Goal: Communication & Community: Share content

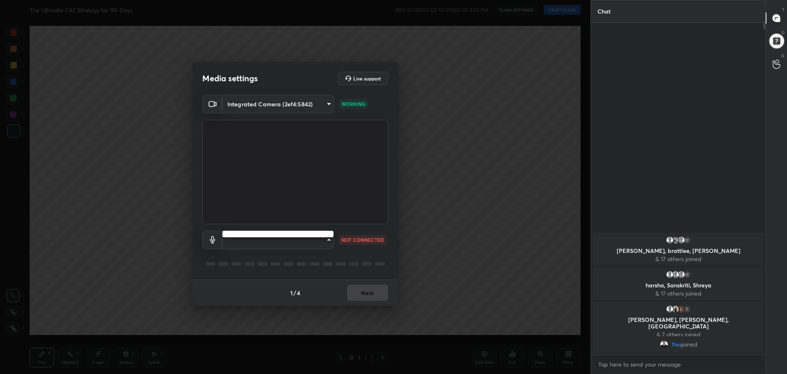
click at [313, 237] on body "1 2 3 4 5 6 7 C X Z C X Z E E Erase all H H The Ultimate CAT Strategy for 90-Da…" at bounding box center [393, 187] width 787 height 374
click at [321, 241] on div at bounding box center [393, 187] width 787 height 374
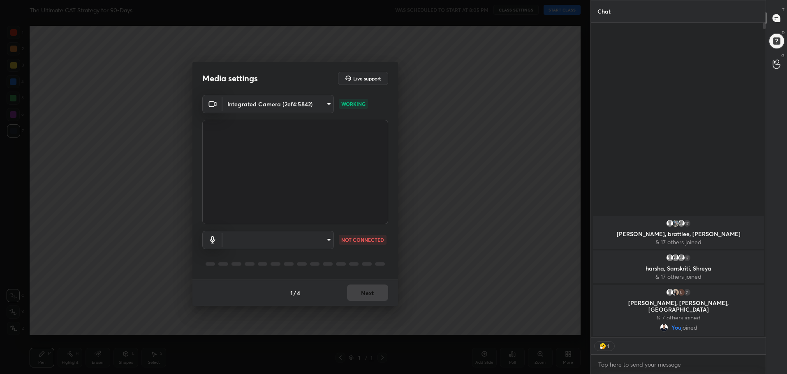
click at [325, 239] on body "1 2 3 4 5 6 7 C X Z C X Z E E Erase all H H The Ultimate CAT Strategy for 90-Da…" at bounding box center [393, 187] width 787 height 374
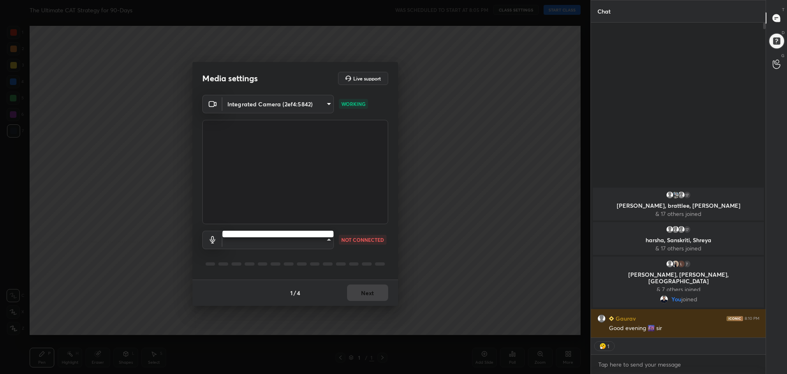
click at [326, 241] on div at bounding box center [393, 187] width 787 height 374
type textarea "x"
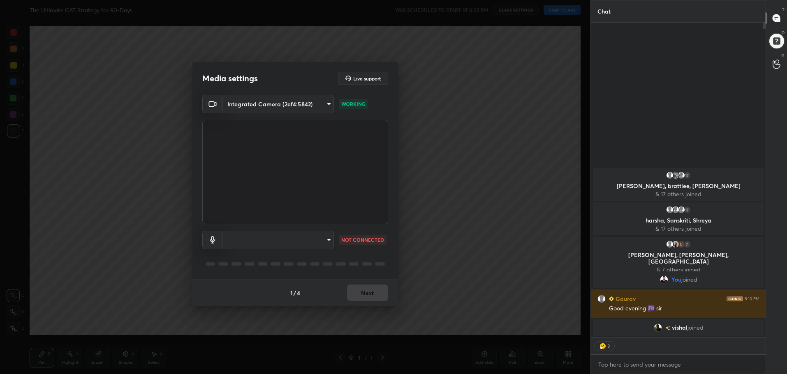
click at [321, 104] on body "1 2 3 4 5 6 7 C X Z C X Z E E Erase all H H The Ultimate CAT Strategy for 90-Da…" at bounding box center [393, 187] width 787 height 374
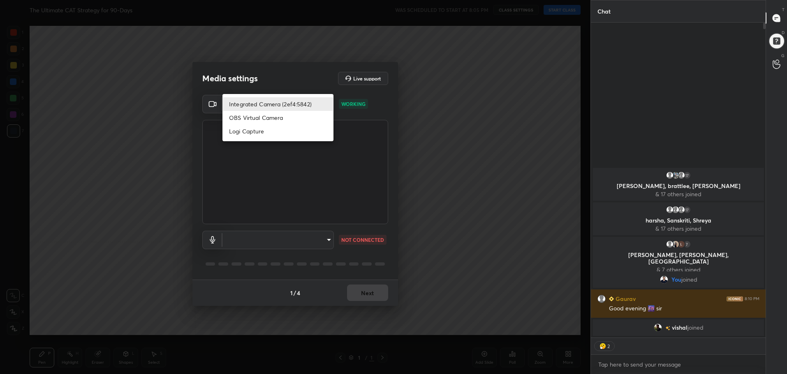
click at [277, 133] on li "Logi Capture" at bounding box center [277, 132] width 111 height 14
type input "f3e6b82405bc301709283afa03ce39b8b76f2eb8842863b451a30ad87fdd20f4"
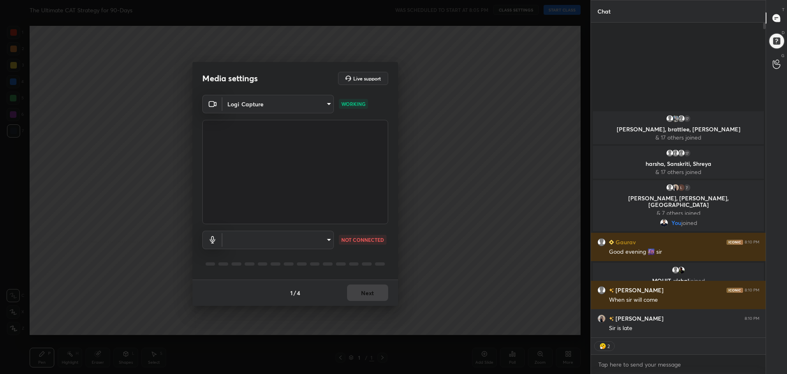
type textarea "x"
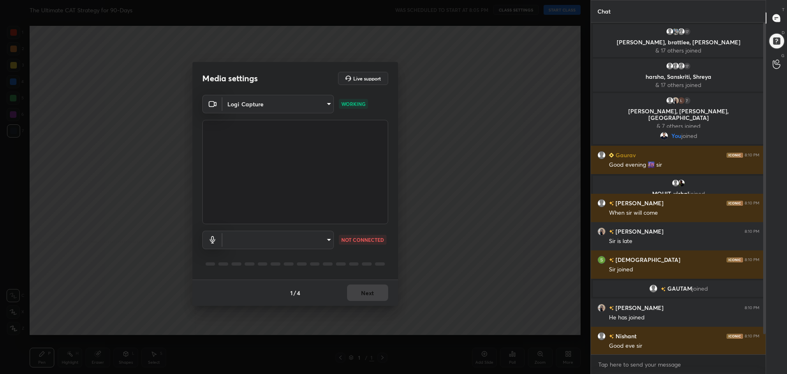
click at [291, 109] on body "1 2 3 4 5 6 7 C X Z C X Z E E Erase all H H The Ultimate CAT Strategy for 90-Da…" at bounding box center [393, 187] width 787 height 374
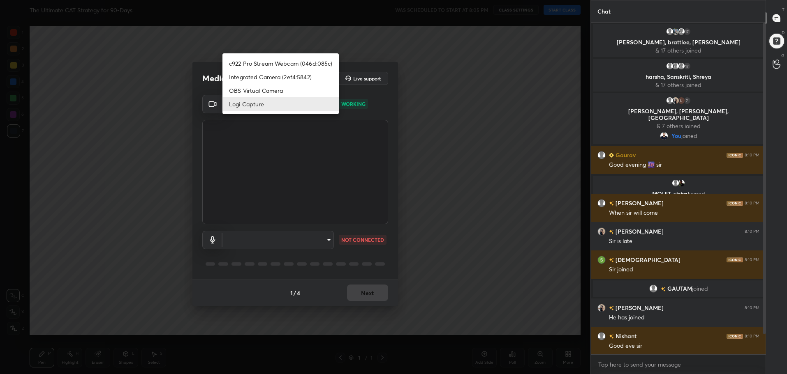
click at [288, 65] on li "c922 Pro Stream Webcam (046d:085c)" at bounding box center [280, 64] width 116 height 14
type input "9eba63930269ad5535ac4359565d1382ed23b38cca83a51dd7a5cdc8d6ec129e"
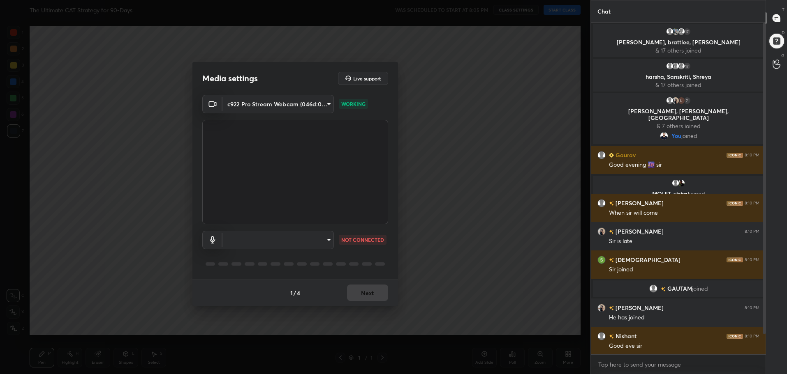
click at [306, 243] on body "1 2 3 4 5 6 7 C X Z C X Z E E Erase all H H The Ultimate CAT Strategy for 90-Da…" at bounding box center [393, 187] width 787 height 374
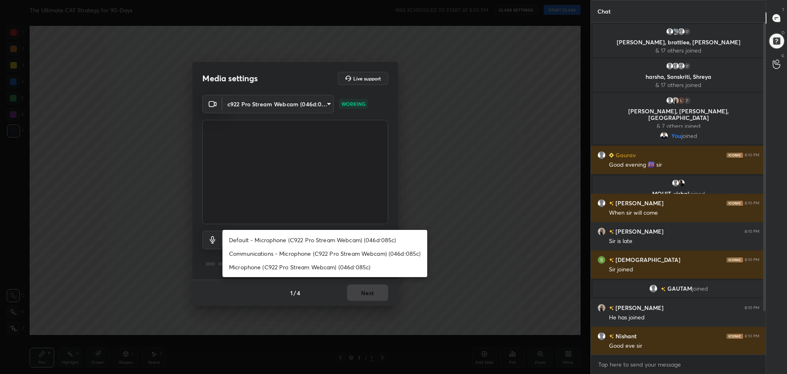
click at [316, 238] on li "Default - Microphone (C922 Pro Stream Webcam) (046d:085c)" at bounding box center [324, 240] width 205 height 14
type input "default"
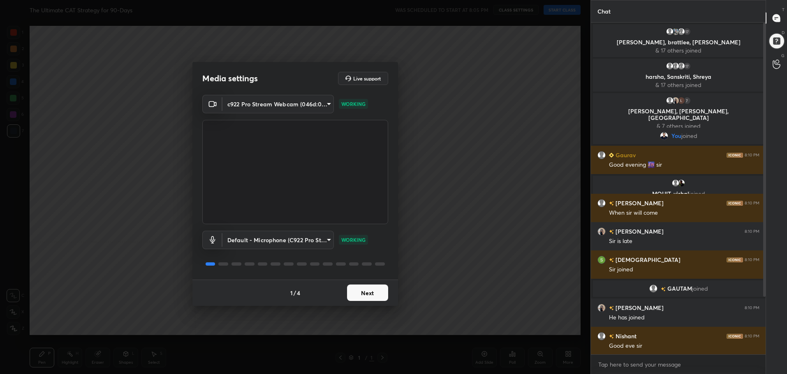
click at [374, 298] on button "Next" at bounding box center [367, 293] width 41 height 16
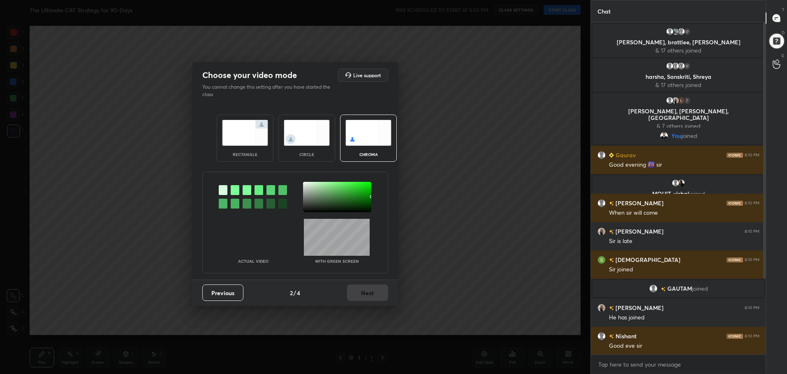
click at [237, 137] on img at bounding box center [245, 133] width 46 height 26
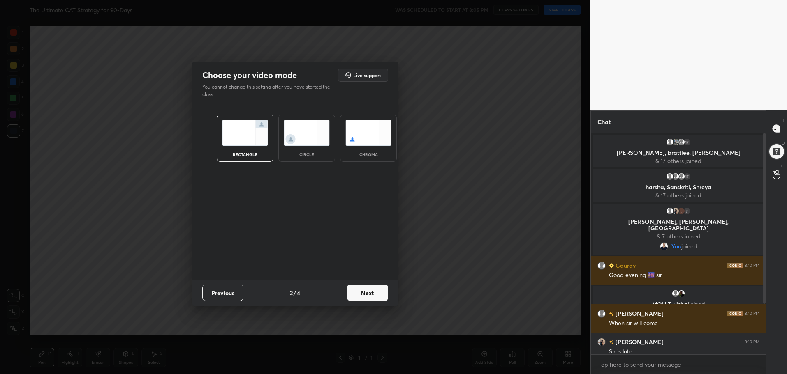
scroll to position [159, 172]
click at [373, 295] on button "Next" at bounding box center [367, 293] width 41 height 16
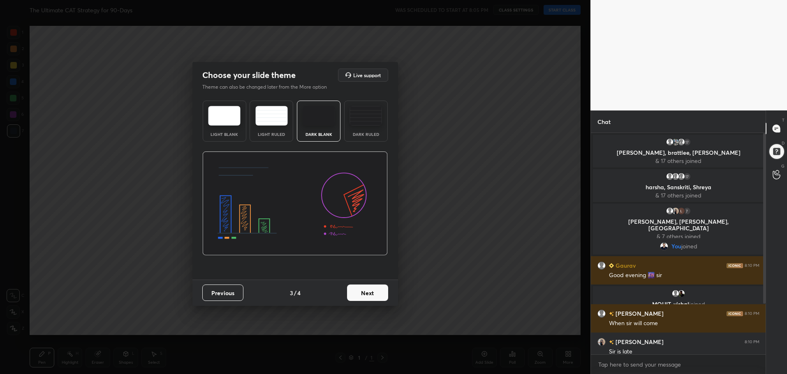
click at [372, 108] on img at bounding box center [365, 116] width 32 height 20
click at [382, 296] on button "Next" at bounding box center [367, 293] width 41 height 16
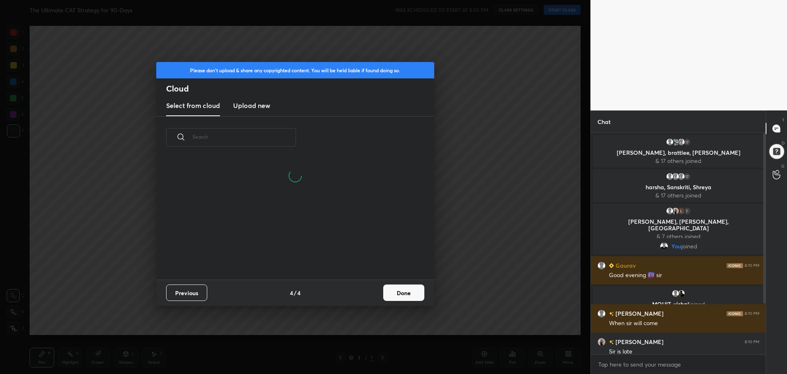
click at [407, 295] on button "Done" at bounding box center [403, 293] width 41 height 16
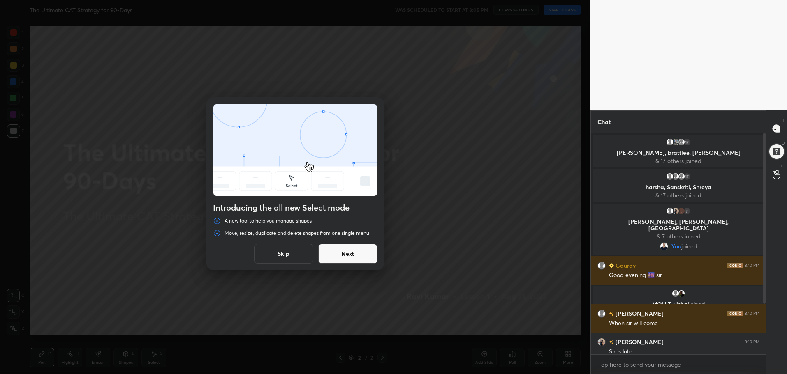
click at [286, 254] on button "Skip" at bounding box center [283, 254] width 59 height 20
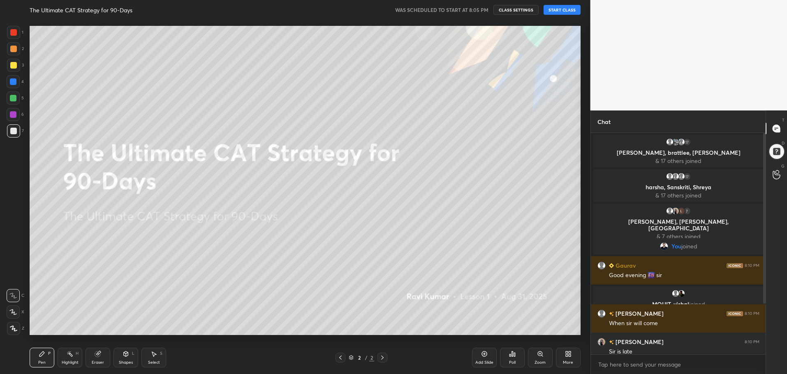
click at [567, 12] on button "START CLASS" at bounding box center [561, 10] width 37 height 10
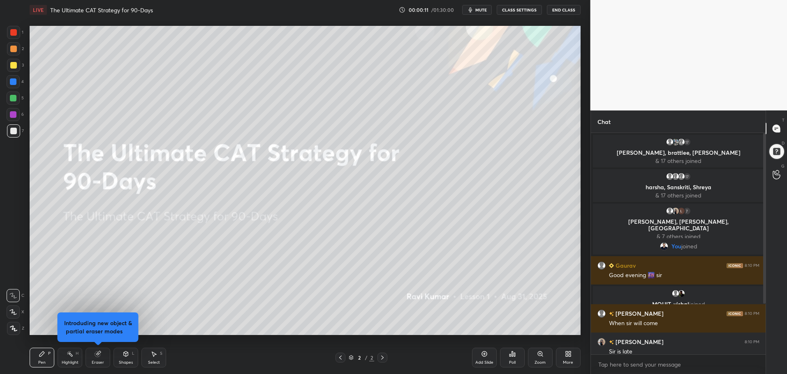
drag, startPoint x: 761, startPoint y: 253, endPoint x: 763, endPoint y: 296, distance: 43.2
click at [762, 319] on div at bounding box center [762, 244] width 5 height 222
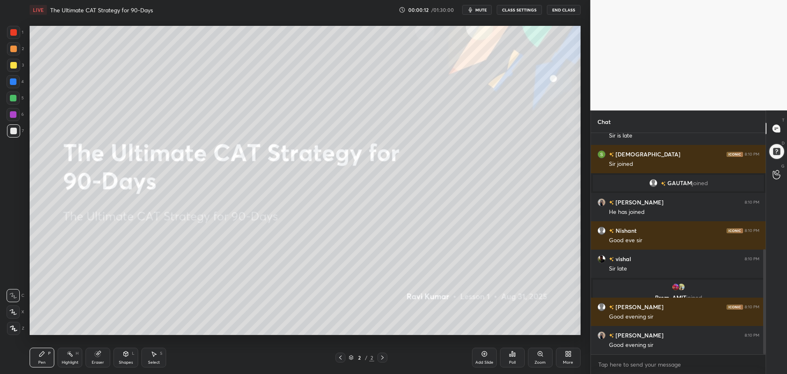
drag, startPoint x: 765, startPoint y: 280, endPoint x: 765, endPoint y: 323, distance: 42.3
click at [766, 323] on div "Chat Aishwarya 8:10 PM Sir is late shivam 8:10 PM Sir joined GAUTAM joined Aish…" at bounding box center [688, 243] width 197 height 264
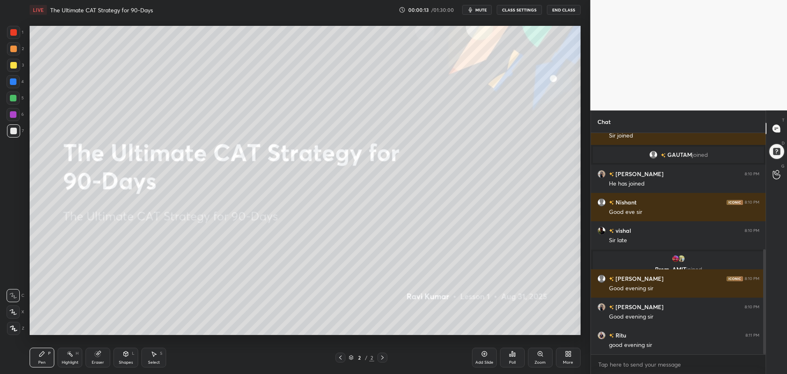
click at [566, 357] on icon at bounding box center [568, 354] width 7 height 7
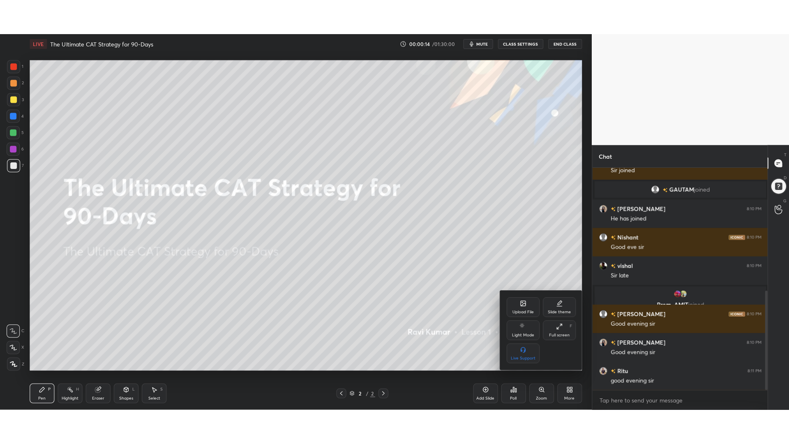
scroll to position [273, 0]
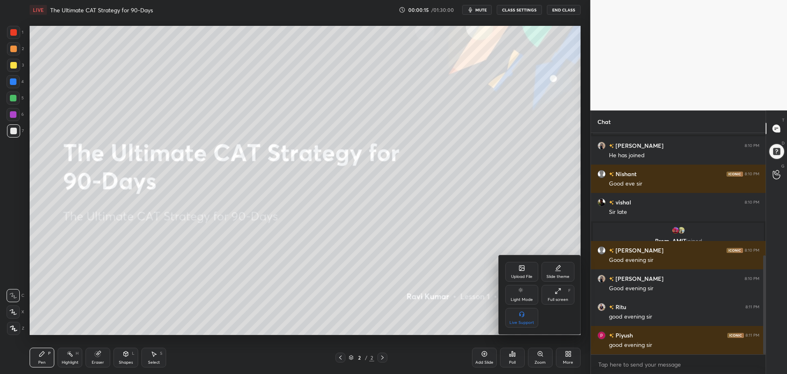
click at [559, 291] on icon at bounding box center [557, 291] width 7 height 7
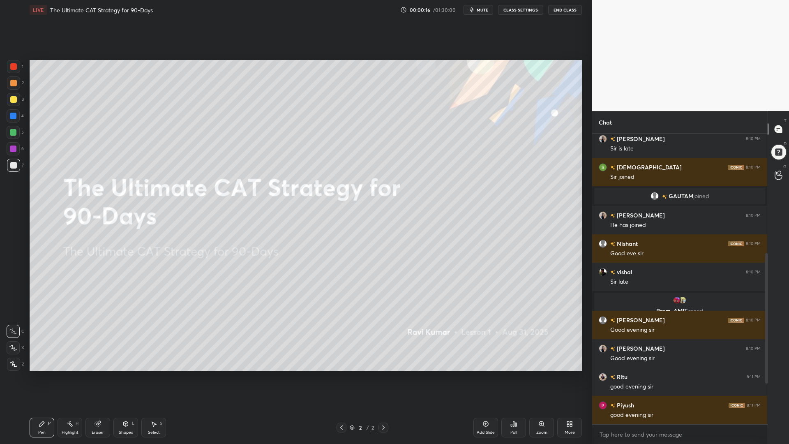
scroll to position [288, 173]
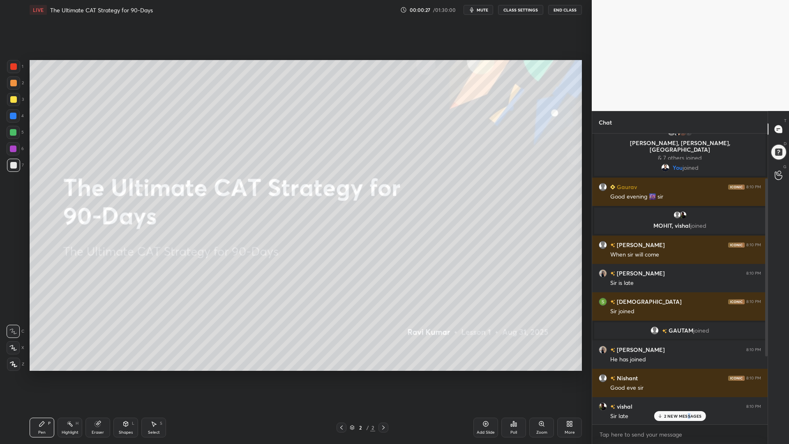
click at [688, 374] on p "2 NEW MESSAGES" at bounding box center [683, 416] width 38 height 5
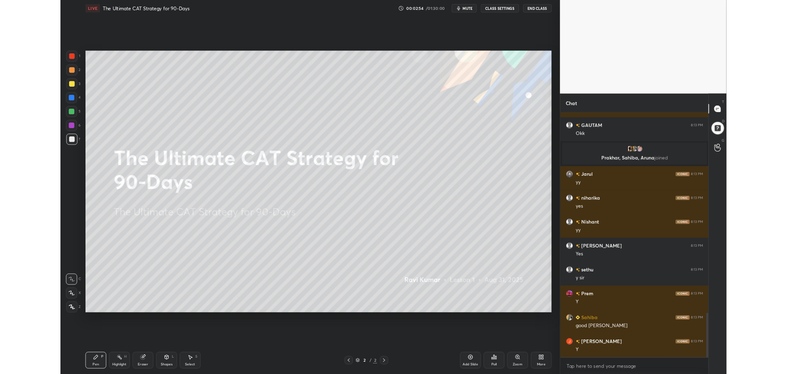
scroll to position [1300, 0]
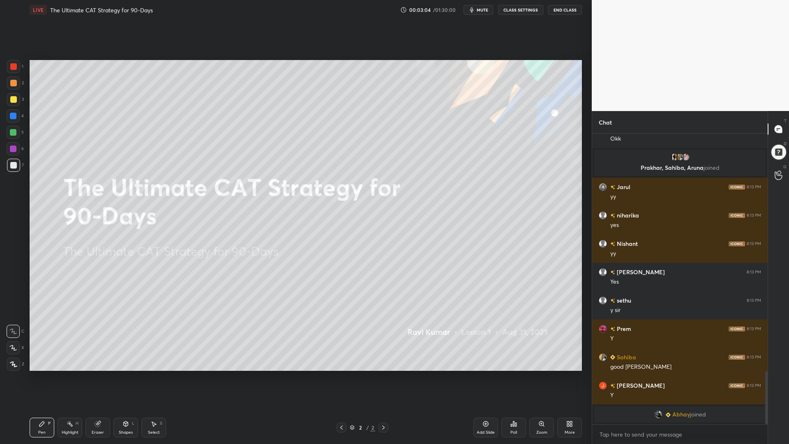
click at [564, 374] on div "More" at bounding box center [569, 428] width 25 height 20
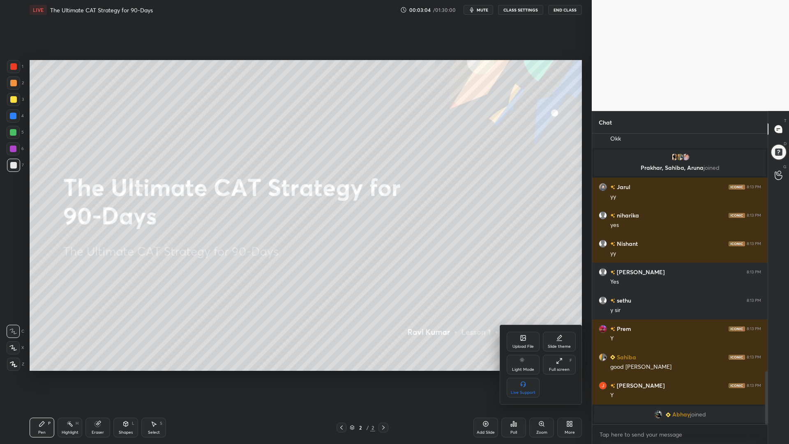
click at [560, 361] on icon at bounding box center [559, 361] width 7 height 7
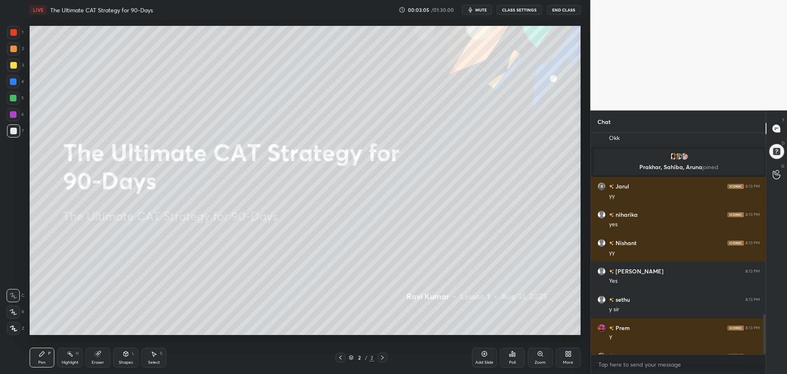
scroll to position [40782, 40546]
type textarea "x"
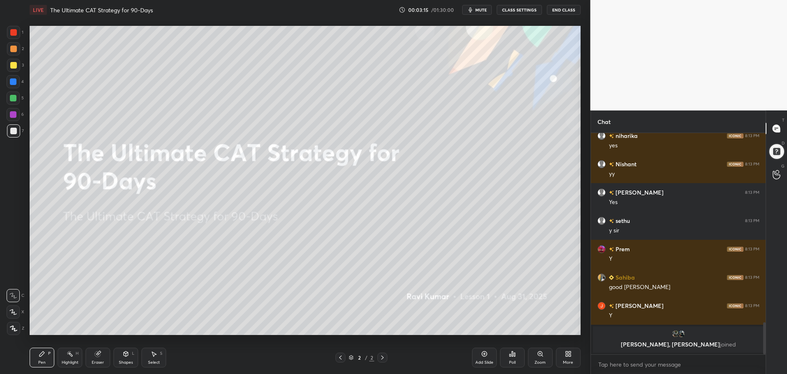
scroll to position [1337, 0]
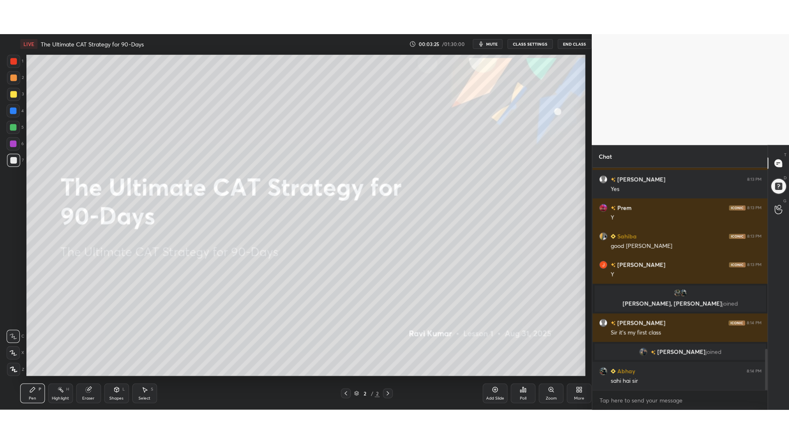
scroll to position [40782, 40546]
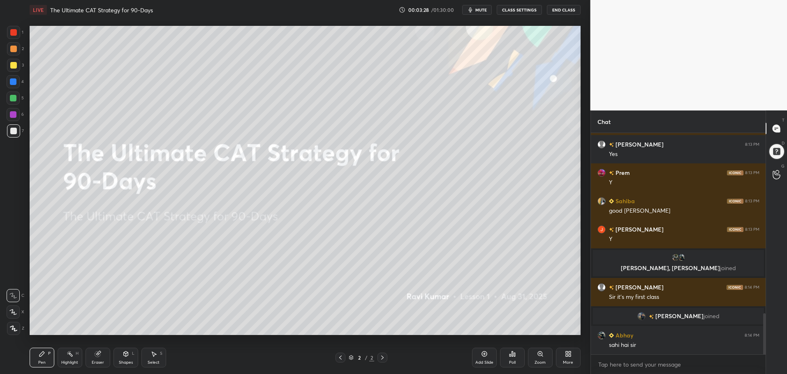
click at [570, 356] on icon at bounding box center [568, 354] width 7 height 7
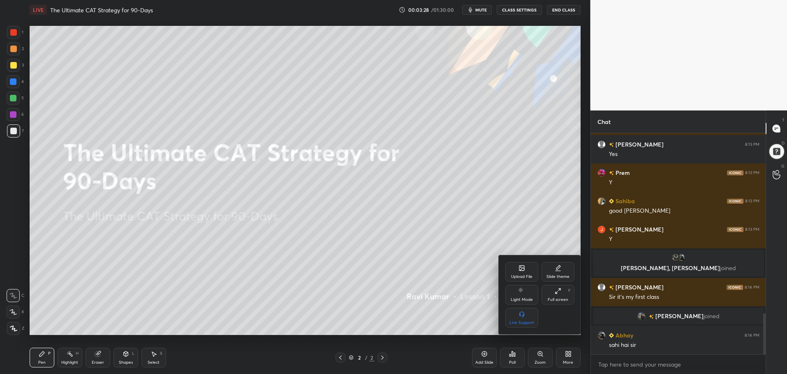
click at [559, 292] on icon at bounding box center [557, 291] width 7 height 7
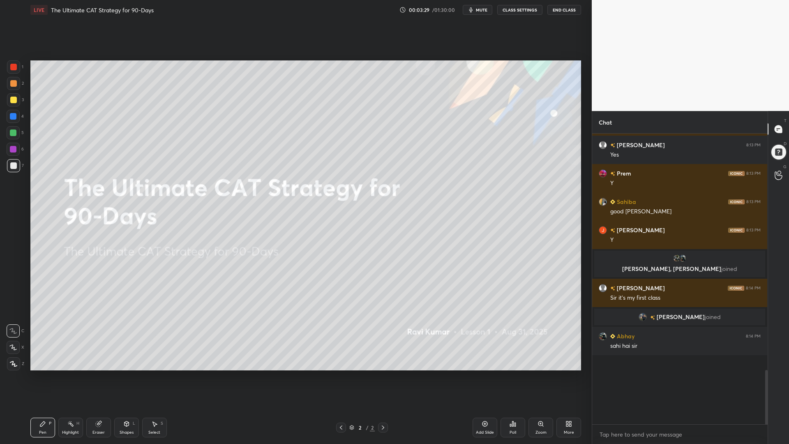
scroll to position [228, 173]
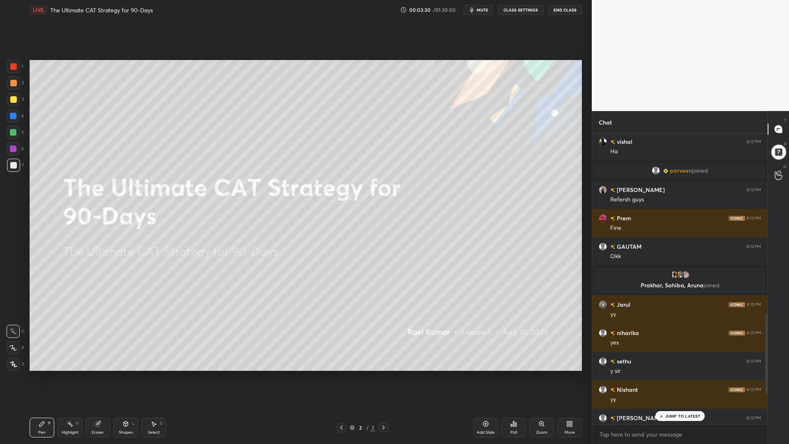
click at [677, 374] on p "JUMP TO LATEST" at bounding box center [682, 416] width 35 height 5
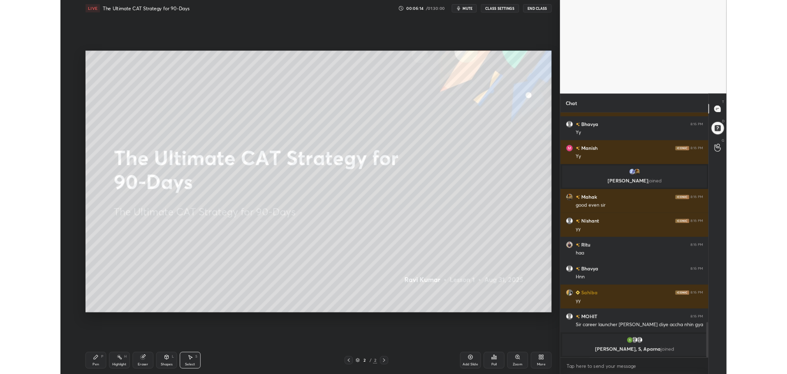
scroll to position [1725, 0]
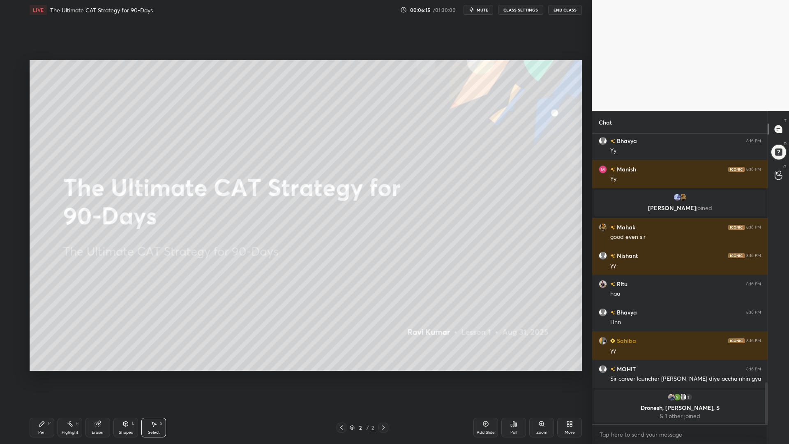
click at [569, 374] on icon at bounding box center [568, 422] width 2 height 2
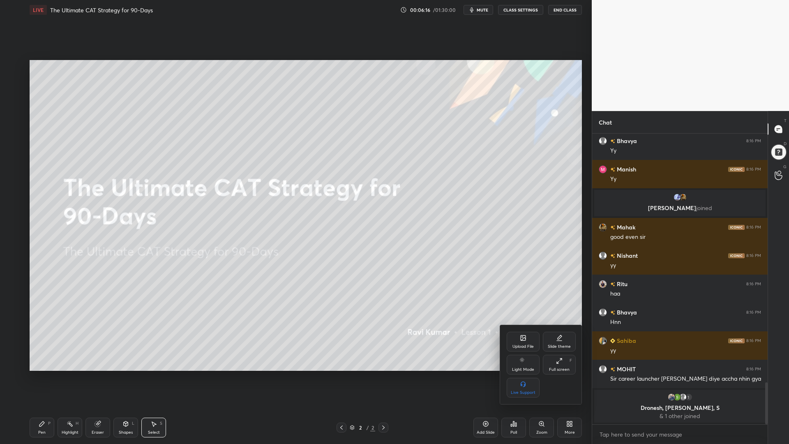
click at [558, 358] on icon at bounding box center [559, 361] width 7 height 7
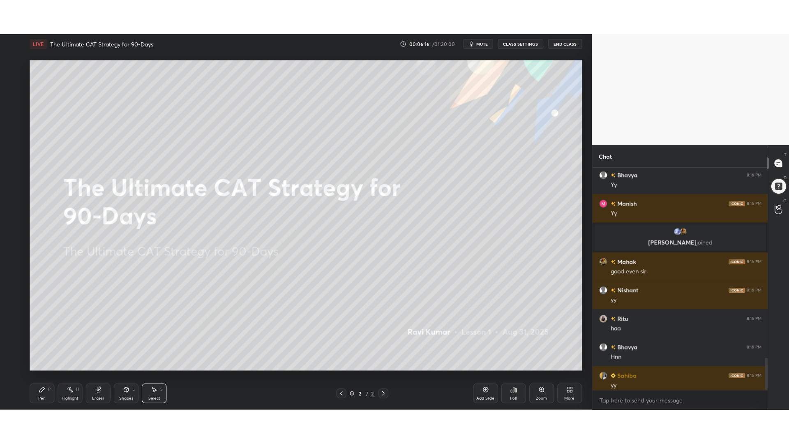
scroll to position [1613, 0]
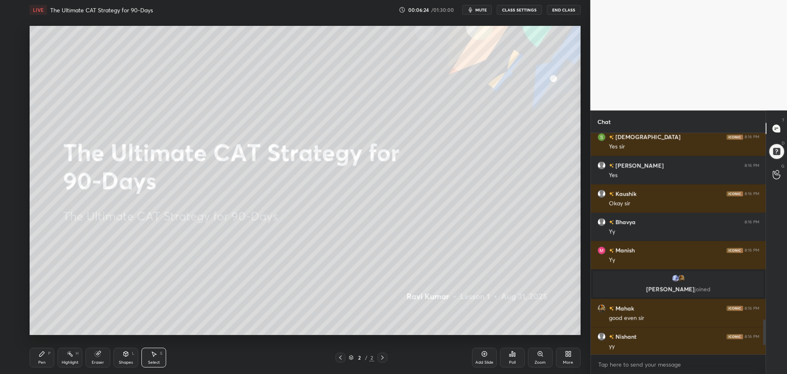
click at [565, 357] on icon at bounding box center [568, 354] width 7 height 7
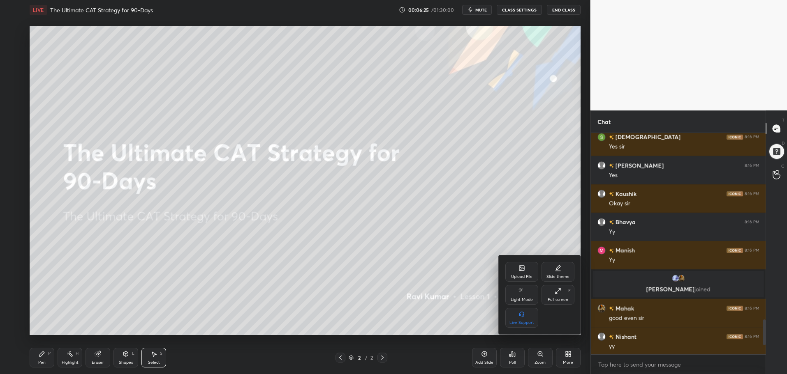
click at [557, 291] on icon at bounding box center [557, 291] width 7 height 7
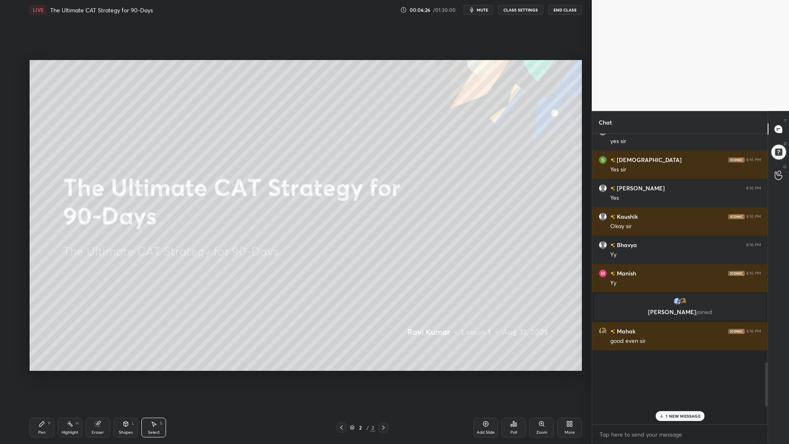
scroll to position [1497, 0]
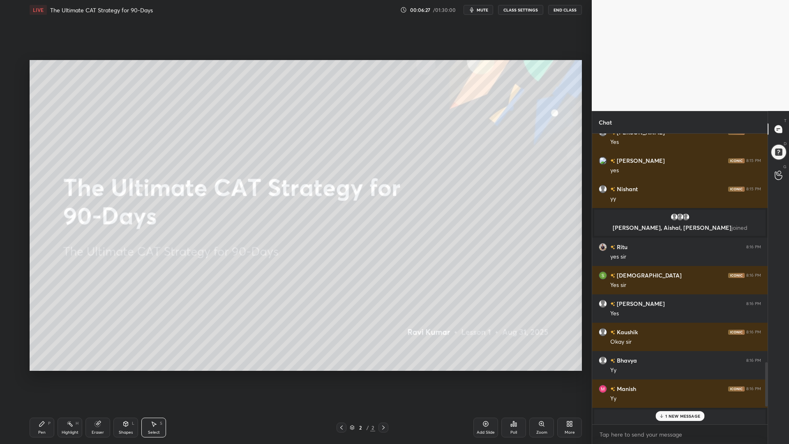
click at [688, 374] on p "1 NEW MESSAGE" at bounding box center [682, 416] width 35 height 5
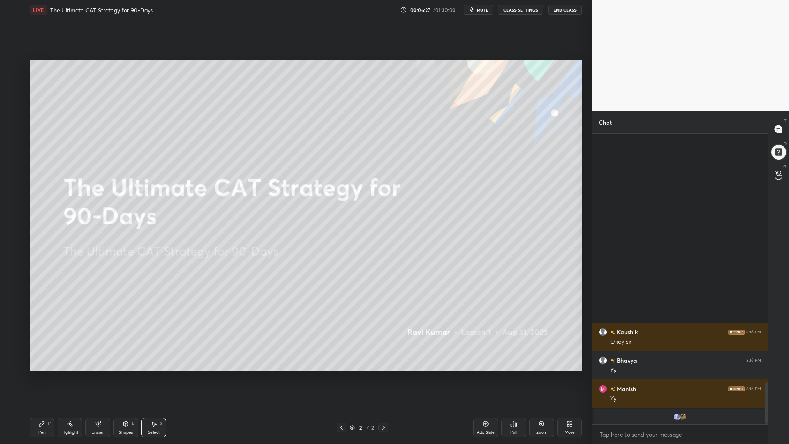
scroll to position [1717, 0]
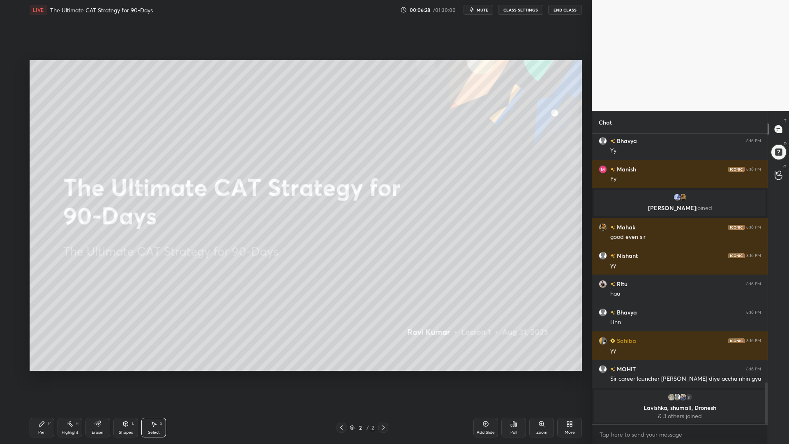
drag, startPoint x: 766, startPoint y: 392, endPoint x: 762, endPoint y: 402, distance: 10.2
click at [763, 374] on div at bounding box center [765, 279] width 5 height 291
click at [41, 374] on div "Pen" at bounding box center [41, 432] width 7 height 4
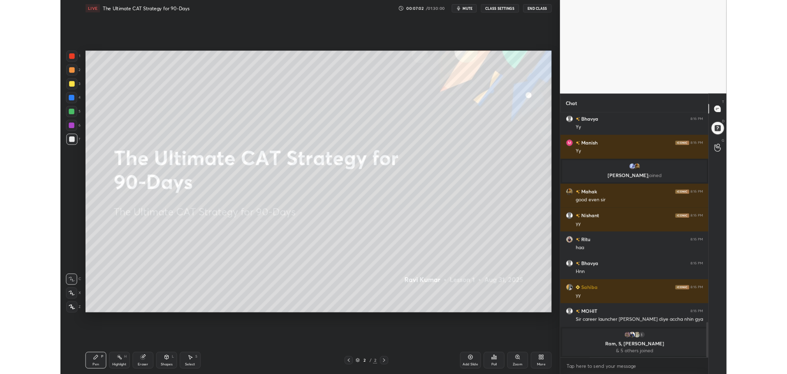
scroll to position [1745, 0]
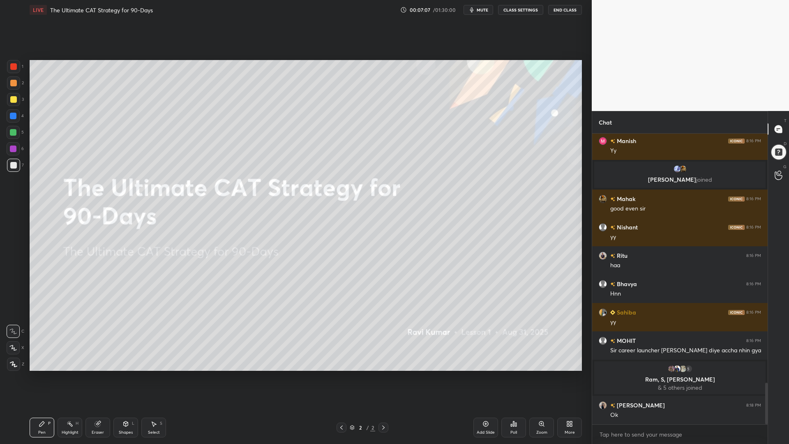
click at [573, 374] on div "More" at bounding box center [569, 428] width 25 height 20
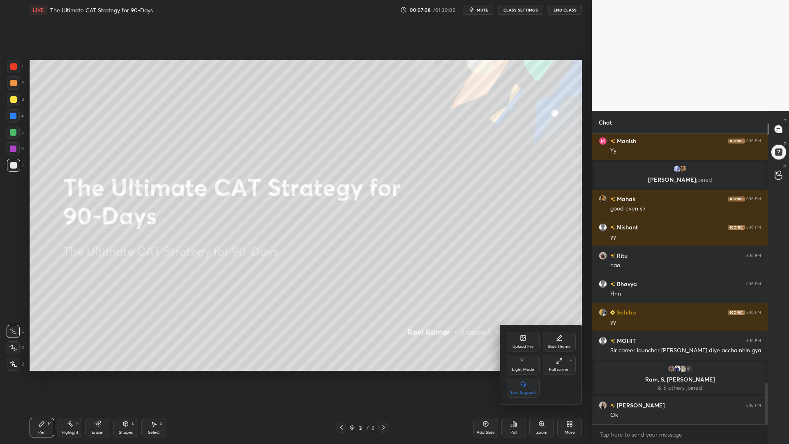
click at [559, 362] on icon at bounding box center [559, 361] width 7 height 7
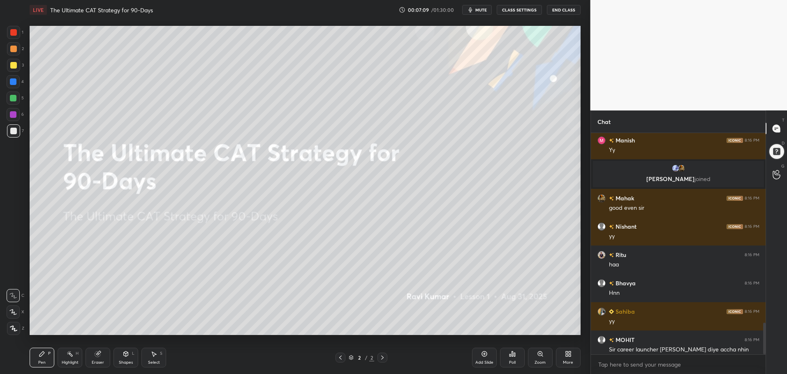
scroll to position [1634, 0]
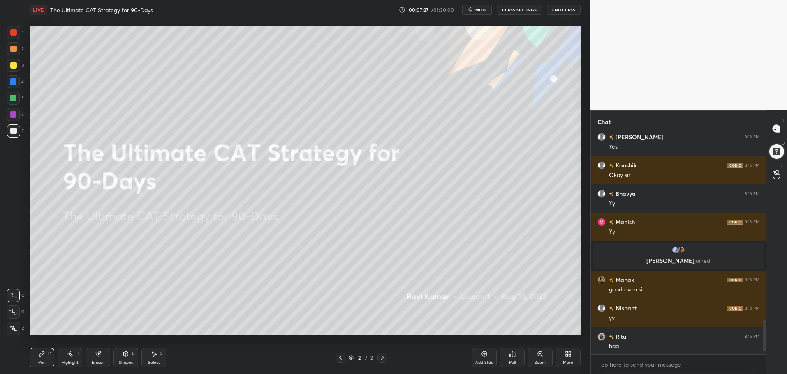
click at [619, 365] on body "1 2 3 4 5 6 7 C X Z C X Z E E Erase all H H LIVE The Ultimate CAT Strategy for …" at bounding box center [393, 187] width 787 height 374
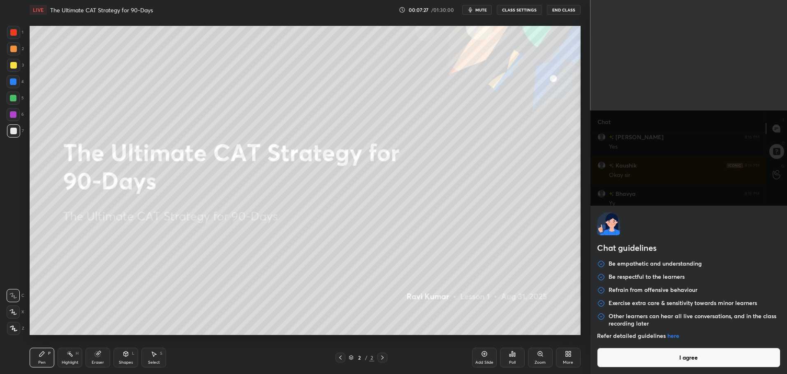
click at [622, 360] on button "I agree" at bounding box center [689, 358] width 184 height 20
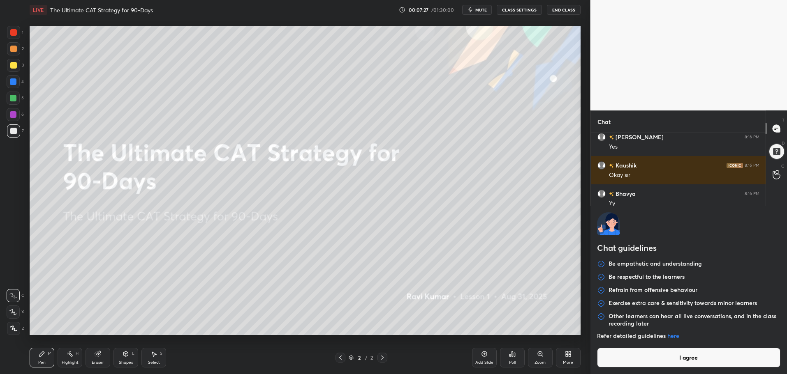
type textarea "x"
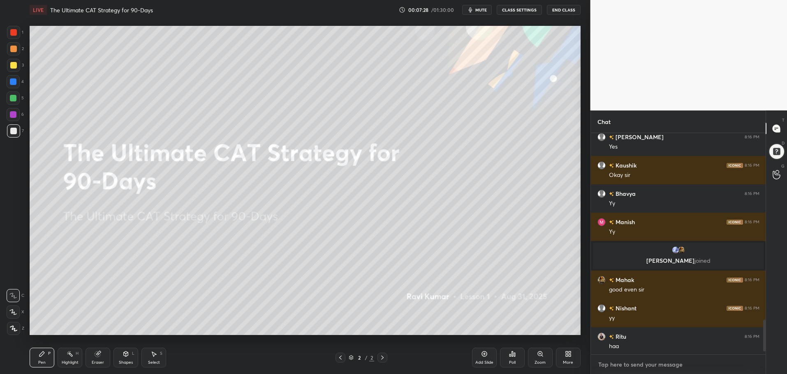
click at [620, 365] on textarea at bounding box center [678, 364] width 162 height 13
paste textarea "[URL][DOMAIN_NAME]"
type textarea "[URL][DOMAIN_NAME]"
type textarea "x"
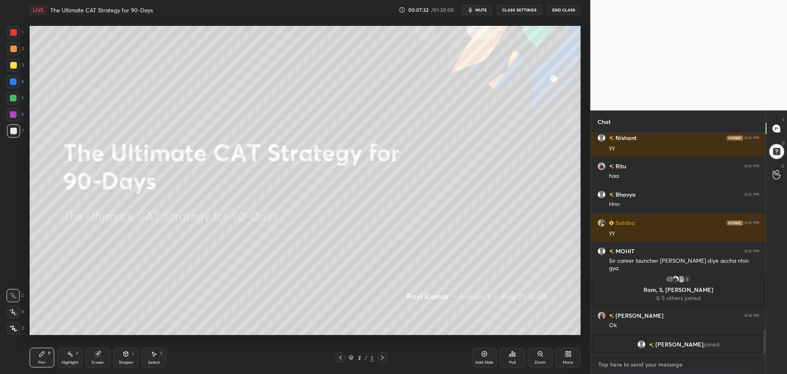
scroll to position [1850, 0]
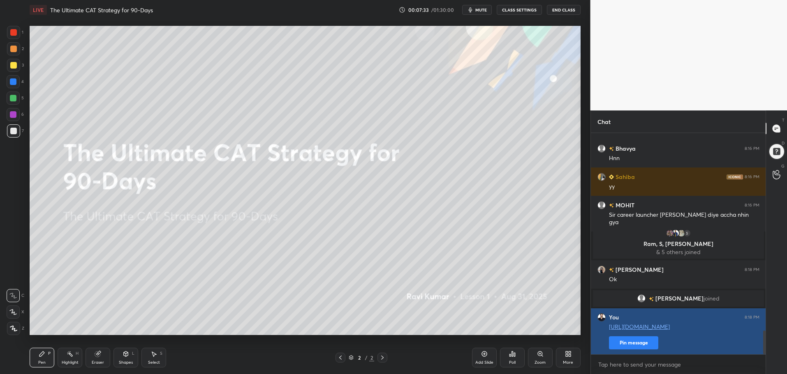
click at [636, 343] on button "Pin message" at bounding box center [633, 343] width 49 height 13
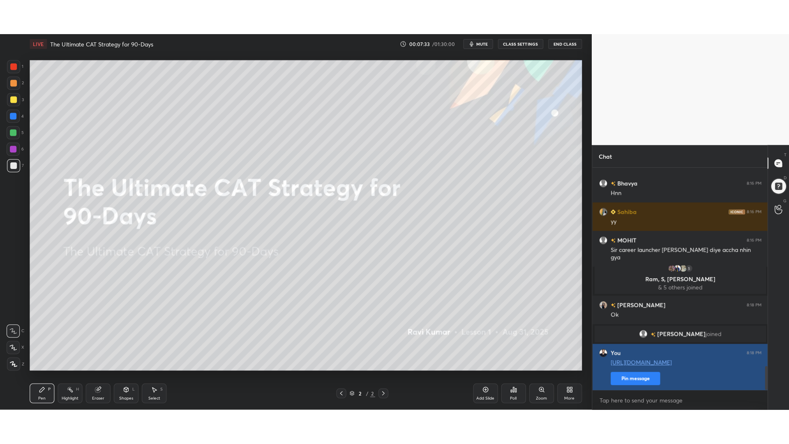
scroll to position [142, 172]
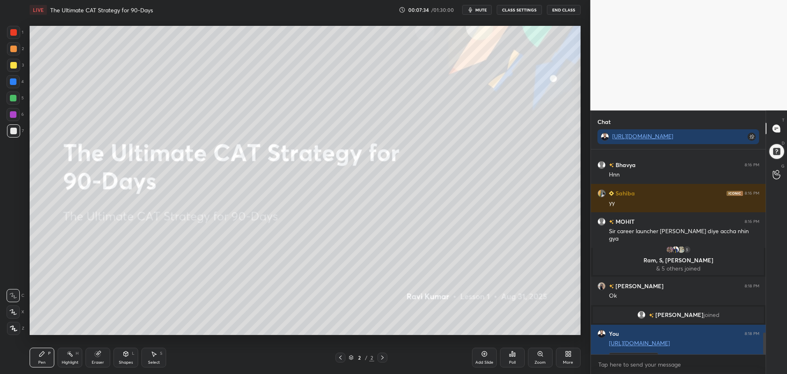
click at [565, 355] on icon at bounding box center [568, 354] width 7 height 7
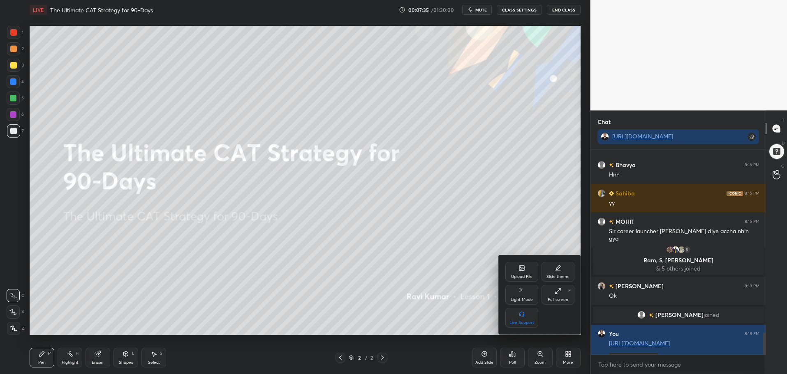
click at [557, 289] on icon at bounding box center [557, 291] width 7 height 7
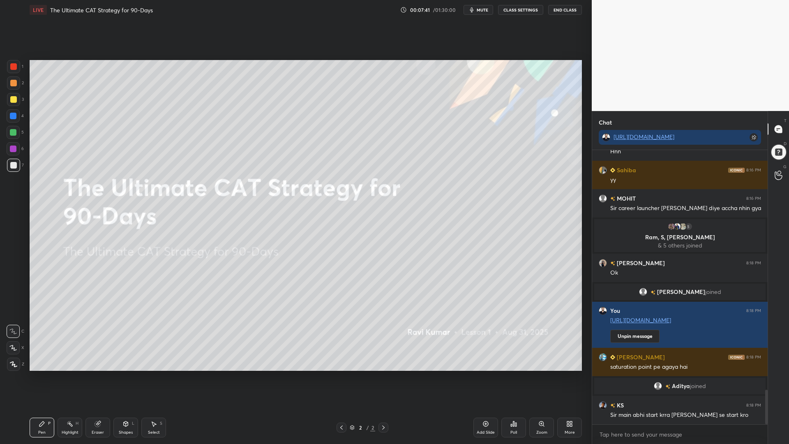
scroll to position [1894, 0]
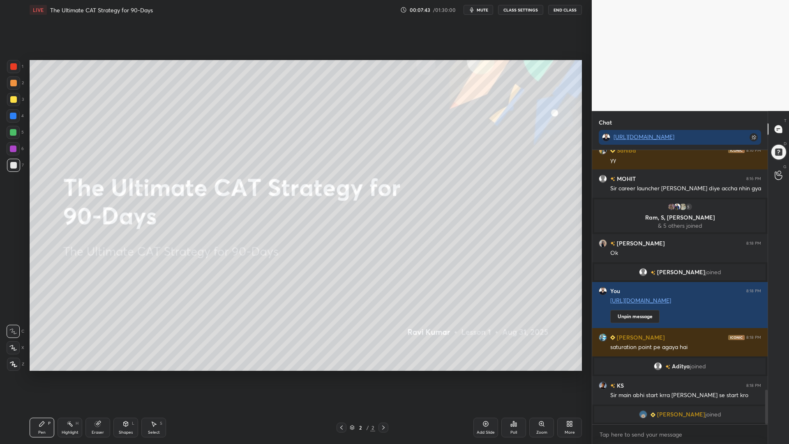
click at [13, 363] on icon at bounding box center [13, 364] width 7 height 5
click at [14, 129] on div at bounding box center [13, 132] width 7 height 7
click at [12, 111] on div at bounding box center [13, 115] width 13 height 13
click at [13, 81] on div at bounding box center [13, 83] width 7 height 7
click at [12, 65] on div at bounding box center [13, 66] width 7 height 7
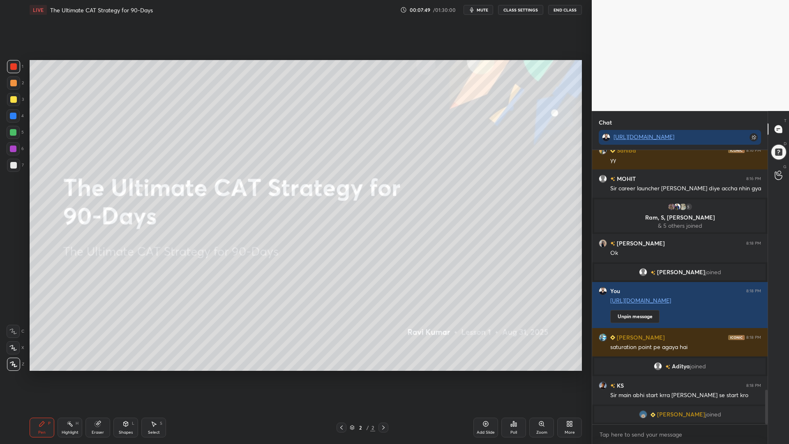
scroll to position [1860, 0]
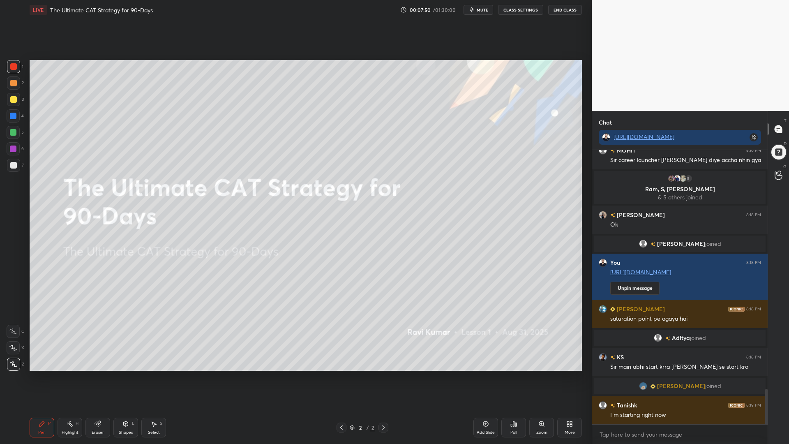
click at [125, 374] on icon at bounding box center [126, 423] width 5 height 1
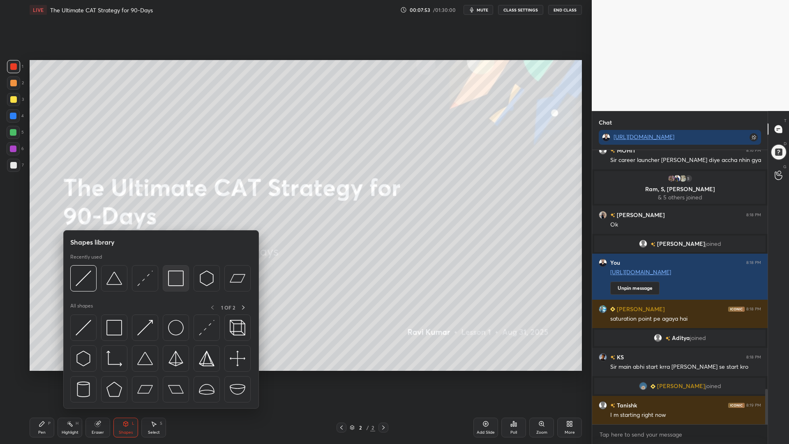
click at [178, 280] on img at bounding box center [176, 278] width 16 height 16
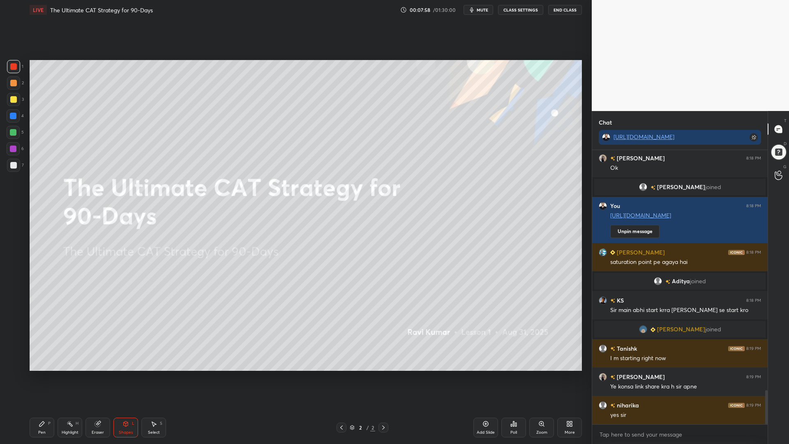
click at [14, 130] on div at bounding box center [13, 132] width 7 height 7
click at [12, 147] on div at bounding box center [13, 149] width 7 height 7
click at [11, 116] on div at bounding box center [13, 116] width 7 height 7
click at [48, 374] on div "Pen P" at bounding box center [42, 428] width 25 height 20
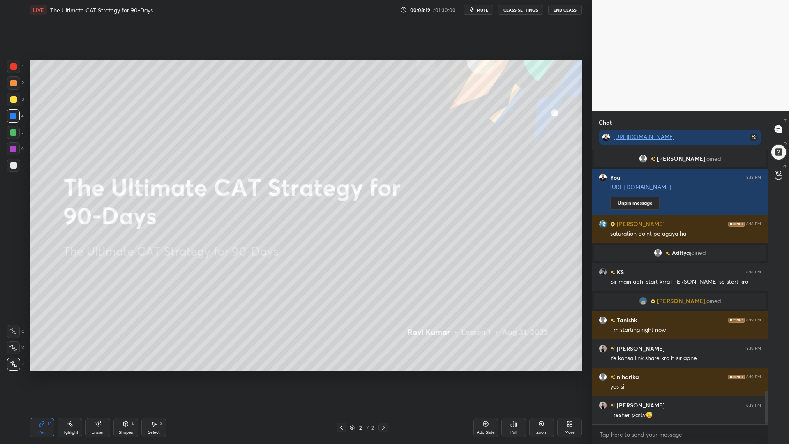
click at [14, 349] on icon at bounding box center [12, 348] width 7 height 6
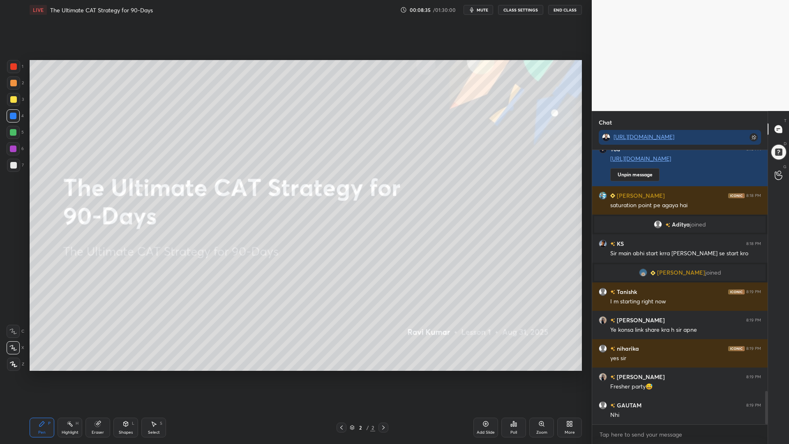
click at [11, 133] on div at bounding box center [13, 132] width 7 height 7
click at [15, 120] on div at bounding box center [13, 115] width 13 height 13
click at [12, 85] on div at bounding box center [13, 83] width 7 height 7
click at [565, 374] on div "More" at bounding box center [569, 428] width 25 height 20
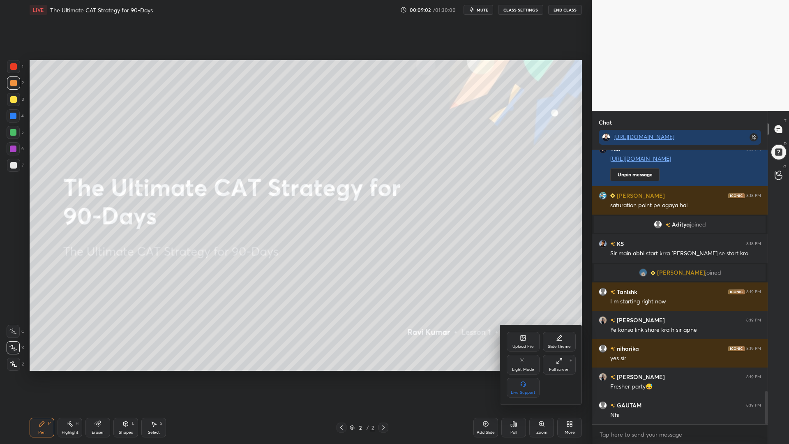
click at [523, 338] on icon at bounding box center [523, 338] width 5 height 3
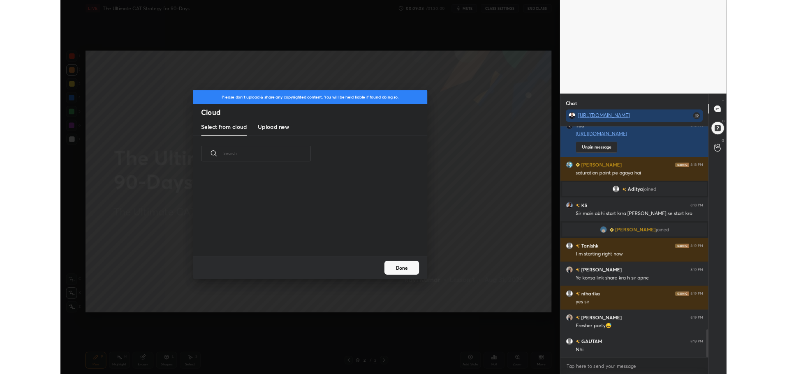
scroll to position [101, 264]
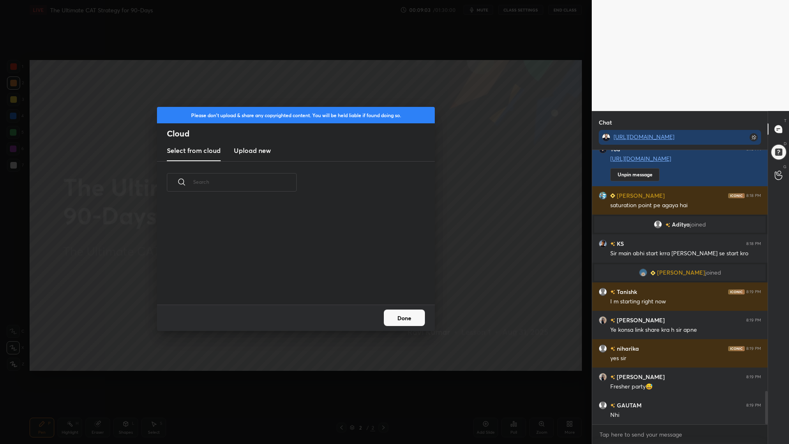
click at [251, 150] on h3 "Upload new" at bounding box center [252, 151] width 37 height 10
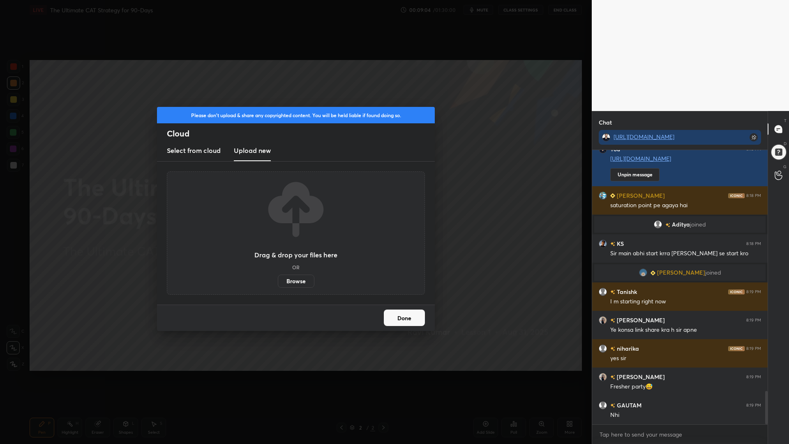
click at [303, 282] on label "Browse" at bounding box center [296, 281] width 37 height 13
click at [278, 282] on input "Browse" at bounding box center [278, 281] width 0 height 13
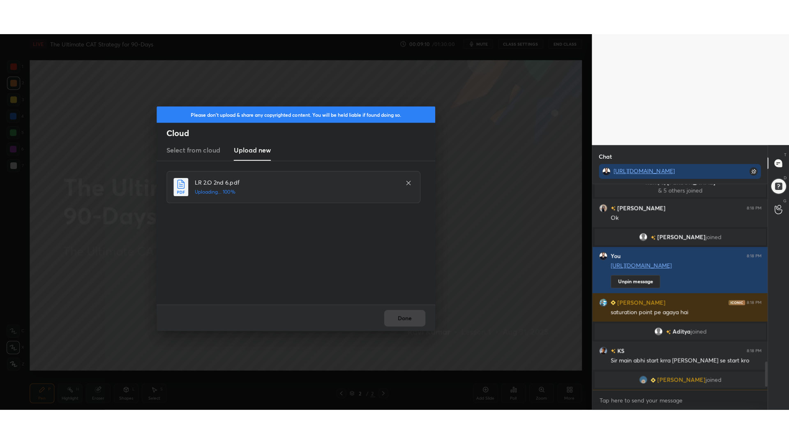
scroll to position [2030, 0]
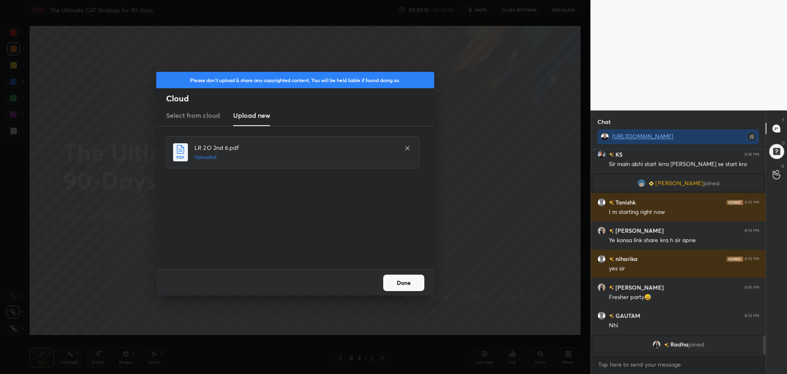
click at [404, 282] on button "Done" at bounding box center [403, 283] width 41 height 16
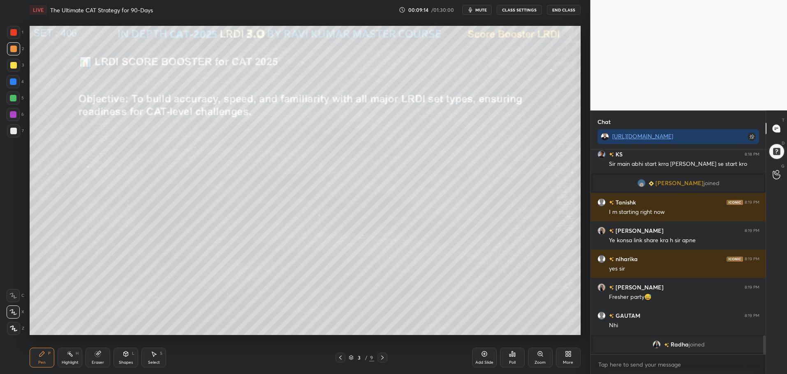
click at [571, 357] on icon at bounding box center [569, 356] width 2 height 2
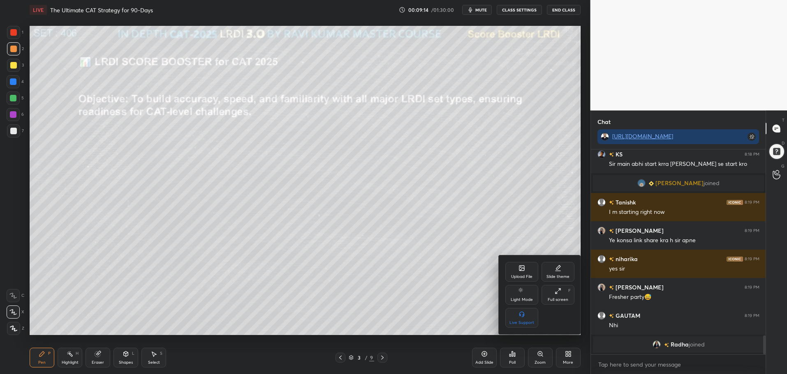
click at [562, 293] on div "Full screen F" at bounding box center [557, 295] width 33 height 20
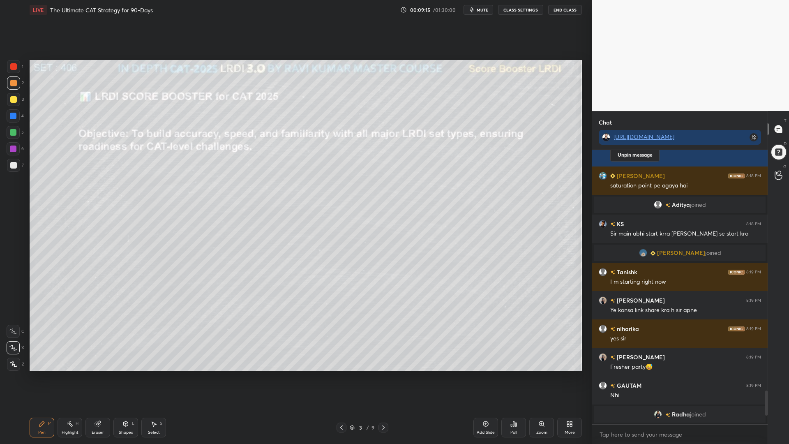
scroll to position [1781, 0]
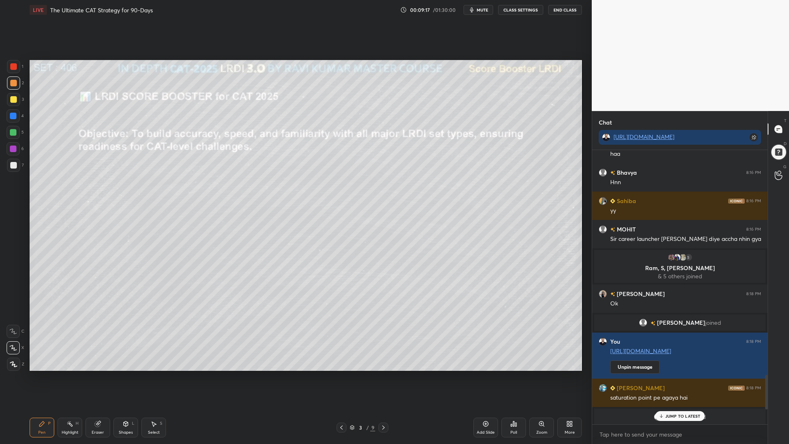
click at [688, 374] on div "JUMP TO LATEST" at bounding box center [679, 416] width 49 height 10
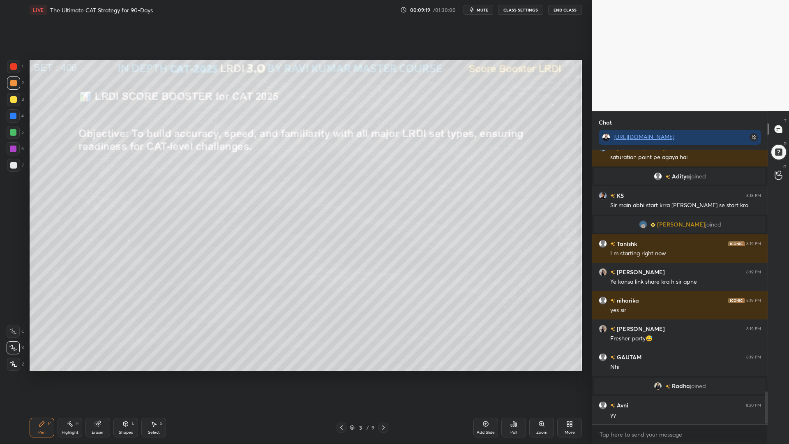
scroll to position [2050, 0]
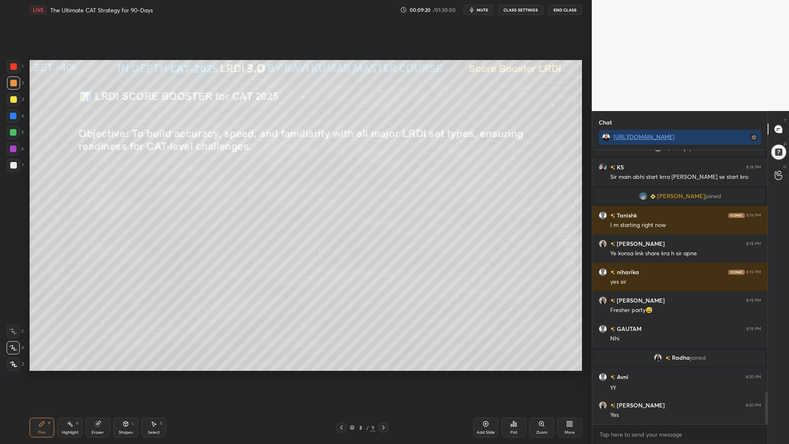
click at [338, 374] on div at bounding box center [342, 428] width 10 height 10
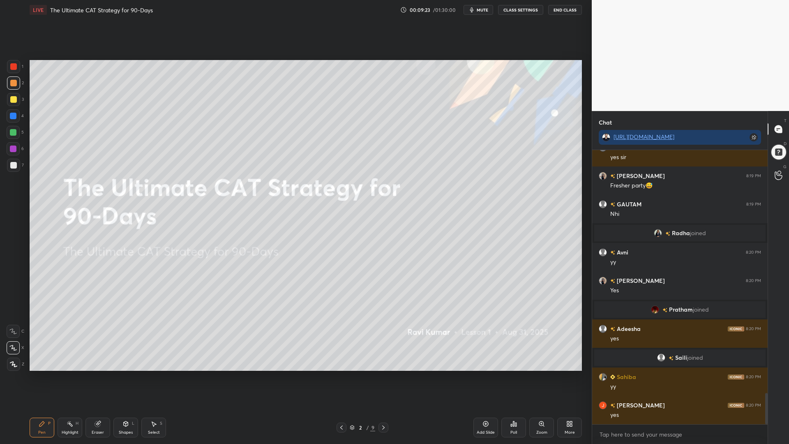
scroll to position [2175, 0]
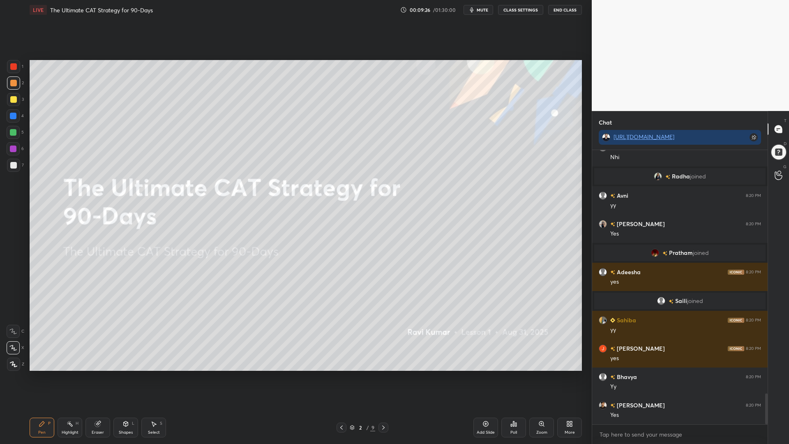
click at [16, 134] on div at bounding box center [13, 132] width 7 height 7
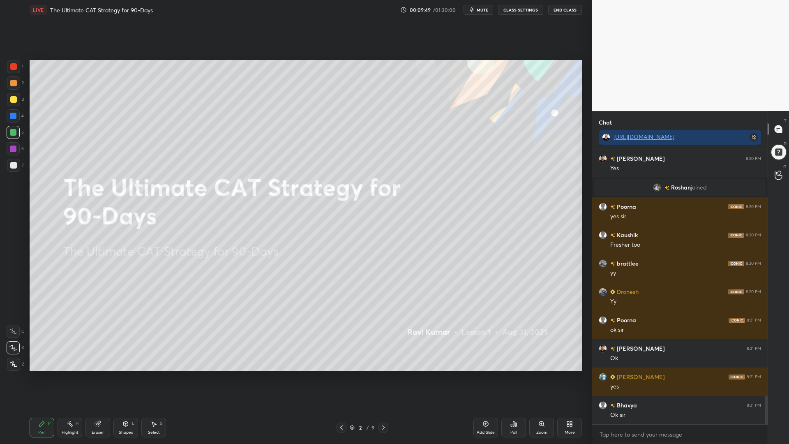
scroll to position [2407, 0]
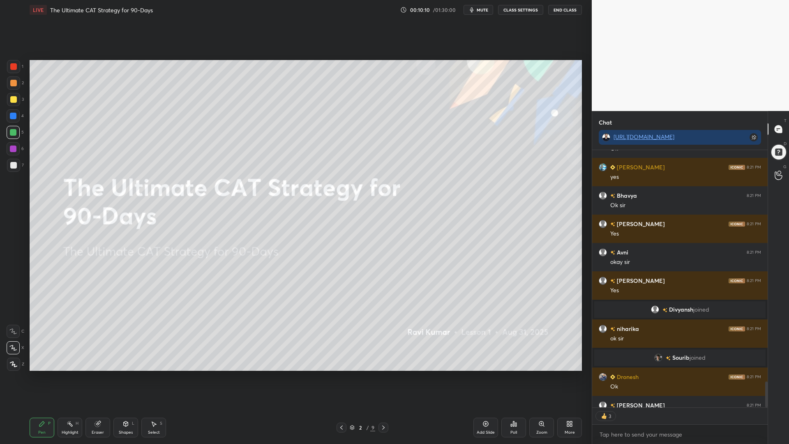
click at [382, 374] on icon at bounding box center [383, 427] width 7 height 7
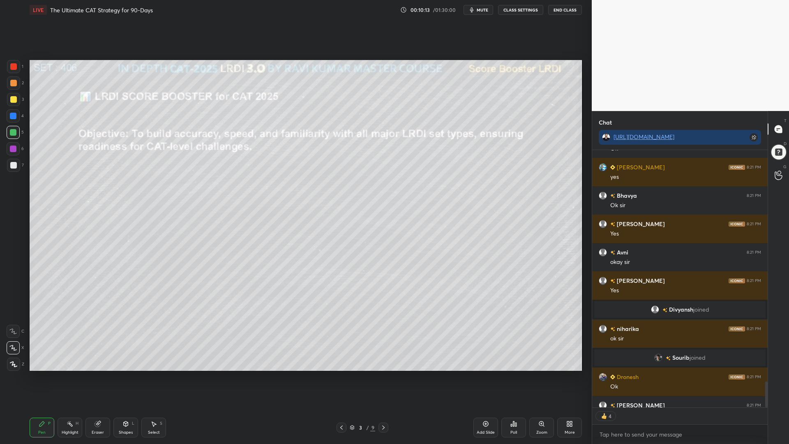
click at [343, 374] on icon at bounding box center [341, 427] width 7 height 7
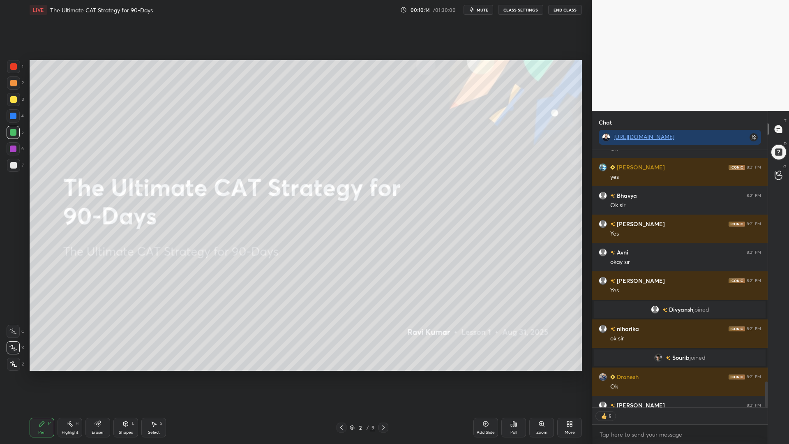
click at [381, 374] on icon at bounding box center [383, 427] width 7 height 7
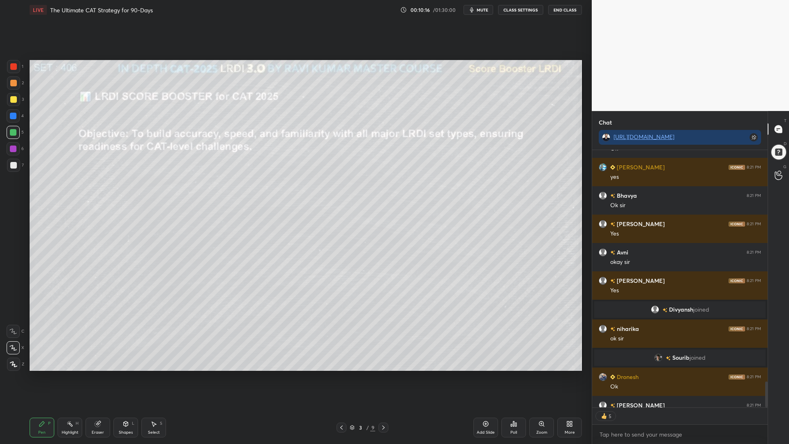
click at [10, 66] on div at bounding box center [13, 66] width 13 height 13
click at [12, 132] on div at bounding box center [13, 132] width 7 height 7
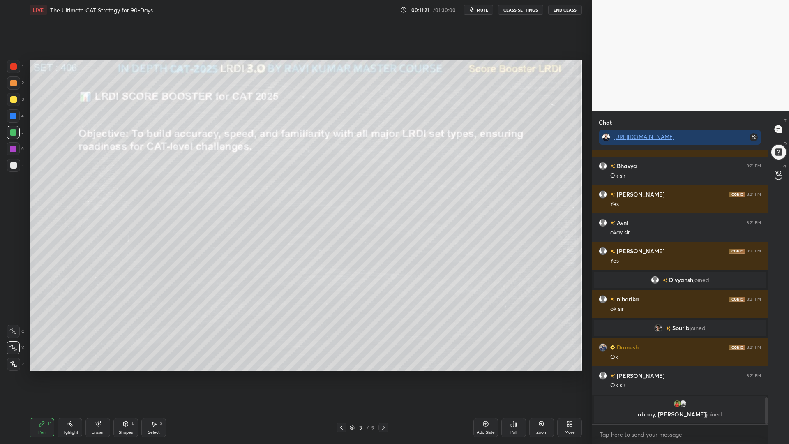
scroll to position [2511, 0]
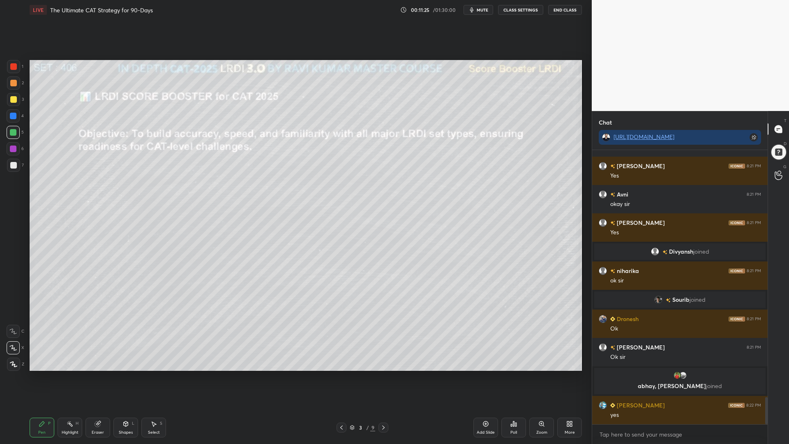
drag, startPoint x: 13, startPoint y: 99, endPoint x: 27, endPoint y: 107, distance: 16.0
click at [13, 98] on div at bounding box center [13, 99] width 7 height 7
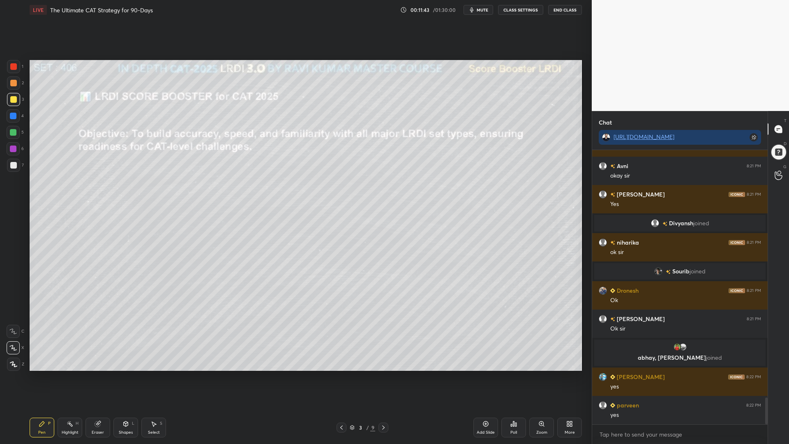
scroll to position [2568, 0]
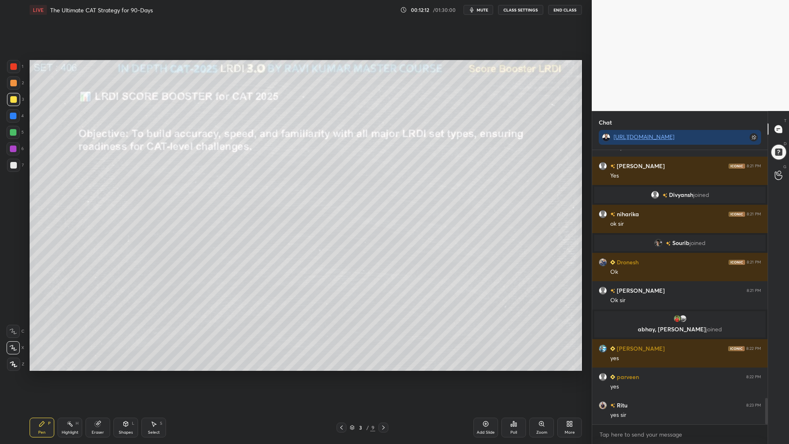
click at [11, 132] on div at bounding box center [13, 132] width 7 height 7
click at [14, 164] on div at bounding box center [13, 165] width 7 height 7
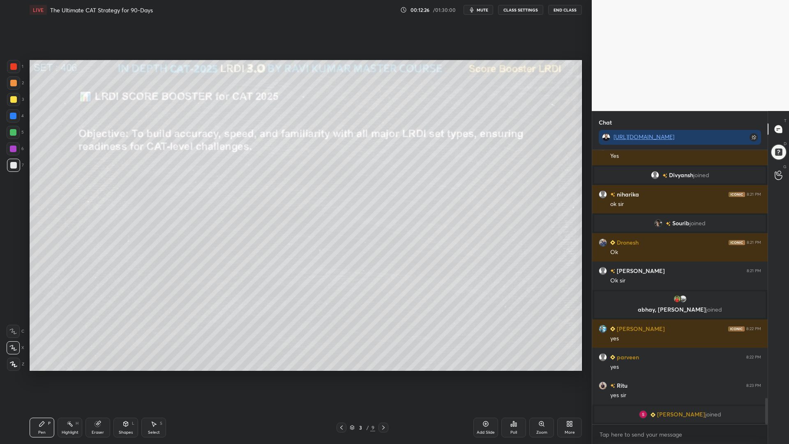
click at [12, 114] on div at bounding box center [13, 116] width 7 height 7
click at [14, 64] on div at bounding box center [13, 66] width 7 height 7
click at [13, 148] on div at bounding box center [13, 149] width 7 height 7
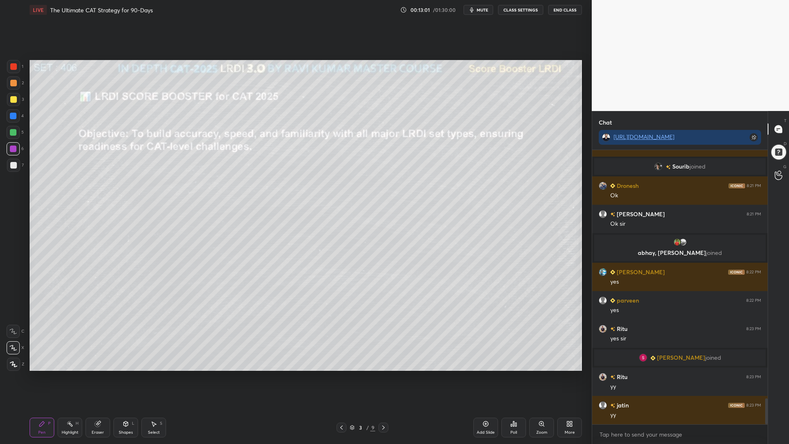
scroll to position [2633, 0]
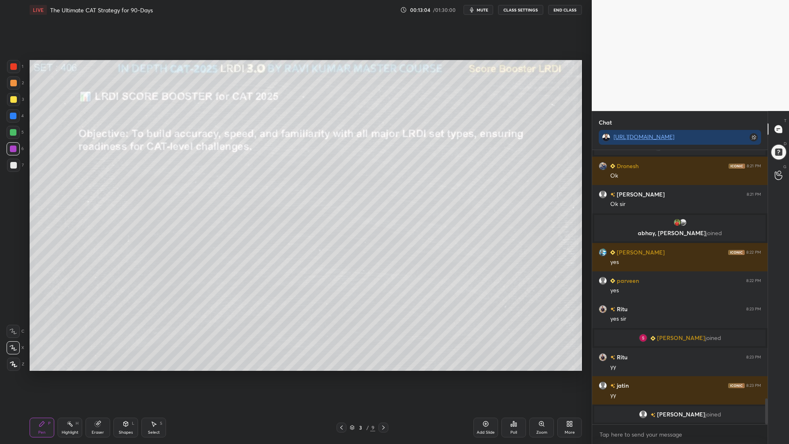
drag, startPoint x: 14, startPoint y: 114, endPoint x: 18, endPoint y: 118, distance: 5.3
click at [15, 114] on div at bounding box center [13, 116] width 7 height 7
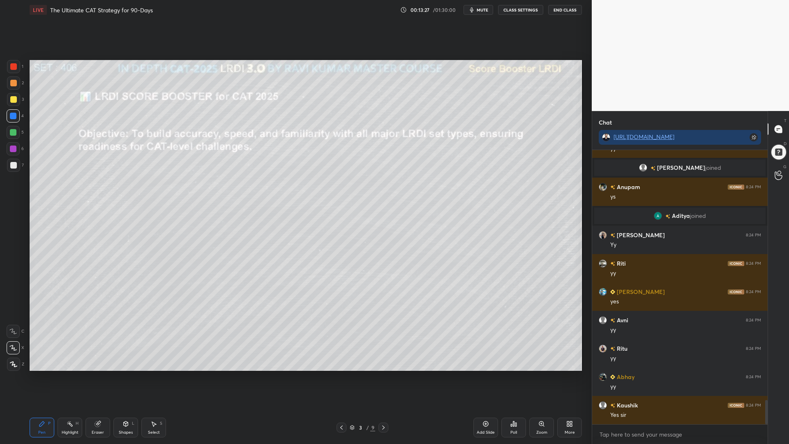
scroll to position [2885, 0]
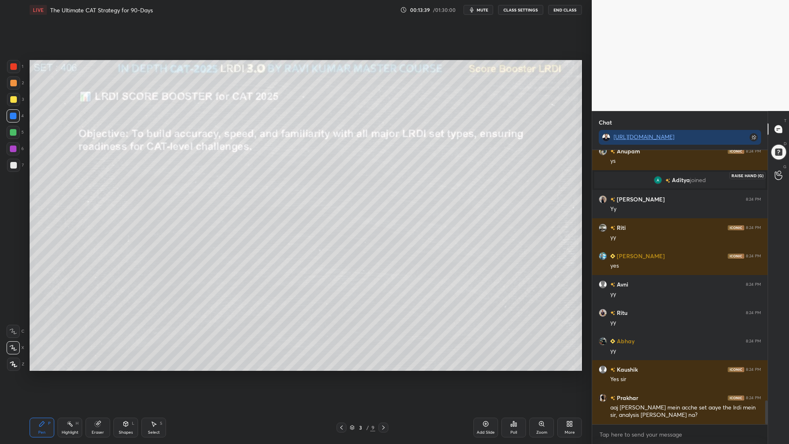
click at [778, 174] on icon at bounding box center [779, 175] width 8 height 9
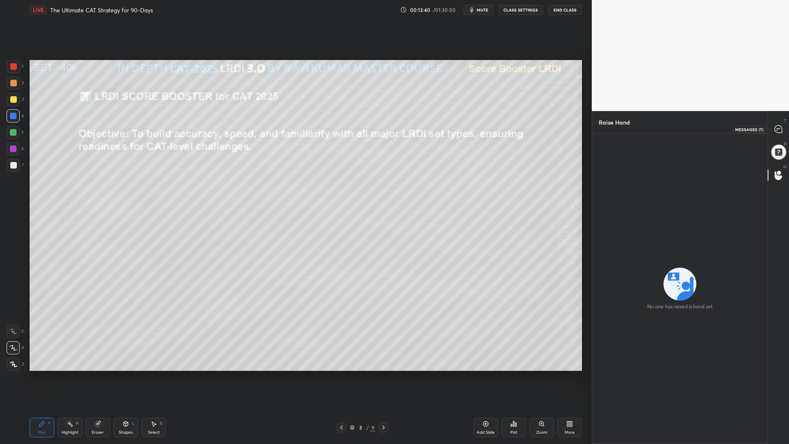
click at [778, 131] on icon at bounding box center [778, 128] width 7 height 7
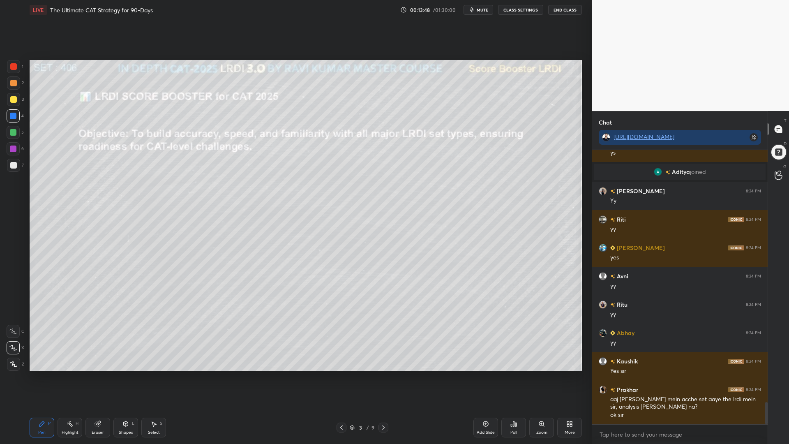
scroll to position [3093, 0]
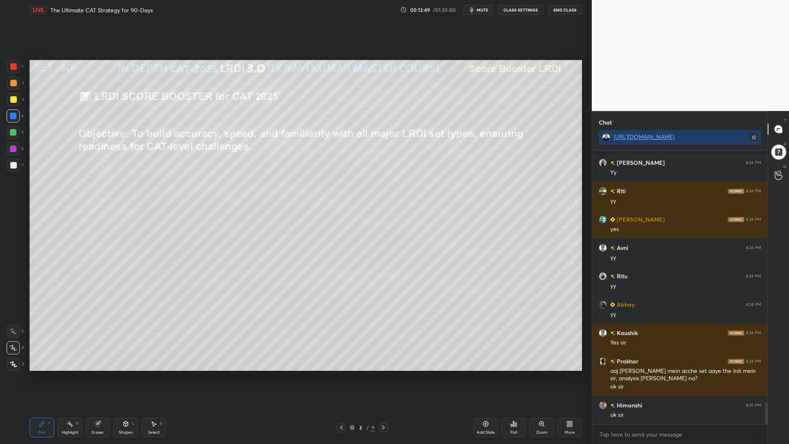
click at [125, 374] on icon at bounding box center [125, 423] width 7 height 7
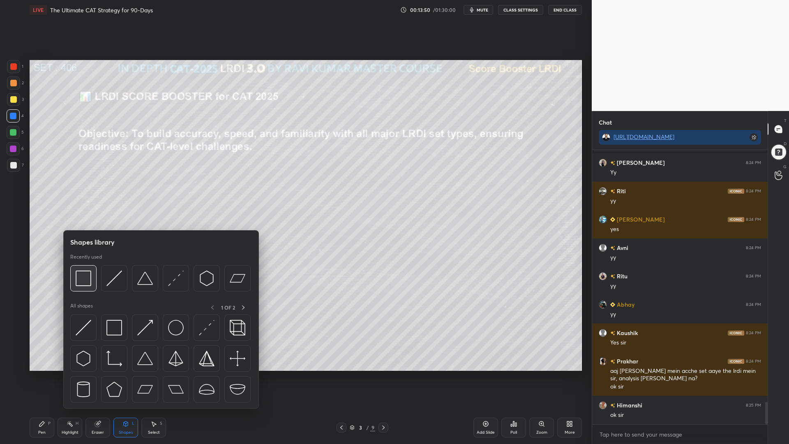
click at [81, 277] on img at bounding box center [84, 278] width 16 height 16
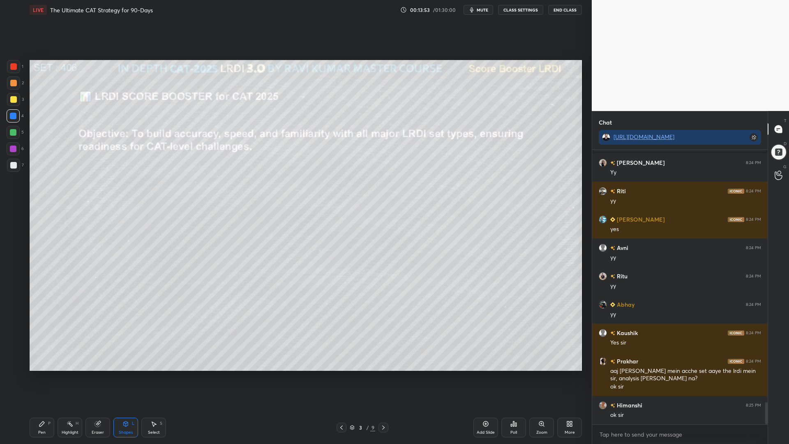
scroll to position [3121, 0]
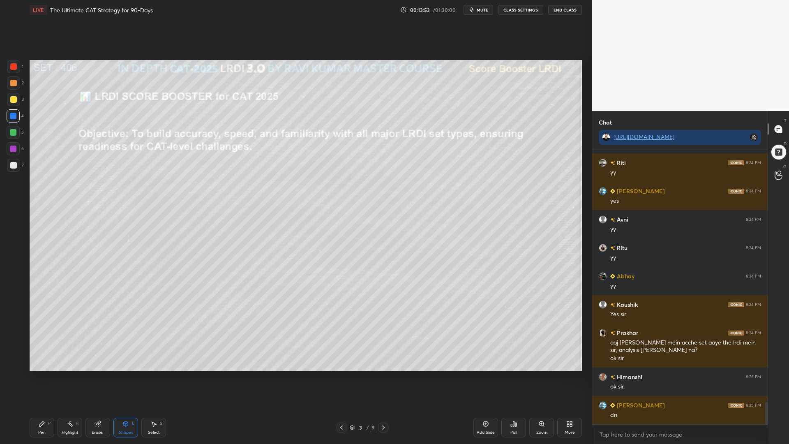
click at [12, 81] on div at bounding box center [13, 83] width 7 height 7
click at [12, 65] on div at bounding box center [13, 66] width 7 height 7
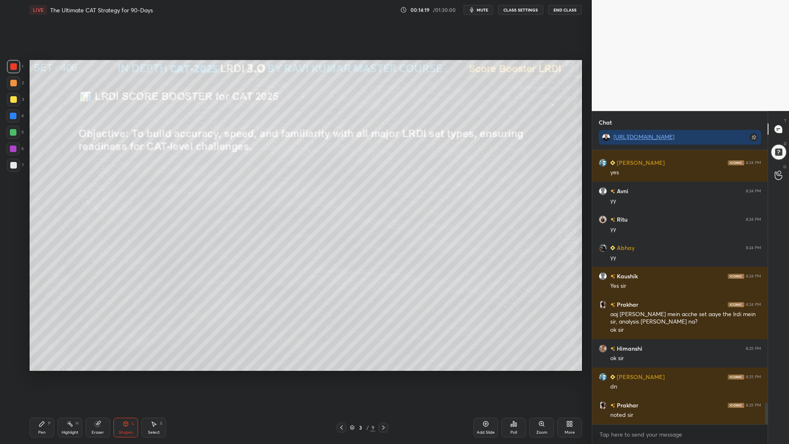
click at [382, 374] on icon at bounding box center [383, 427] width 7 height 7
click at [383, 374] on icon at bounding box center [383, 427] width 2 height 4
click at [384, 374] on icon at bounding box center [383, 427] width 7 height 7
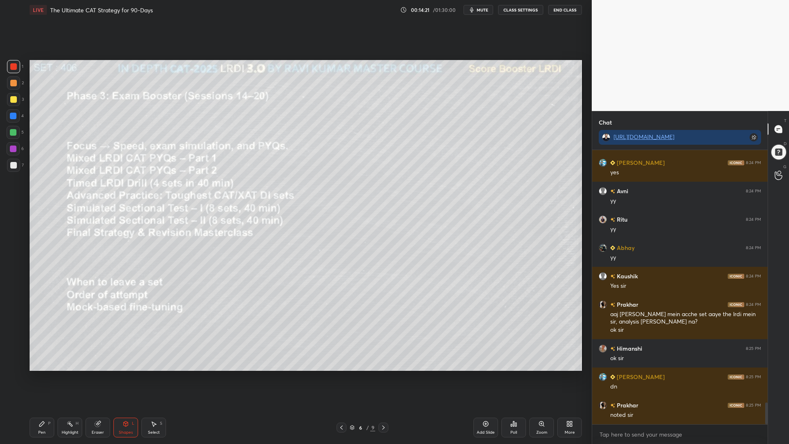
click at [382, 374] on icon at bounding box center [383, 427] width 7 height 7
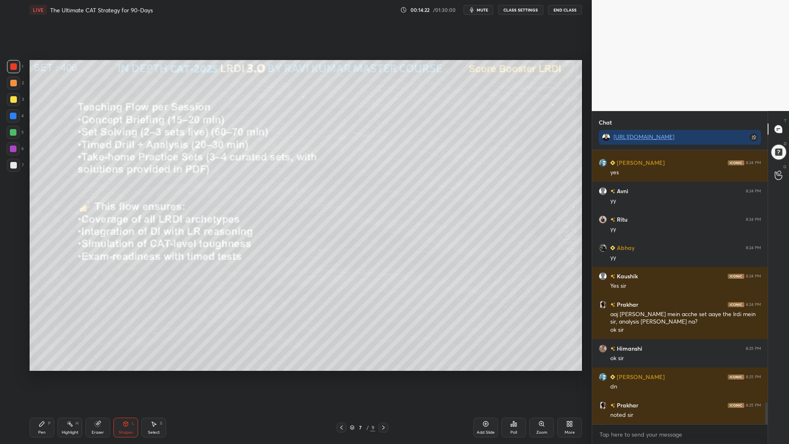
click at [383, 374] on icon at bounding box center [383, 427] width 7 height 7
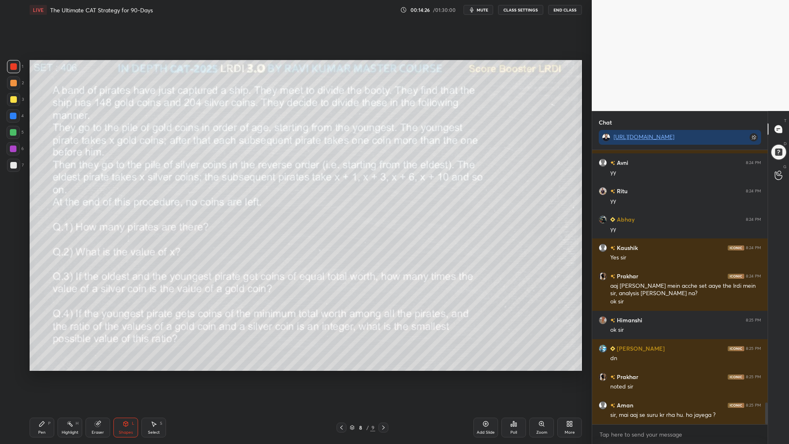
click at [383, 374] on icon at bounding box center [383, 427] width 7 height 7
click at [342, 374] on icon at bounding box center [341, 427] width 2 height 4
click at [340, 374] on icon at bounding box center [341, 427] width 7 height 7
click at [339, 374] on icon at bounding box center [341, 427] width 7 height 7
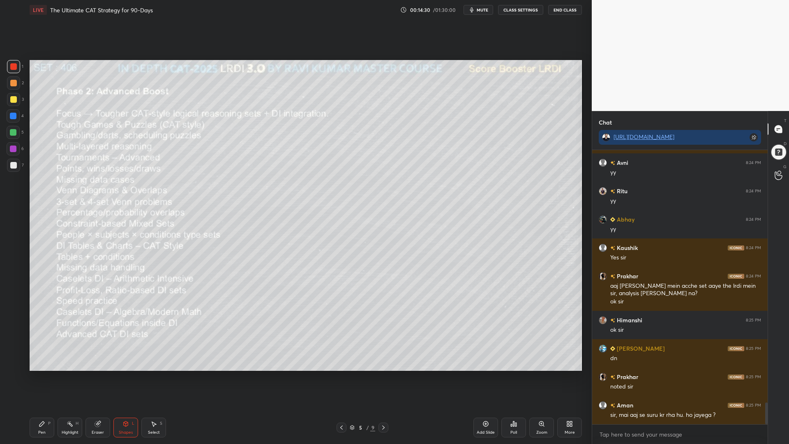
click at [344, 374] on icon at bounding box center [341, 427] width 7 height 7
click at [104, 374] on div "Eraser" at bounding box center [97, 428] width 25 height 20
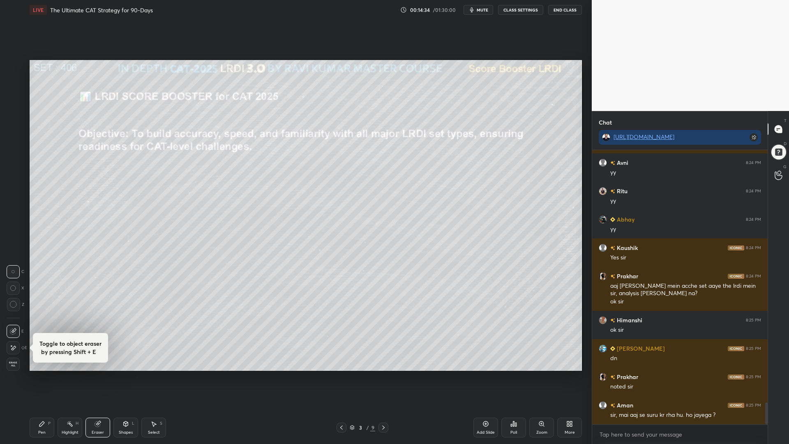
click at [12, 304] on icon at bounding box center [13, 304] width 7 height 7
drag, startPoint x: 47, startPoint y: 428, endPoint x: 42, endPoint y: 428, distance: 4.9
click at [45, 374] on div "Pen P" at bounding box center [42, 428] width 25 height 20
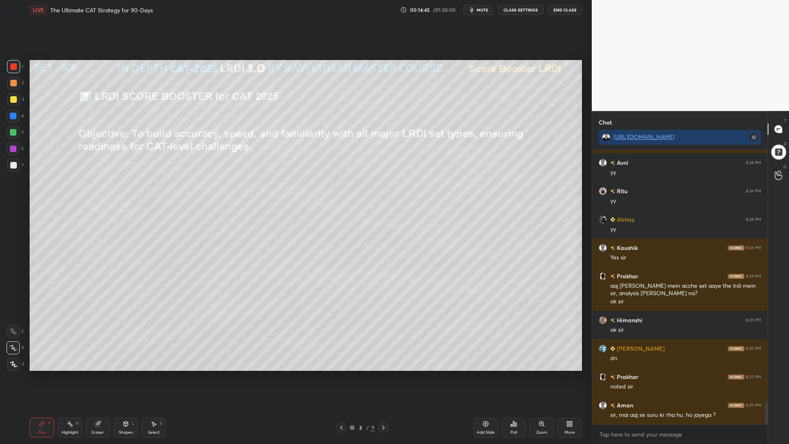
click at [485, 374] on icon at bounding box center [486, 424] width 2 height 2
click at [11, 83] on div at bounding box center [13, 83] width 7 height 7
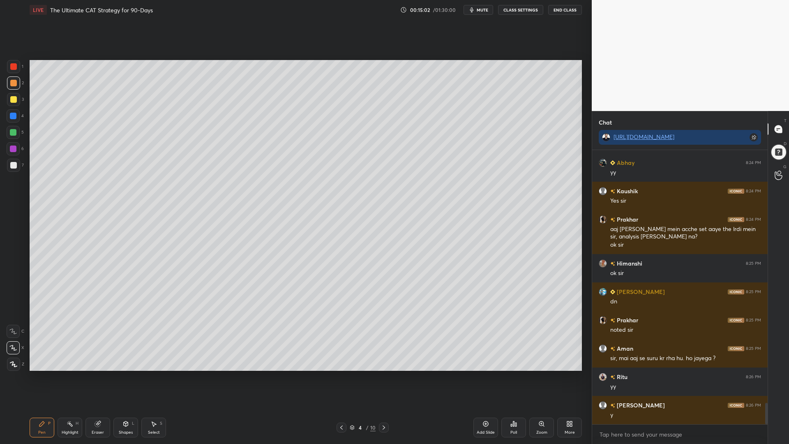
scroll to position [3263, 0]
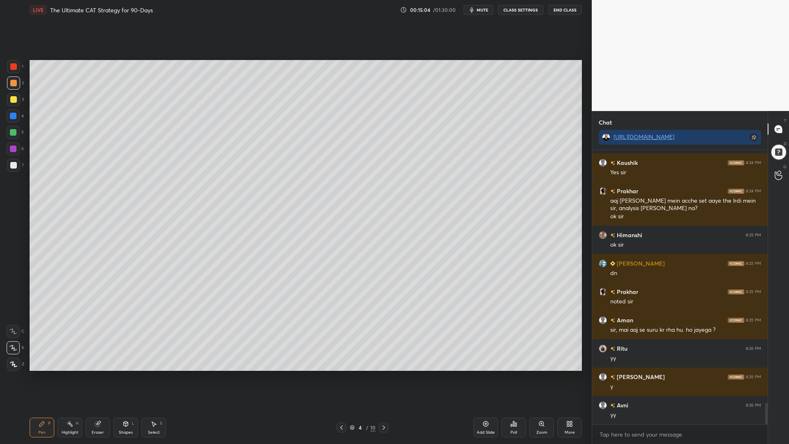
click at [11, 114] on div at bounding box center [13, 116] width 7 height 7
click at [13, 129] on div at bounding box center [13, 132] width 7 height 7
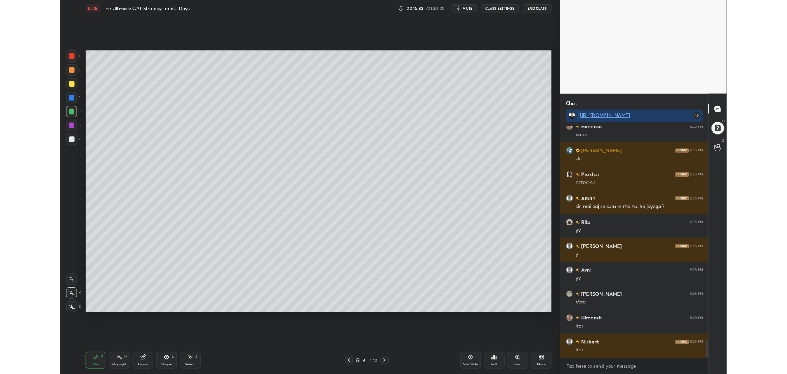
scroll to position [3368, 0]
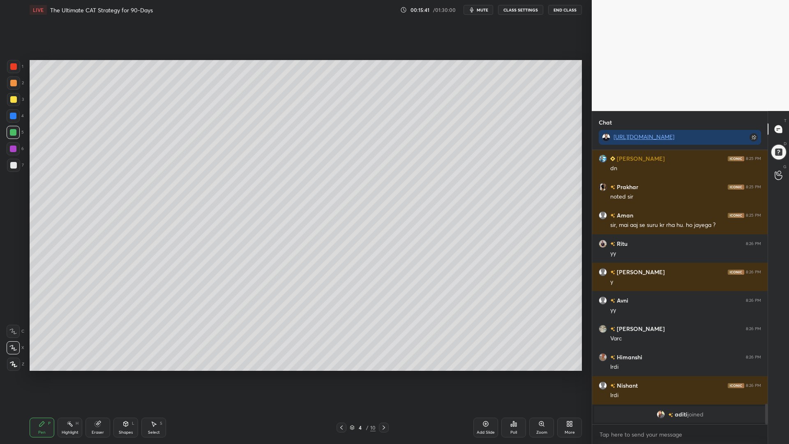
click at [13, 82] on div at bounding box center [13, 83] width 7 height 7
click at [14, 64] on div at bounding box center [13, 66] width 7 height 7
click at [9, 148] on div at bounding box center [13, 148] width 13 height 13
click at [566, 374] on div "More" at bounding box center [569, 428] width 25 height 20
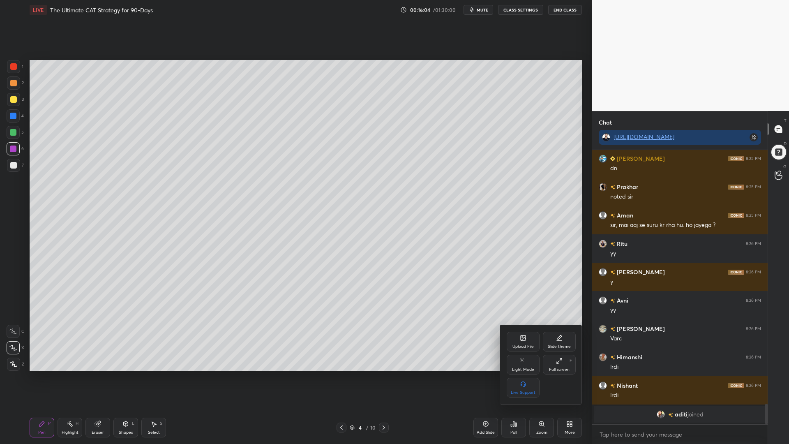
drag, startPoint x: 559, startPoint y: 360, endPoint x: 561, endPoint y: 309, distance: 51.0
click at [559, 360] on icon at bounding box center [559, 361] width 7 height 7
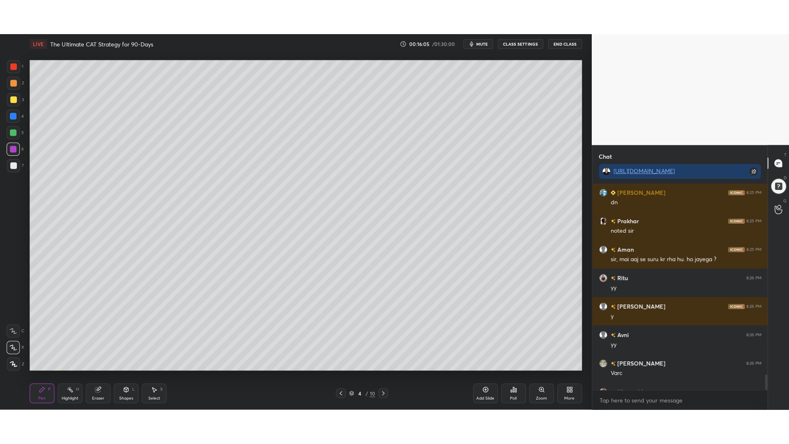
scroll to position [2987, 0]
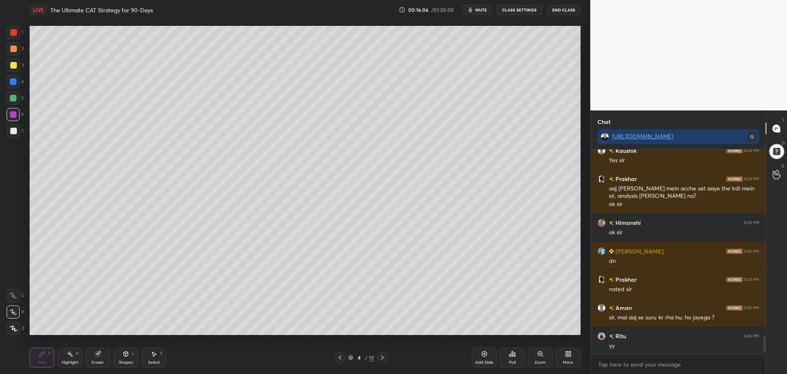
click at [561, 356] on div "More" at bounding box center [568, 358] width 25 height 20
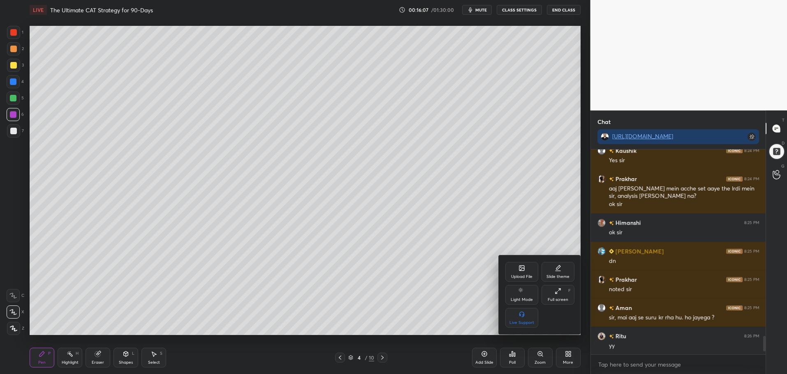
click at [559, 292] on icon at bounding box center [557, 291] width 7 height 7
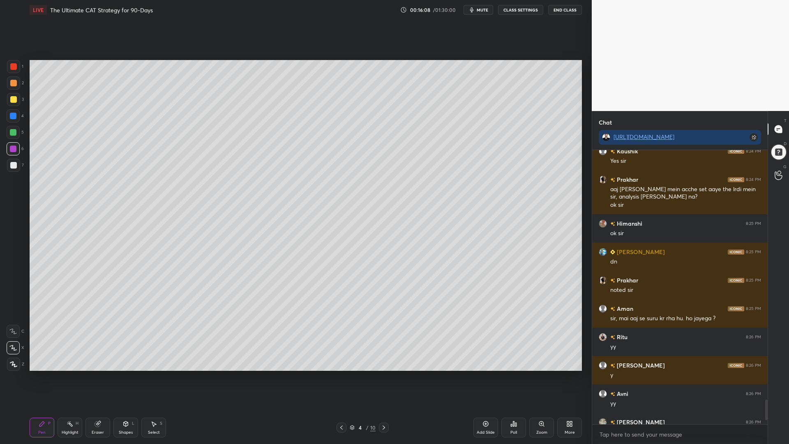
scroll to position [212, 173]
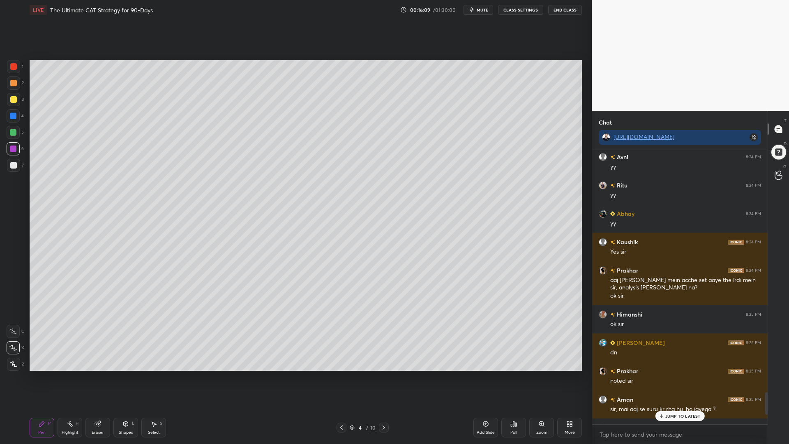
click at [680, 374] on p "JUMP TO LATEST" at bounding box center [682, 416] width 35 height 5
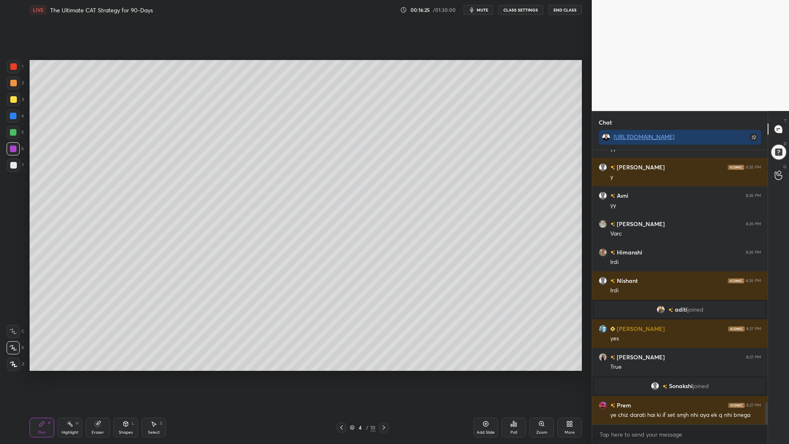
scroll to position [3199, 0]
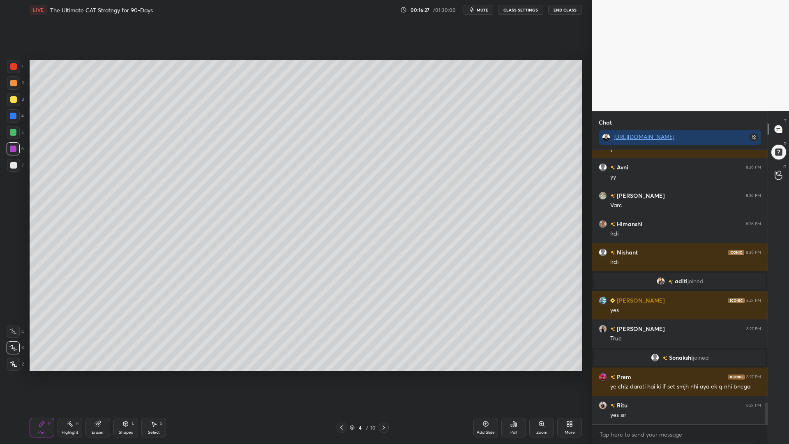
drag, startPoint x: 14, startPoint y: 131, endPoint x: 25, endPoint y: 134, distance: 12.4
click at [14, 130] on div at bounding box center [13, 132] width 7 height 7
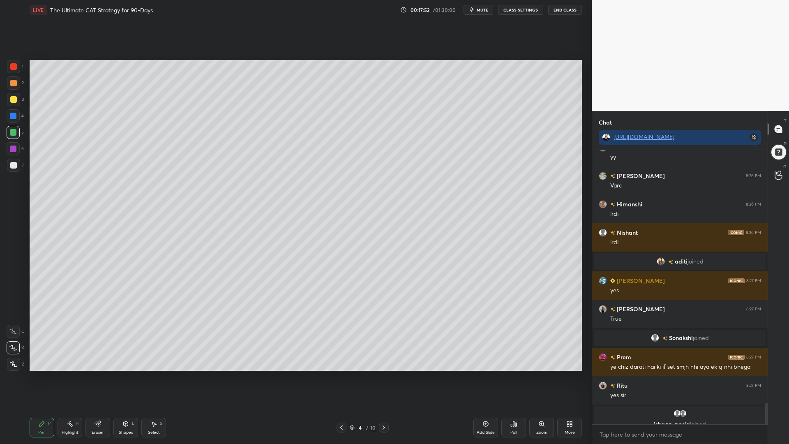
scroll to position [3229, 0]
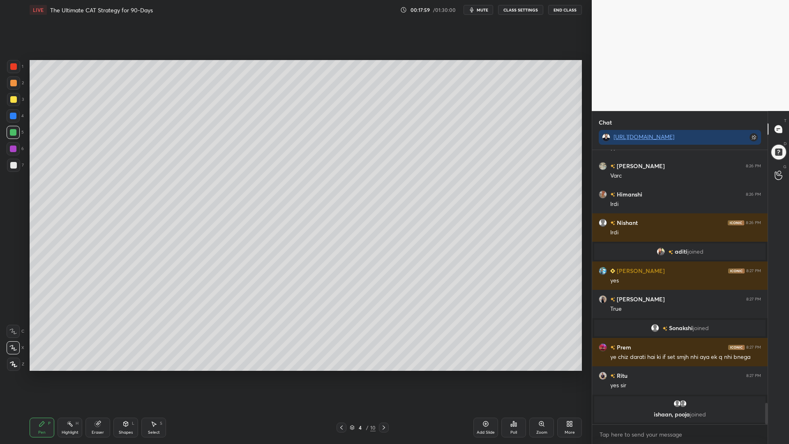
click at [12, 96] on div at bounding box center [13, 99] width 7 height 7
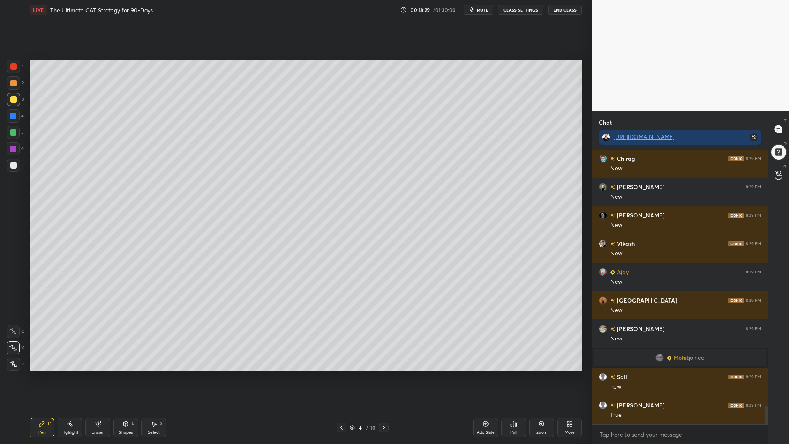
scroll to position [3830, 0]
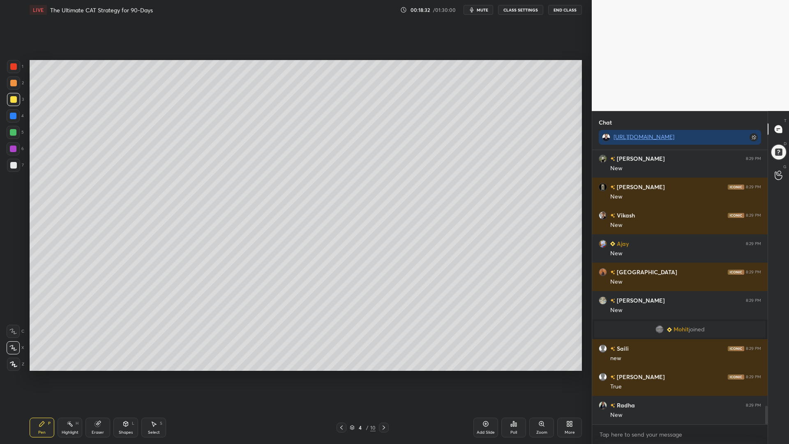
click at [11, 130] on div at bounding box center [13, 132] width 7 height 7
drag, startPoint x: 14, startPoint y: 69, endPoint x: 16, endPoint y: 82, distance: 12.5
click at [14, 71] on div at bounding box center [13, 66] width 13 height 13
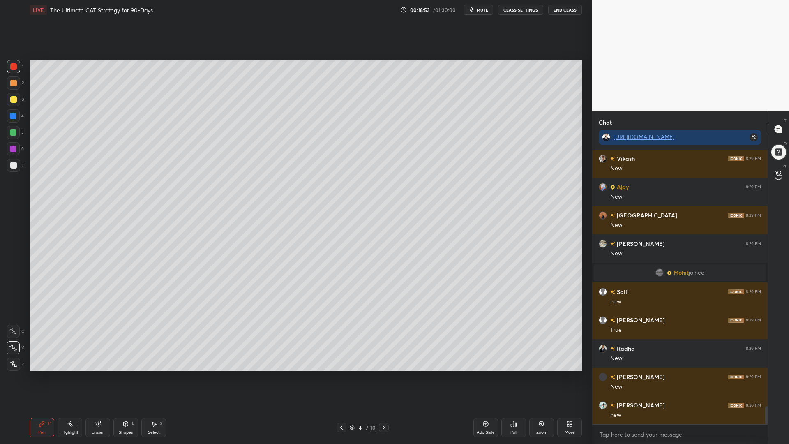
scroll to position [3907, 0]
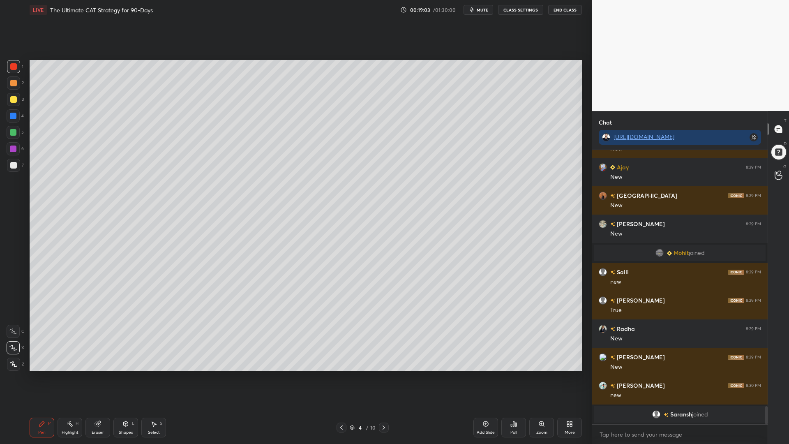
drag, startPoint x: 9, startPoint y: 129, endPoint x: 15, endPoint y: 119, distance: 11.6
click at [9, 129] on div at bounding box center [13, 132] width 13 height 13
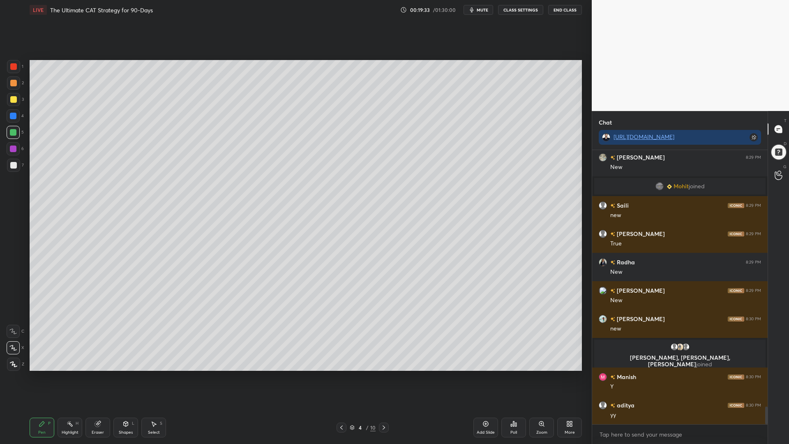
scroll to position [3962, 0]
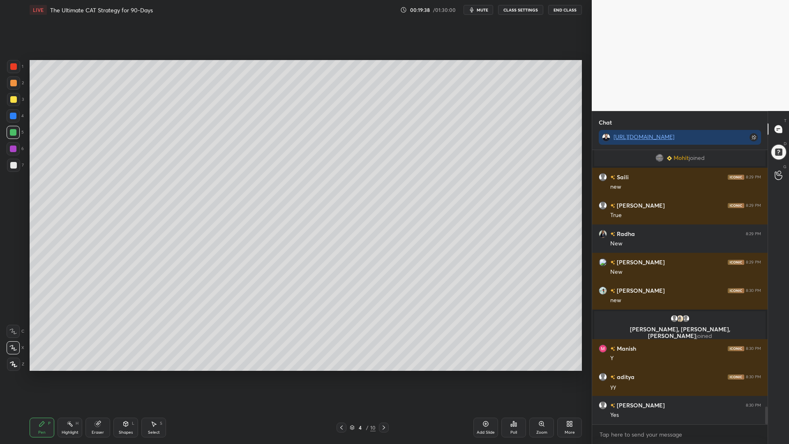
click at [7, 115] on div at bounding box center [13, 115] width 13 height 13
drag, startPoint x: 18, startPoint y: 65, endPoint x: 27, endPoint y: 70, distance: 10.5
click at [18, 65] on div at bounding box center [13, 66] width 13 height 13
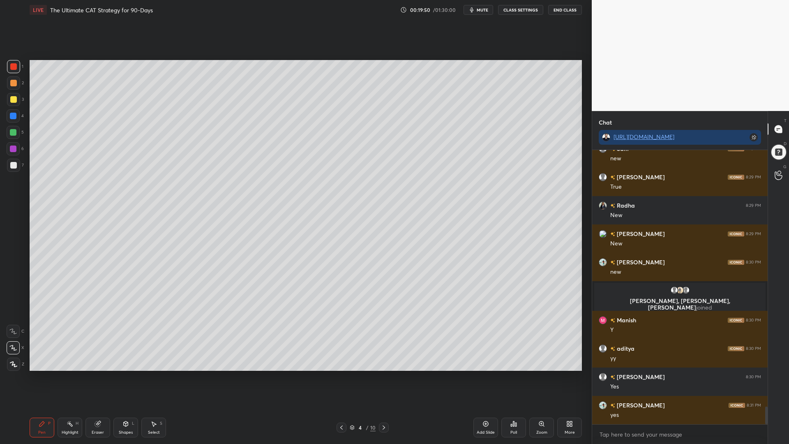
click at [10, 128] on div at bounding box center [13, 132] width 13 height 13
click at [16, 83] on div at bounding box center [13, 83] width 7 height 7
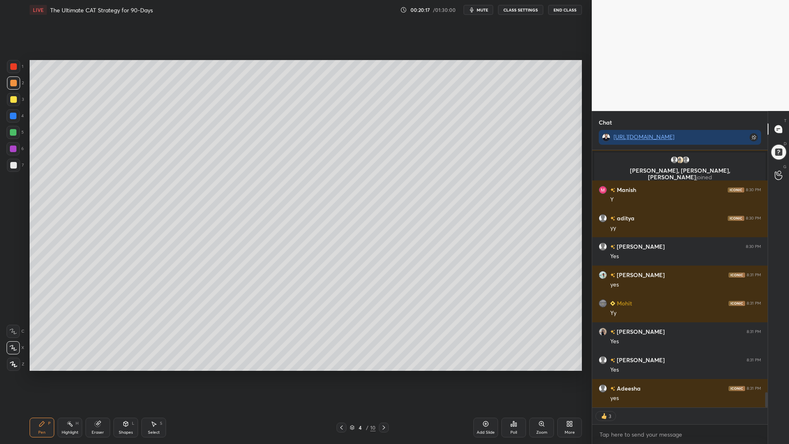
scroll to position [4149, 0]
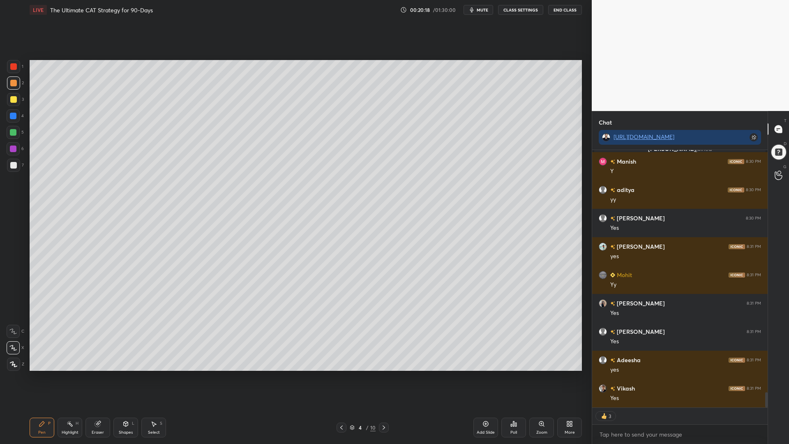
click at [13, 131] on div at bounding box center [13, 132] width 7 height 7
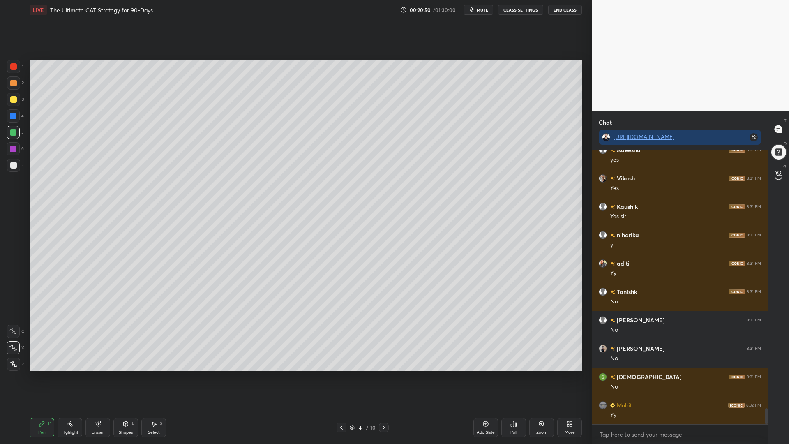
scroll to position [4388, 0]
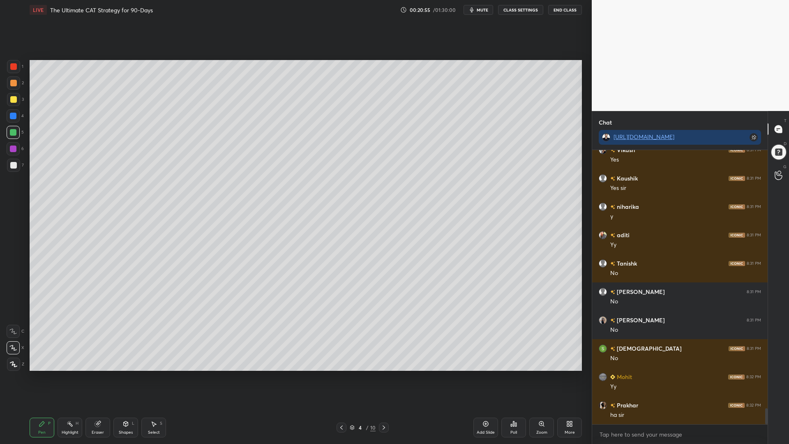
drag, startPoint x: 11, startPoint y: 165, endPoint x: 11, endPoint y: 159, distance: 5.3
click at [11, 164] on div at bounding box center [13, 165] width 7 height 7
click at [14, 104] on div at bounding box center [13, 99] width 13 height 13
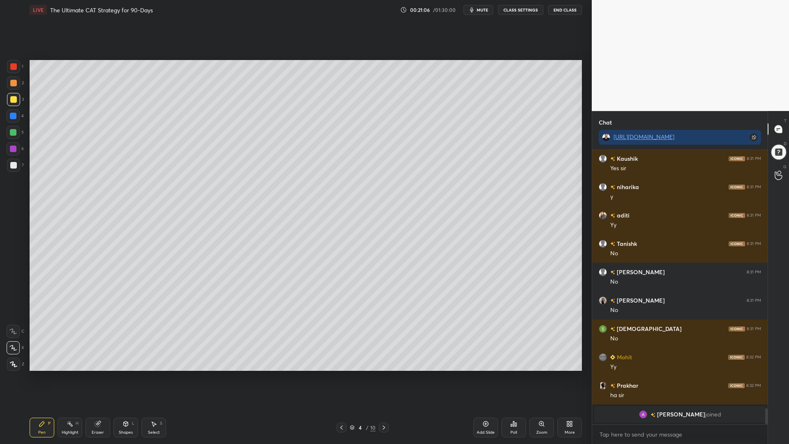
click at [12, 118] on div at bounding box center [13, 116] width 7 height 7
click at [8, 85] on div at bounding box center [13, 82] width 13 height 13
click at [12, 166] on div at bounding box center [13, 165] width 7 height 7
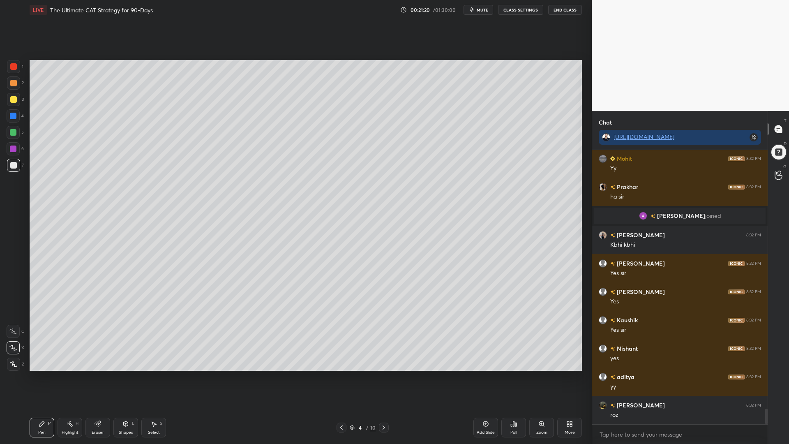
scroll to position [4495, 0]
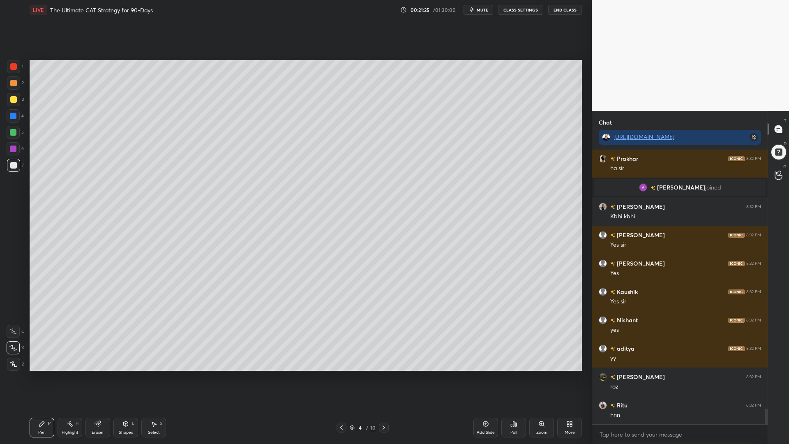
click at [9, 111] on div at bounding box center [13, 115] width 13 height 13
click at [10, 81] on div at bounding box center [13, 82] width 13 height 13
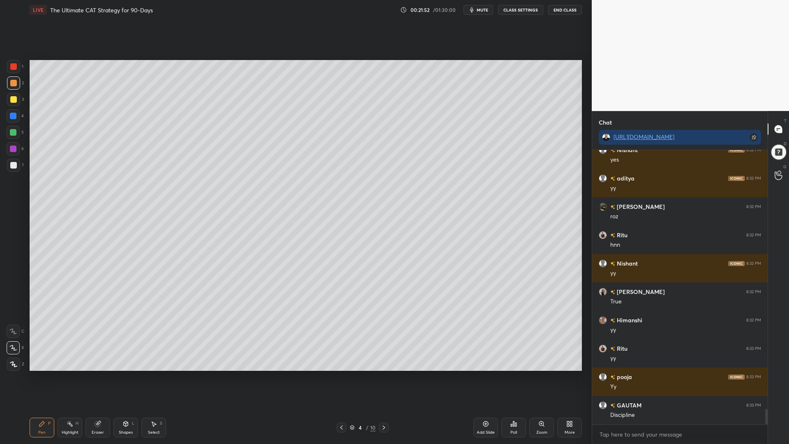
scroll to position [4693, 0]
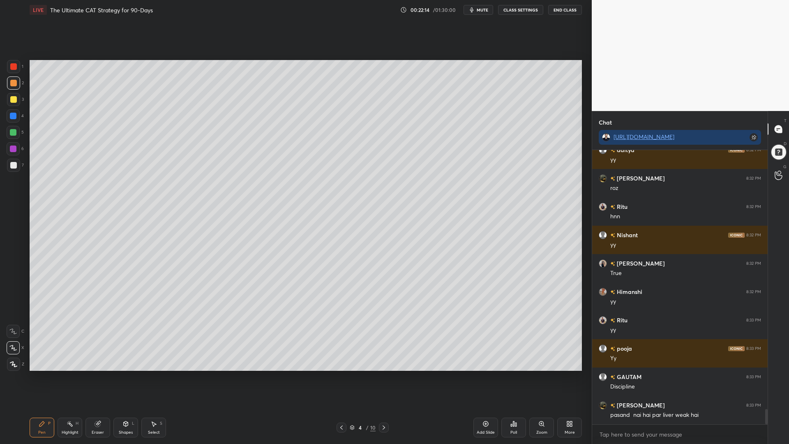
click at [14, 165] on div at bounding box center [13, 165] width 7 height 7
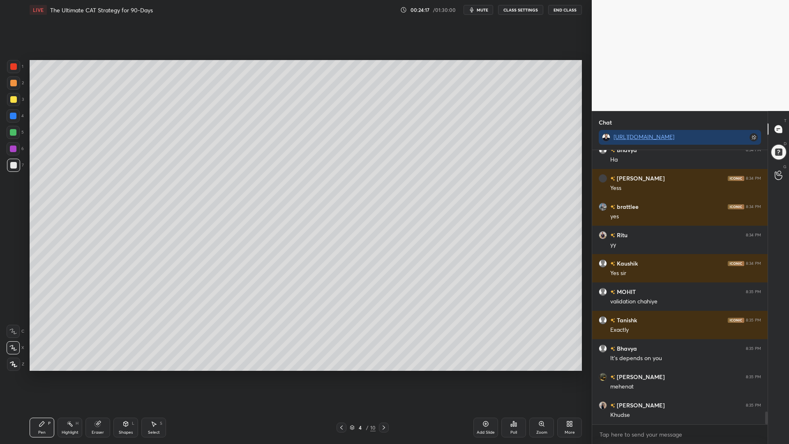
scroll to position [5628, 0]
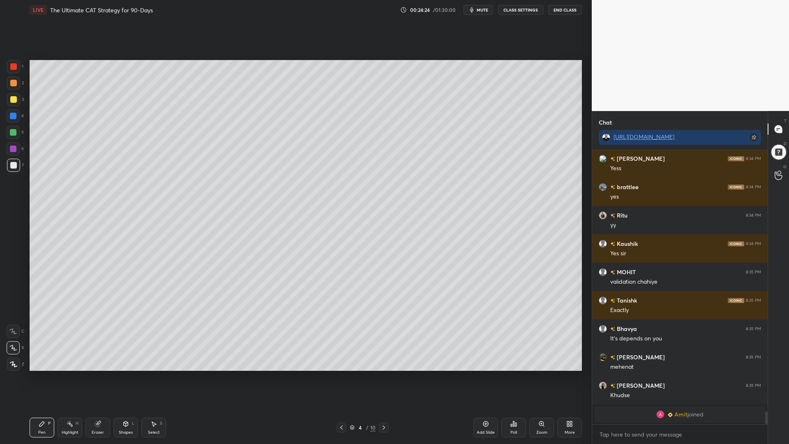
click at [16, 101] on div at bounding box center [13, 99] width 7 height 7
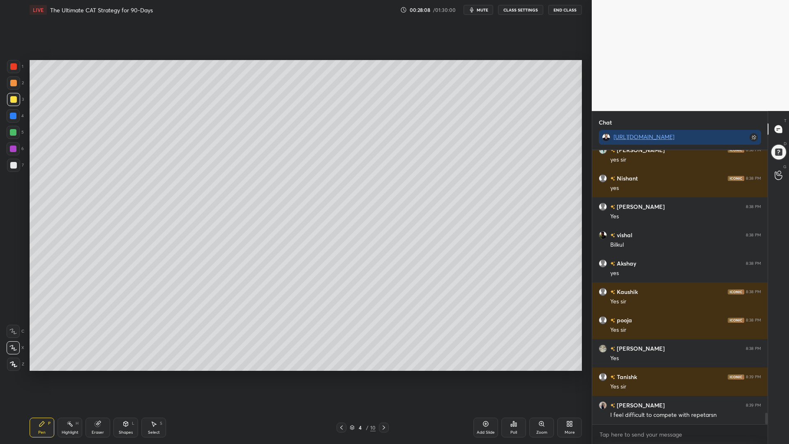
scroll to position [6171, 0]
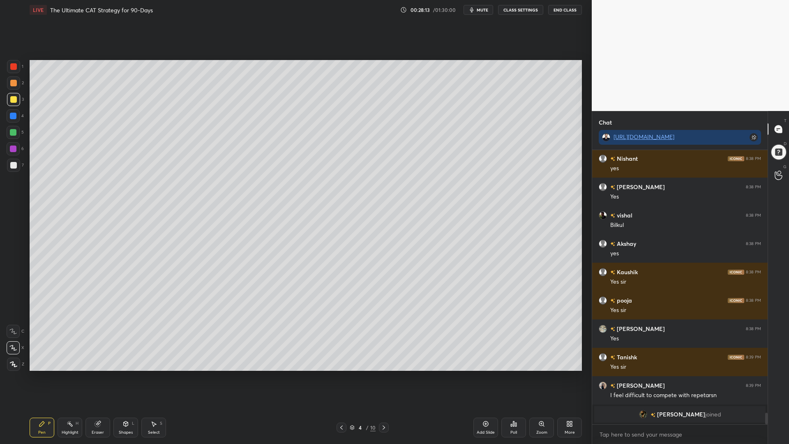
click at [483, 374] on icon at bounding box center [486, 423] width 7 height 7
click at [11, 67] on div at bounding box center [13, 66] width 7 height 7
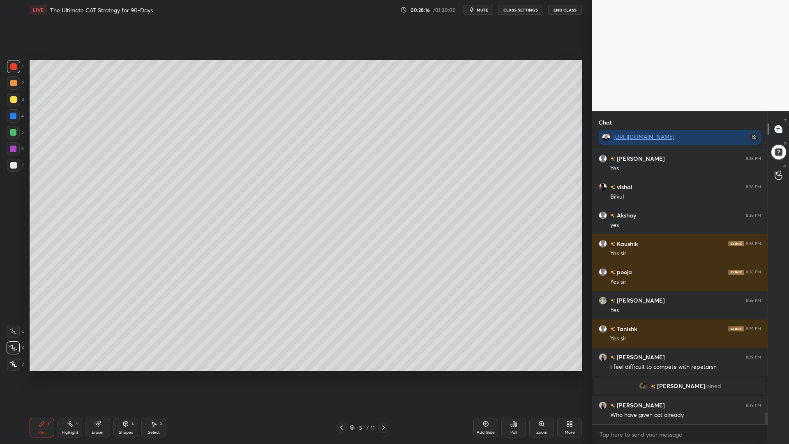
scroll to position [6082, 0]
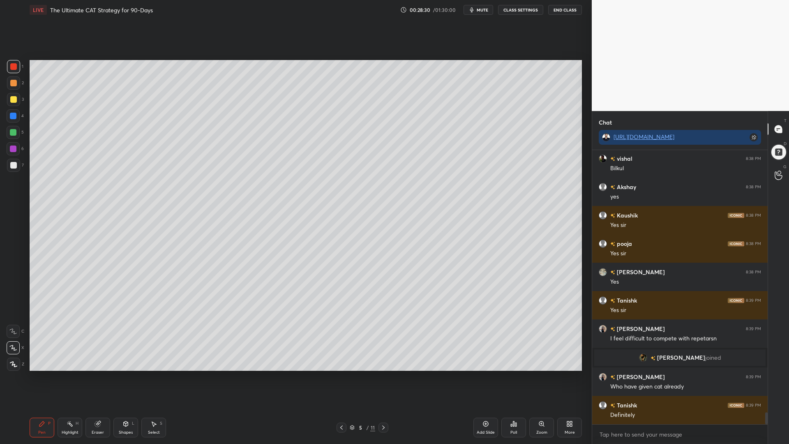
click at [15, 133] on div at bounding box center [13, 132] width 7 height 7
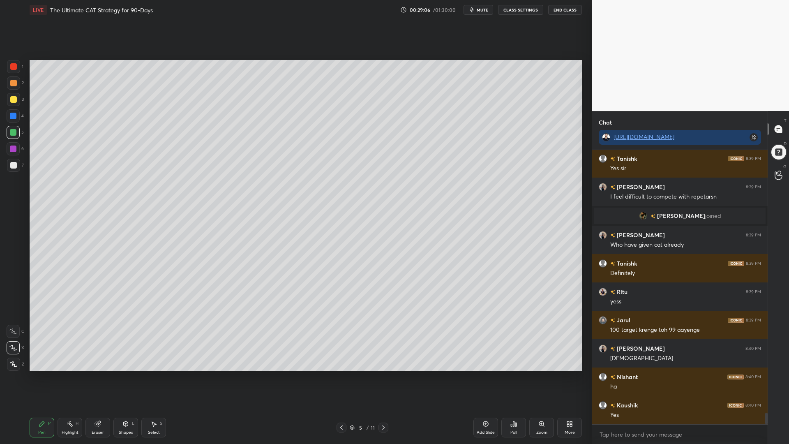
scroll to position [6281, 0]
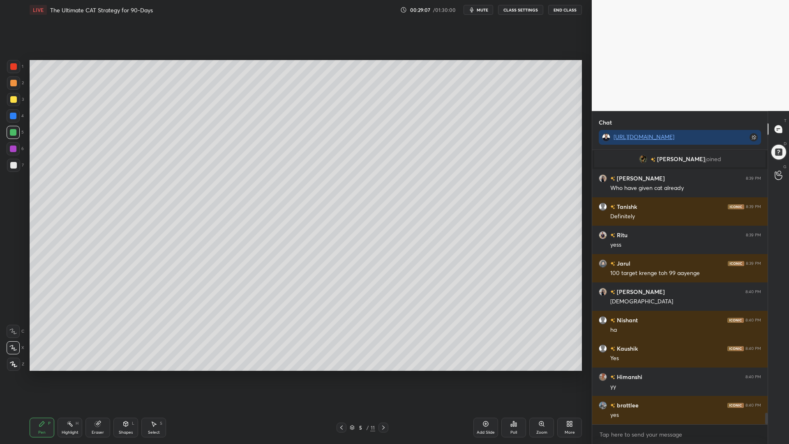
click at [16, 116] on div at bounding box center [13, 116] width 7 height 7
click at [12, 87] on div at bounding box center [13, 82] width 13 height 13
click at [12, 133] on div at bounding box center [13, 132] width 7 height 7
click at [13, 118] on div at bounding box center [13, 116] width 7 height 7
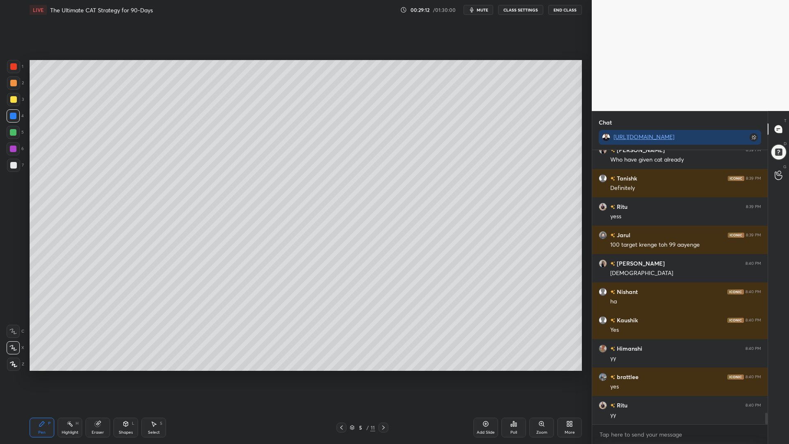
scroll to position [6337, 0]
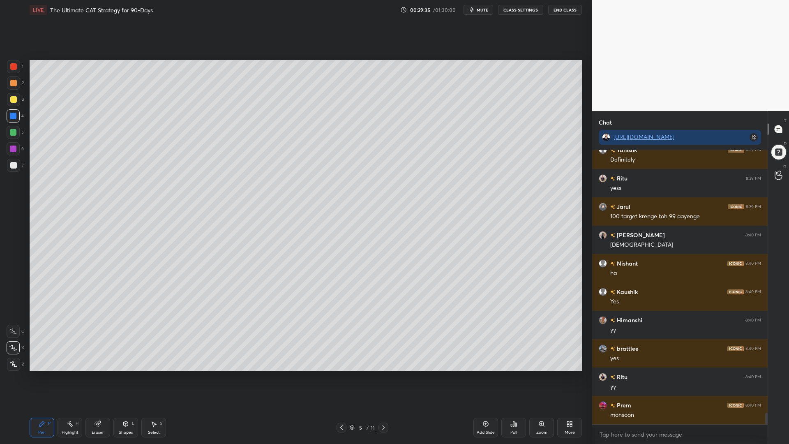
click at [11, 134] on div at bounding box center [13, 132] width 7 height 7
click at [12, 79] on div at bounding box center [13, 82] width 13 height 13
click at [10, 138] on div at bounding box center [13, 132] width 13 height 13
click at [11, 165] on div at bounding box center [13, 165] width 7 height 7
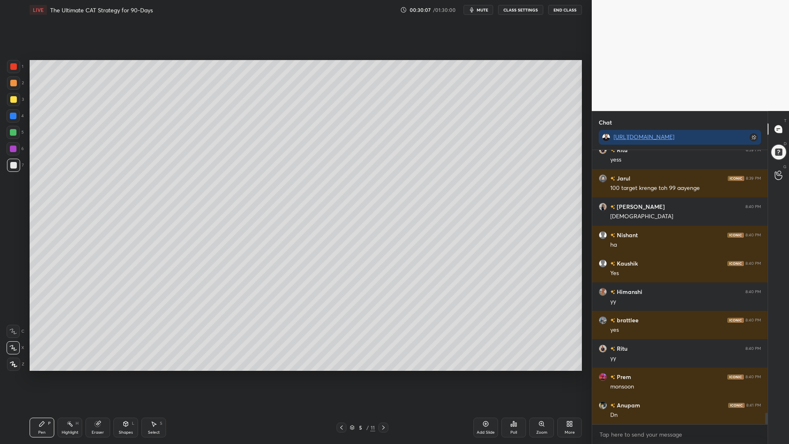
scroll to position [255, 173]
drag, startPoint x: 14, startPoint y: 131, endPoint x: 14, endPoint y: 122, distance: 8.6
click at [14, 129] on div at bounding box center [13, 132] width 7 height 7
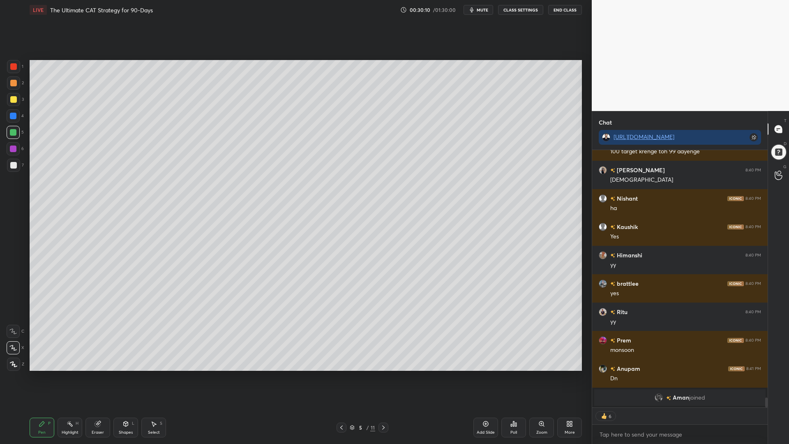
click at [18, 84] on div at bounding box center [13, 82] width 13 height 13
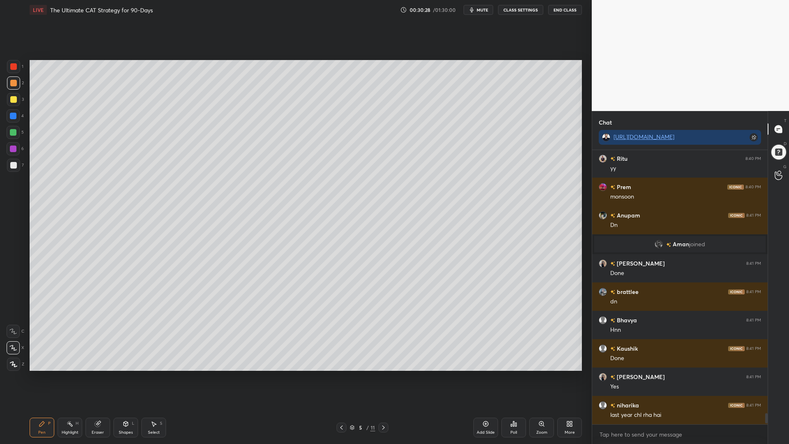
scroll to position [6483, 0]
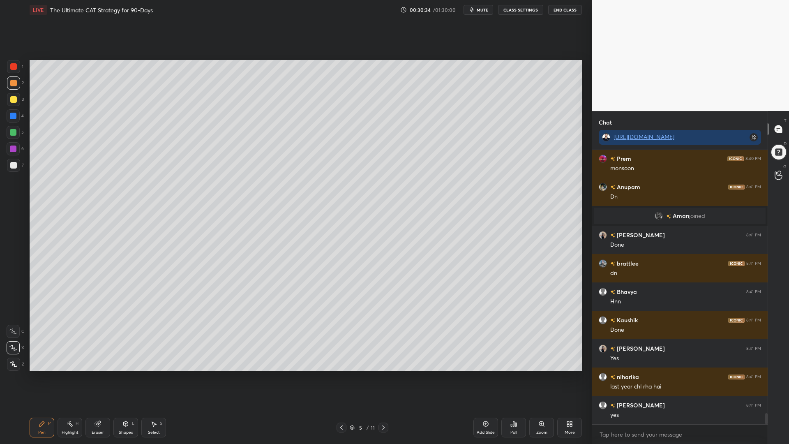
click at [12, 137] on div at bounding box center [13, 132] width 13 height 13
click at [9, 85] on div at bounding box center [13, 82] width 13 height 13
click at [13, 114] on div at bounding box center [13, 116] width 7 height 7
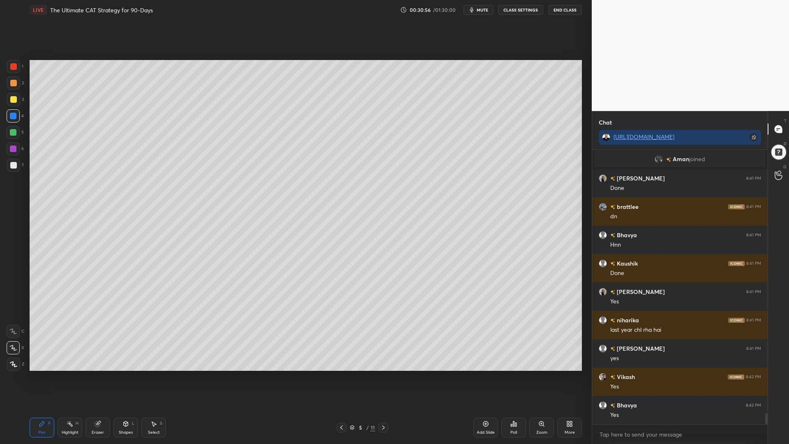
scroll to position [6568, 0]
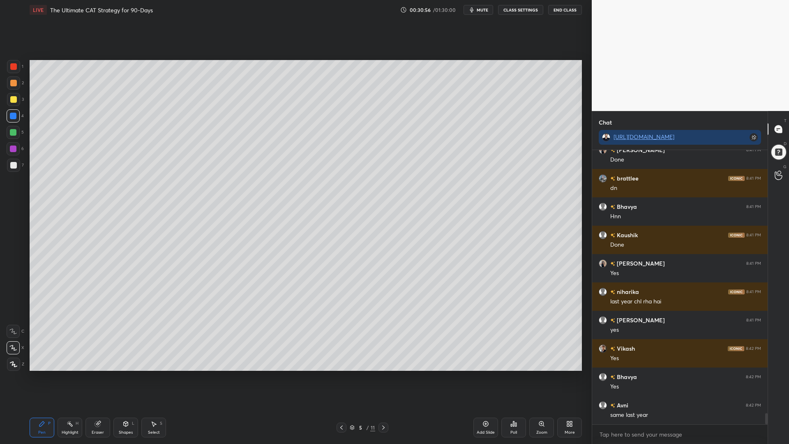
click at [11, 84] on div at bounding box center [13, 83] width 7 height 7
click at [14, 164] on div at bounding box center [13, 165] width 7 height 7
click at [13, 115] on div at bounding box center [13, 116] width 7 height 7
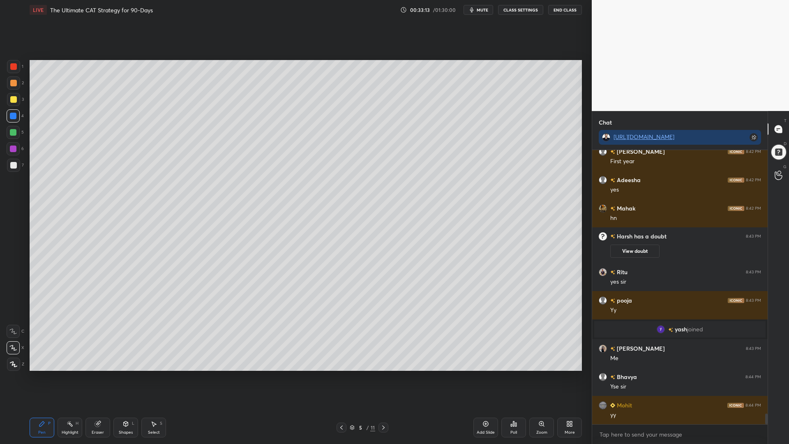
scroll to position [6726, 0]
click at [341, 374] on icon at bounding box center [341, 427] width 7 height 7
click at [340, 374] on icon at bounding box center [341, 427] width 7 height 7
click at [338, 374] on icon at bounding box center [341, 427] width 7 height 7
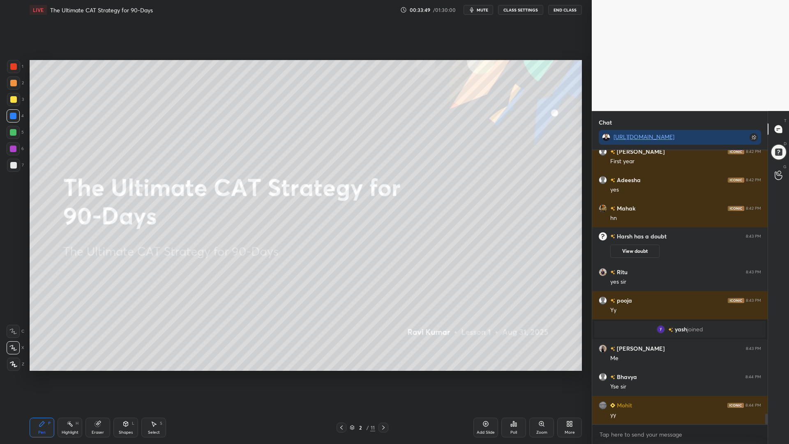
click at [97, 374] on icon at bounding box center [97, 423] width 5 height 5
click at [11, 362] on span "Erase all" at bounding box center [13, 364] width 12 height 6
click at [121, 374] on div "Shapes L" at bounding box center [125, 428] width 25 height 20
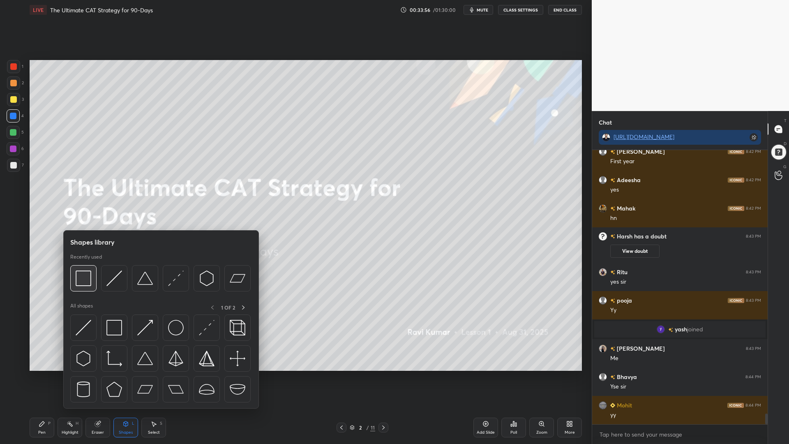
click at [78, 277] on img at bounding box center [84, 278] width 16 height 16
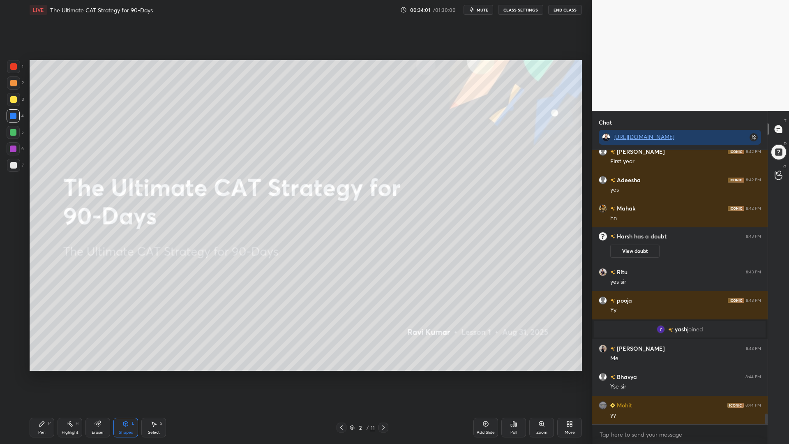
click at [12, 131] on div at bounding box center [13, 132] width 7 height 7
drag, startPoint x: 49, startPoint y: 430, endPoint x: 95, endPoint y: 402, distance: 54.1
click at [49, 374] on div "Pen P" at bounding box center [42, 428] width 25 height 20
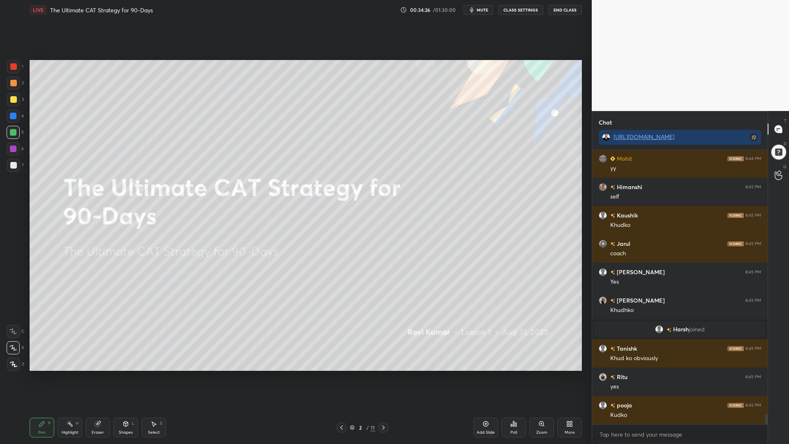
scroll to position [6947, 0]
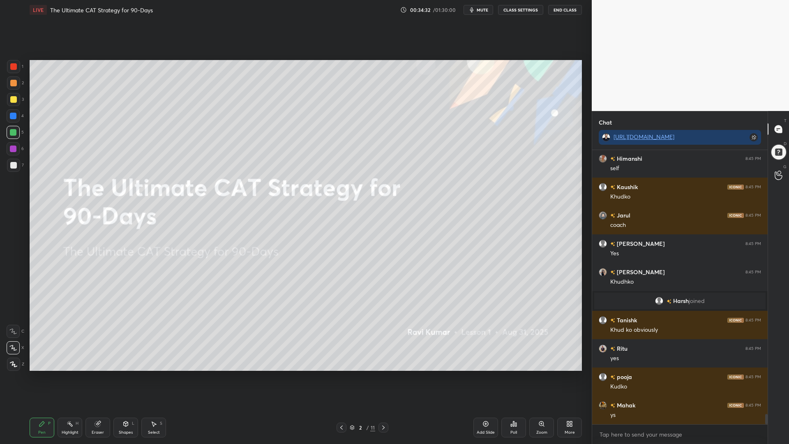
click at [111, 374] on div "Pen P Highlight H Eraser Shapes L Select S" at bounding box center [141, 428] width 222 height 20
click at [91, 374] on div "Eraser" at bounding box center [97, 428] width 25 height 20
drag, startPoint x: 10, startPoint y: 360, endPoint x: 24, endPoint y: 365, distance: 15.0
click at [10, 360] on div "Erase all" at bounding box center [13, 364] width 13 height 13
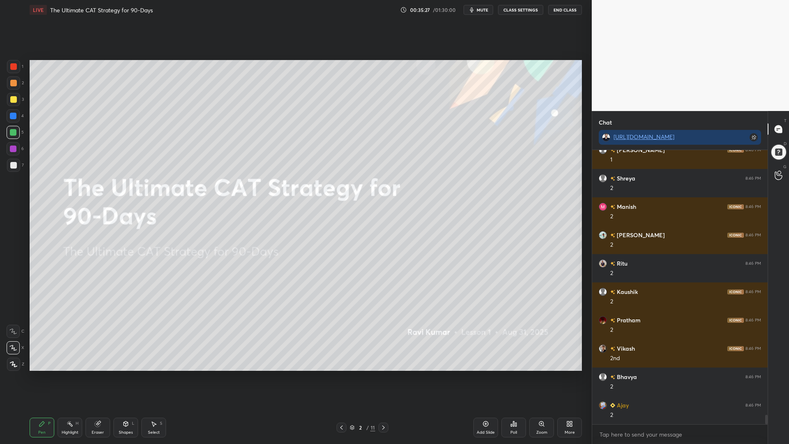
scroll to position [7713, 0]
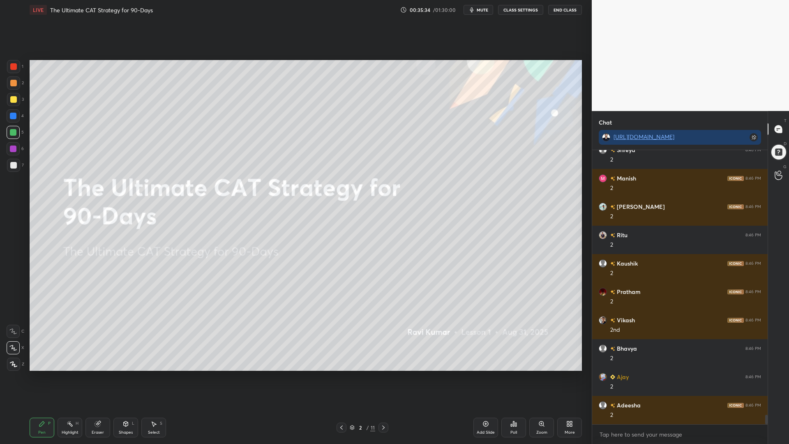
click at [16, 65] on div at bounding box center [13, 66] width 7 height 7
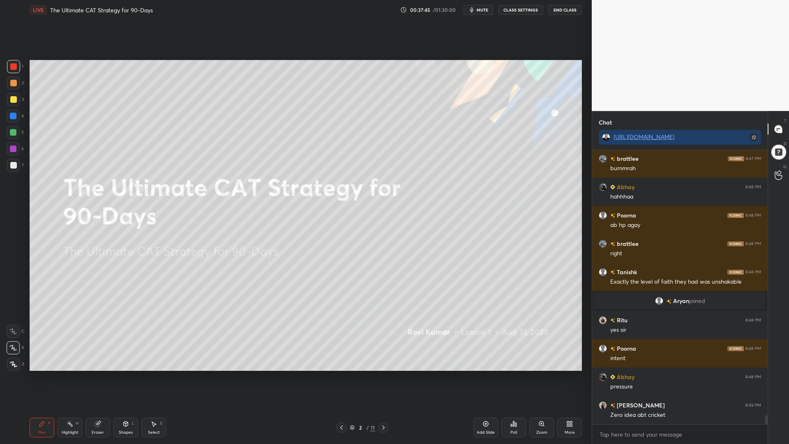
scroll to position [8079, 0]
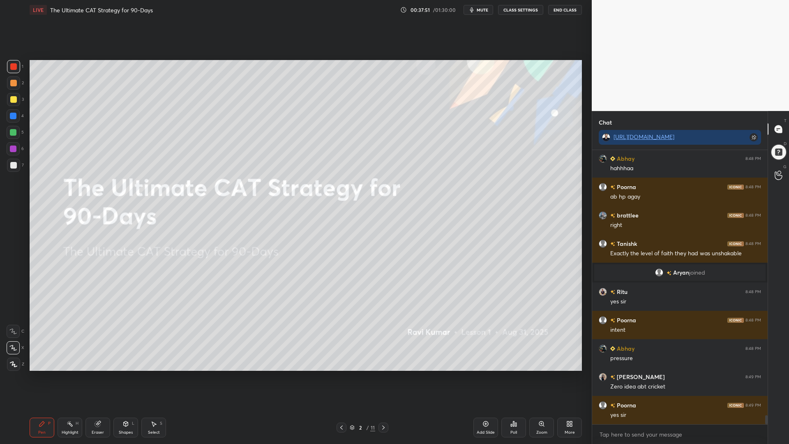
click at [95, 374] on icon at bounding box center [97, 423] width 5 height 5
click at [12, 363] on span "Erase all" at bounding box center [13, 364] width 12 height 6
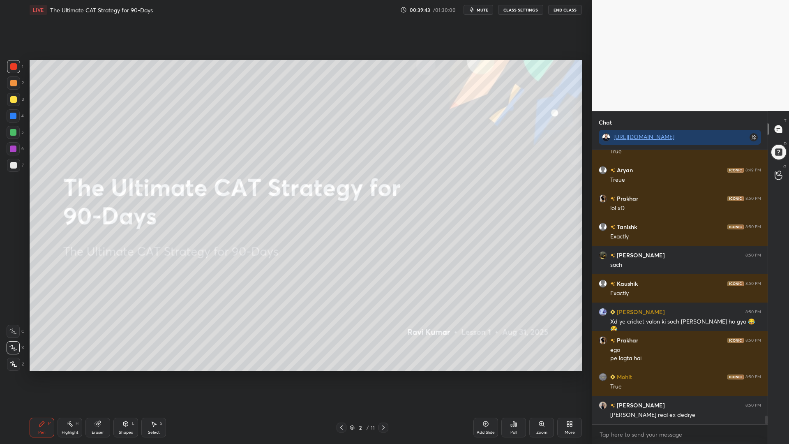
scroll to position [8401, 0]
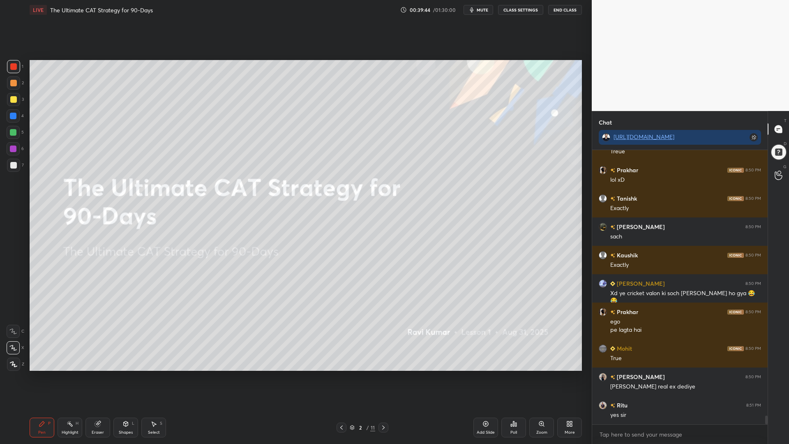
click at [101, 374] on div "Eraser" at bounding box center [98, 432] width 12 height 4
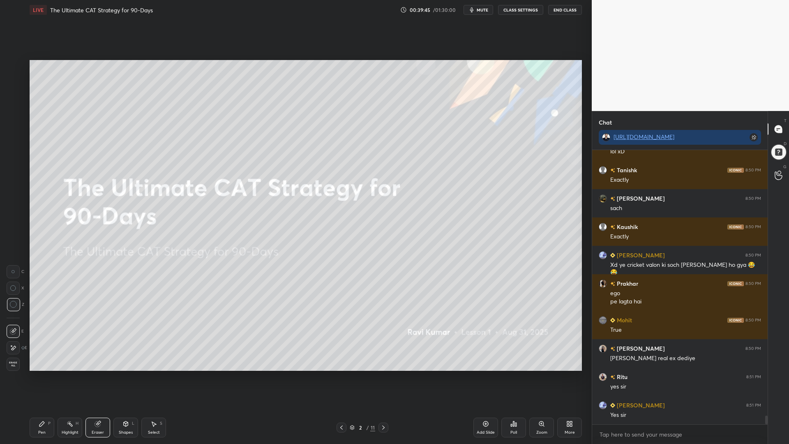
click at [14, 364] on span "Erase all" at bounding box center [13, 364] width 12 height 6
click at [381, 374] on icon at bounding box center [383, 427] width 7 height 7
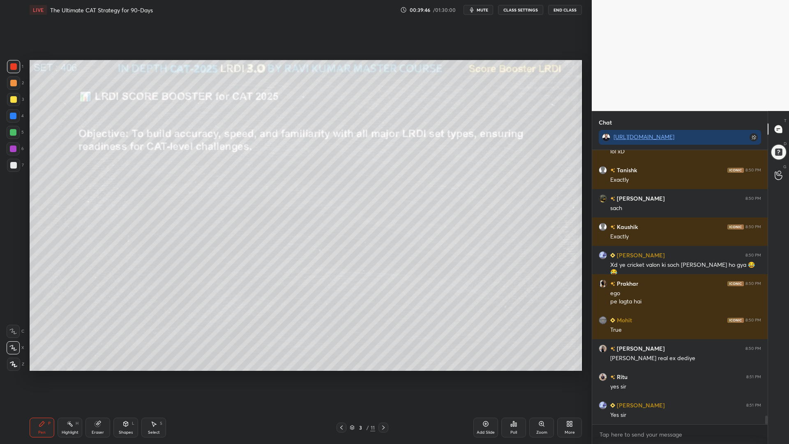
click at [384, 374] on icon at bounding box center [383, 427] width 7 height 7
click at [383, 374] on icon at bounding box center [383, 427] width 7 height 7
click at [384, 374] on icon at bounding box center [383, 427] width 2 height 4
click at [342, 374] on icon at bounding box center [341, 427] width 2 height 4
click at [100, 374] on icon at bounding box center [97, 423] width 5 height 5
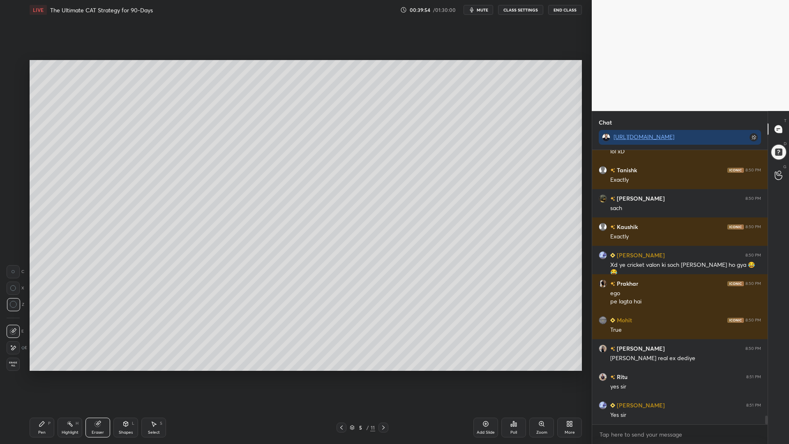
click at [11, 363] on span "Erase all" at bounding box center [13, 364] width 12 height 6
click at [10, 115] on div at bounding box center [13, 116] width 7 height 7
click at [7, 126] on div "1 2 3 4 5 6 7" at bounding box center [15, 117] width 17 height 115
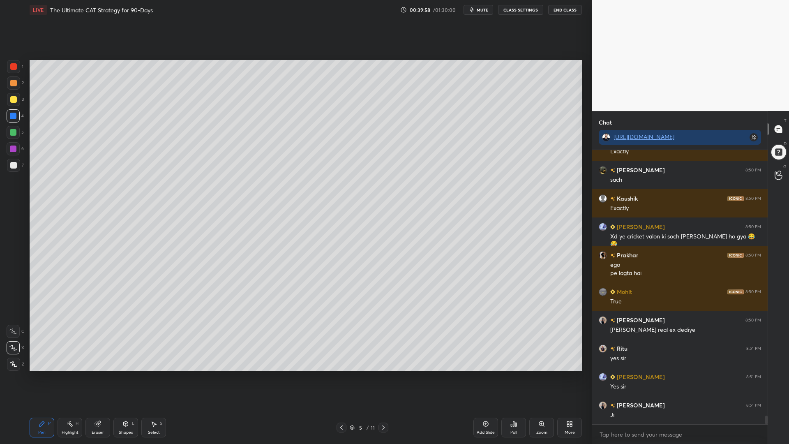
click at [16, 136] on div at bounding box center [13, 132] width 13 height 13
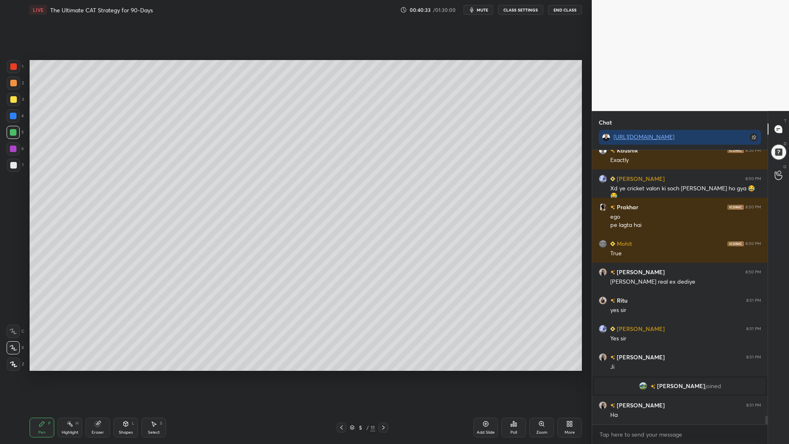
scroll to position [8504, 0]
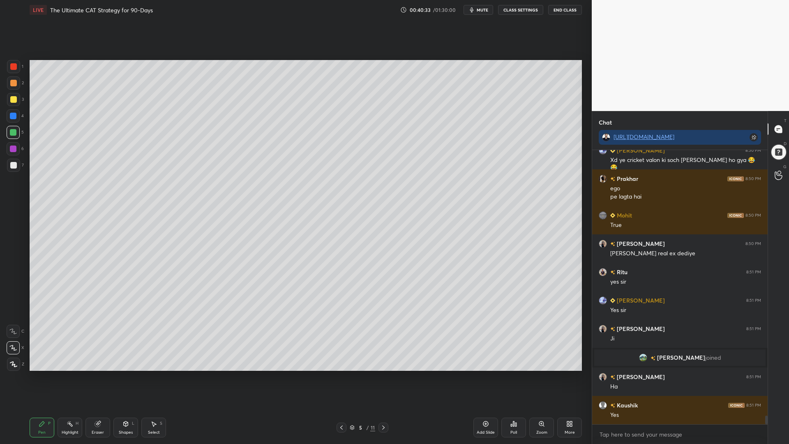
click at [14, 68] on div at bounding box center [13, 66] width 7 height 7
click at [12, 144] on div at bounding box center [13, 148] width 13 height 13
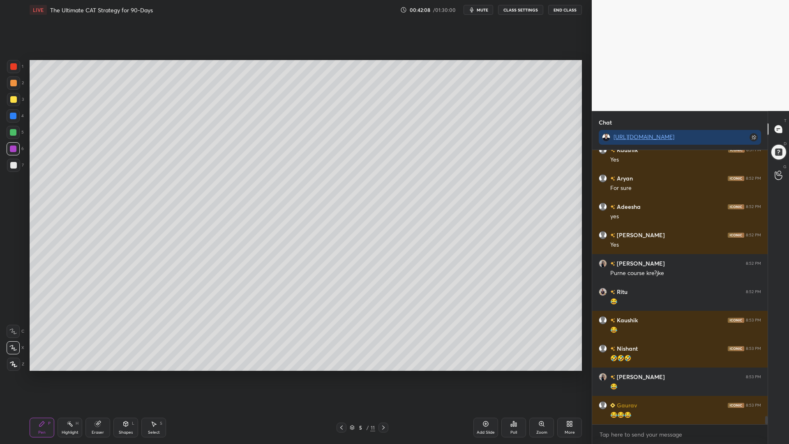
scroll to position [8787, 0]
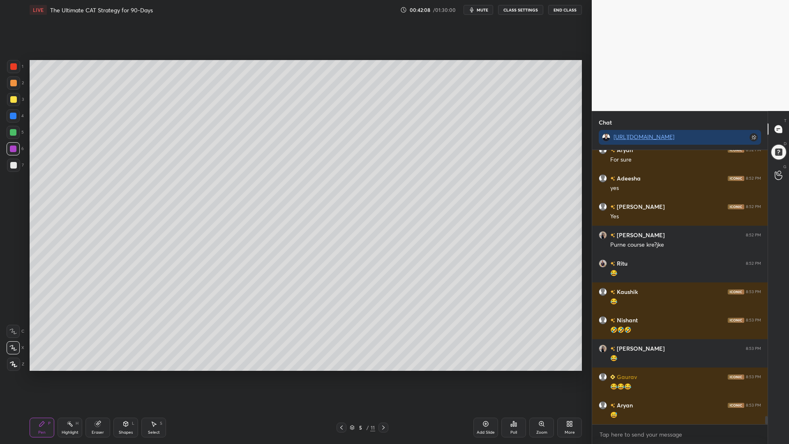
click at [121, 374] on div "Shapes L" at bounding box center [125, 428] width 25 height 20
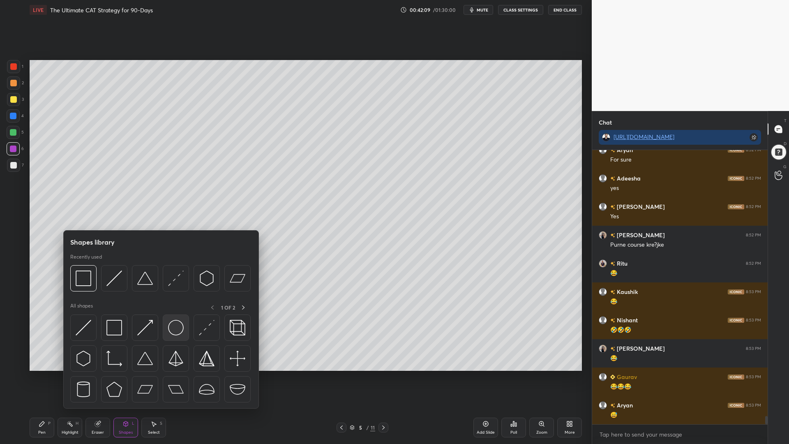
click at [174, 327] on img at bounding box center [176, 328] width 16 height 16
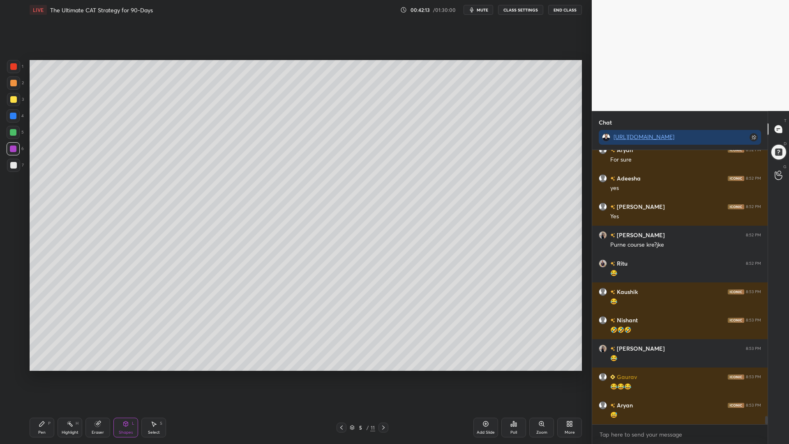
click at [120, 374] on div "Shapes L" at bounding box center [125, 428] width 25 height 20
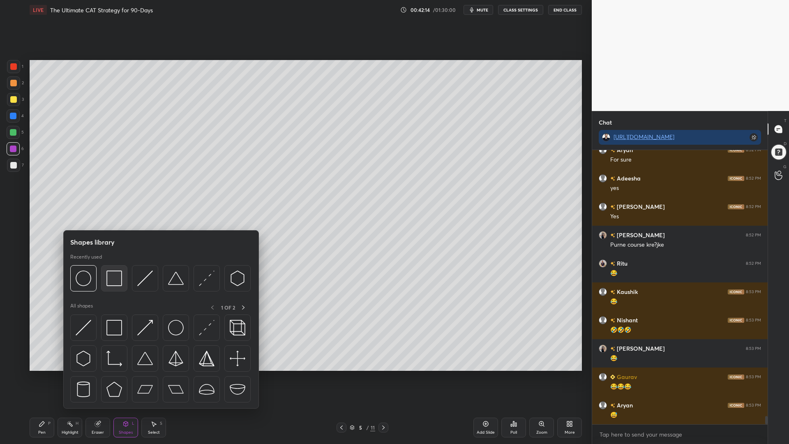
click at [113, 280] on img at bounding box center [114, 278] width 16 height 16
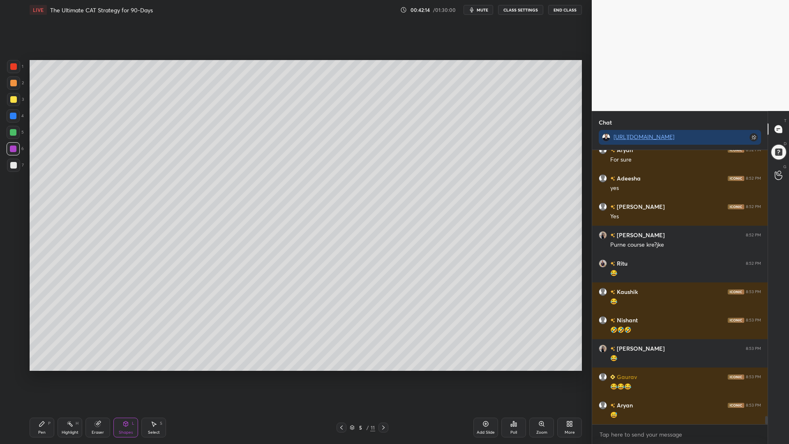
scroll to position [8816, 0]
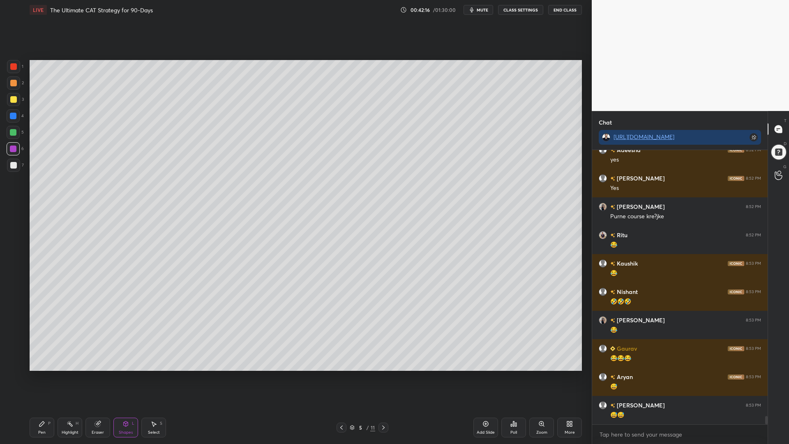
click at [121, 374] on div "Shapes" at bounding box center [126, 432] width 14 height 4
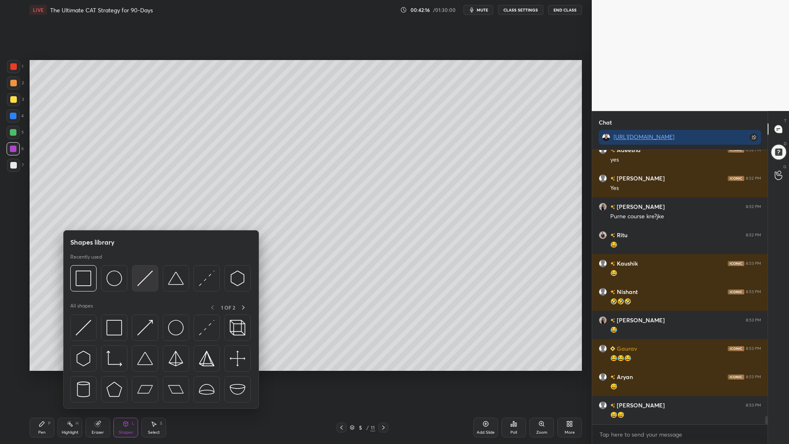
click at [143, 279] on img at bounding box center [145, 278] width 16 height 16
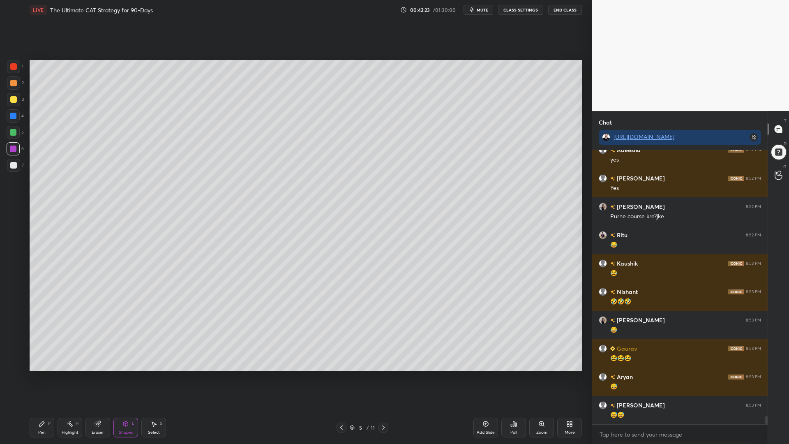
click at [40, 374] on div "Pen P" at bounding box center [42, 428] width 25 height 20
click at [12, 134] on div at bounding box center [13, 132] width 7 height 7
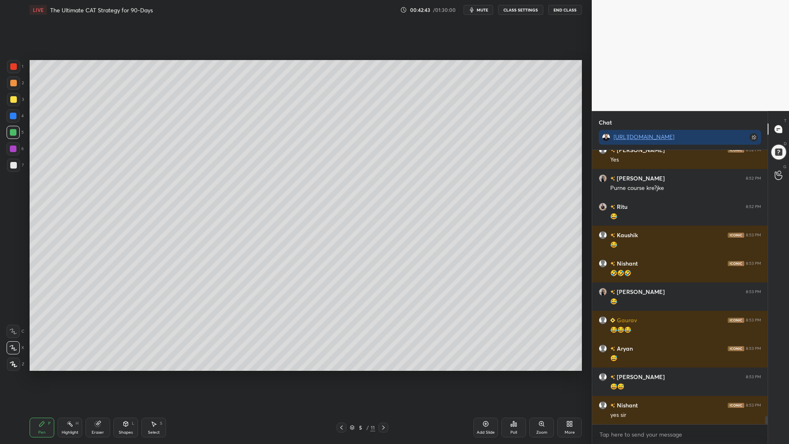
scroll to position [8872, 0]
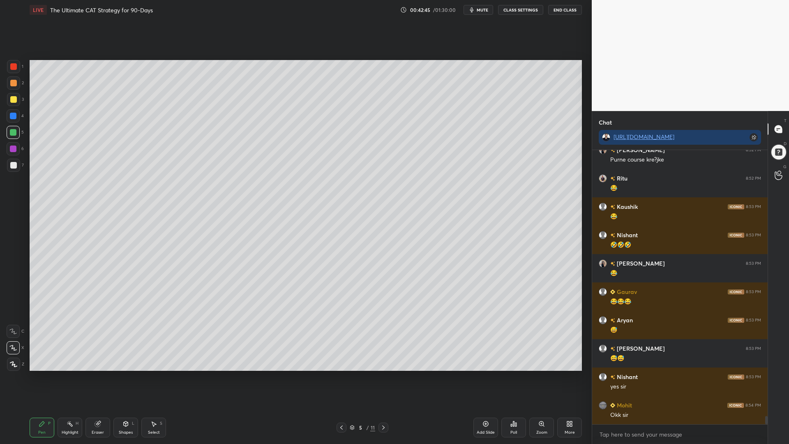
click at [10, 99] on div at bounding box center [13, 99] width 7 height 7
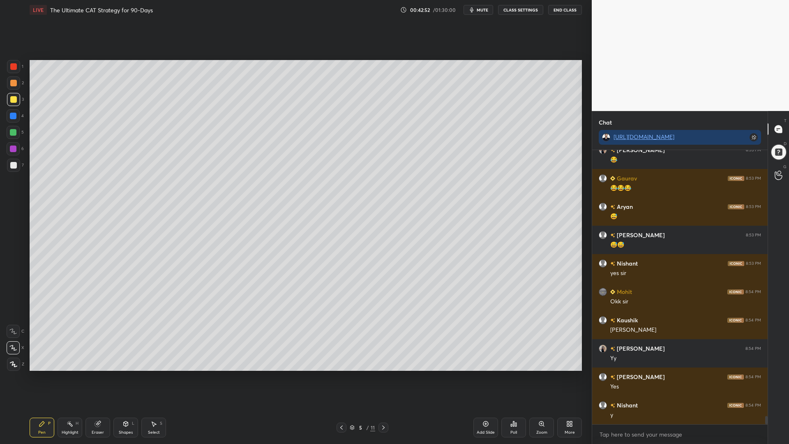
scroll to position [9014, 0]
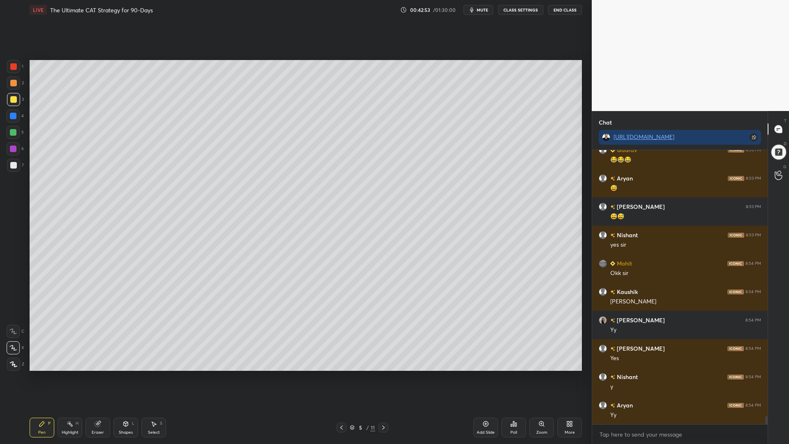
click at [14, 134] on div at bounding box center [13, 132] width 7 height 7
click at [15, 166] on div at bounding box center [13, 165] width 7 height 7
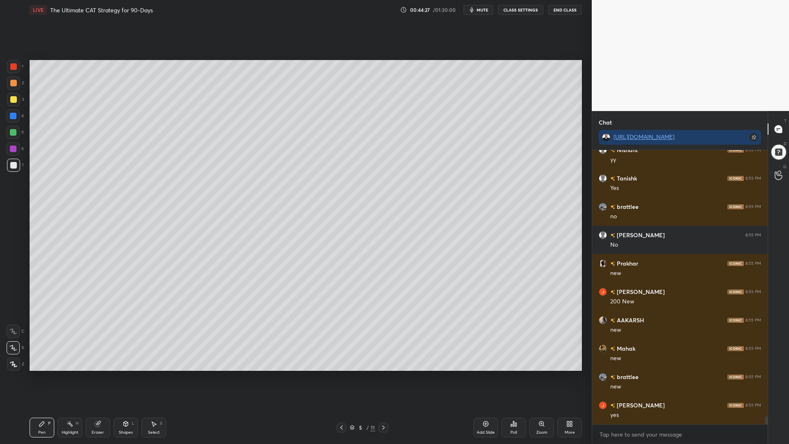
scroll to position [9292, 0]
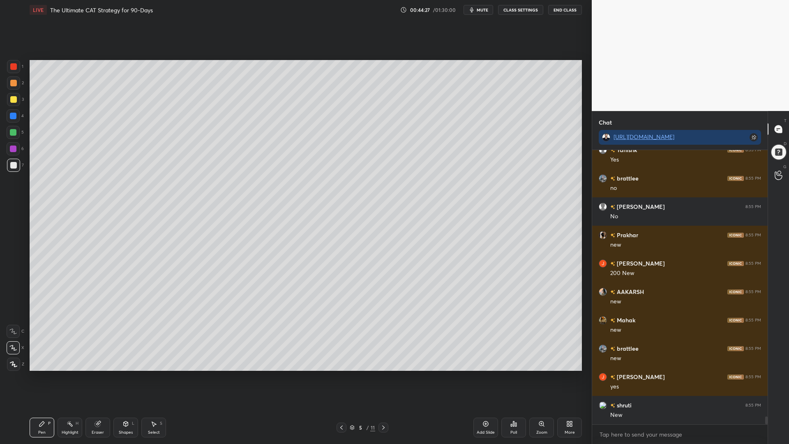
click at [16, 115] on div at bounding box center [13, 116] width 7 height 7
click at [13, 135] on div at bounding box center [13, 132] width 7 height 7
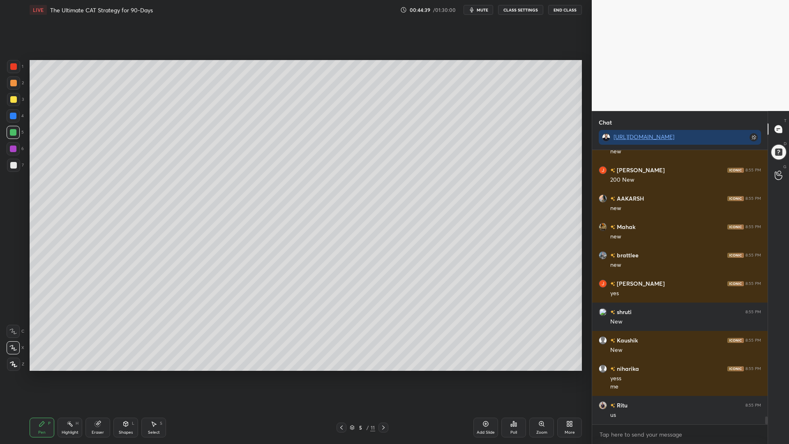
scroll to position [255, 173]
click at [13, 99] on div at bounding box center [13, 99] width 7 height 7
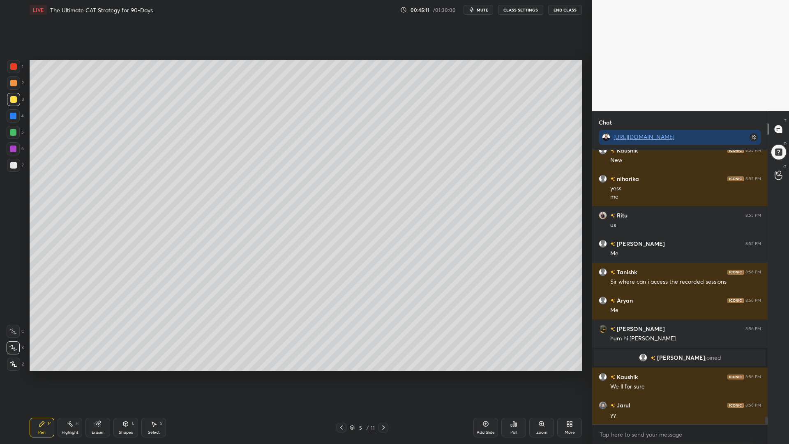
scroll to position [9440, 0]
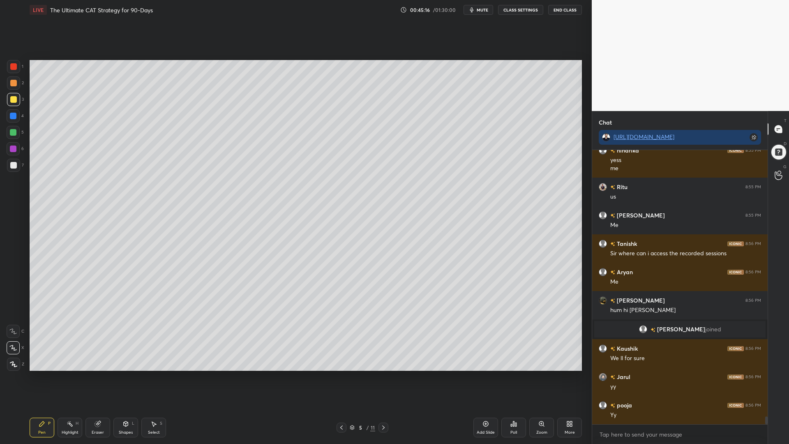
click at [15, 120] on div at bounding box center [13, 115] width 13 height 13
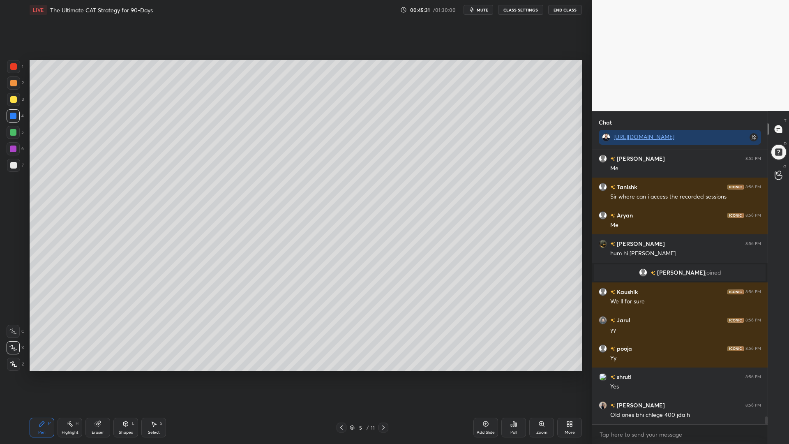
scroll to position [9525, 0]
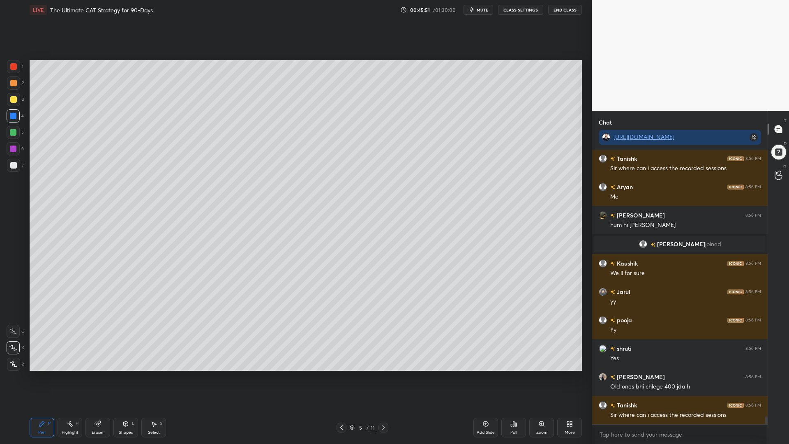
click at [387, 374] on div at bounding box center [384, 428] width 10 height 10
drag, startPoint x: 14, startPoint y: 62, endPoint x: 27, endPoint y: 80, distance: 21.9
click at [13, 62] on div at bounding box center [13, 66] width 13 height 13
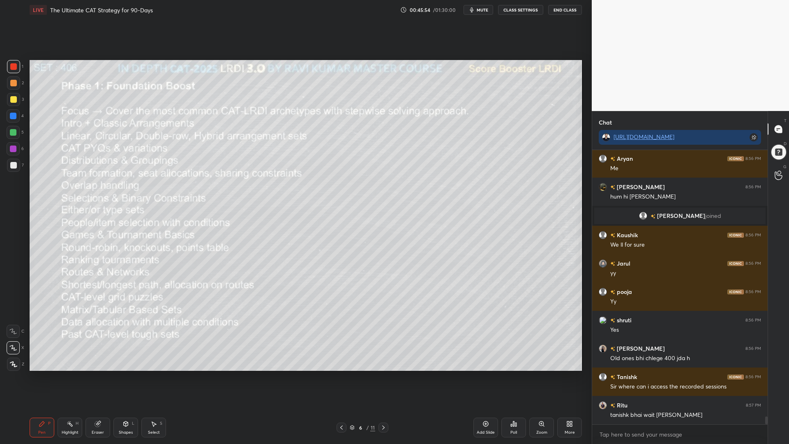
click at [124, 374] on div "Shapes L" at bounding box center [125, 428] width 25 height 20
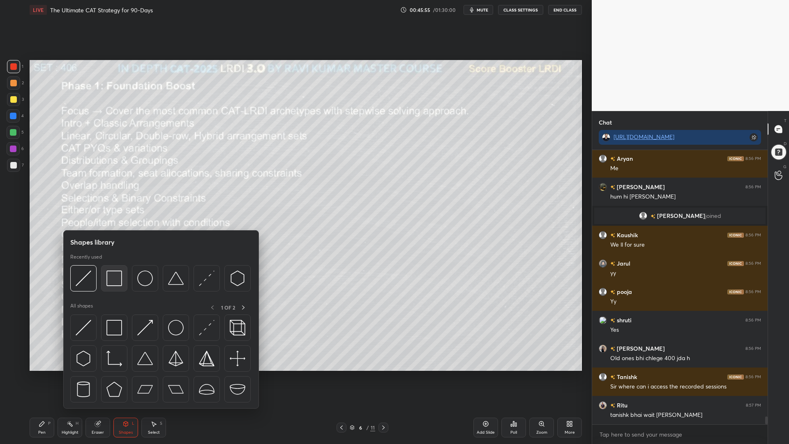
click at [118, 277] on img at bounding box center [114, 278] width 16 height 16
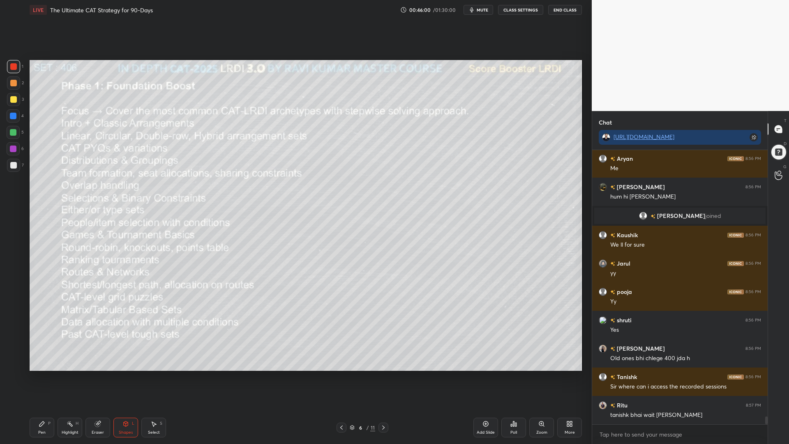
click at [11, 66] on div at bounding box center [13, 66] width 7 height 7
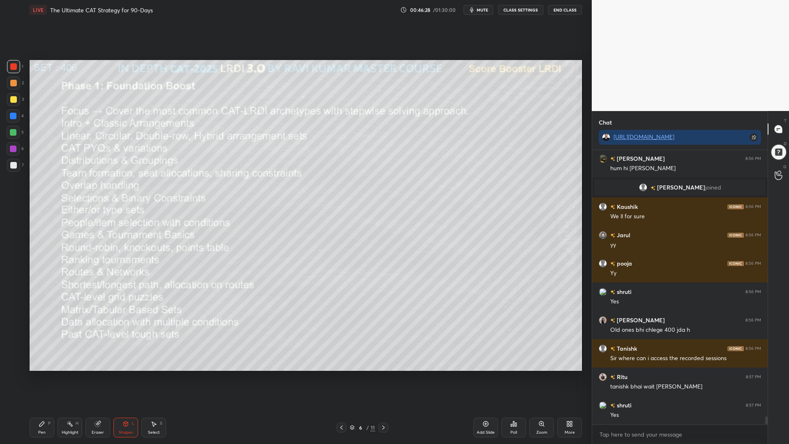
click at [11, 99] on div at bounding box center [13, 99] width 7 height 7
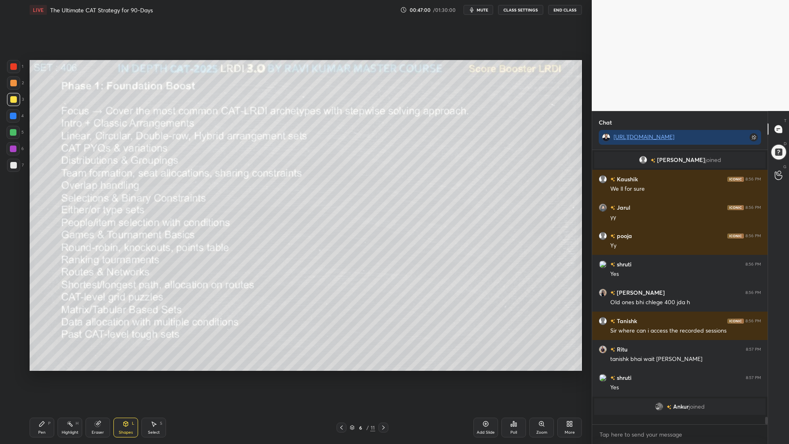
scroll to position [9602, 0]
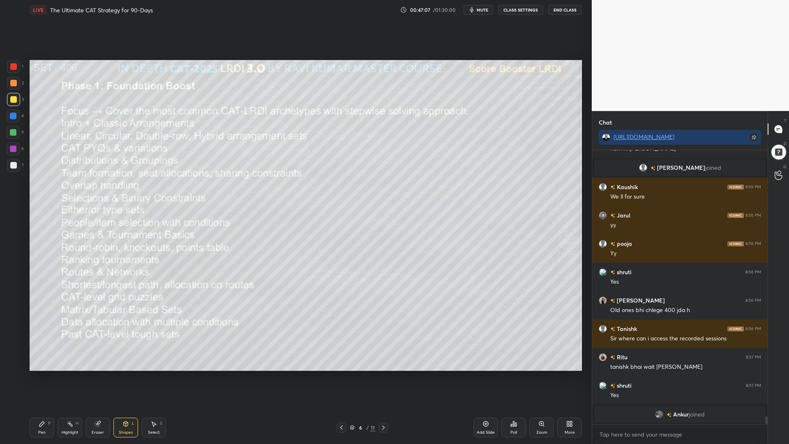
click at [68, 374] on icon at bounding box center [70, 423] width 7 height 7
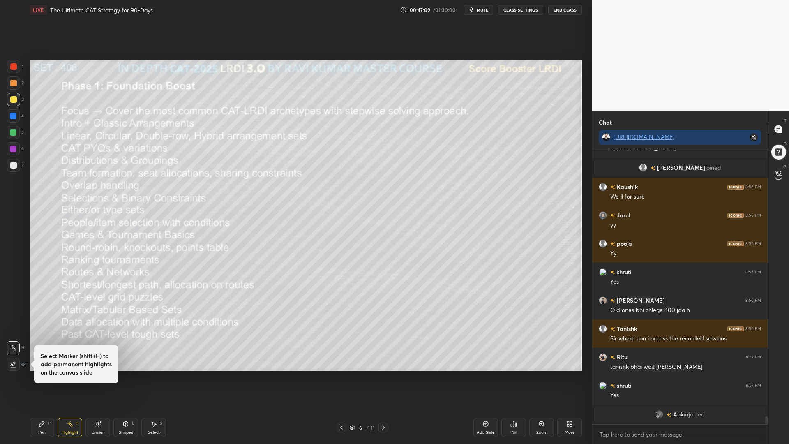
drag, startPoint x: 92, startPoint y: 424, endPoint x: 88, endPoint y: 418, distance: 7.3
click at [92, 374] on div "Eraser" at bounding box center [97, 428] width 25 height 20
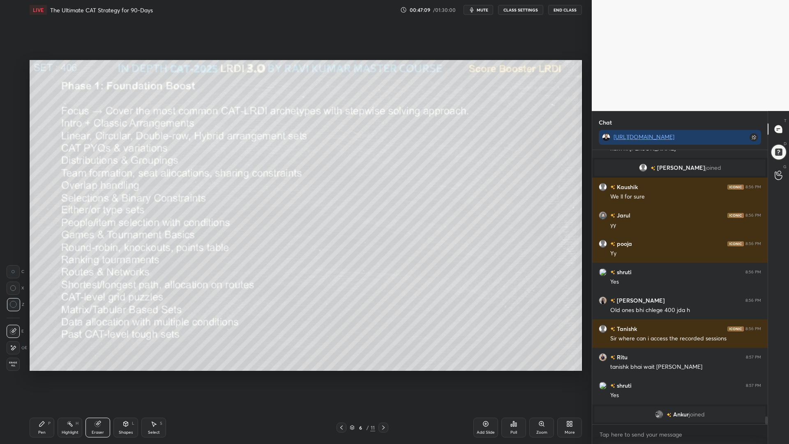
click at [11, 358] on div "Erase all" at bounding box center [13, 364] width 13 height 13
click at [12, 67] on div at bounding box center [13, 66] width 7 height 7
click at [129, 374] on div "Shapes L" at bounding box center [125, 428] width 25 height 20
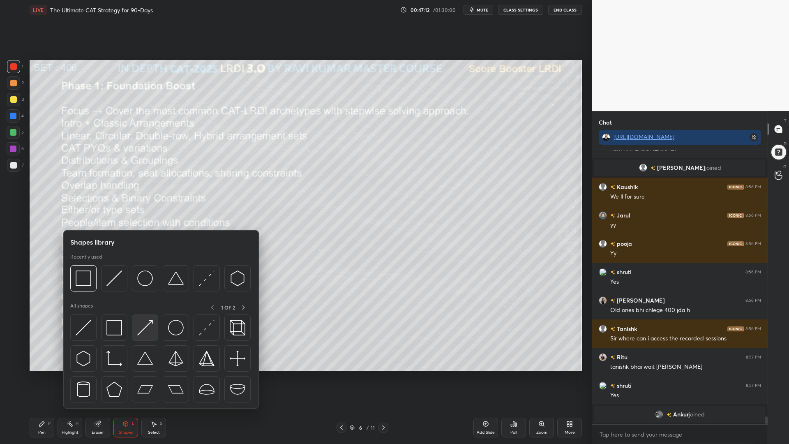
click at [146, 320] on img at bounding box center [145, 328] width 16 height 16
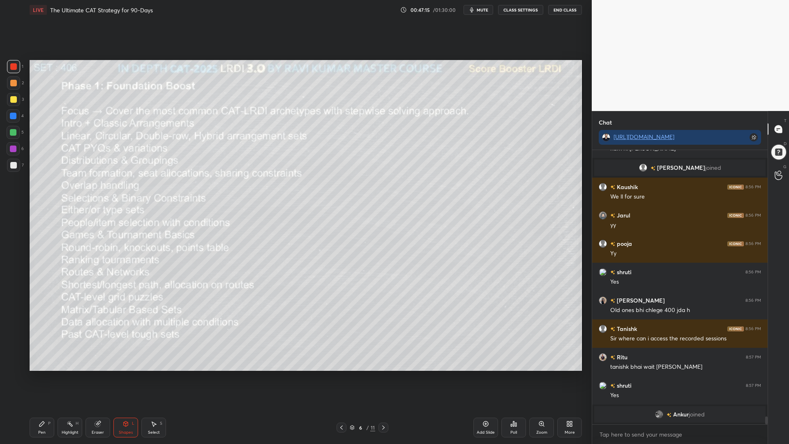
scroll to position [9569, 0]
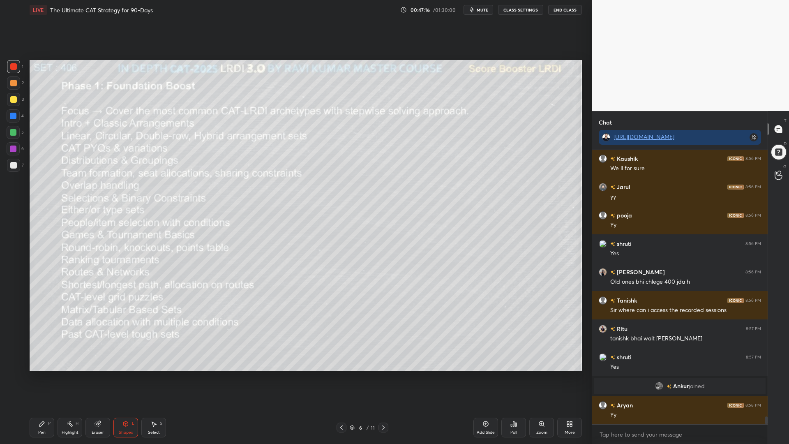
click at [35, 374] on div "Pen P" at bounding box center [42, 428] width 25 height 20
drag, startPoint x: 11, startPoint y: 78, endPoint x: 16, endPoint y: 81, distance: 5.4
click at [11, 79] on div at bounding box center [13, 82] width 13 height 13
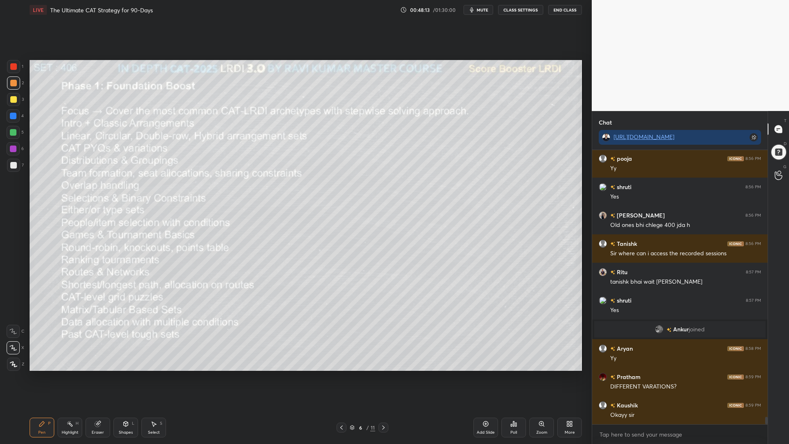
scroll to position [9654, 0]
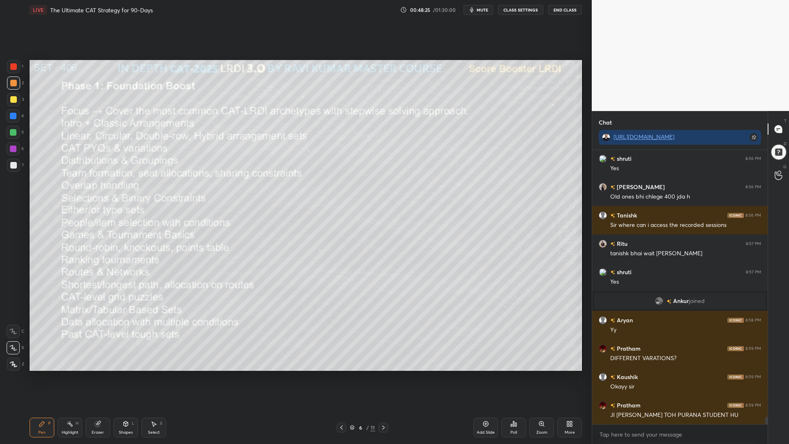
click at [99, 374] on icon at bounding box center [97, 423] width 5 height 5
click at [17, 365] on span "Erase all" at bounding box center [13, 364] width 12 height 6
click at [384, 374] on icon at bounding box center [383, 427] width 7 height 7
click at [7, 64] on div "1 2 3 4 5 6 7" at bounding box center [15, 117] width 17 height 115
drag, startPoint x: 121, startPoint y: 430, endPoint x: 123, endPoint y: 413, distance: 16.5
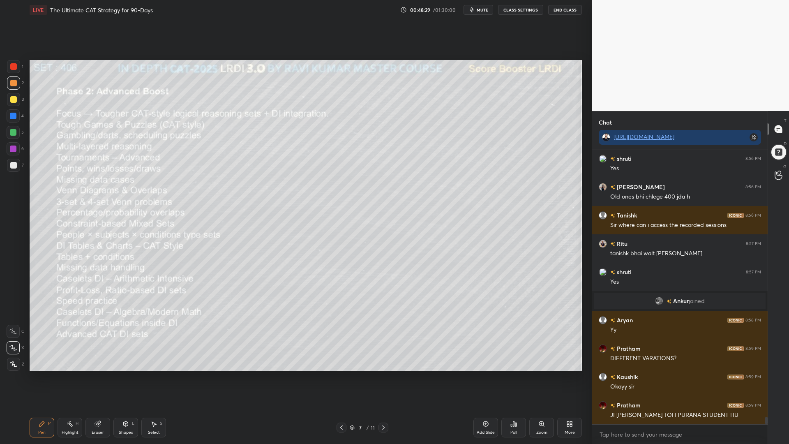
click at [122, 374] on div "Shapes L" at bounding box center [125, 428] width 25 height 20
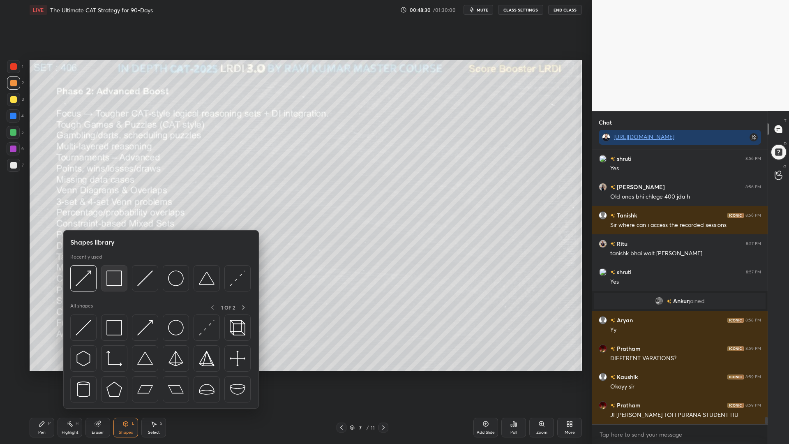
click at [114, 281] on img at bounding box center [114, 278] width 16 height 16
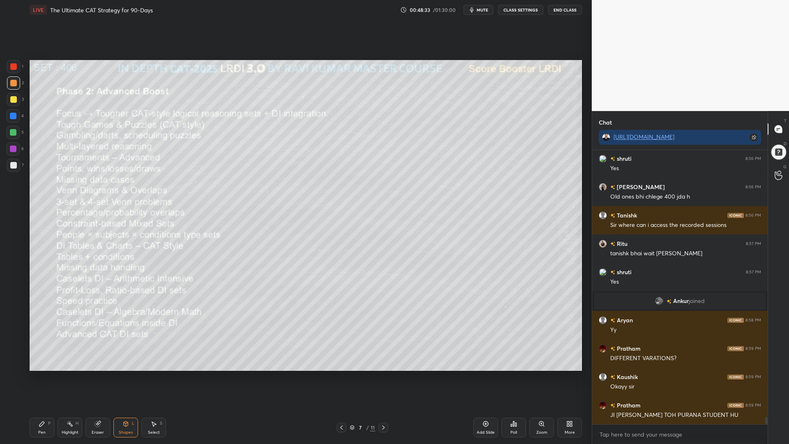
click at [383, 374] on icon at bounding box center [383, 427] width 7 height 7
click at [386, 374] on icon at bounding box center [383, 427] width 7 height 7
click at [382, 374] on icon at bounding box center [383, 427] width 7 height 7
click at [344, 374] on icon at bounding box center [341, 427] width 7 height 7
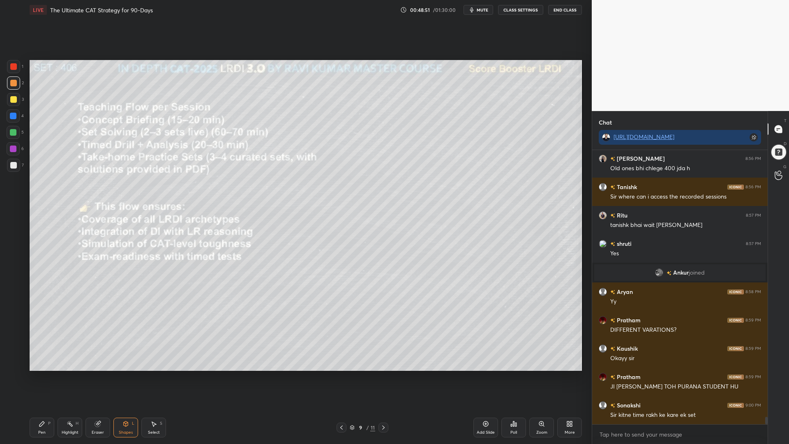
click at [568, 374] on icon at bounding box center [568, 425] width 2 height 2
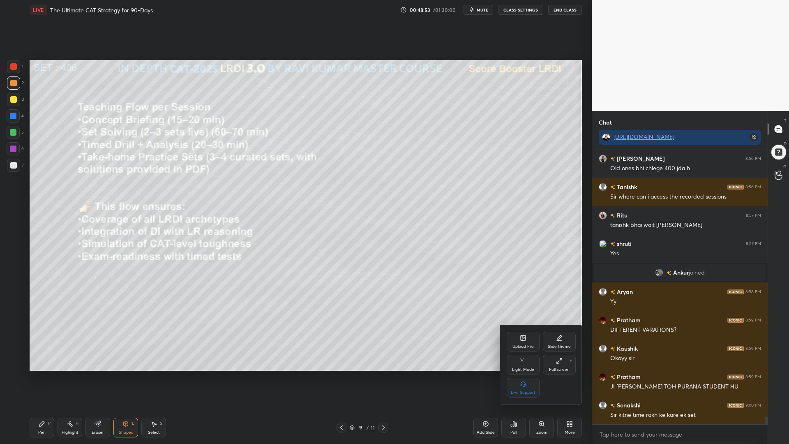
click at [484, 374] on div at bounding box center [394, 222] width 789 height 444
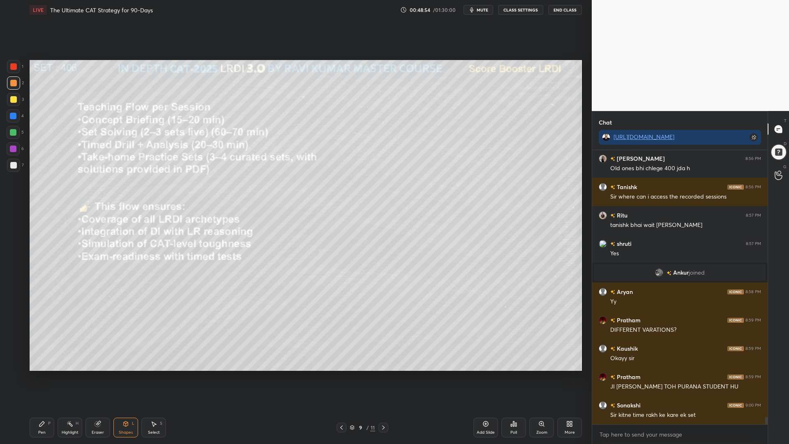
click at [486, 374] on icon at bounding box center [486, 423] width 7 height 7
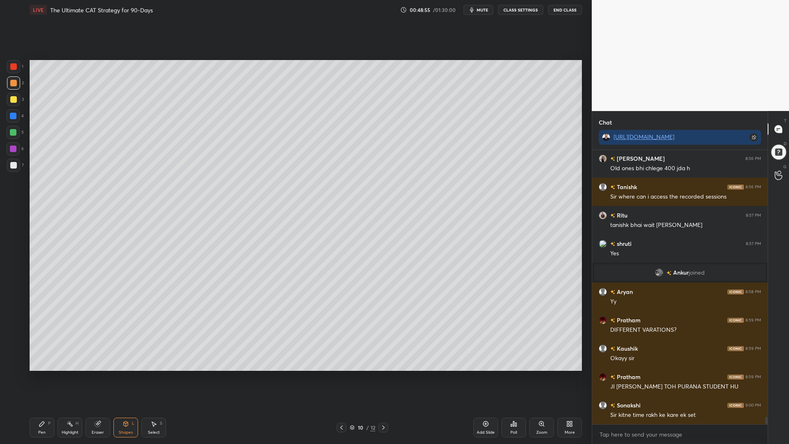
click at [569, 374] on icon at bounding box center [568, 425] width 2 height 2
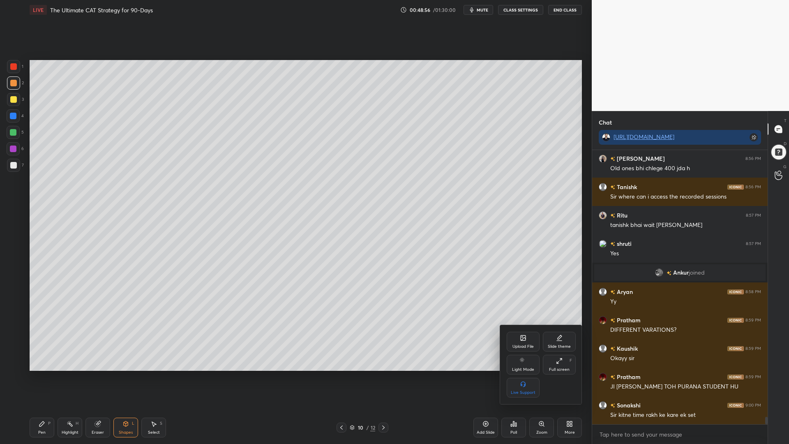
click at [521, 341] on div "Upload File" at bounding box center [523, 342] width 33 height 20
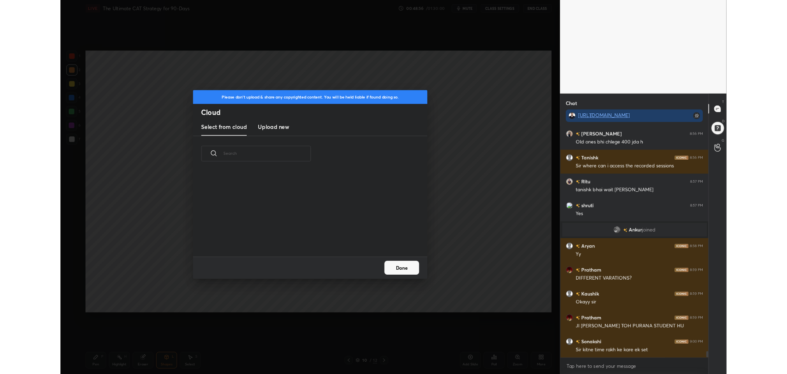
scroll to position [101, 264]
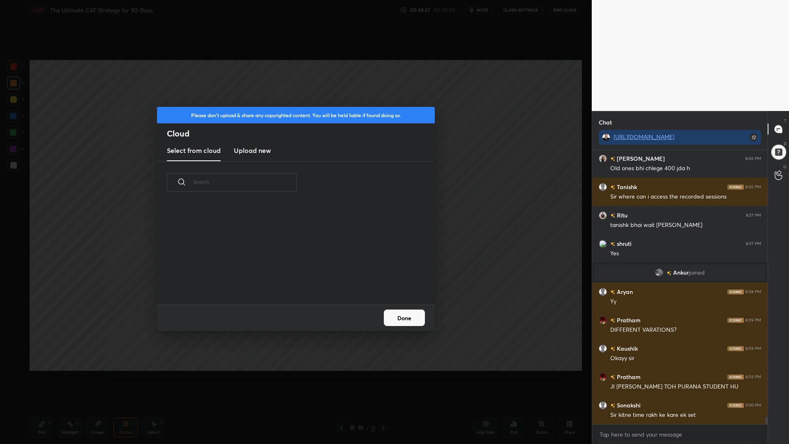
click at [248, 150] on h3 "Upload new" at bounding box center [252, 151] width 37 height 10
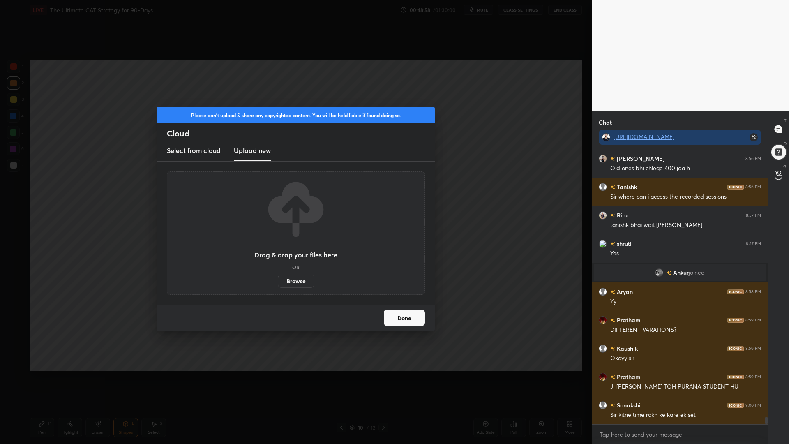
click at [298, 282] on label "Browse" at bounding box center [296, 281] width 37 height 13
click at [278, 282] on input "Browse" at bounding box center [278, 281] width 0 height 13
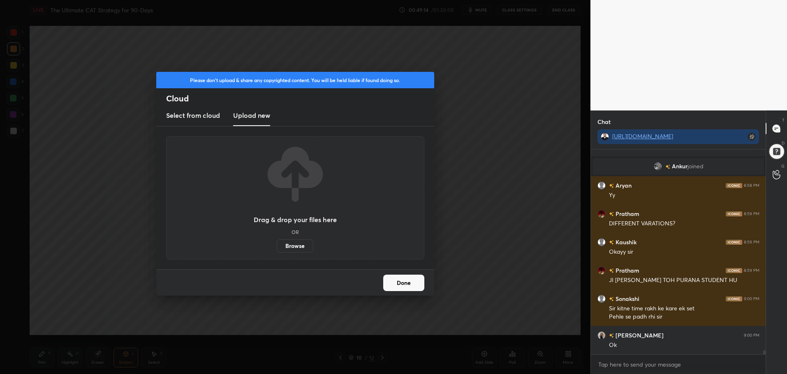
scroll to position [186, 172]
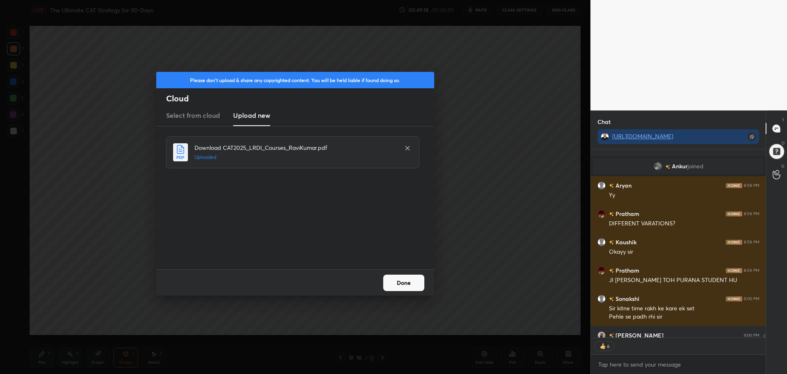
click at [401, 282] on button "Done" at bounding box center [403, 283] width 41 height 16
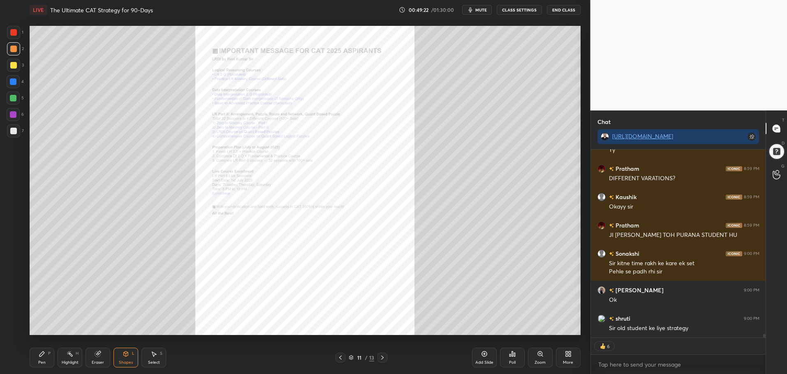
click at [566, 355] on icon at bounding box center [567, 356] width 2 height 2
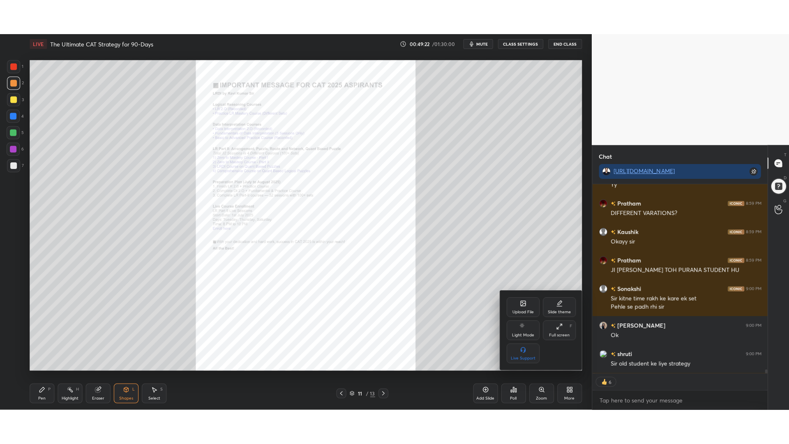
scroll to position [9830, 0]
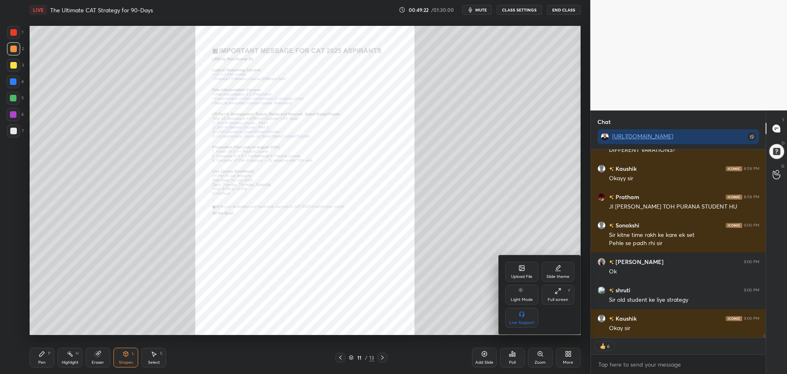
click at [557, 300] on div "Full screen" at bounding box center [558, 300] width 21 height 4
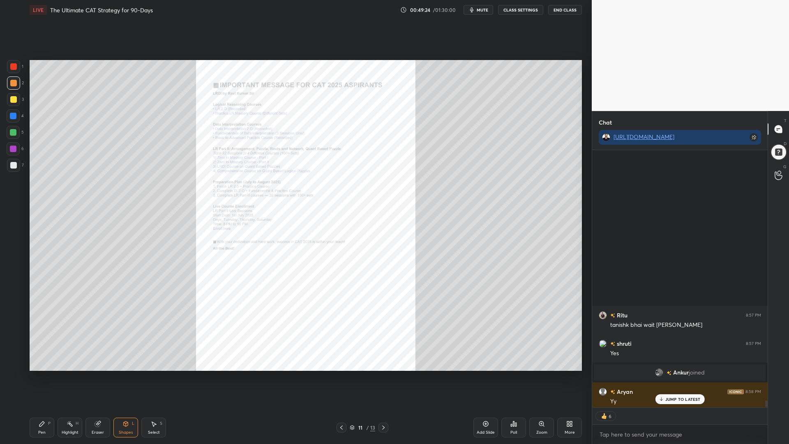
scroll to position [9777, 0]
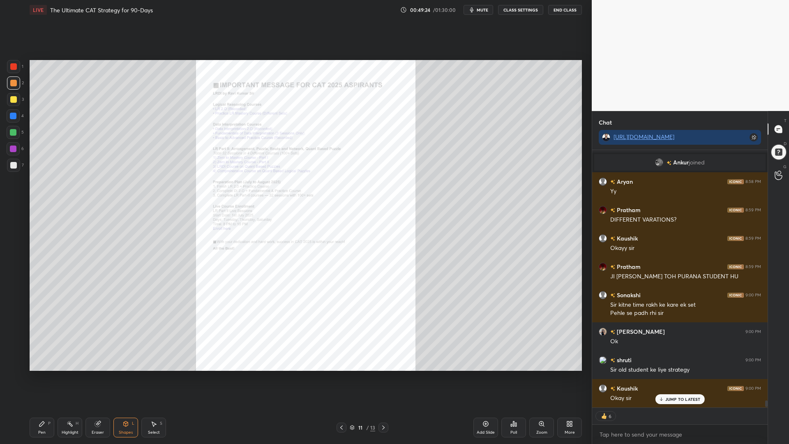
drag, startPoint x: 766, startPoint y: 401, endPoint x: 757, endPoint y: 410, distance: 12.2
click at [767, 374] on div "Ritu 8:57 PM tanishk bhai wait [PERSON_NAME] 8:57 PM Yes [PERSON_NAME] joined A…" at bounding box center [680, 297] width 176 height 294
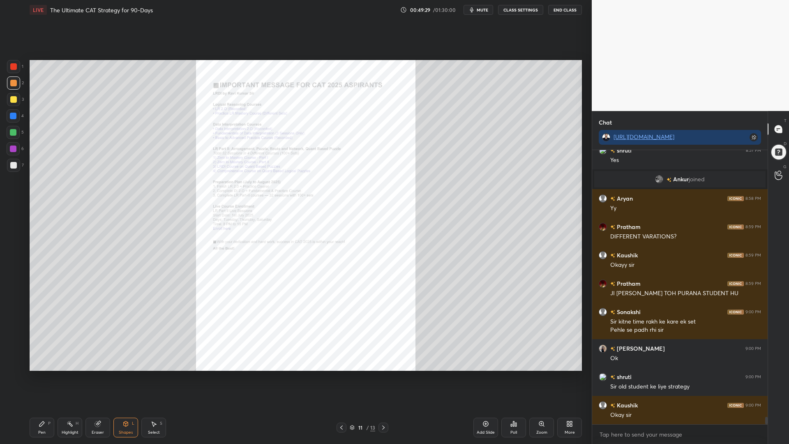
scroll to position [9788, 0]
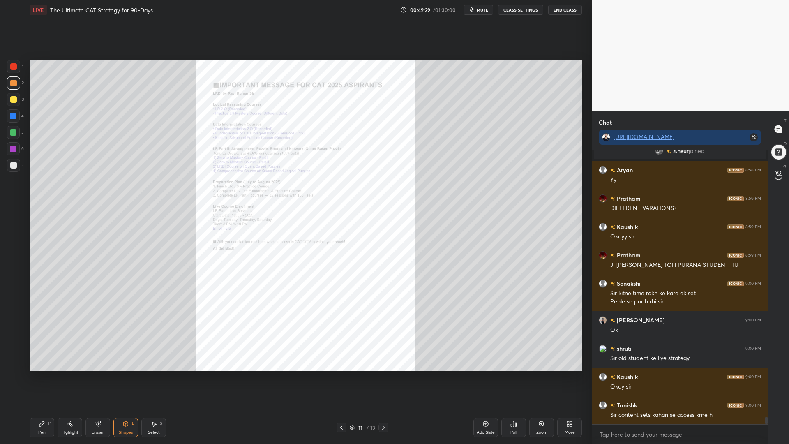
click at [35, 374] on div "Pen P" at bounding box center [42, 428] width 25 height 20
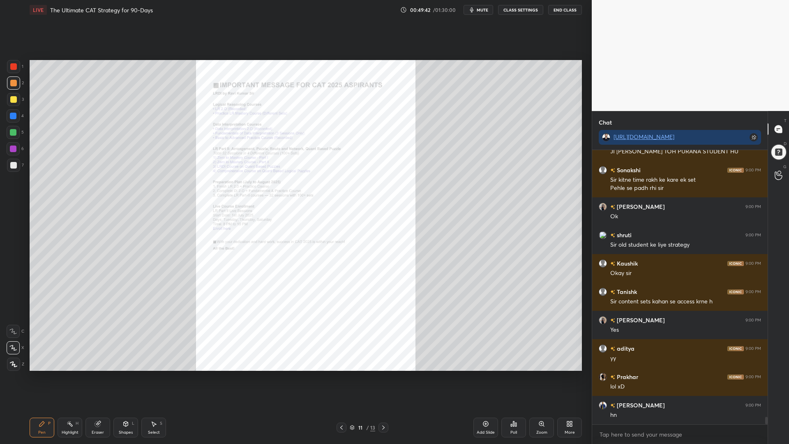
scroll to position [9930, 0]
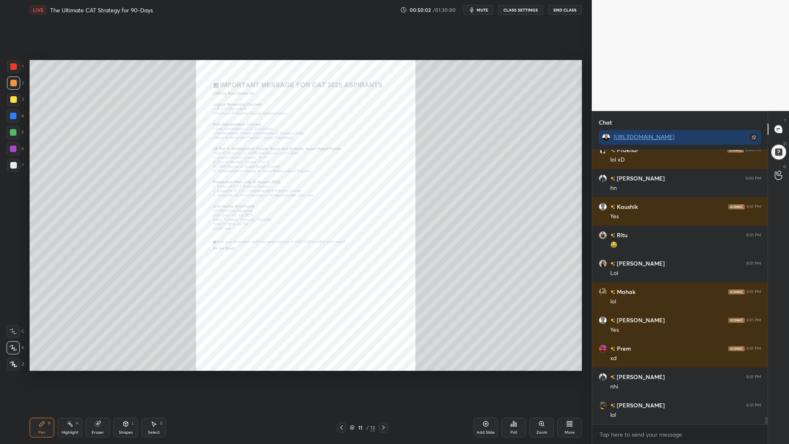
drag, startPoint x: 9, startPoint y: 115, endPoint x: 21, endPoint y: 116, distance: 11.5
click at [11, 116] on div at bounding box center [13, 115] width 13 height 13
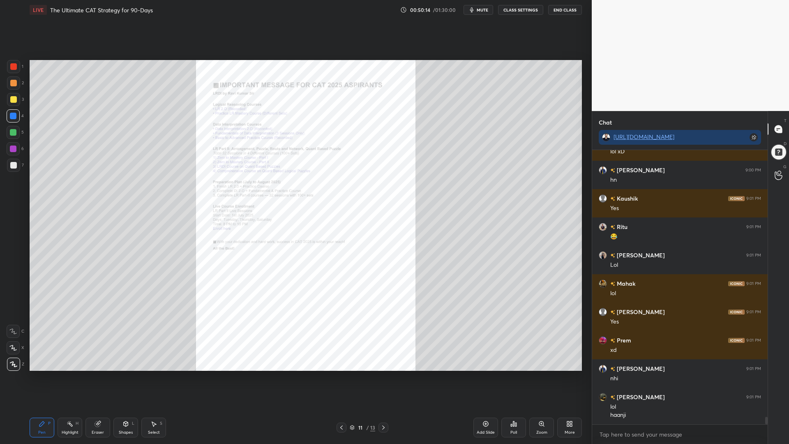
click at [98, 374] on div "Eraser" at bounding box center [97, 428] width 25 height 20
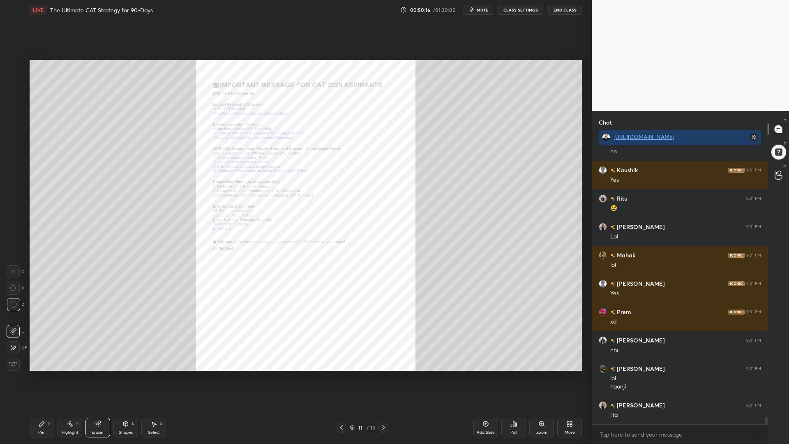
click at [40, 374] on icon at bounding box center [41, 423] width 5 height 5
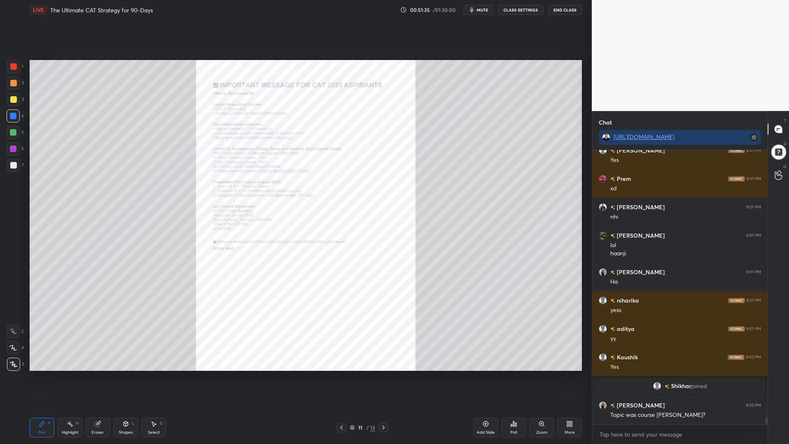
scroll to position [10128, 0]
click at [15, 66] on div at bounding box center [13, 66] width 7 height 7
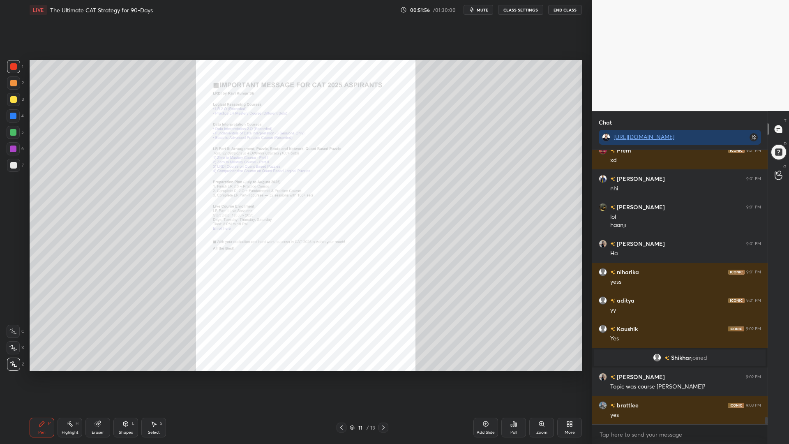
click at [12, 132] on div at bounding box center [13, 132] width 7 height 7
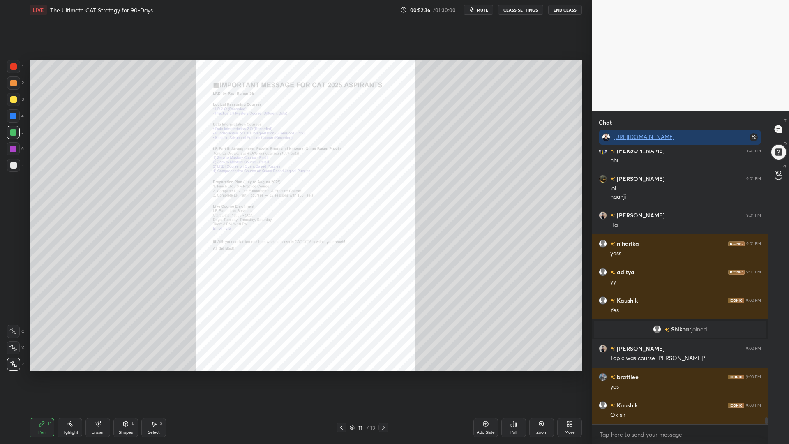
click at [13, 68] on div at bounding box center [13, 66] width 7 height 7
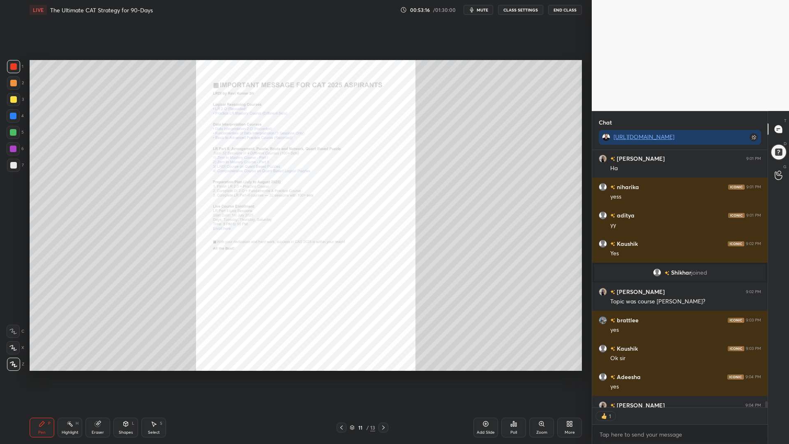
scroll to position [10286, 0]
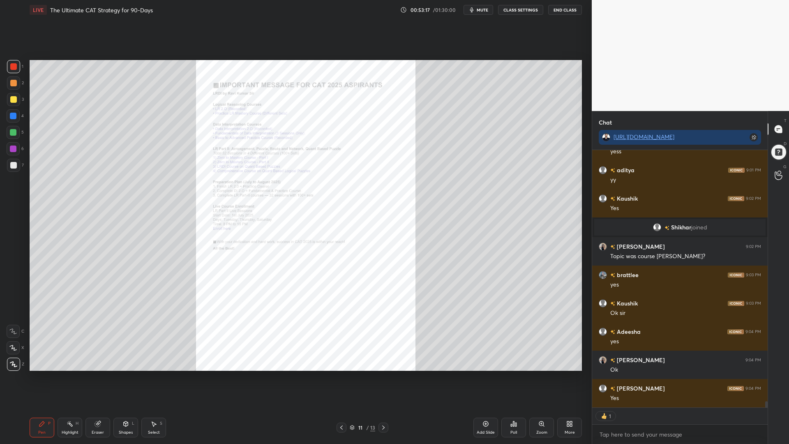
click at [569, 374] on icon at bounding box center [569, 423] width 7 height 7
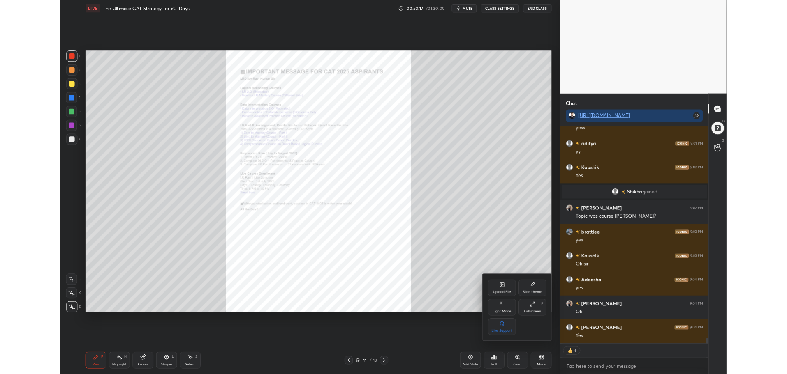
scroll to position [10315, 0]
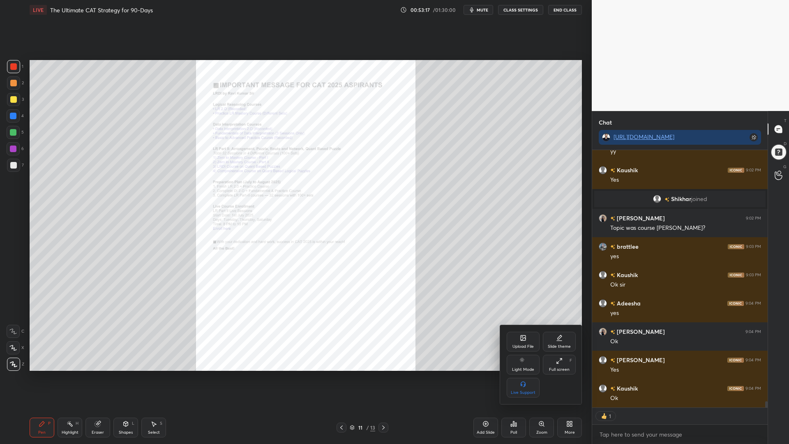
click at [558, 361] on icon at bounding box center [559, 361] width 7 height 7
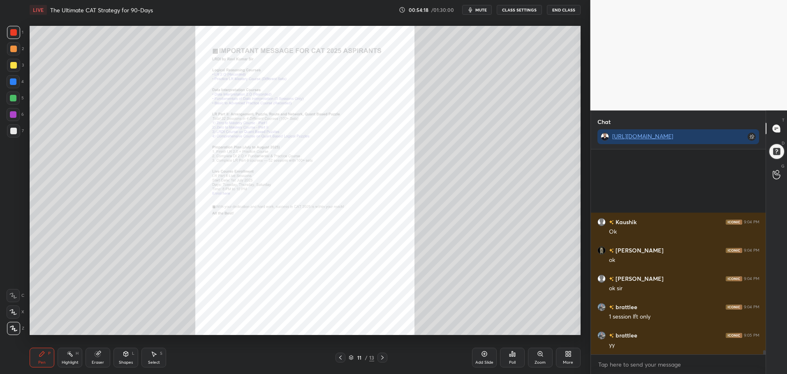
scroll to position [10539, 0]
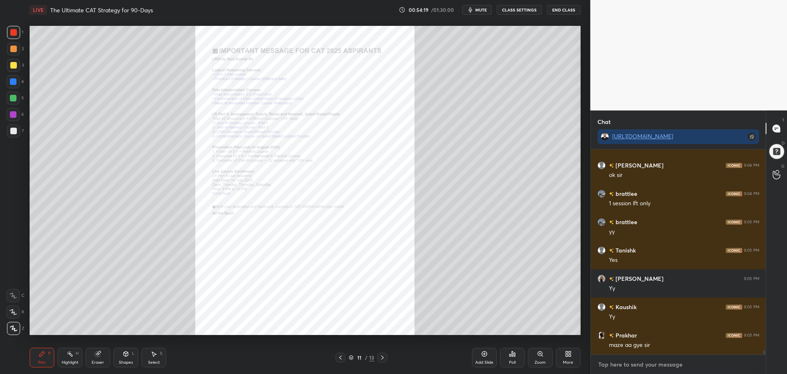
type textarea "x"
click at [619, 360] on textarea at bounding box center [678, 364] width 162 height 13
click at [618, 365] on textarea at bounding box center [678, 364] width 162 height 13
paste textarea "[URL][DOMAIN_NAME]"
type textarea "[URL][DOMAIN_NAME]"
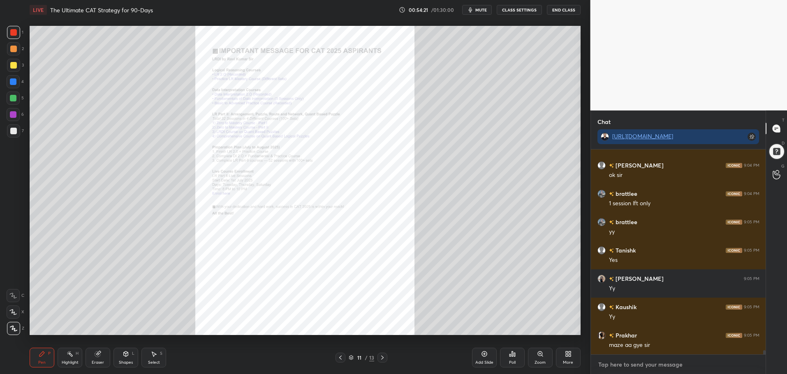
type textarea "x"
type textarea "[URL][DOMAIN_NAME]"
type textarea "x"
click at [752, 367] on icon at bounding box center [752, 364] width 7 height 7
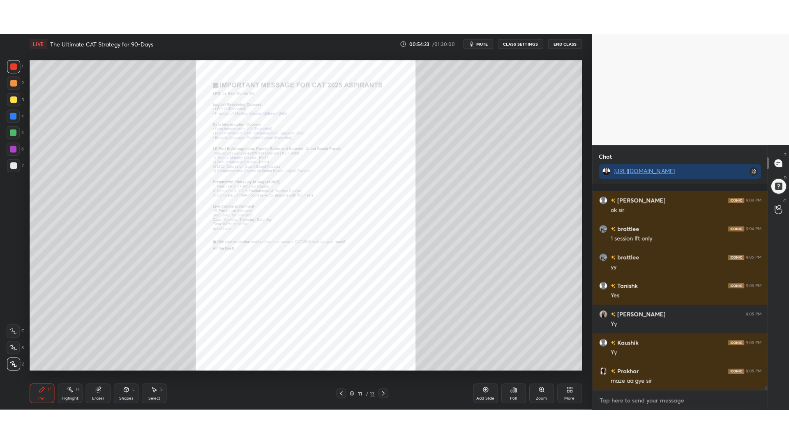
scroll to position [10592, 0]
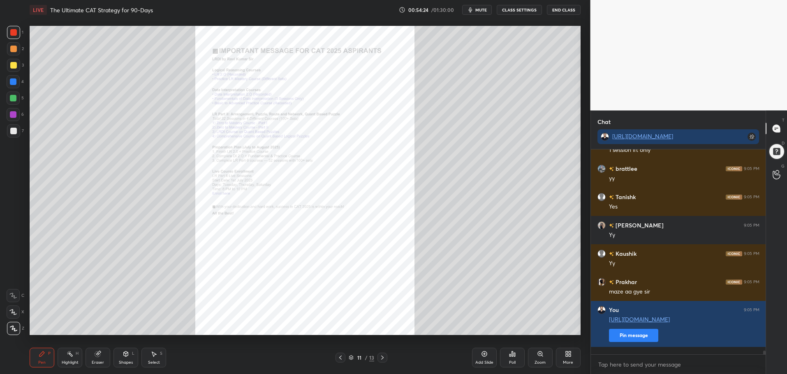
click at [568, 358] on div "More" at bounding box center [568, 358] width 25 height 20
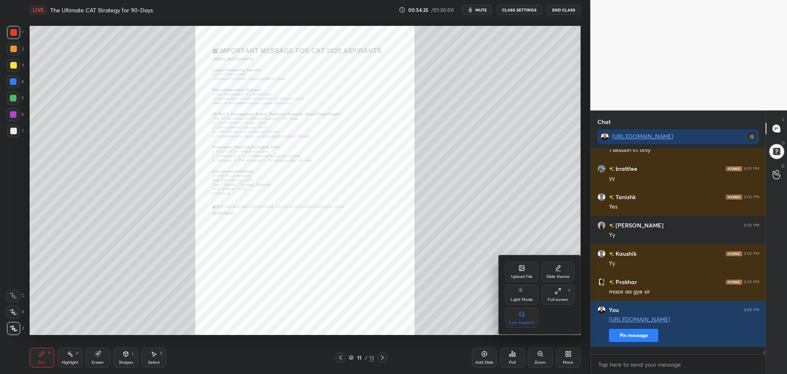
click at [558, 289] on icon at bounding box center [557, 291] width 7 height 7
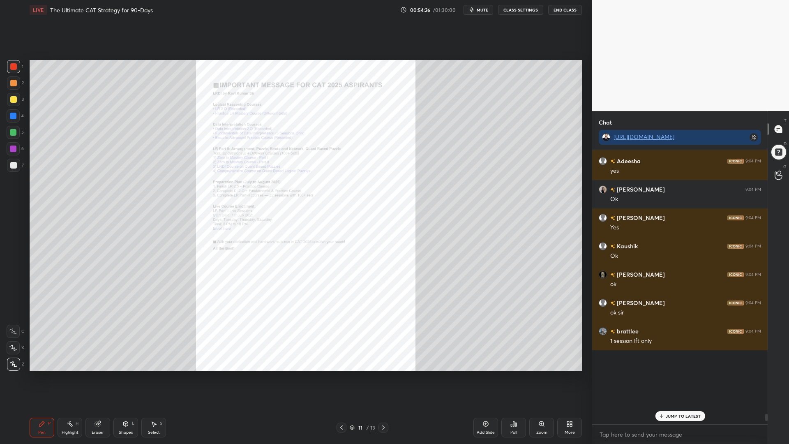
scroll to position [10248, 0]
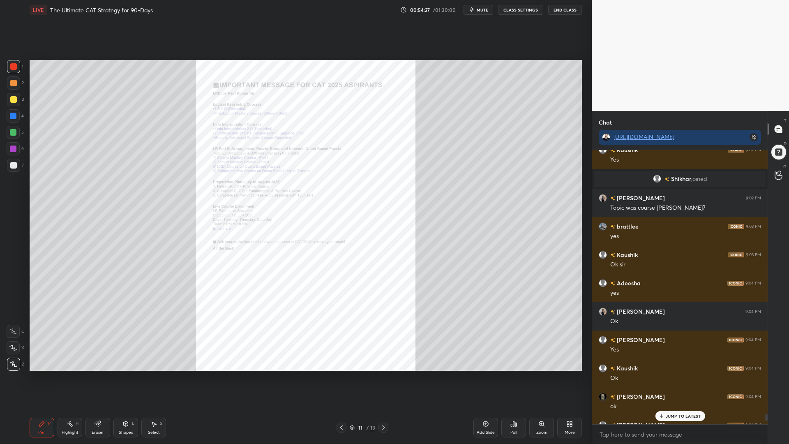
click at [688, 374] on p "JUMP TO LATEST" at bounding box center [682, 416] width 35 height 5
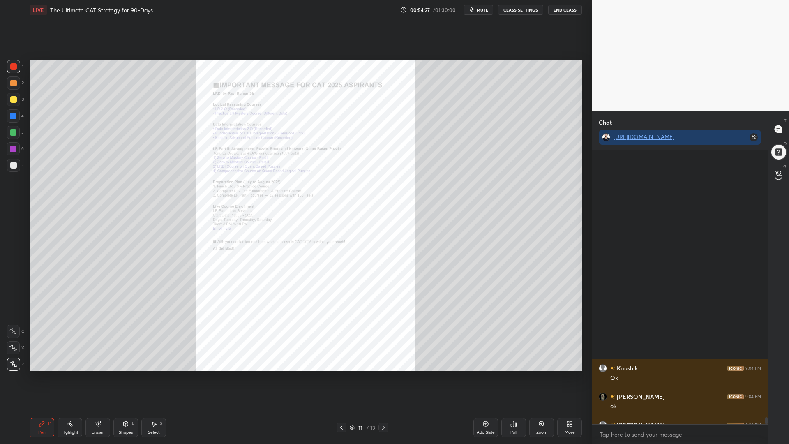
scroll to position [10492, 0]
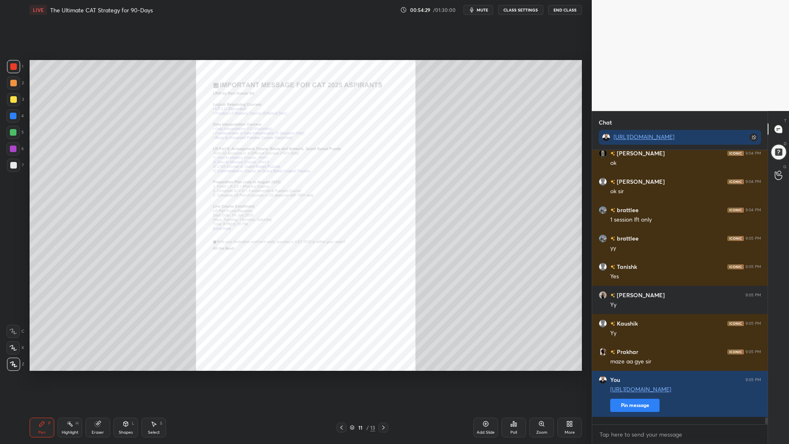
click at [12, 135] on div at bounding box center [13, 132] width 7 height 7
click at [14, 87] on div at bounding box center [13, 82] width 13 height 13
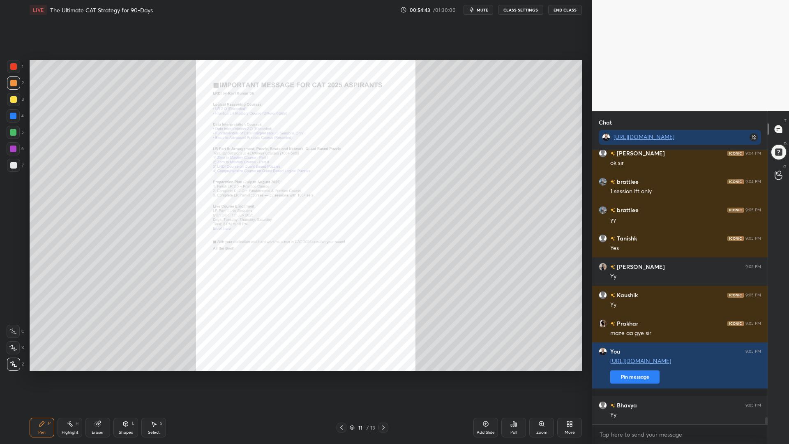
scroll to position [10548, 0]
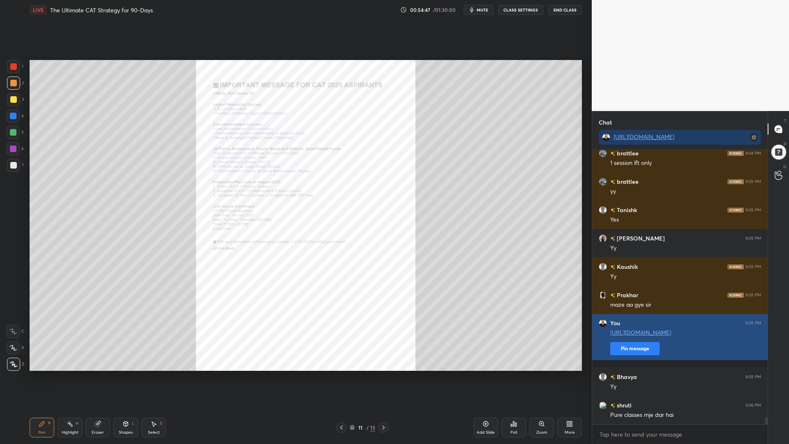
click at [633, 355] on button "Pin message" at bounding box center [634, 348] width 49 height 13
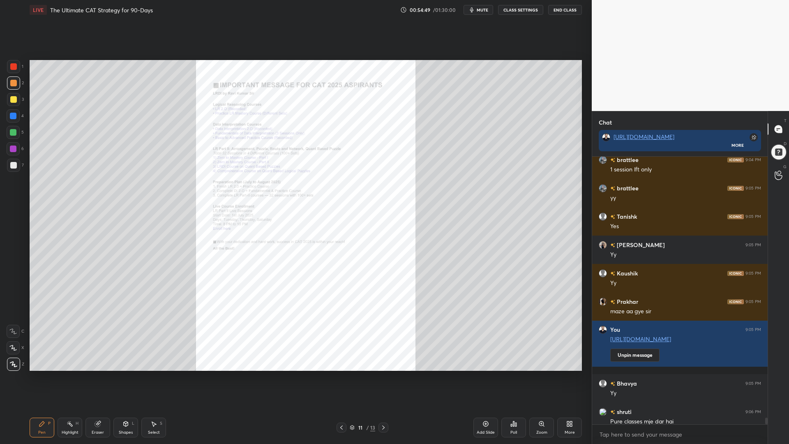
scroll to position [10555, 0]
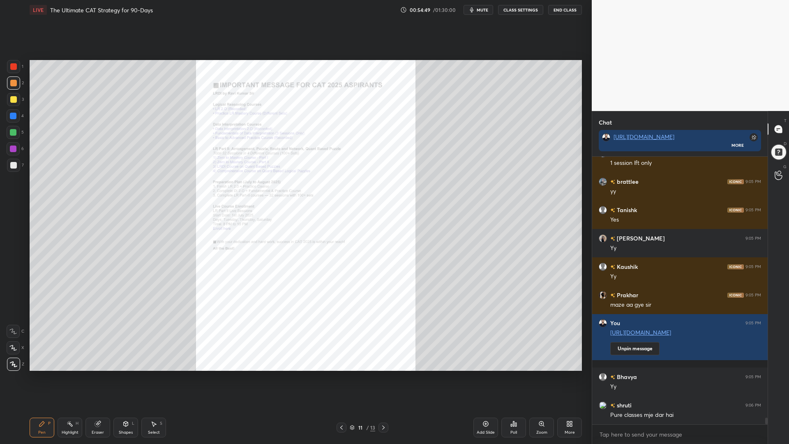
drag, startPoint x: 767, startPoint y: 420, endPoint x: 724, endPoint y: 416, distance: 42.9
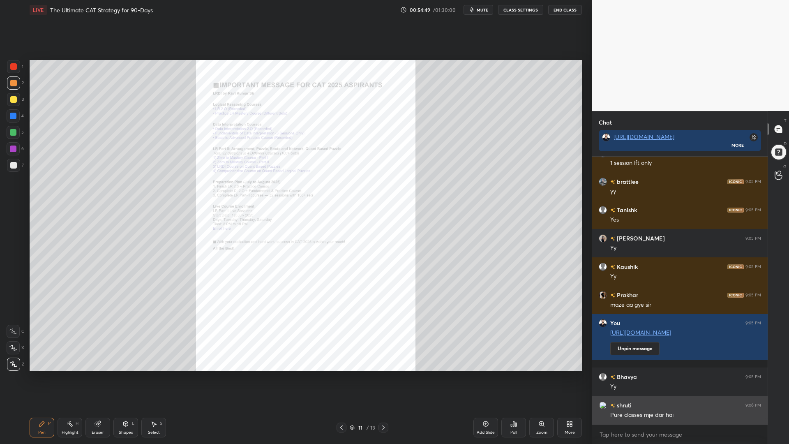
click at [766, 374] on div "[PERSON_NAME] 9:04 PM ok sir brattlee 9:04 PM 1 session lft only brattlee 9:05 …" at bounding box center [680, 300] width 176 height 287
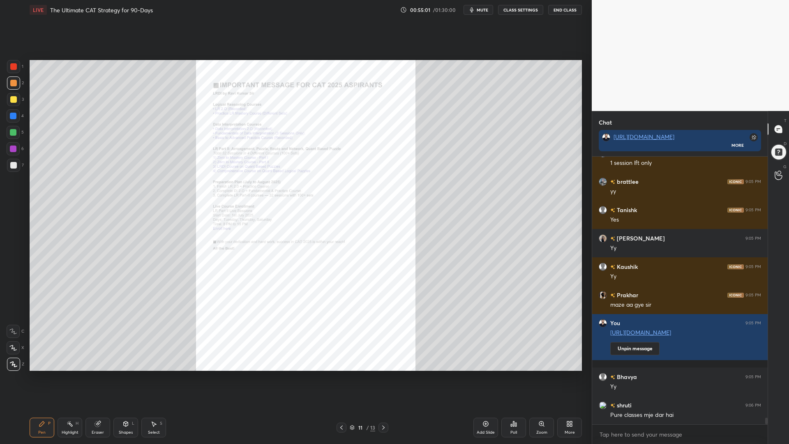
drag, startPoint x: 17, startPoint y: 62, endPoint x: 24, endPoint y: 70, distance: 10.5
click at [17, 63] on div at bounding box center [13, 66] width 13 height 13
click at [96, 374] on div "Eraser" at bounding box center [97, 428] width 25 height 20
click at [9, 362] on span "Erase all" at bounding box center [13, 364] width 12 height 6
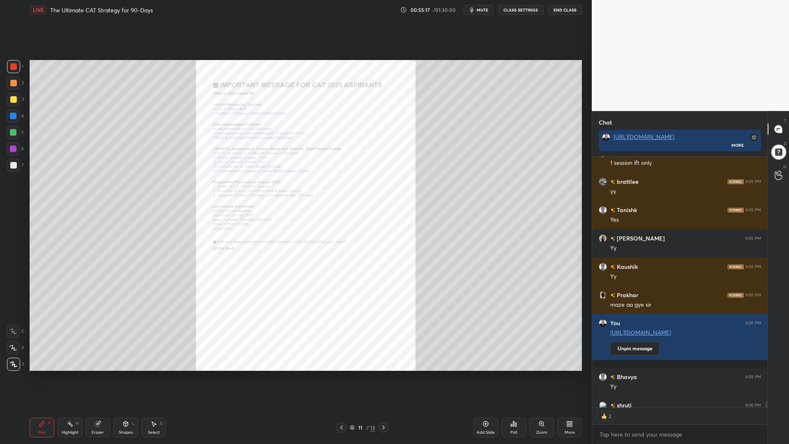
drag, startPoint x: 7, startPoint y: 81, endPoint x: 4, endPoint y: 85, distance: 5.3
click at [7, 82] on div at bounding box center [13, 82] width 13 height 13
click at [12, 120] on div at bounding box center [13, 115] width 13 height 13
click at [12, 130] on div at bounding box center [13, 132] width 7 height 7
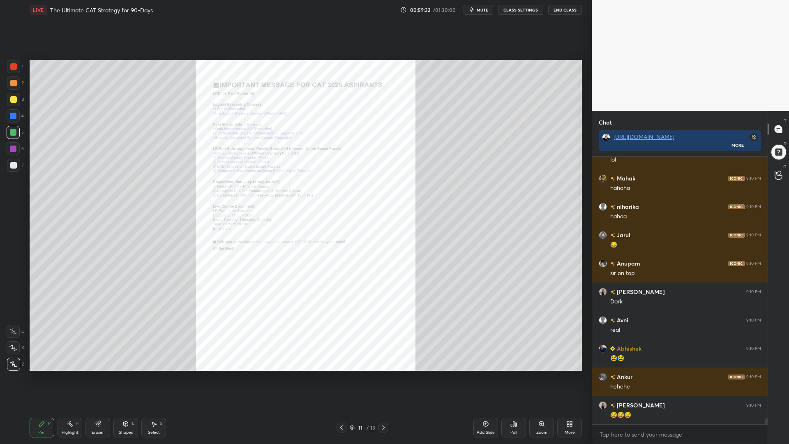
scroll to position [11244, 0]
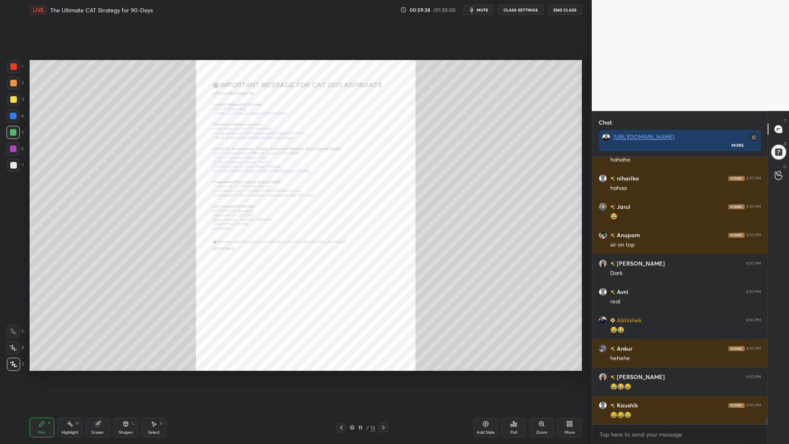
click at [95, 374] on div "Eraser" at bounding box center [97, 428] width 25 height 20
click at [13, 359] on div "Erase all" at bounding box center [13, 364] width 13 height 13
click at [13, 68] on div at bounding box center [13, 66] width 7 height 7
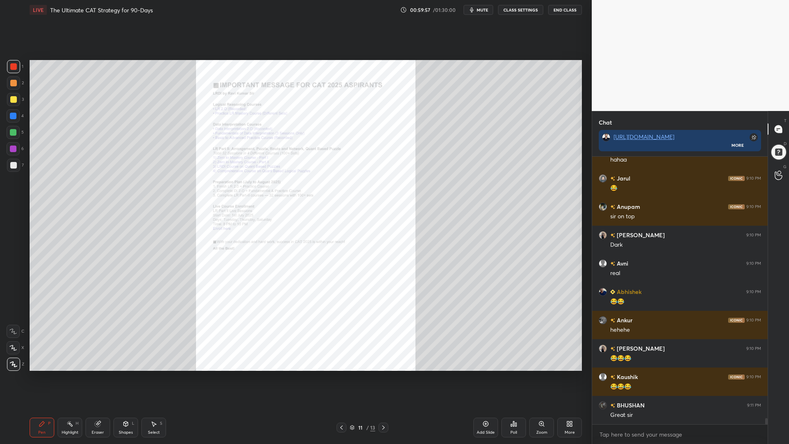
scroll to position [11301, 0]
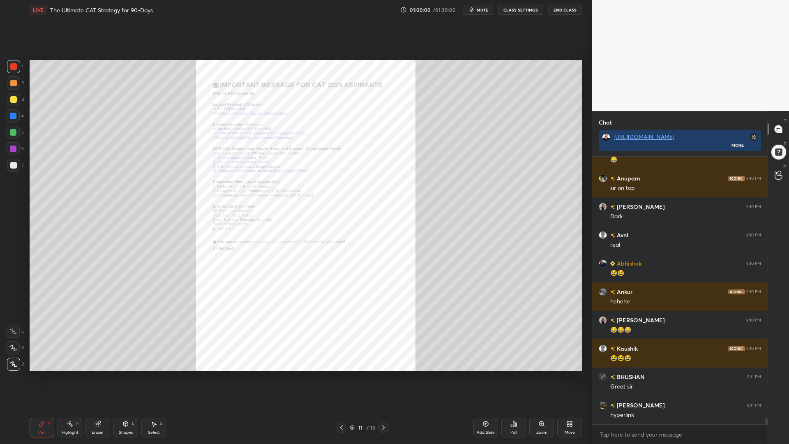
click at [381, 374] on icon at bounding box center [383, 427] width 7 height 7
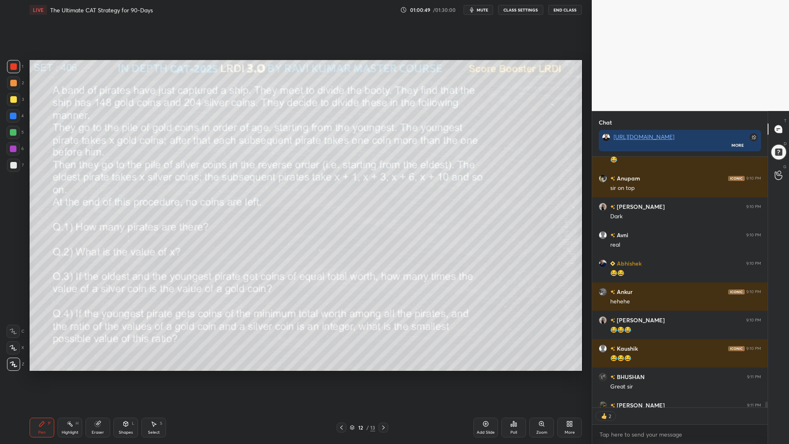
scroll to position [248, 173]
click at [13, 134] on div at bounding box center [13, 132] width 7 height 7
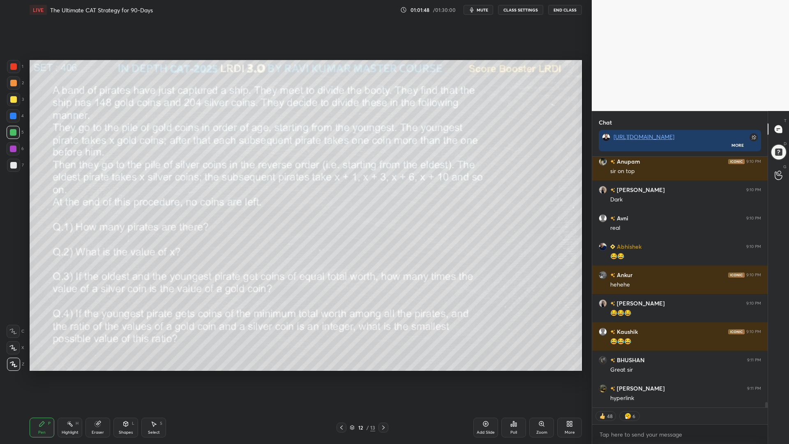
drag, startPoint x: 766, startPoint y: 403, endPoint x: 765, endPoint y: 413, distance: 9.5
click at [765, 374] on div "Jarul 9:10 PM 😂 [PERSON_NAME] 9:10 PM sir on top Aishwarya 9:10 PM Dark Avni 9:…" at bounding box center [680, 300] width 176 height 287
click at [10, 85] on div at bounding box center [13, 83] width 7 height 7
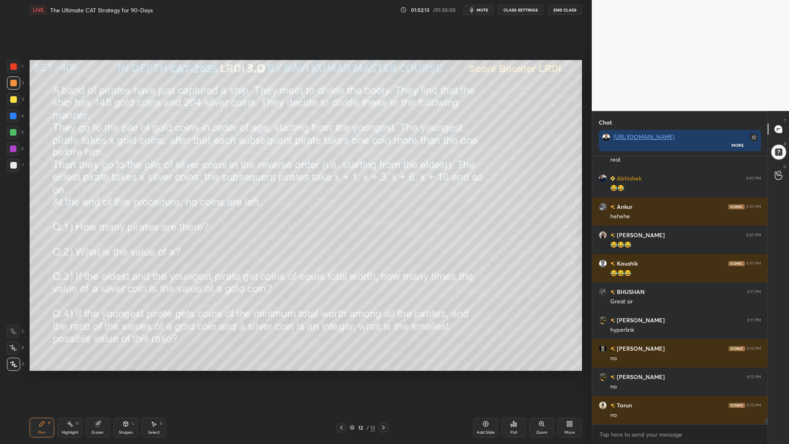
scroll to position [11415, 0]
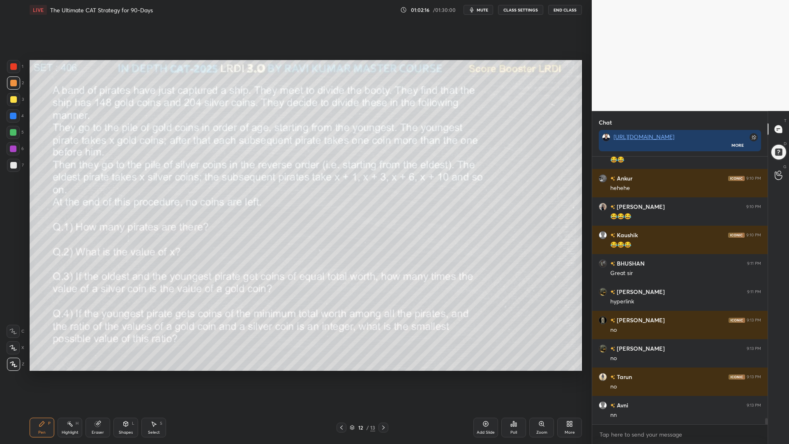
click at [95, 374] on div "Eraser" at bounding box center [98, 432] width 12 height 4
click at [45, 374] on icon at bounding box center [42, 423] width 7 height 7
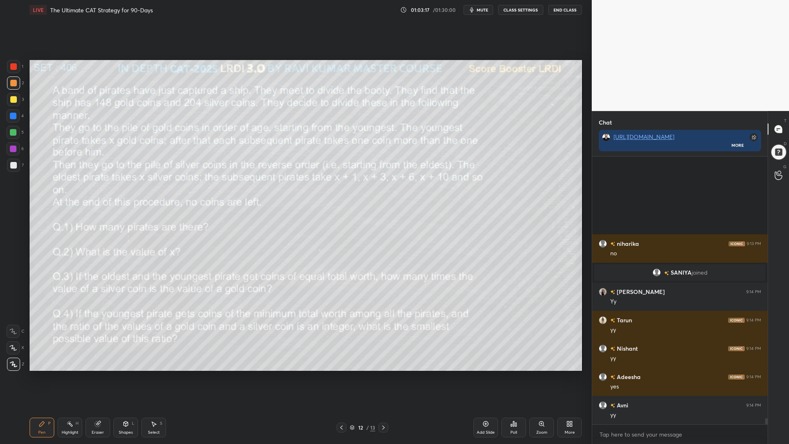
scroll to position [11516, 0]
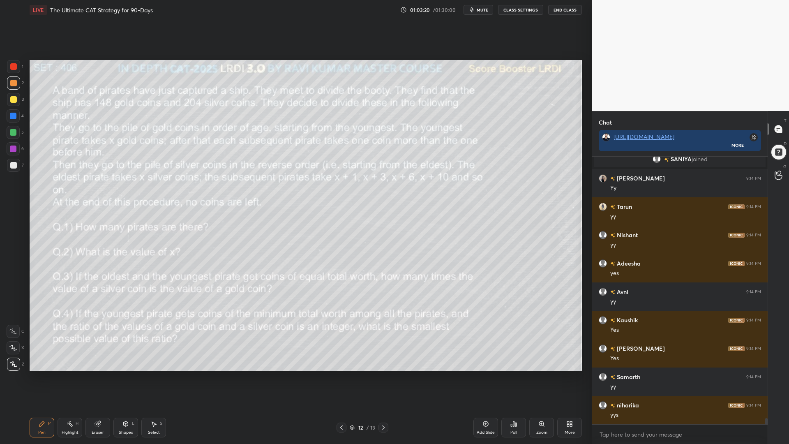
drag, startPoint x: 10, startPoint y: 136, endPoint x: 17, endPoint y: 197, distance: 62.1
click at [10, 136] on div at bounding box center [13, 132] width 13 height 13
click at [9, 348] on icon at bounding box center [12, 348] width 7 height 6
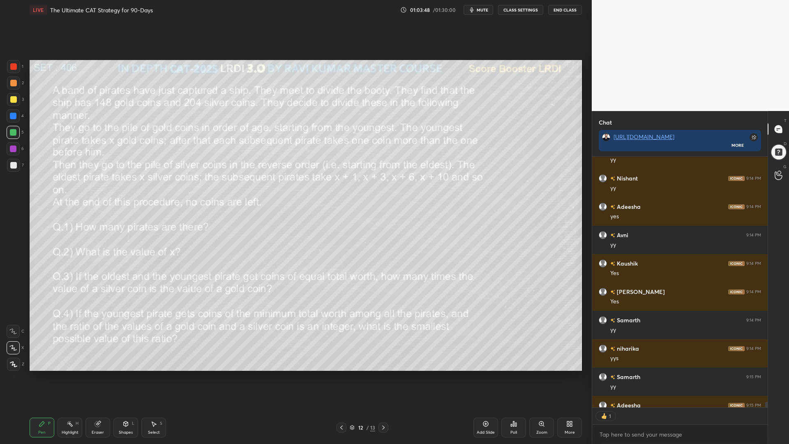
scroll to position [248, 173]
click at [582, 176] on div "Setting up your live class Poll for secs No correct answer Start poll" at bounding box center [305, 215] width 559 height 391
click at [103, 374] on div "Eraser" at bounding box center [97, 428] width 25 height 20
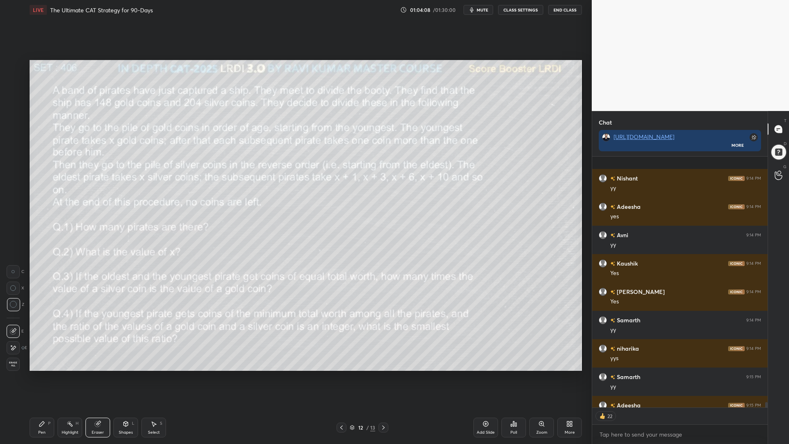
scroll to position [11618, 0]
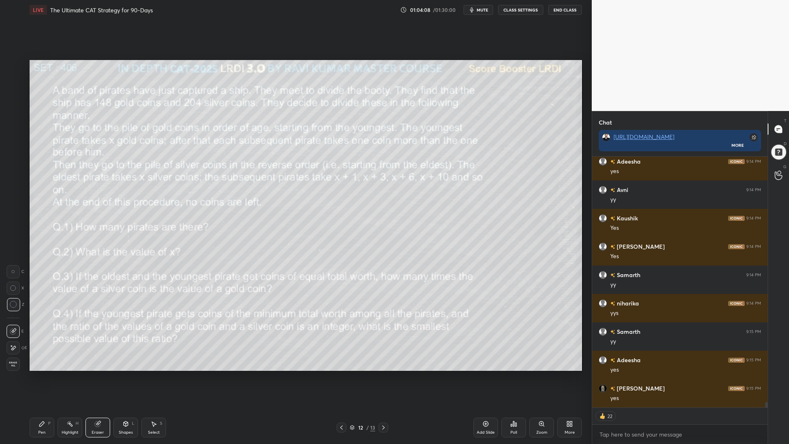
click at [15, 360] on div "Erase all" at bounding box center [13, 364] width 13 height 13
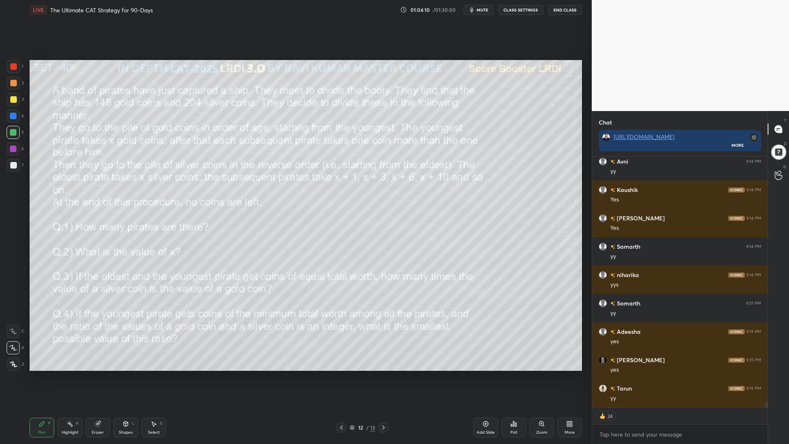
scroll to position [11675, 0]
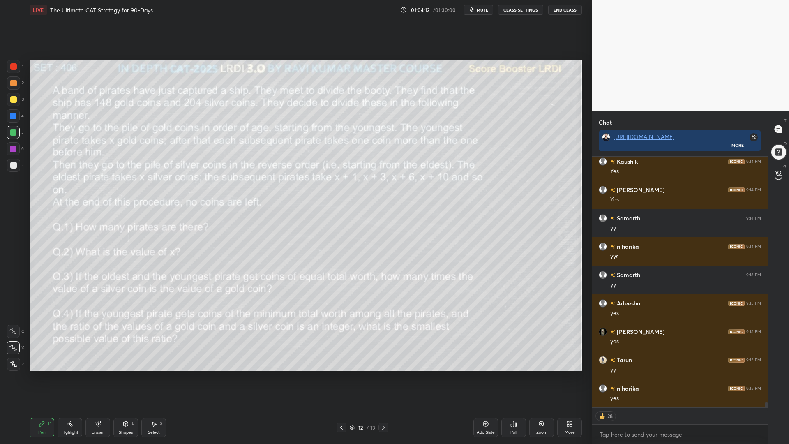
click at [15, 68] on div at bounding box center [13, 66] width 7 height 7
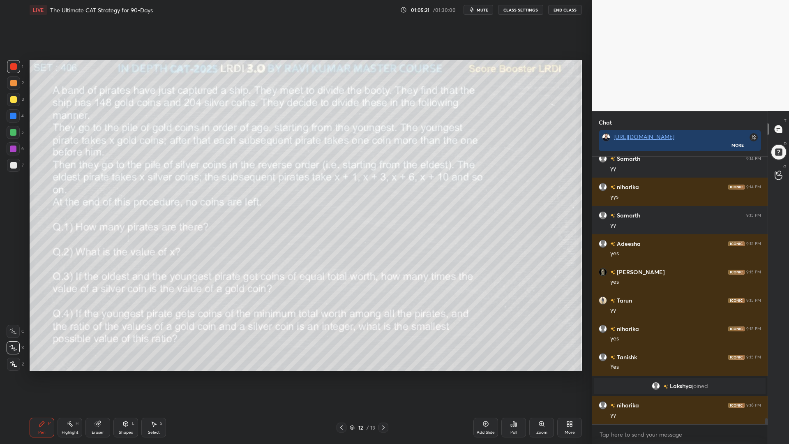
scroll to position [11622, 0]
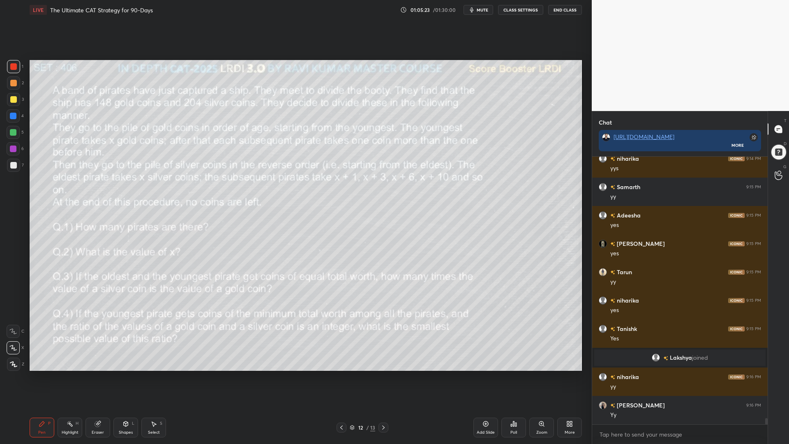
click at [102, 374] on div "Eraser" at bounding box center [97, 428] width 25 height 20
click at [25, 310] on div "C X Z E E Erase all" at bounding box center [17, 316] width 21 height 109
click at [14, 357] on div "Erase all" at bounding box center [14, 362] width 15 height 16
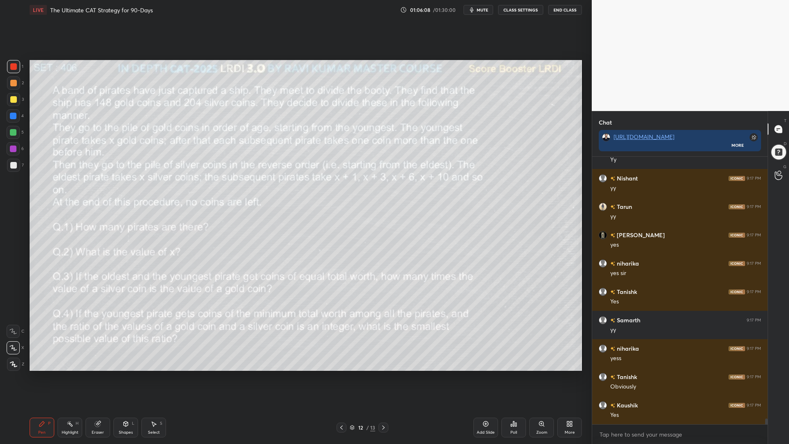
scroll to position [11877, 0]
click at [587, 234] on div "1 2 3 4 5 6 7 C X Z C X Z E E Erase all H H LIVE The Ultimate CAT Strategy for …" at bounding box center [296, 222] width 592 height 444
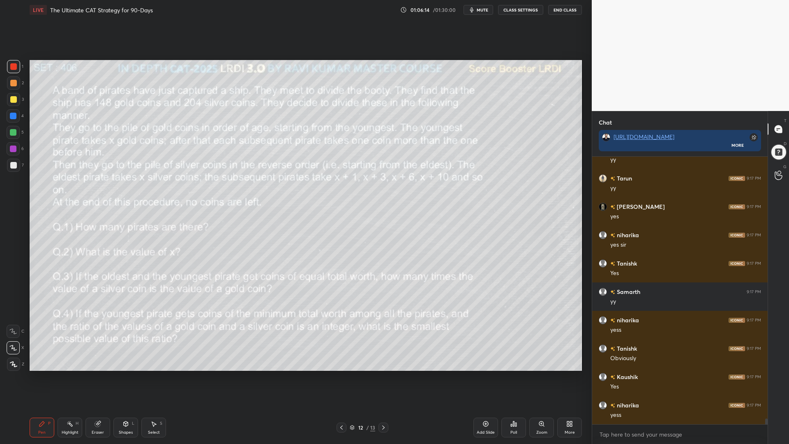
click at [100, 374] on icon at bounding box center [98, 423] width 7 height 7
click at [12, 363] on span "Erase all" at bounding box center [13, 364] width 12 height 6
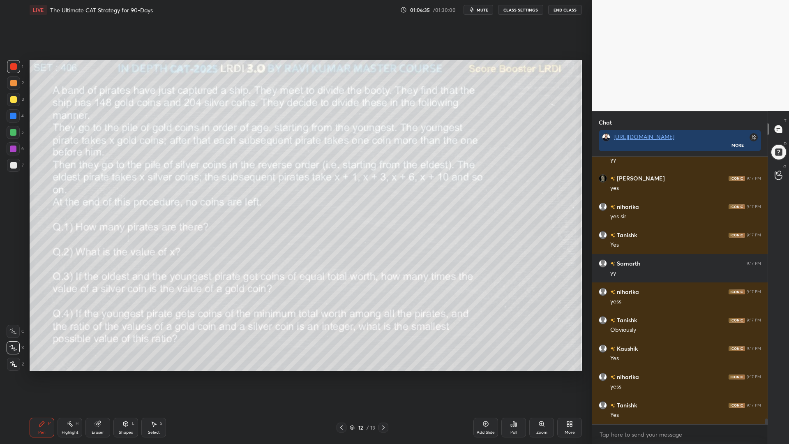
click at [11, 86] on div at bounding box center [13, 82] width 13 height 13
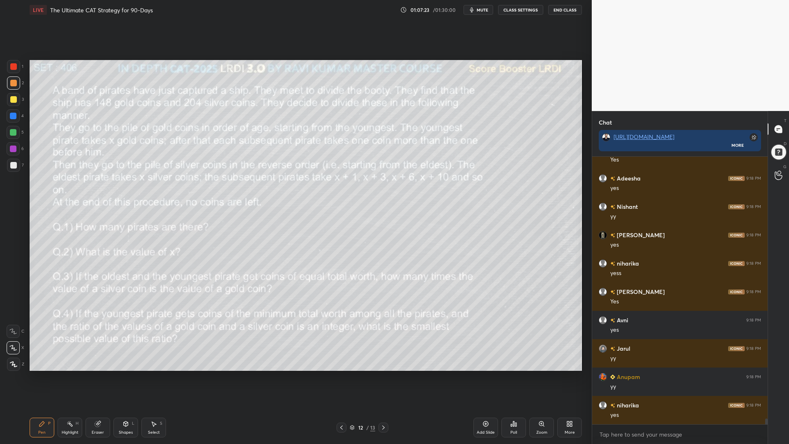
scroll to position [12218, 0]
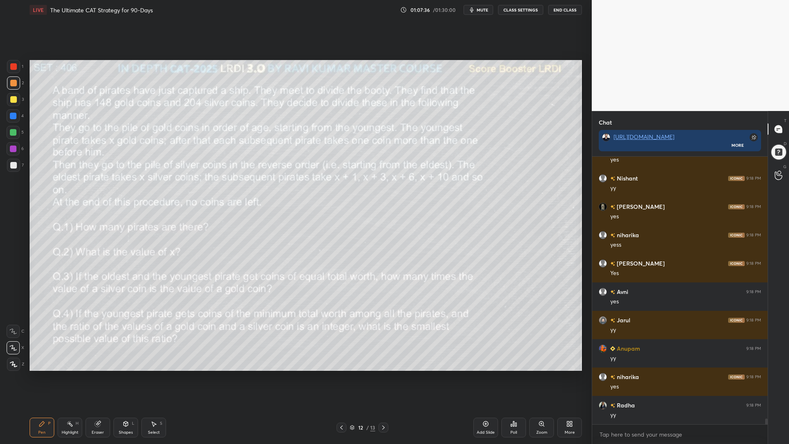
click at [100, 374] on icon at bounding box center [97, 423] width 5 height 5
click at [12, 362] on span "Erase all" at bounding box center [13, 364] width 12 height 6
click at [384, 374] on icon at bounding box center [383, 427] width 7 height 7
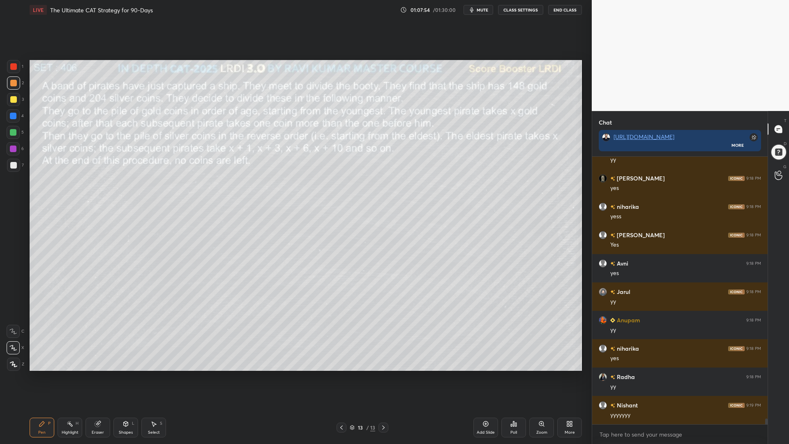
scroll to position [12274, 0]
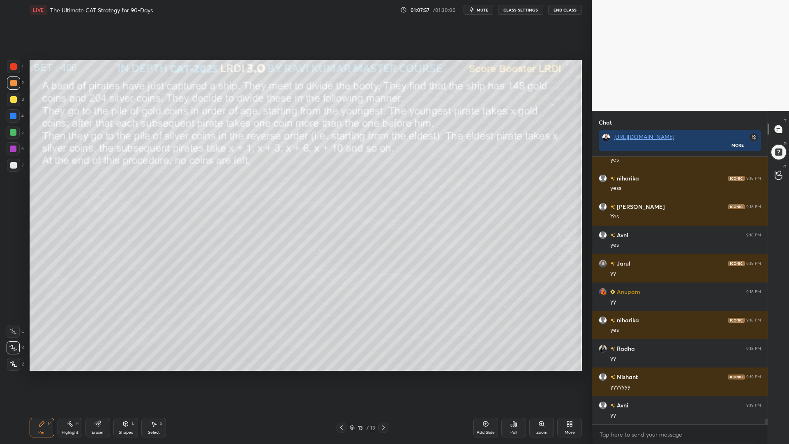
click at [12, 106] on div "3" at bounding box center [15, 101] width 17 height 16
click at [11, 85] on div at bounding box center [13, 83] width 7 height 7
click at [342, 374] on icon at bounding box center [341, 427] width 7 height 7
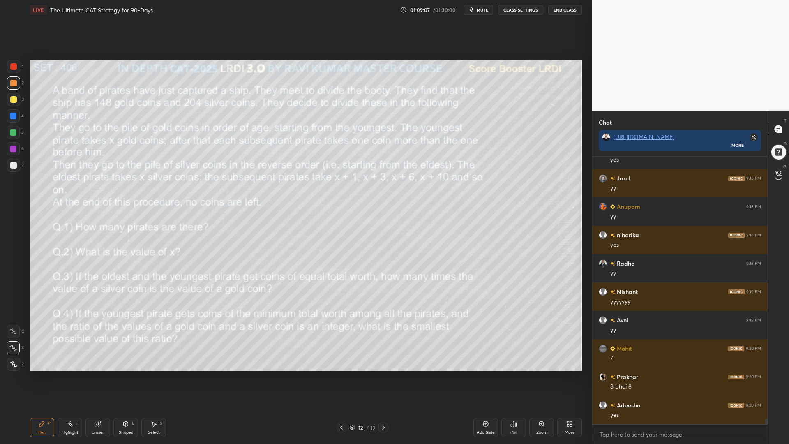
scroll to position [12388, 0]
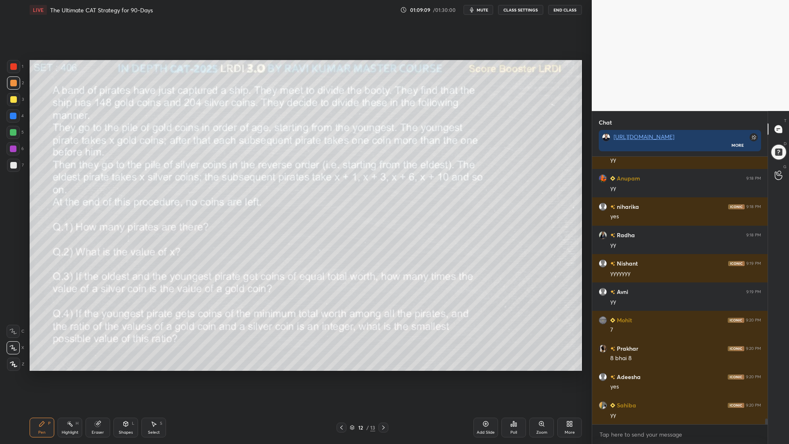
click at [96, 374] on icon at bounding box center [98, 423] width 7 height 7
click at [39, 374] on div "Pen P" at bounding box center [42, 428] width 25 height 20
click at [383, 374] on icon at bounding box center [383, 427] width 7 height 7
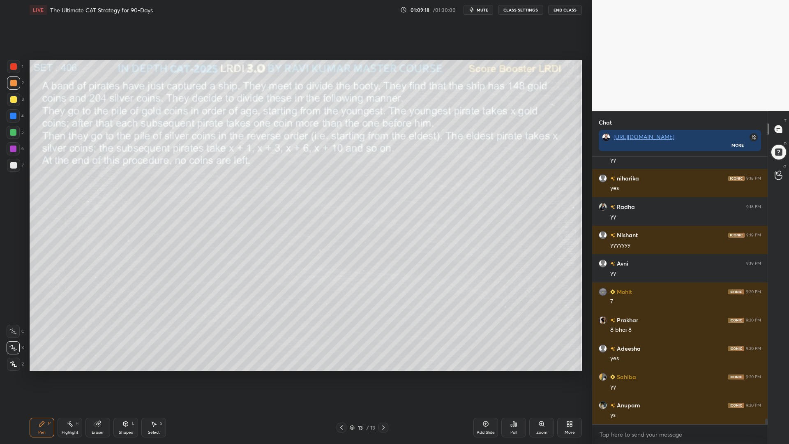
scroll to position [12445, 0]
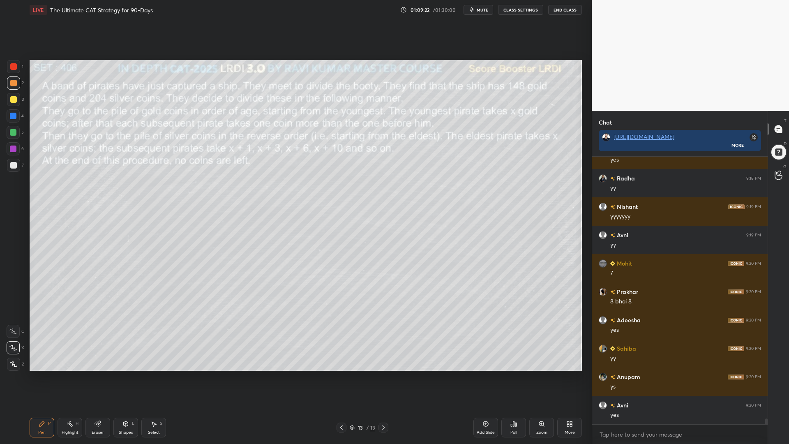
click at [15, 133] on div at bounding box center [13, 132] width 7 height 7
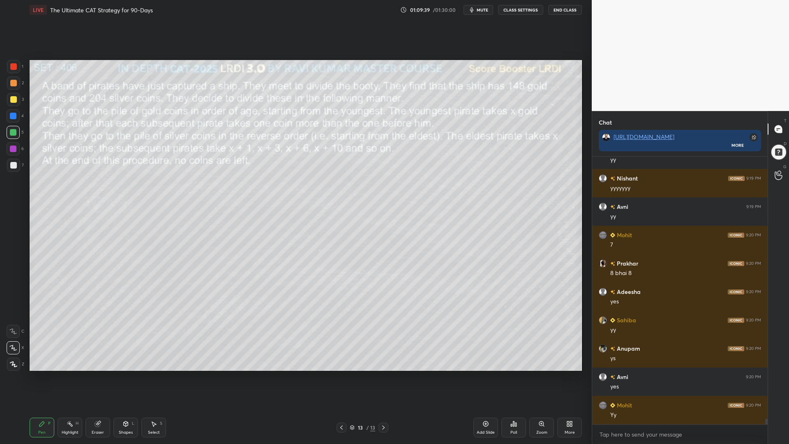
click at [342, 374] on icon at bounding box center [341, 427] width 7 height 7
click at [382, 374] on icon at bounding box center [383, 427] width 7 height 7
click at [10, 119] on div at bounding box center [13, 115] width 13 height 13
click at [13, 165] on div at bounding box center [13, 165] width 7 height 7
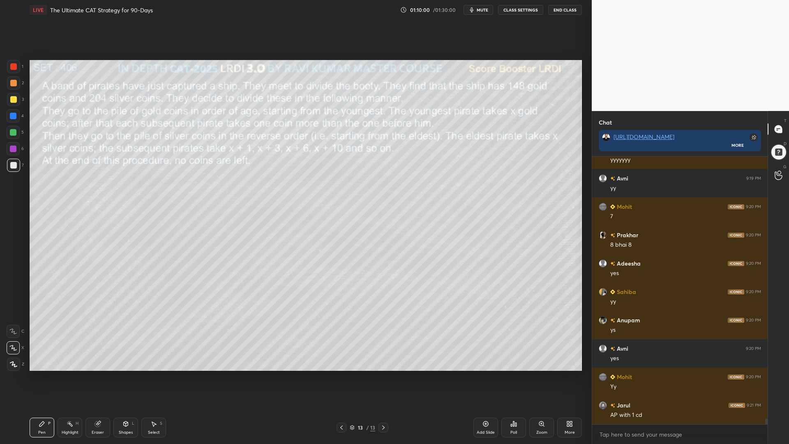
scroll to position [12530, 0]
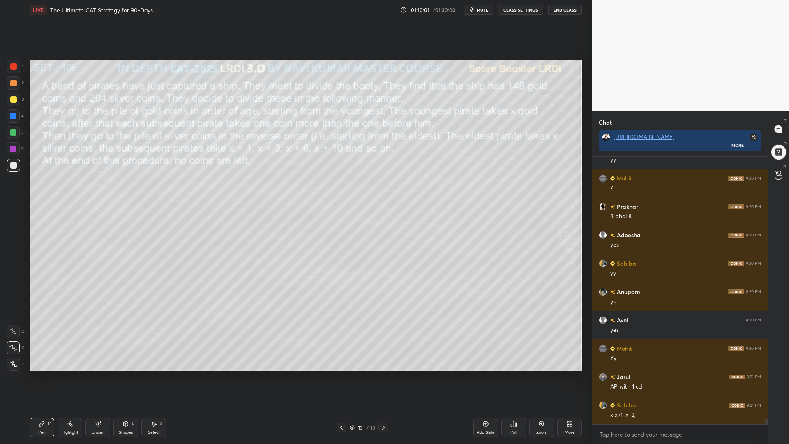
click at [11, 67] on div at bounding box center [13, 66] width 7 height 7
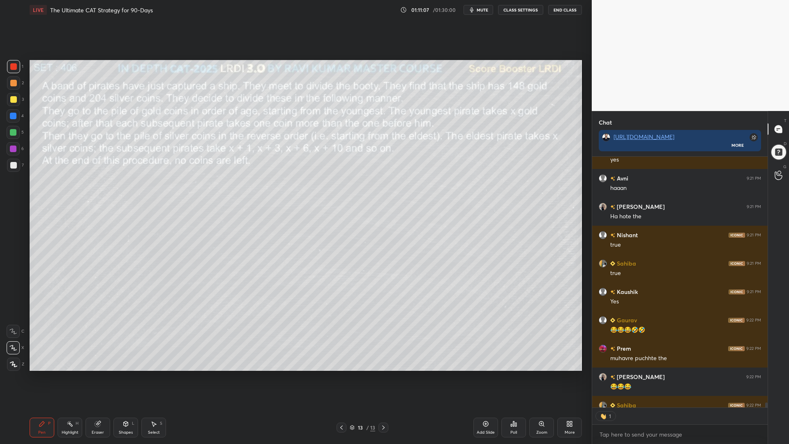
scroll to position [248, 173]
click at [12, 133] on div at bounding box center [13, 132] width 7 height 7
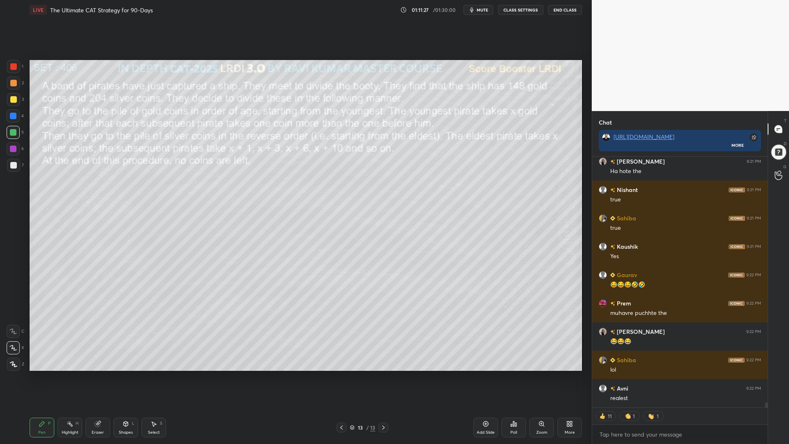
click at [14, 68] on div at bounding box center [13, 66] width 7 height 7
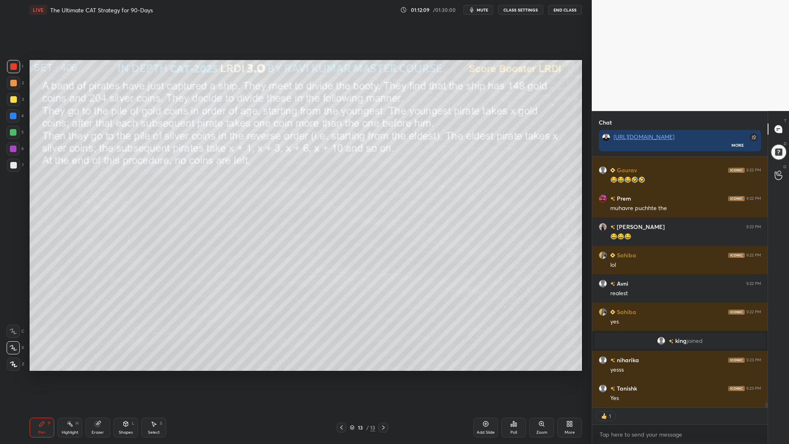
scroll to position [12691, 0]
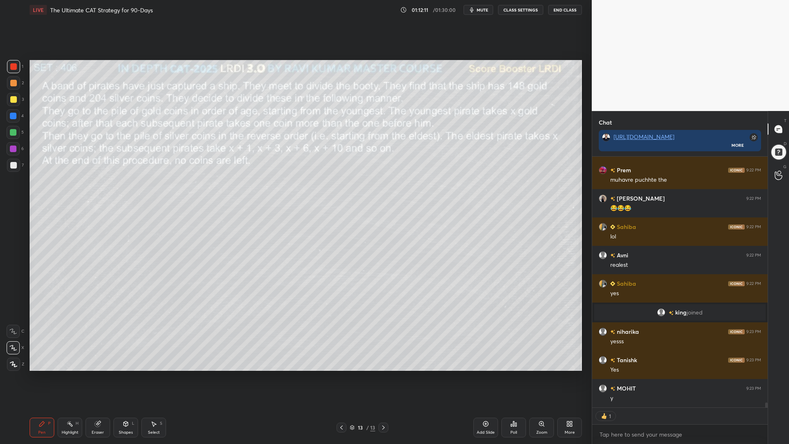
click at [15, 131] on div at bounding box center [13, 132] width 7 height 7
click at [13, 68] on div at bounding box center [13, 66] width 7 height 7
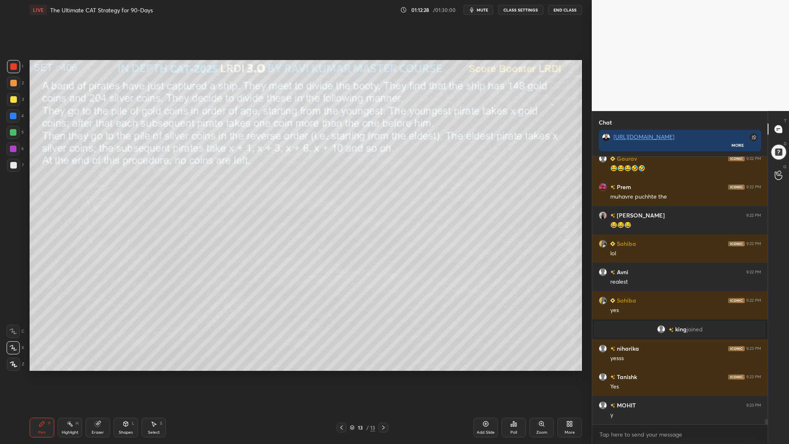
click at [96, 374] on div "Eraser" at bounding box center [98, 432] width 12 height 4
drag, startPoint x: 32, startPoint y: 430, endPoint x: 43, endPoint y: 423, distance: 13.1
click at [32, 374] on div "Pen P" at bounding box center [42, 428] width 25 height 20
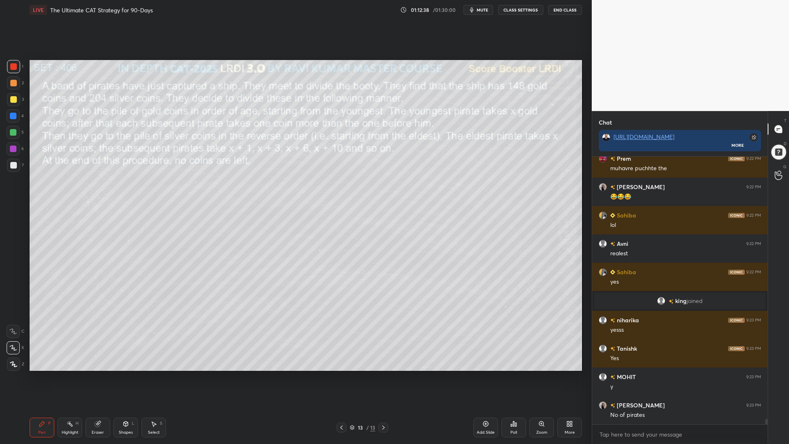
scroll to position [12731, 0]
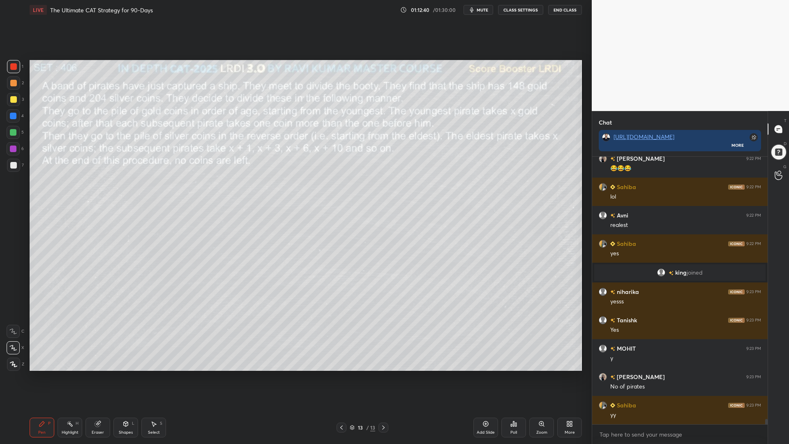
click at [12, 101] on div at bounding box center [13, 99] width 7 height 7
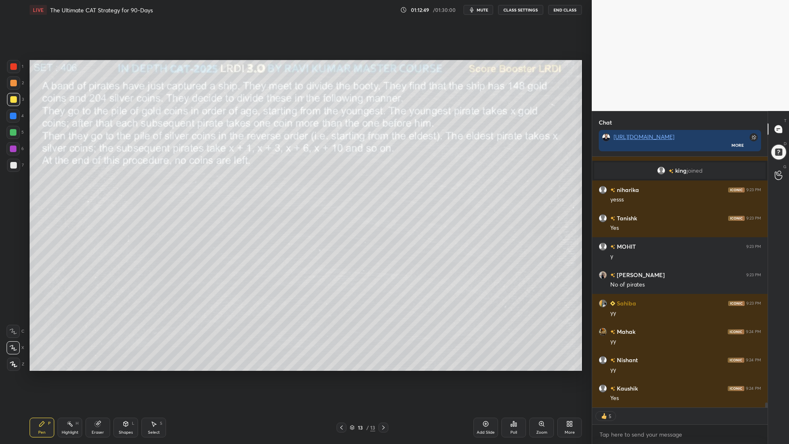
scroll to position [12861, 0]
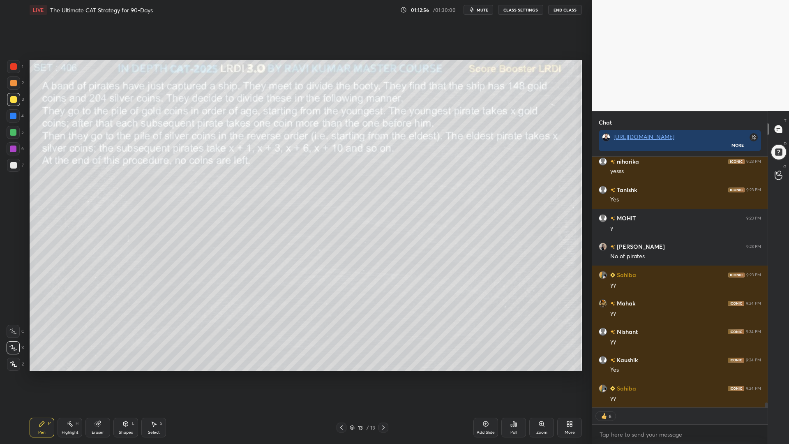
drag, startPoint x: 10, startPoint y: 65, endPoint x: 7, endPoint y: 69, distance: 6.2
click at [10, 65] on div at bounding box center [13, 66] width 7 height 7
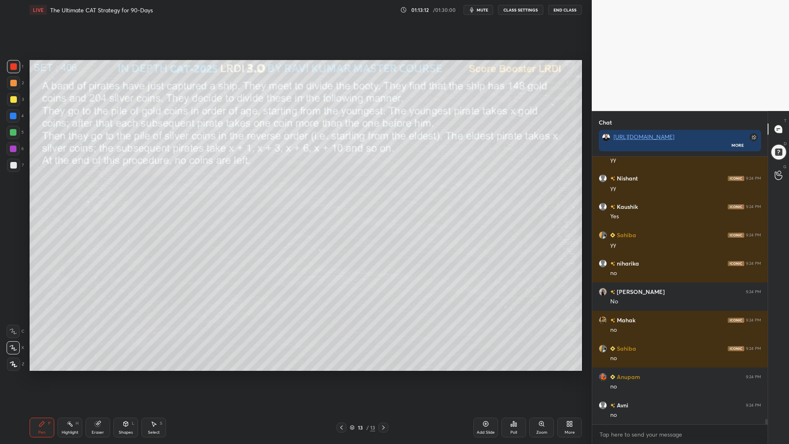
scroll to position [13099, 0]
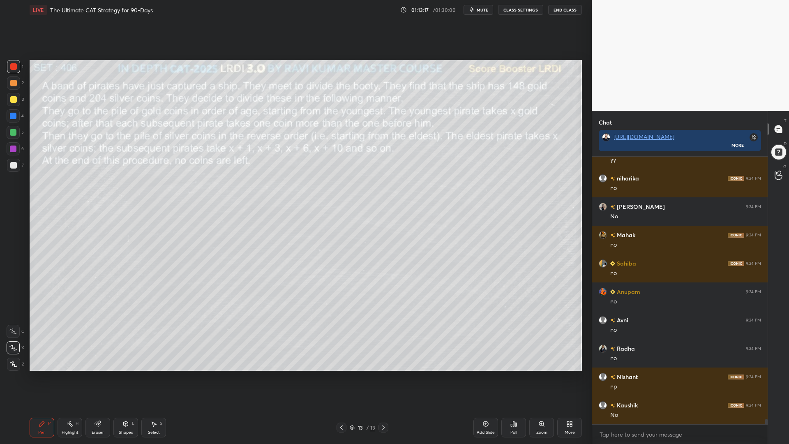
click at [122, 374] on div "Shapes L" at bounding box center [125, 428] width 25 height 20
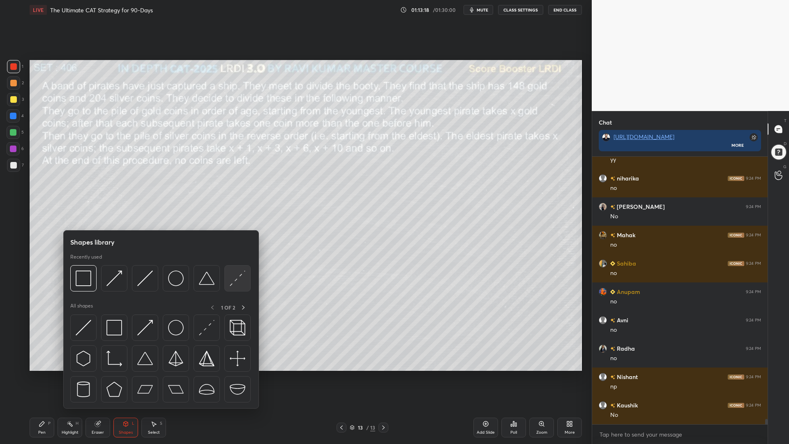
click at [237, 278] on img at bounding box center [238, 278] width 16 height 16
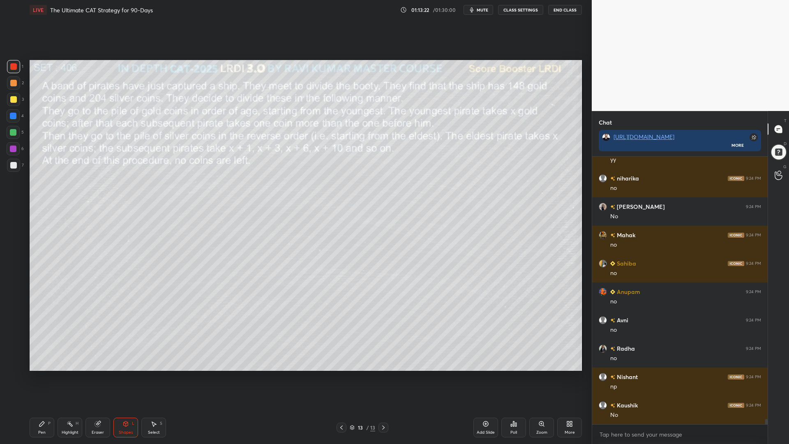
drag, startPoint x: 44, startPoint y: 428, endPoint x: 49, endPoint y: 425, distance: 5.9
click at [44, 374] on div "Pen P" at bounding box center [42, 428] width 25 height 20
click at [10, 129] on div at bounding box center [13, 132] width 13 height 13
click at [12, 162] on div at bounding box center [13, 165] width 7 height 7
click at [125, 374] on icon at bounding box center [126, 423] width 5 height 5
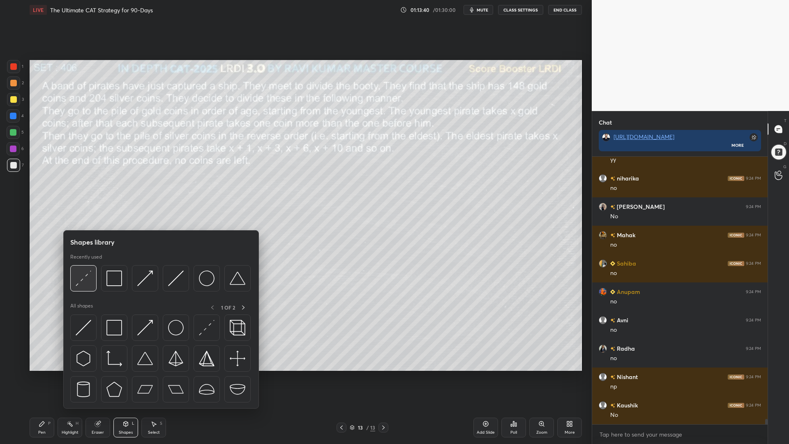
click at [87, 277] on img at bounding box center [84, 278] width 16 height 16
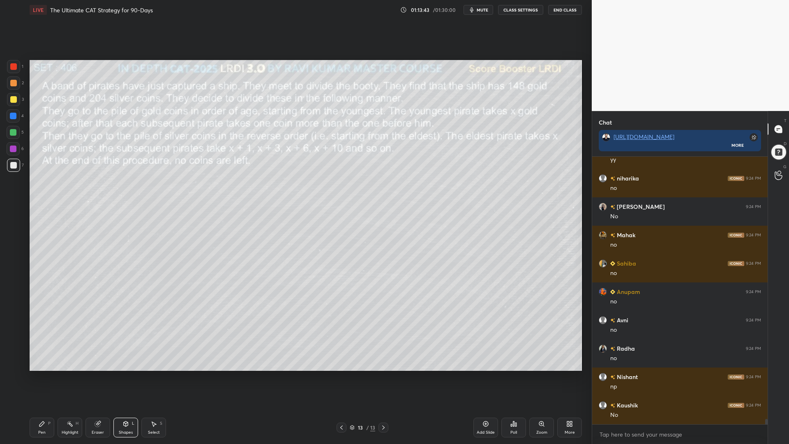
drag, startPoint x: 44, startPoint y: 427, endPoint x: 89, endPoint y: 394, distance: 55.0
click at [44, 374] on div "Pen P" at bounding box center [42, 428] width 25 height 20
click at [125, 374] on div "Shapes L" at bounding box center [125, 428] width 25 height 20
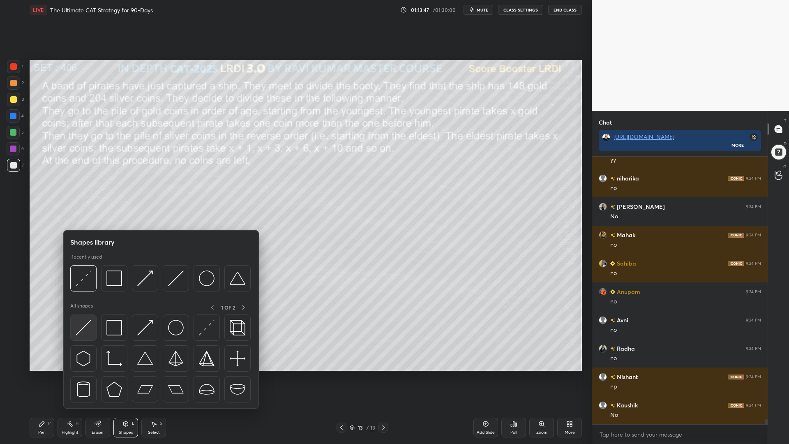
scroll to position [13128, 0]
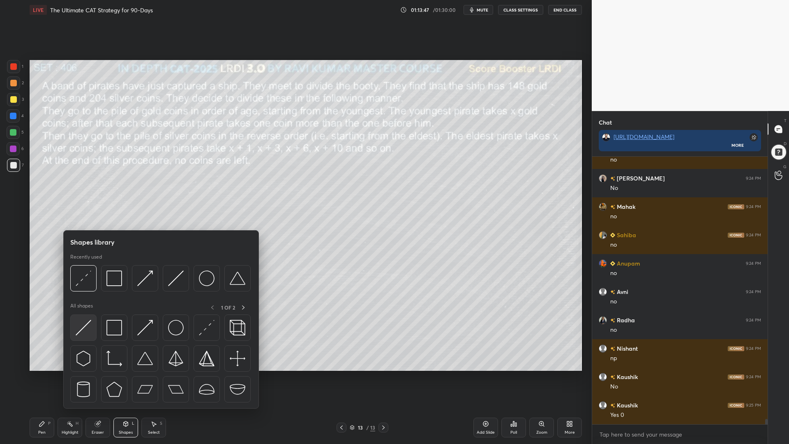
click at [82, 322] on img at bounding box center [84, 328] width 16 height 16
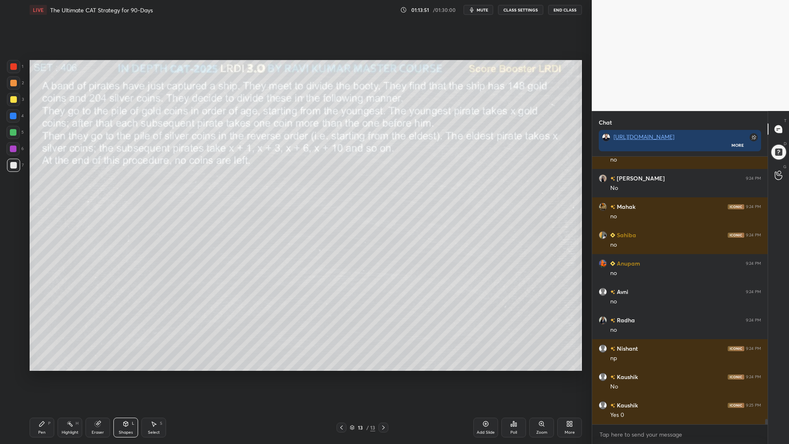
click at [36, 374] on div "Pen P" at bounding box center [42, 428] width 25 height 20
click at [44, 374] on icon at bounding box center [41, 423] width 5 height 5
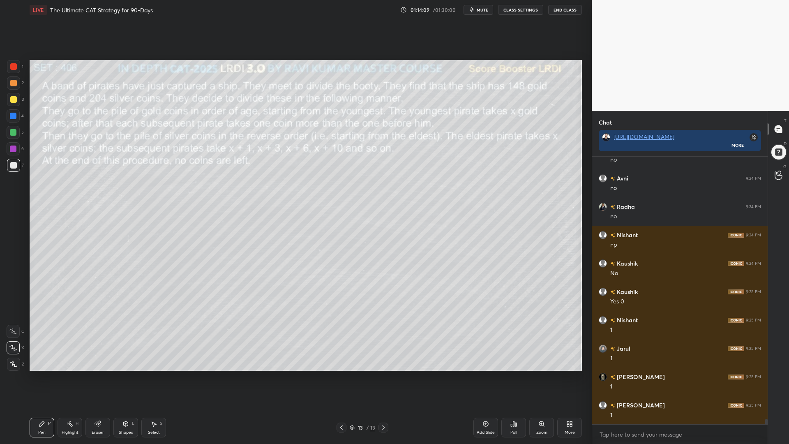
scroll to position [13270, 0]
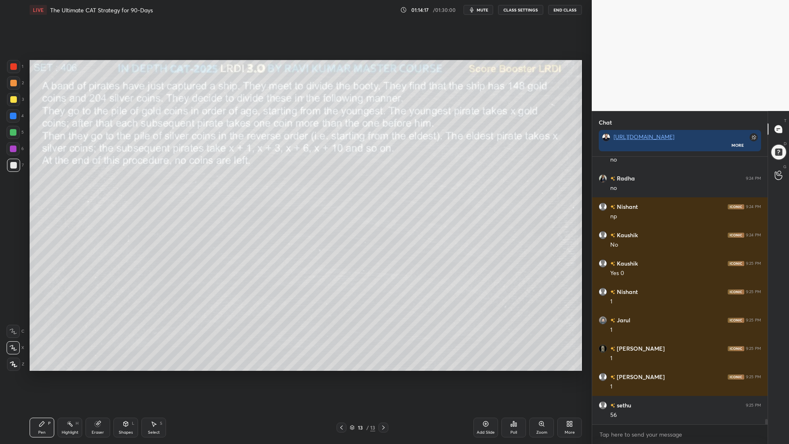
click at [11, 134] on div at bounding box center [13, 132] width 7 height 7
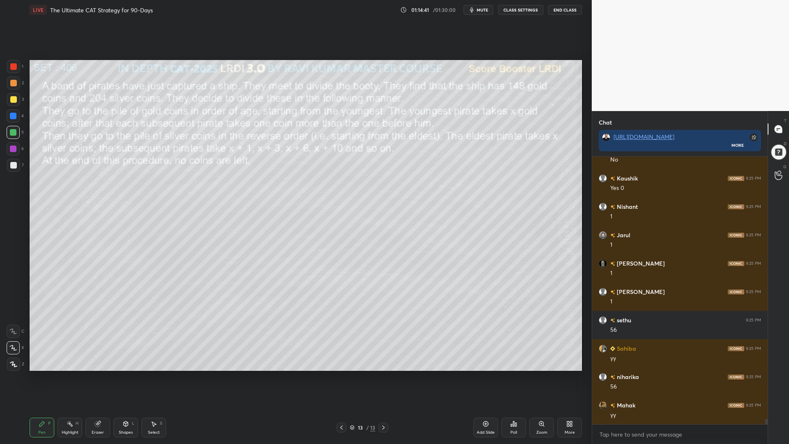
scroll to position [13383, 0]
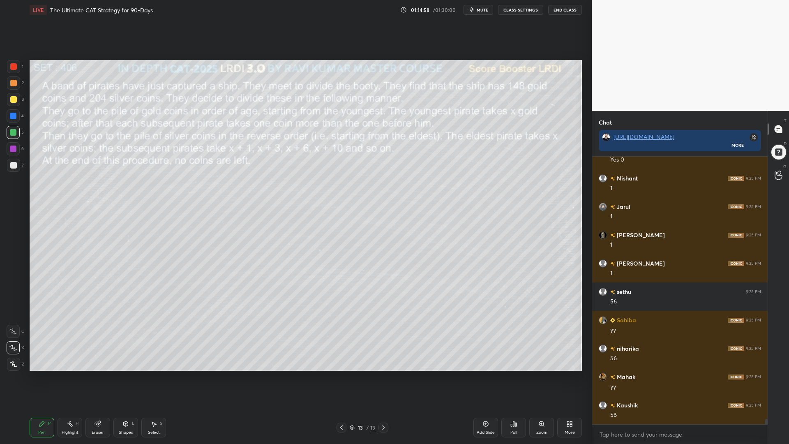
drag, startPoint x: 73, startPoint y: 425, endPoint x: 93, endPoint y: 400, distance: 32.2
click at [72, 374] on div "Highlight H" at bounding box center [70, 428] width 25 height 20
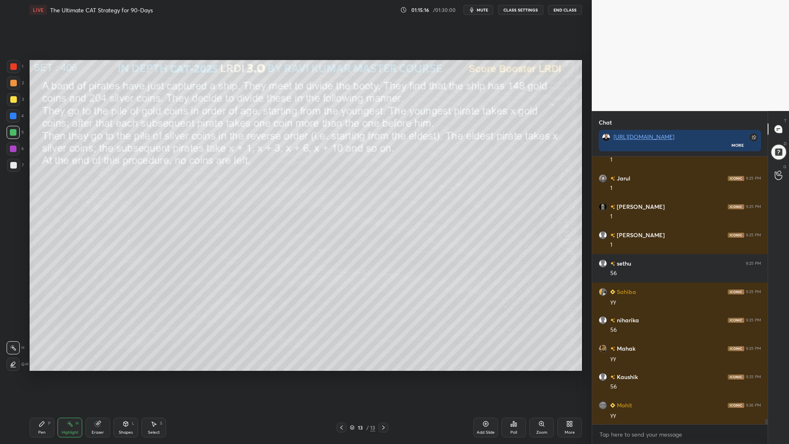
scroll to position [13440, 0]
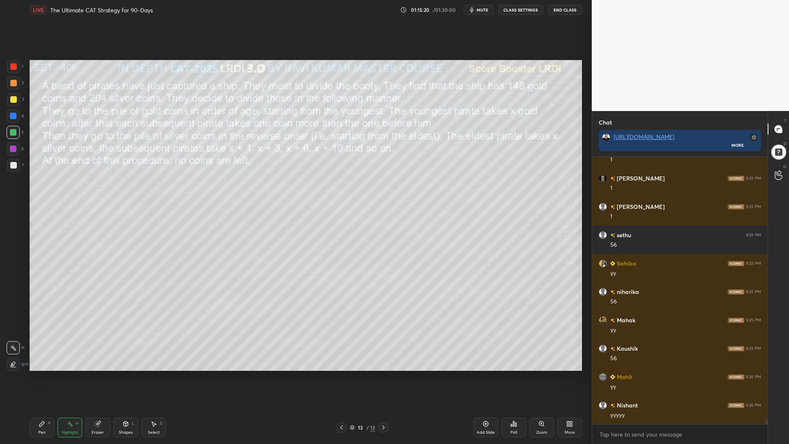
click at [42, 374] on div "Pen" at bounding box center [41, 432] width 7 height 4
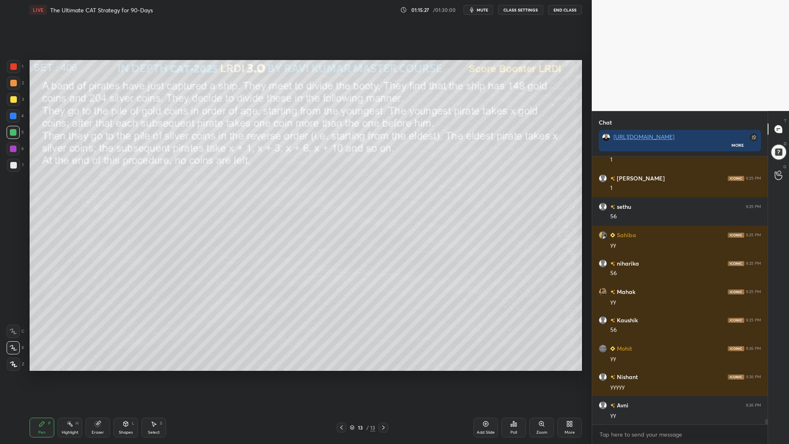
click at [10, 80] on div at bounding box center [13, 83] width 7 height 7
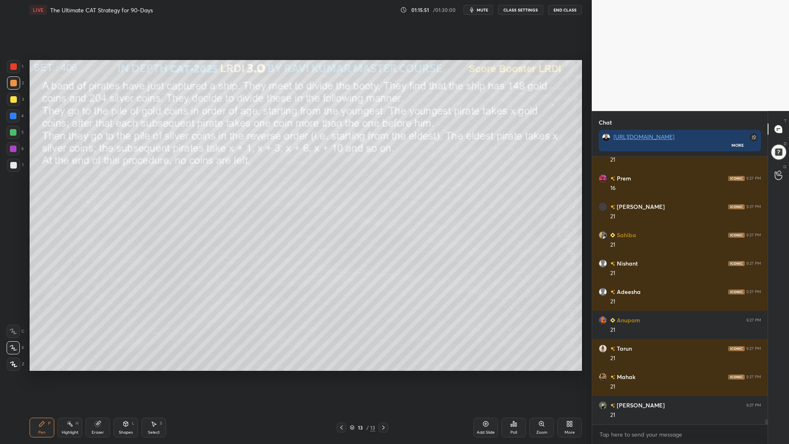
scroll to position [13780, 0]
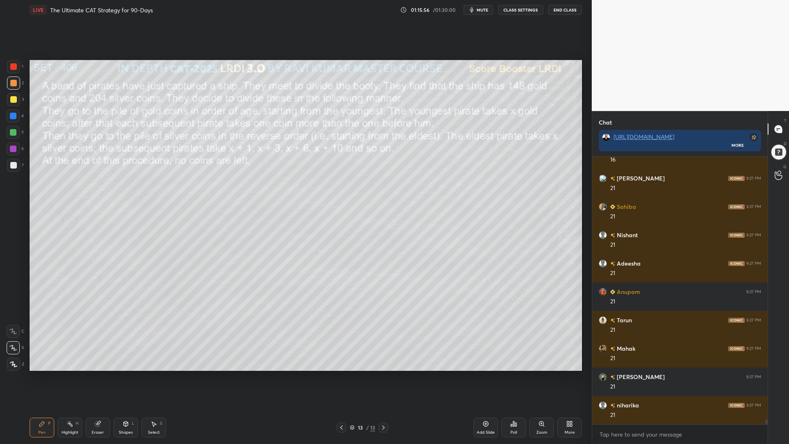
click at [71, 374] on icon at bounding box center [70, 423] width 7 height 7
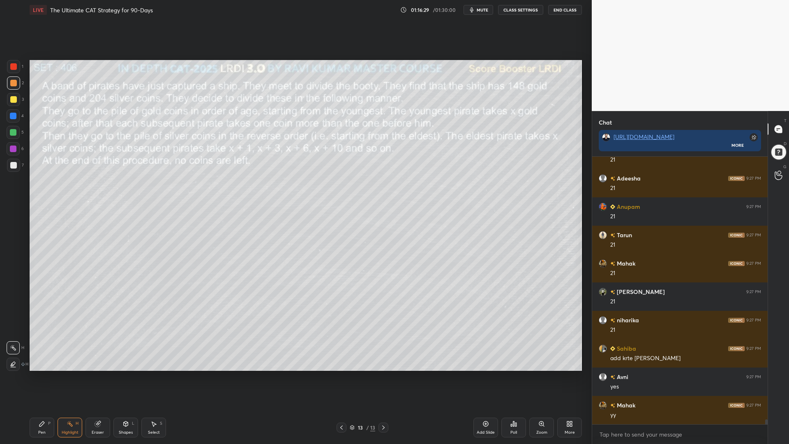
scroll to position [13893, 0]
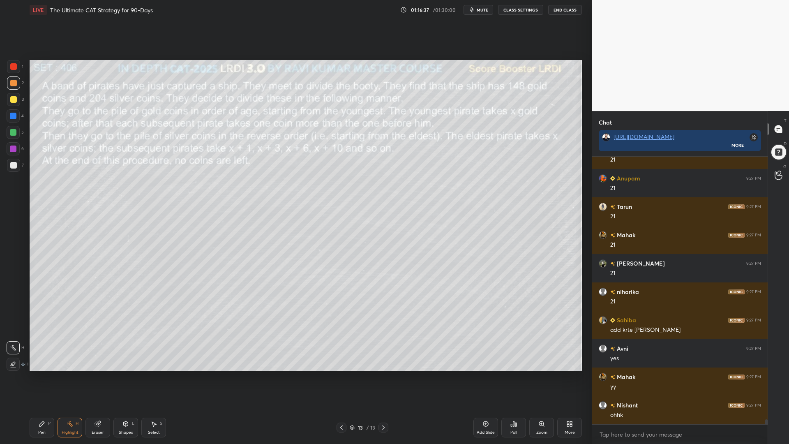
click at [39, 374] on div "Pen" at bounding box center [41, 432] width 7 height 4
click at [10, 102] on div at bounding box center [13, 99] width 7 height 7
click at [12, 125] on div "4" at bounding box center [15, 117] width 17 height 16
click at [12, 149] on div at bounding box center [13, 149] width 7 height 7
click at [12, 132] on div at bounding box center [13, 132] width 7 height 7
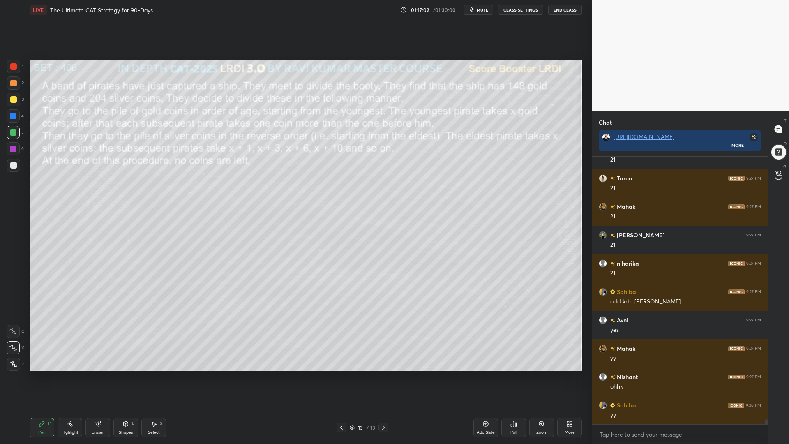
scroll to position [13950, 0]
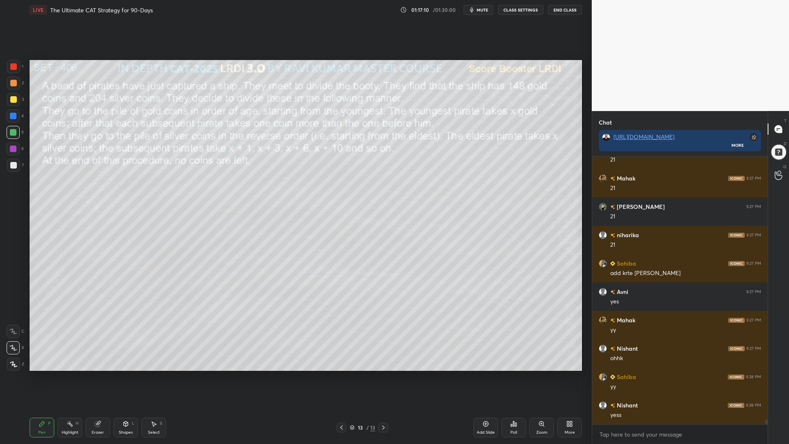
click at [11, 148] on div at bounding box center [13, 149] width 7 height 7
click at [12, 84] on div at bounding box center [13, 83] width 7 height 7
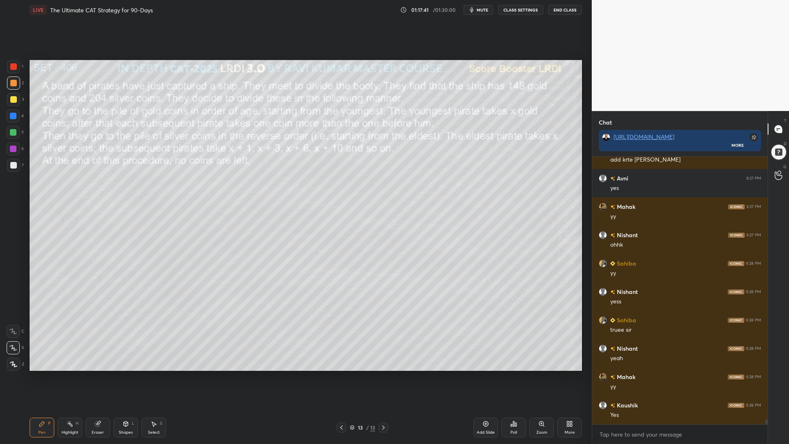
scroll to position [14092, 0]
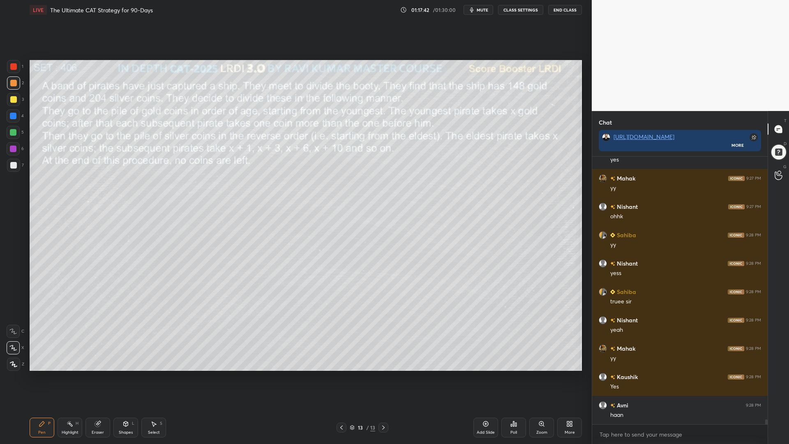
drag, startPoint x: 11, startPoint y: 334, endPoint x: 25, endPoint y: 331, distance: 14.7
click at [13, 334] on div at bounding box center [13, 331] width 13 height 13
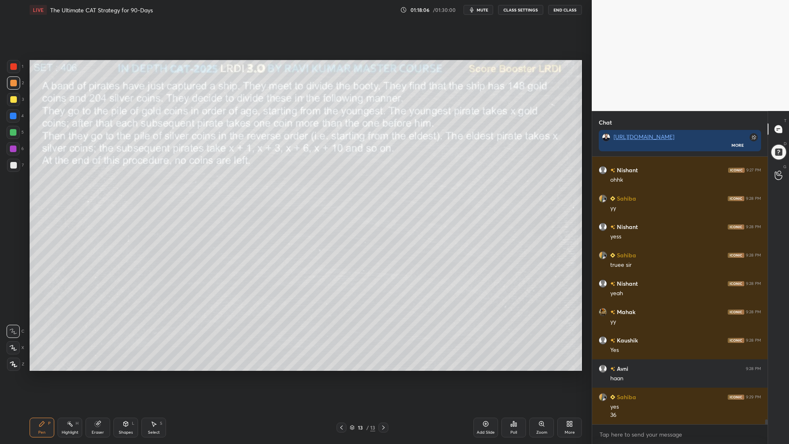
scroll to position [14157, 0]
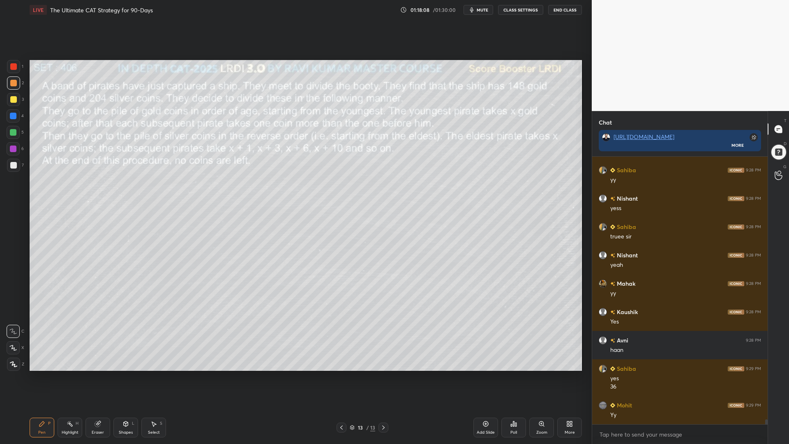
click at [71, 374] on div "Highlight H" at bounding box center [70, 428] width 25 height 20
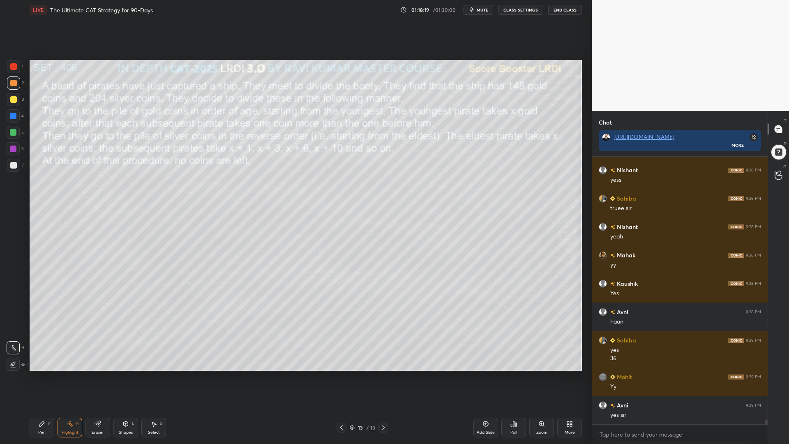
click at [35, 374] on div "Pen P" at bounding box center [42, 428] width 25 height 20
click at [10, 134] on div at bounding box center [13, 132] width 7 height 7
click at [13, 99] on div at bounding box center [13, 99] width 7 height 7
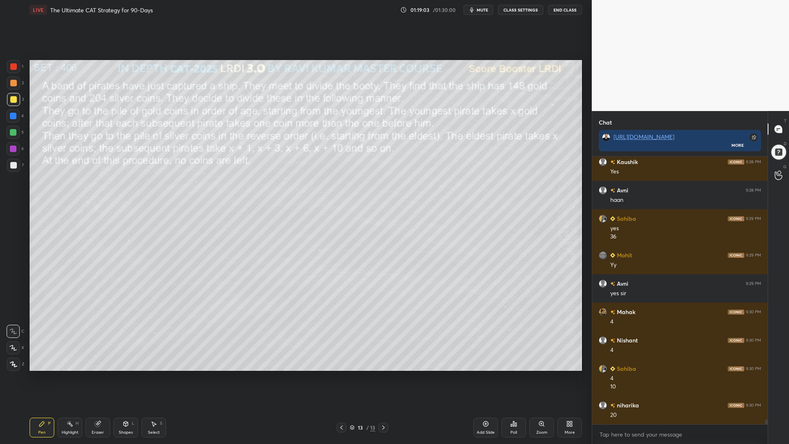
scroll to position [14335, 0]
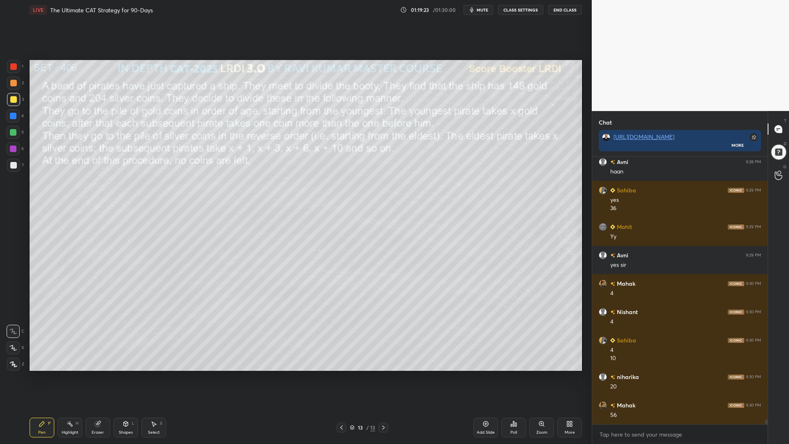
drag, startPoint x: 104, startPoint y: 425, endPoint x: 166, endPoint y: 400, distance: 67.0
click at [107, 374] on div "Eraser" at bounding box center [97, 428] width 25 height 20
click at [39, 374] on icon at bounding box center [42, 423] width 7 height 7
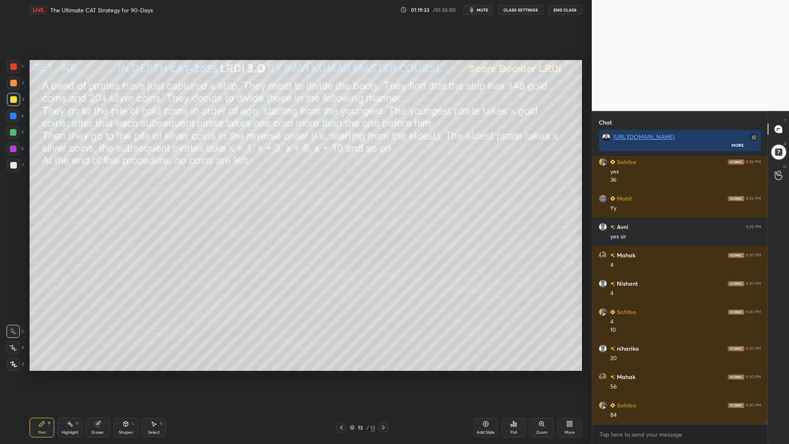
click at [12, 146] on div at bounding box center [13, 149] width 7 height 7
click at [11, 163] on div at bounding box center [13, 165] width 7 height 7
click at [69, 374] on div "Highlight H" at bounding box center [70, 428] width 25 height 20
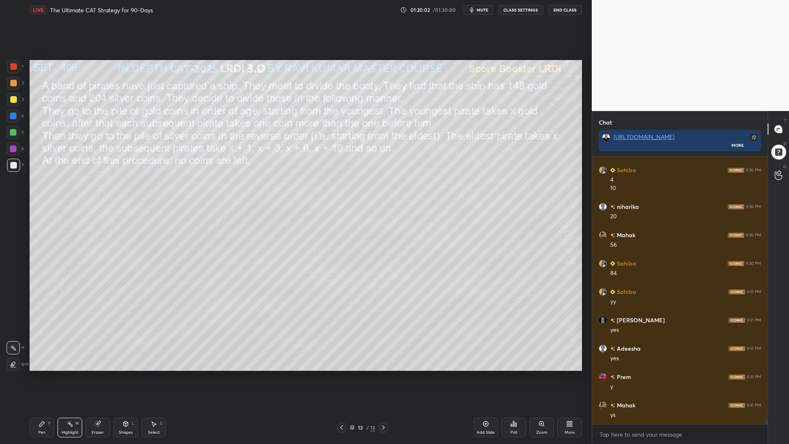
scroll to position [14534, 0]
click at [37, 374] on div "Pen P" at bounding box center [42, 428] width 25 height 20
click at [123, 374] on div "Shapes L" at bounding box center [125, 428] width 25 height 20
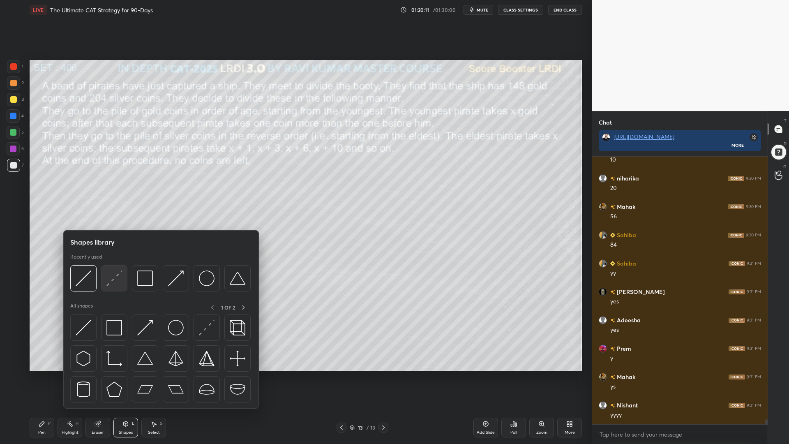
click at [109, 279] on img at bounding box center [114, 278] width 16 height 16
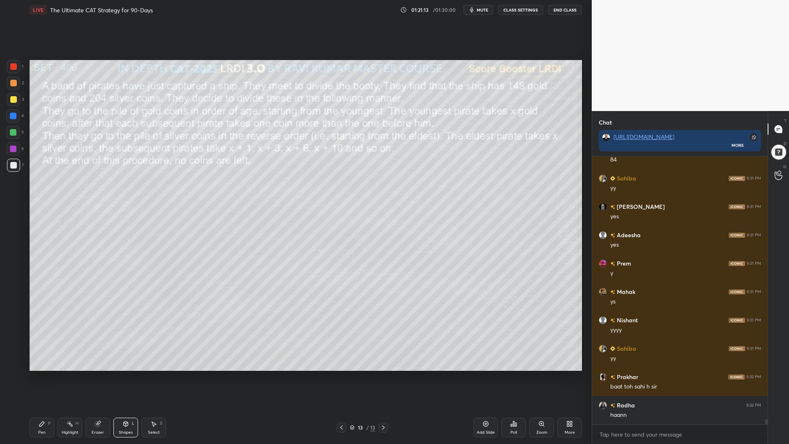
scroll to position [14647, 0]
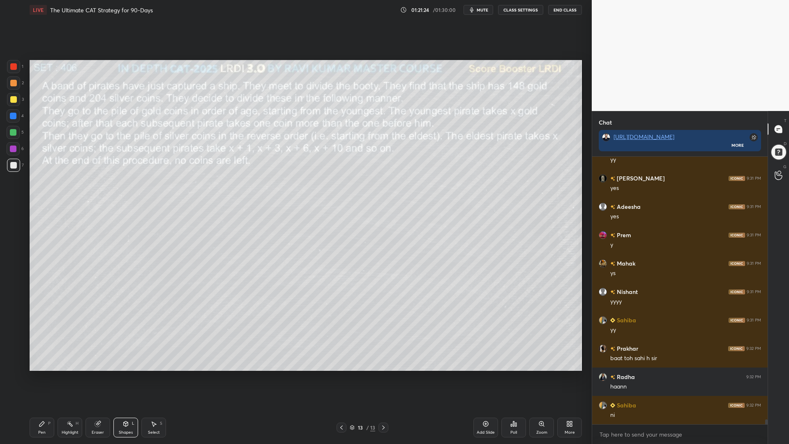
click at [121, 374] on div "Shapes L" at bounding box center [125, 428] width 25 height 20
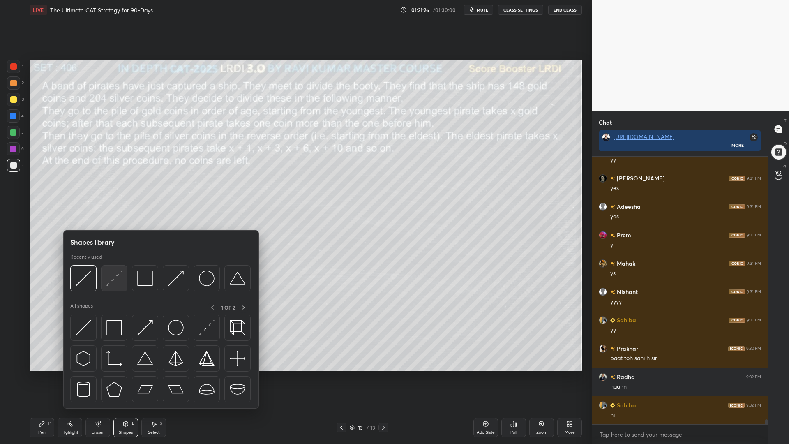
click at [117, 276] on img at bounding box center [114, 278] width 16 height 16
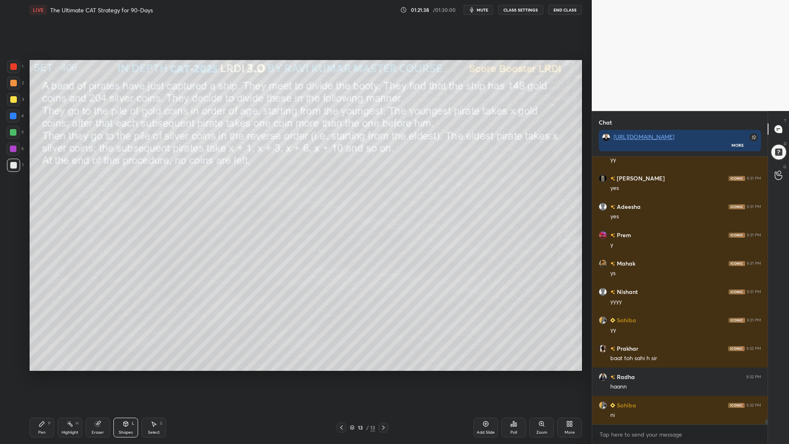
click at [12, 84] on div at bounding box center [13, 83] width 7 height 7
click at [44, 374] on div "Pen P" at bounding box center [42, 428] width 25 height 20
click at [10, 162] on div at bounding box center [13, 165] width 7 height 7
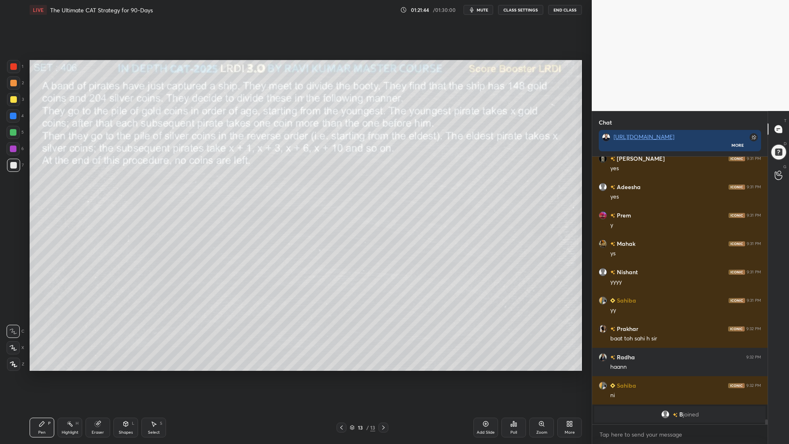
click at [14, 368] on div at bounding box center [13, 364] width 13 height 13
click at [15, 69] on div at bounding box center [13, 66] width 7 height 7
click at [15, 117] on div at bounding box center [13, 116] width 7 height 7
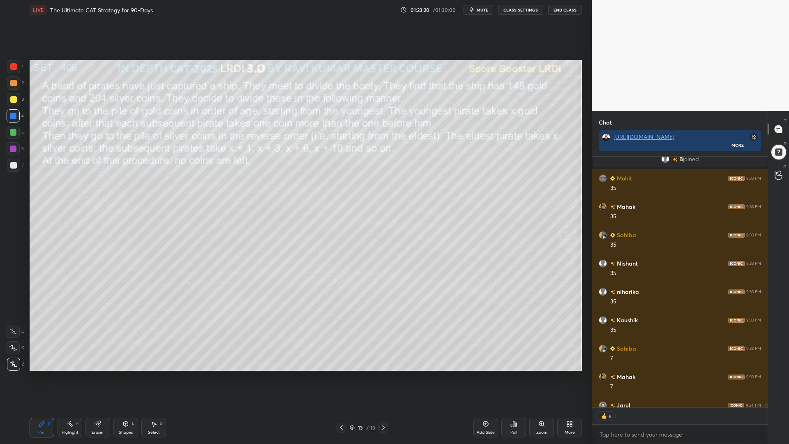
scroll to position [14422, 0]
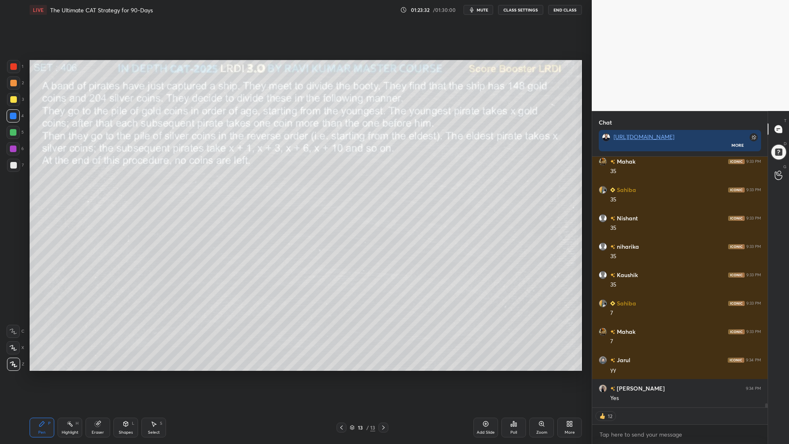
click at [94, 374] on div "Eraser" at bounding box center [97, 428] width 25 height 20
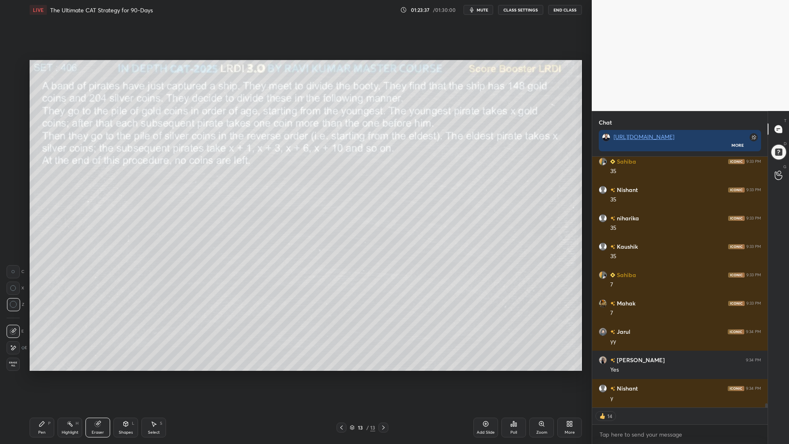
scroll to position [14478, 0]
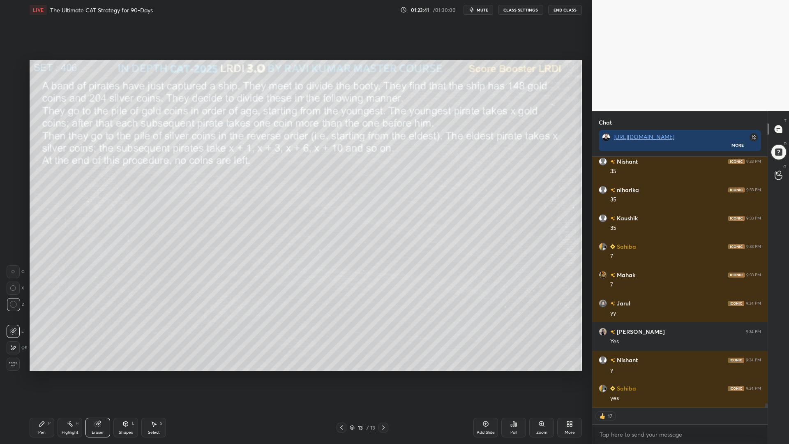
click at [35, 374] on div "Pen P" at bounding box center [42, 428] width 25 height 20
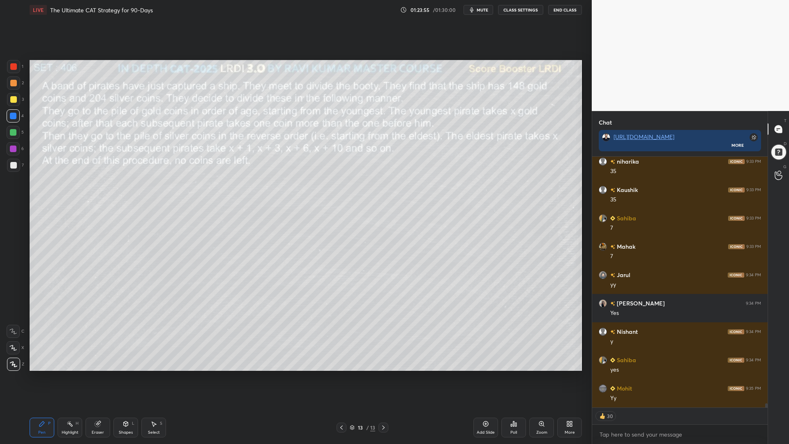
scroll to position [14535, 0]
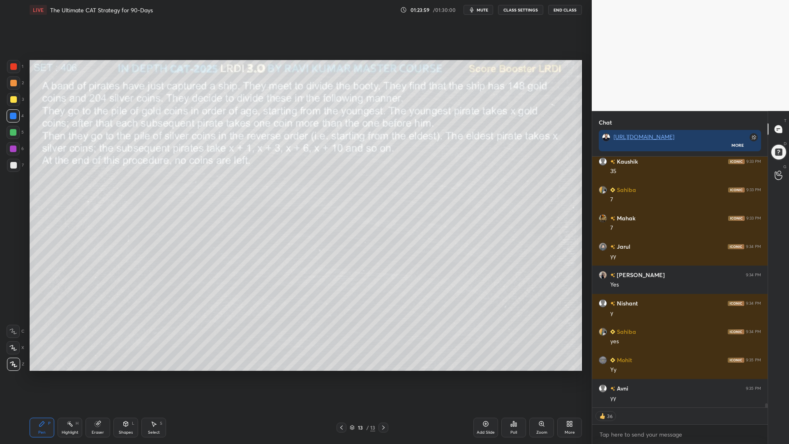
click at [342, 374] on icon at bounding box center [341, 427] width 7 height 7
click at [13, 84] on div at bounding box center [13, 83] width 7 height 7
click at [14, 165] on div at bounding box center [13, 165] width 7 height 7
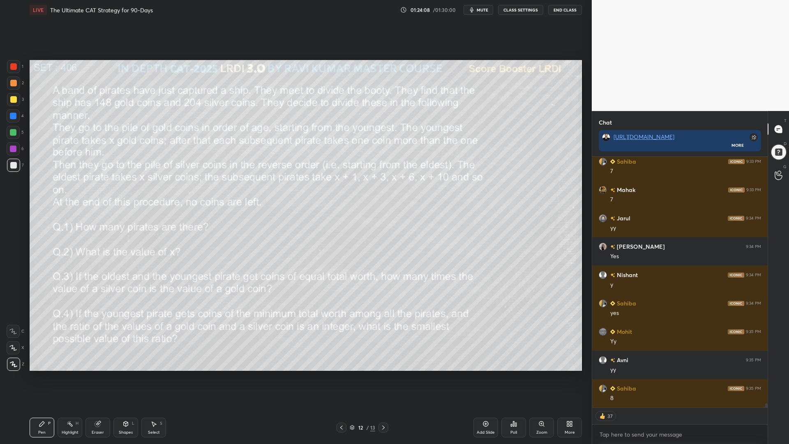
scroll to position [14592, 0]
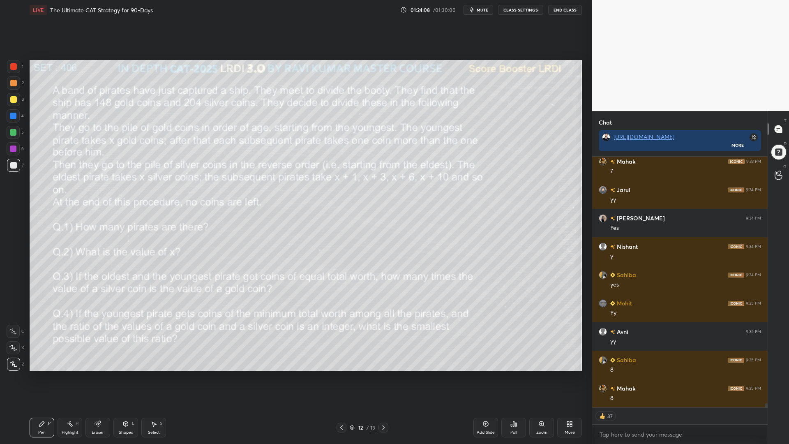
click at [13, 116] on div at bounding box center [13, 116] width 7 height 7
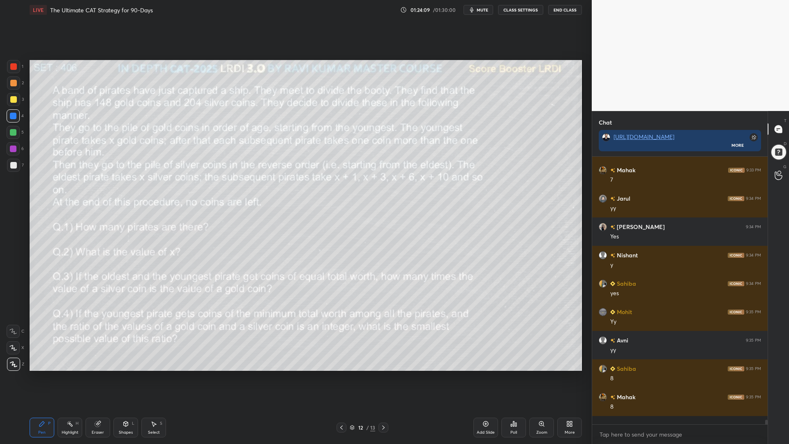
scroll to position [14575, 0]
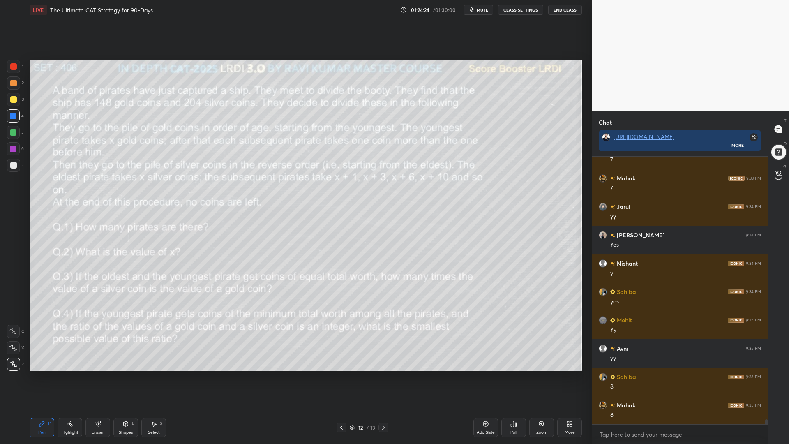
drag, startPoint x: 13, startPoint y: 98, endPoint x: 25, endPoint y: 106, distance: 14.9
click at [14, 98] on div at bounding box center [13, 99] width 7 height 7
click at [95, 374] on icon at bounding box center [98, 423] width 7 height 7
drag, startPoint x: 121, startPoint y: 427, endPoint x: 127, endPoint y: 419, distance: 10.0
click at [122, 374] on div "Shapes L" at bounding box center [125, 428] width 25 height 20
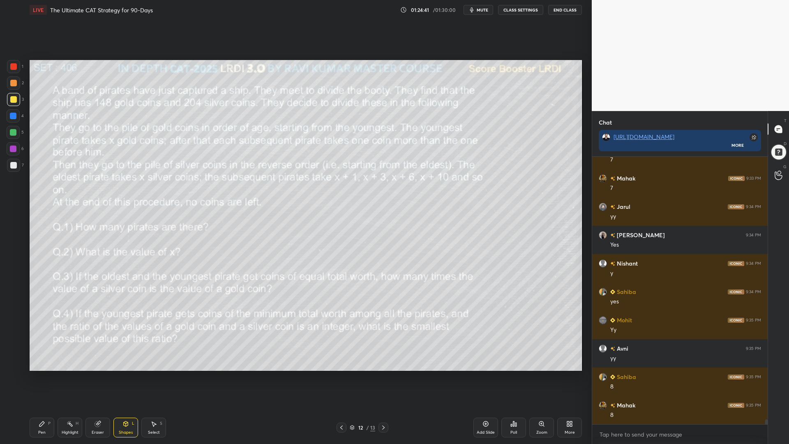
click at [95, 374] on icon at bounding box center [98, 423] width 7 height 7
drag, startPoint x: 35, startPoint y: 430, endPoint x: 87, endPoint y: 378, distance: 73.2
click at [35, 374] on div "Pen P" at bounding box center [42, 428] width 25 height 20
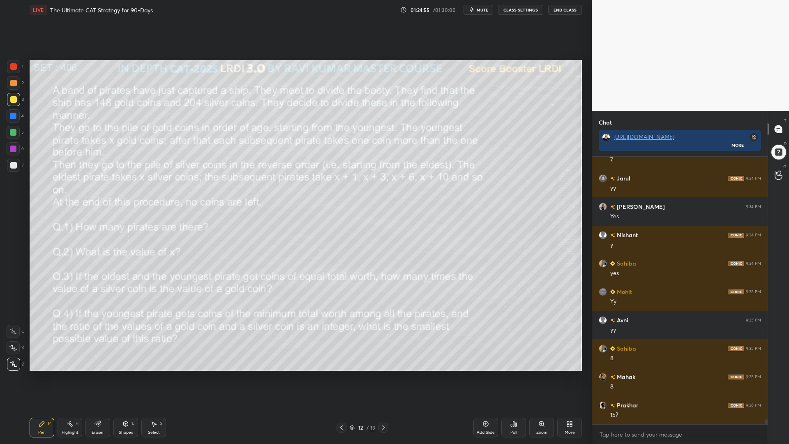
scroll to position [14632, 0]
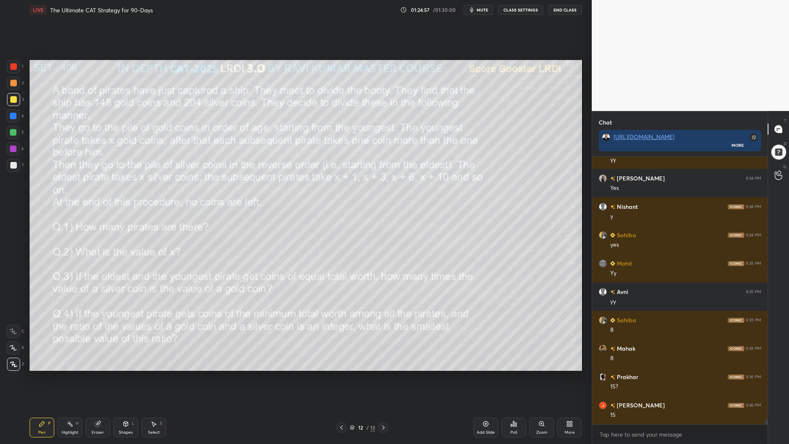
click at [382, 374] on icon at bounding box center [383, 427] width 7 height 7
click at [13, 116] on div at bounding box center [13, 116] width 7 height 7
click at [12, 130] on div at bounding box center [13, 132] width 7 height 7
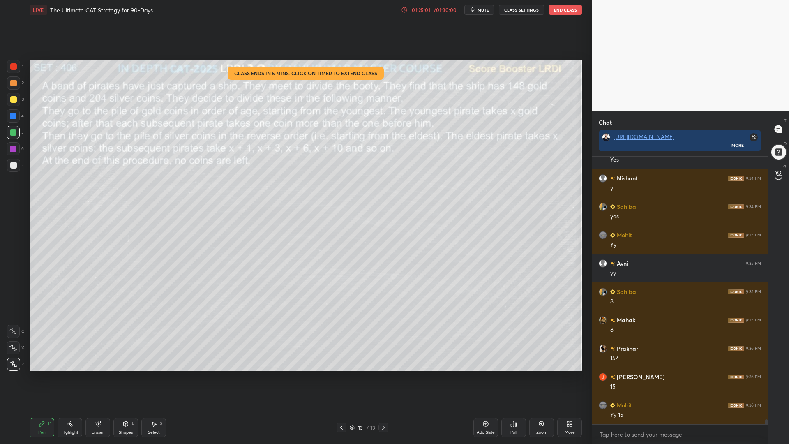
click at [405, 10] on icon at bounding box center [404, 10] width 7 height 7
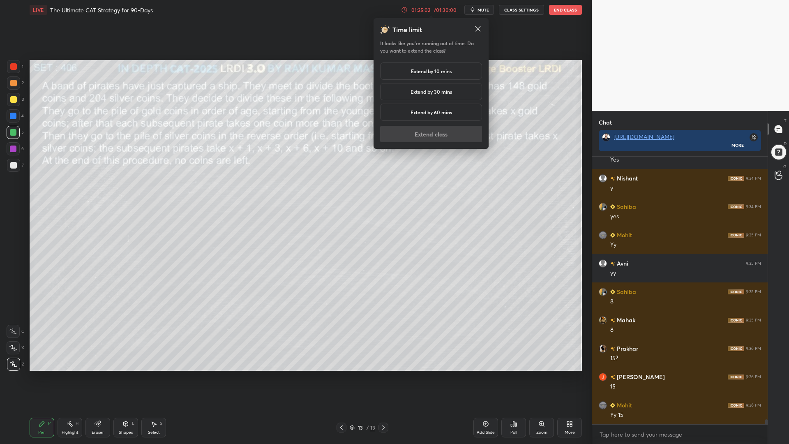
drag, startPoint x: 423, startPoint y: 110, endPoint x: 423, endPoint y: 121, distance: 10.7
click at [422, 111] on h5 "Extend by 60 mins" at bounding box center [432, 112] width 42 height 7
click at [427, 137] on button "Extend class" at bounding box center [431, 134] width 102 height 16
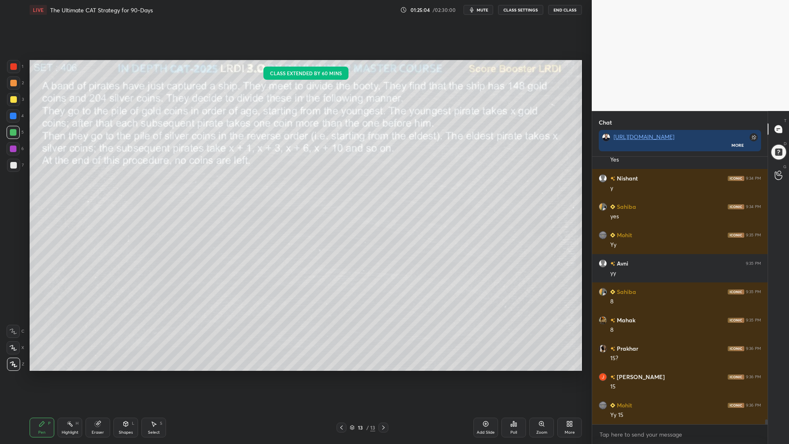
click at [13, 100] on div at bounding box center [13, 99] width 7 height 7
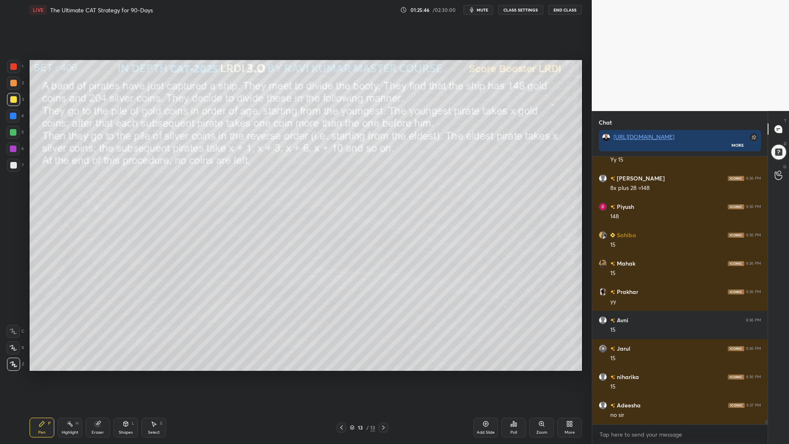
scroll to position [248, 173]
click at [340, 374] on icon at bounding box center [341, 427] width 7 height 7
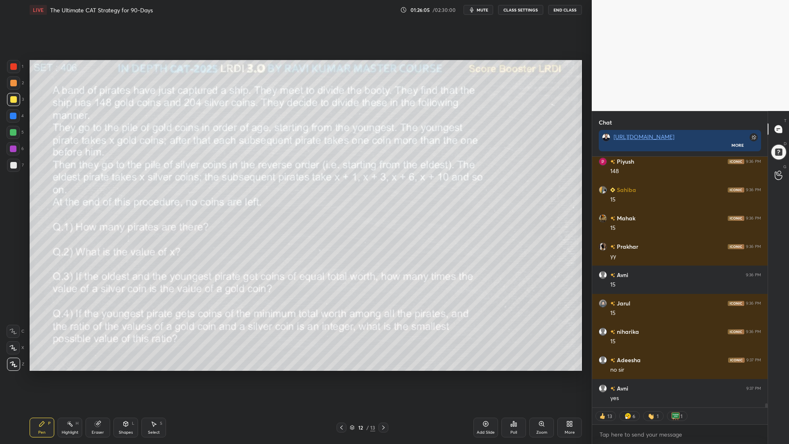
scroll to position [14989, 0]
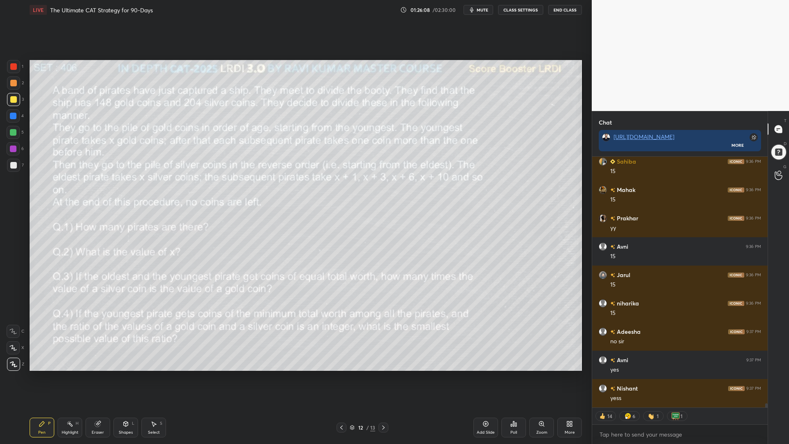
click at [11, 134] on div at bounding box center [13, 132] width 7 height 7
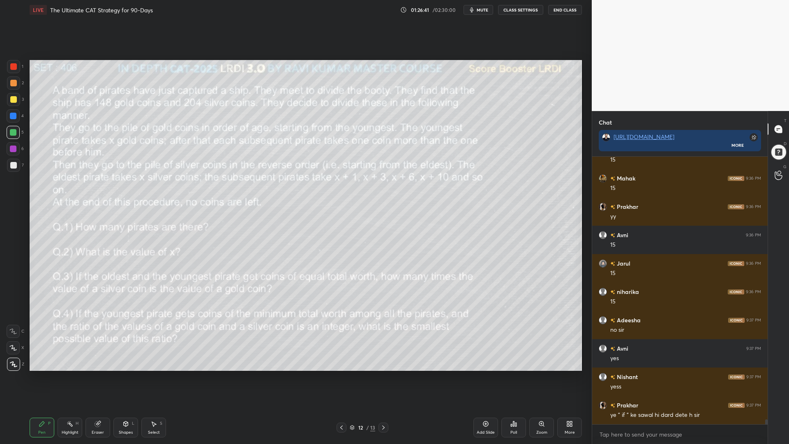
scroll to position [14735, 0]
click at [383, 374] on icon at bounding box center [383, 427] width 7 height 7
click at [11, 119] on div at bounding box center [13, 115] width 13 height 13
click at [12, 131] on div at bounding box center [13, 132] width 7 height 7
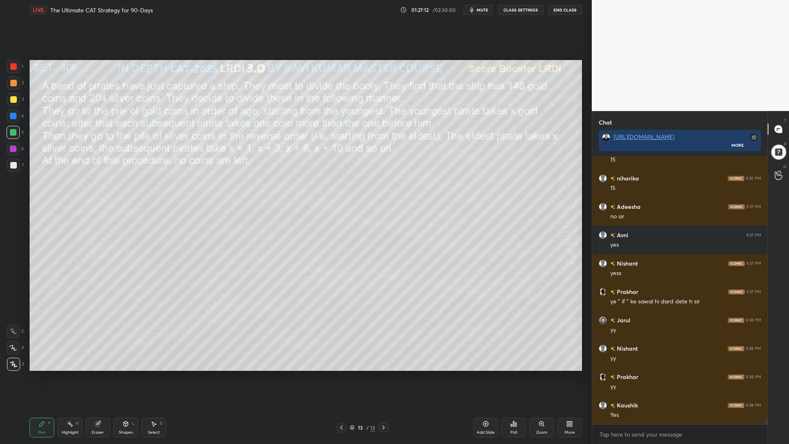
scroll to position [14885, 0]
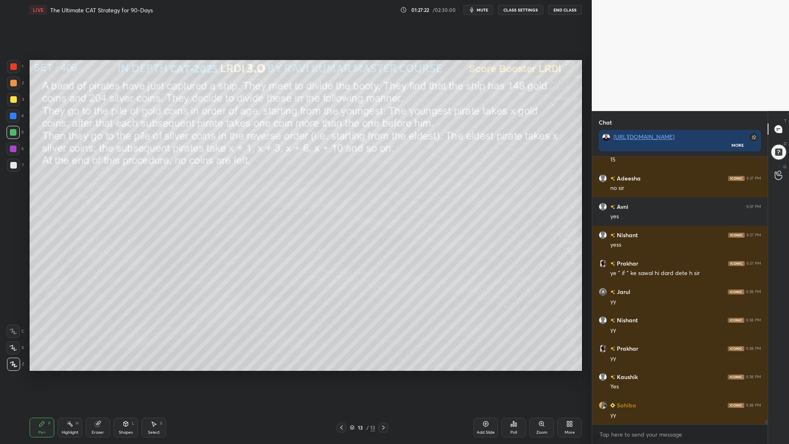
click at [11, 149] on div at bounding box center [13, 149] width 7 height 7
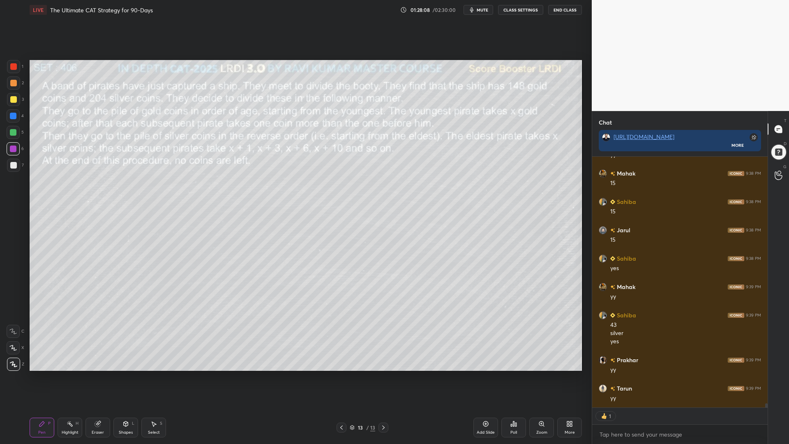
scroll to position [15201, 0]
click at [9, 118] on div at bounding box center [13, 115] width 13 height 13
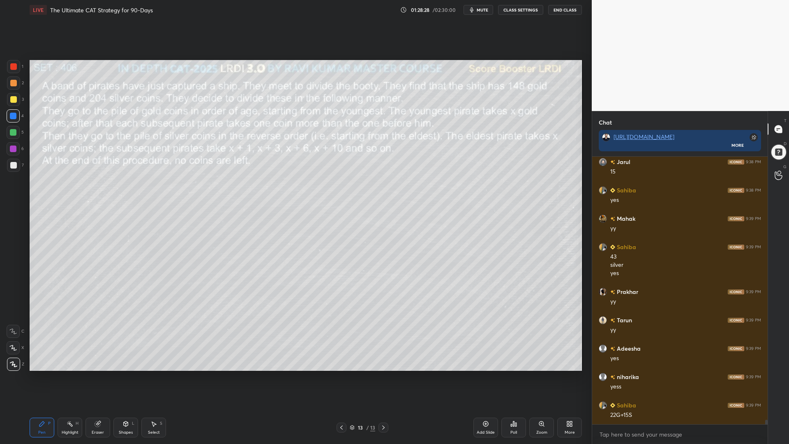
scroll to position [15241, 0]
click at [343, 374] on icon at bounding box center [341, 427] width 7 height 7
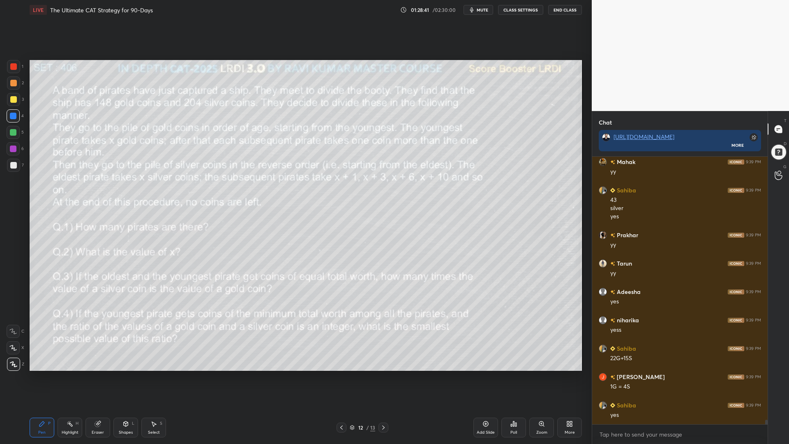
scroll to position [15298, 0]
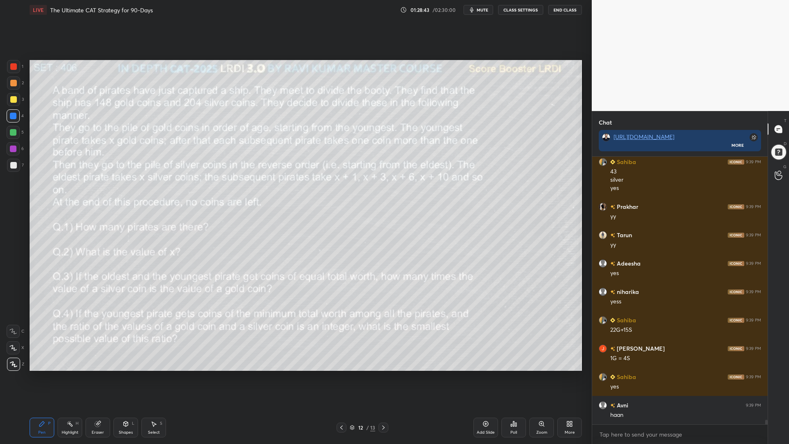
click at [381, 374] on icon at bounding box center [383, 427] width 7 height 7
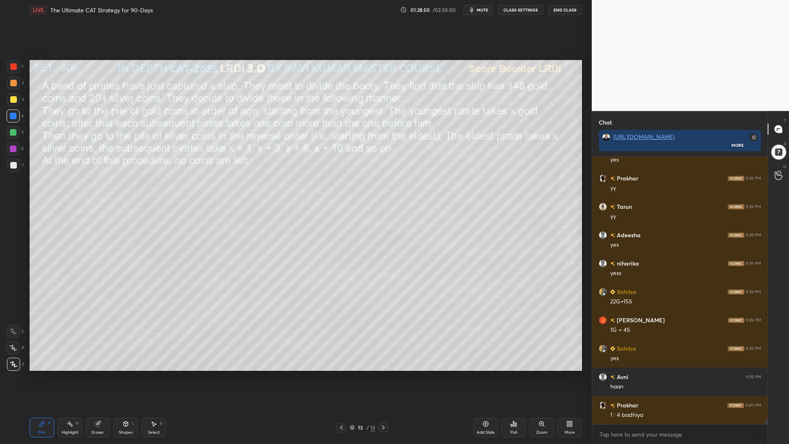
click at [159, 374] on div "Select" at bounding box center [154, 432] width 12 height 4
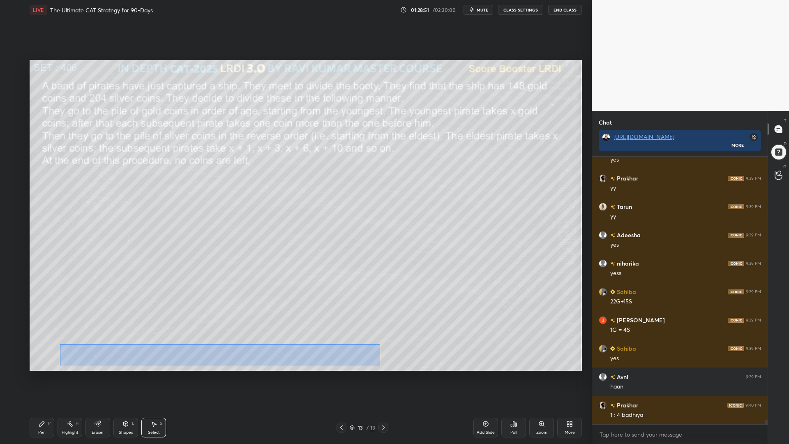
drag, startPoint x: 379, startPoint y: 366, endPoint x: 60, endPoint y: 336, distance: 320.0
click at [60, 336] on div "0 ° Undo Copy Duplicate Duplicate to new slide Delete" at bounding box center [306, 215] width 552 height 311
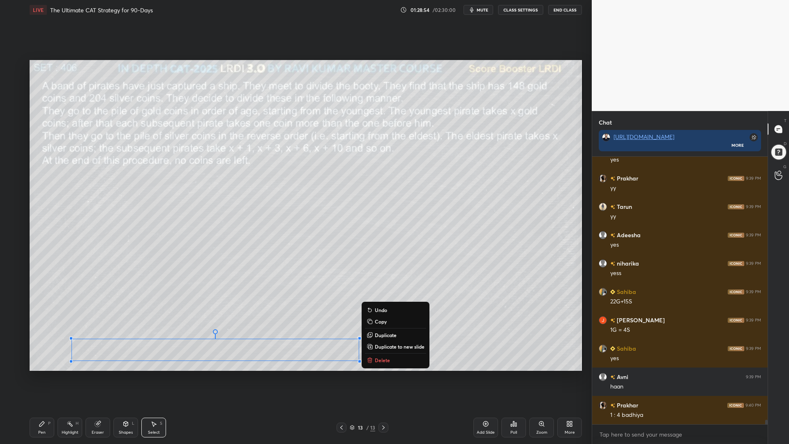
click at [380, 322] on p "Copy" at bounding box center [381, 321] width 12 height 7
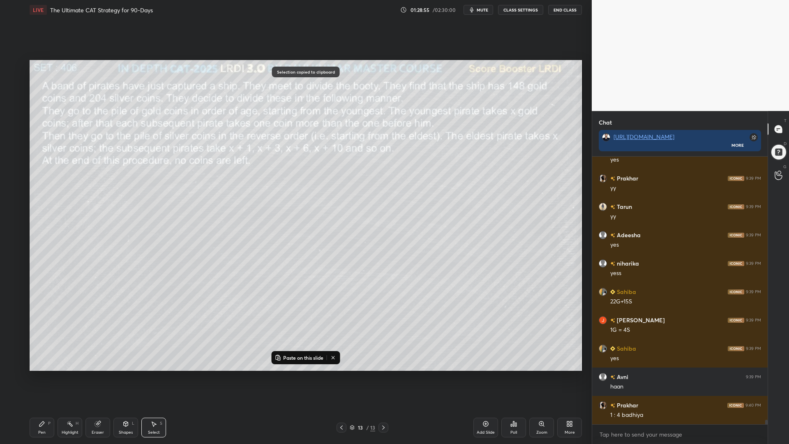
click at [342, 374] on icon at bounding box center [341, 427] width 2 height 4
click at [313, 356] on p "Paste on this slide" at bounding box center [303, 357] width 40 height 7
drag, startPoint x: 266, startPoint y: 346, endPoint x: 447, endPoint y: 227, distance: 216.2
click at [448, 228] on div "0 ° Undo Copy Paste here Duplicate Duplicate to new slide Delete" at bounding box center [306, 215] width 552 height 311
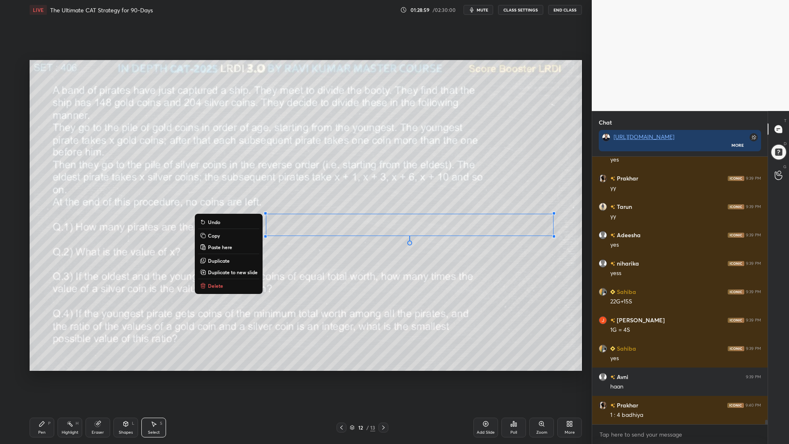
click at [38, 374] on div "Pen P" at bounding box center [42, 428] width 25 height 20
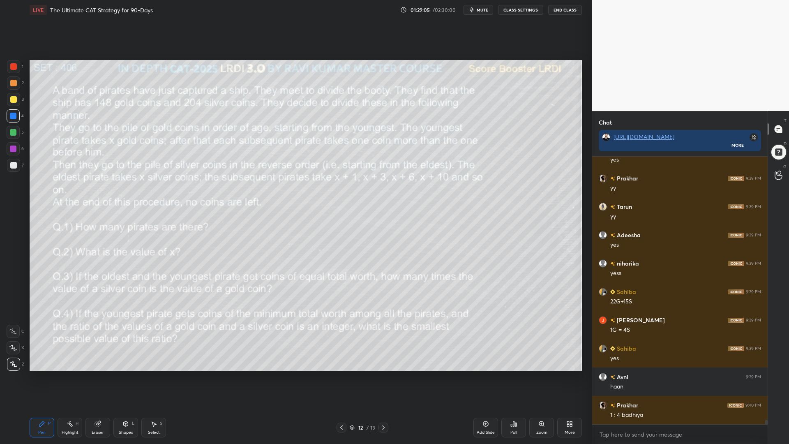
click at [95, 374] on icon at bounding box center [98, 423] width 7 height 7
click at [39, 374] on div "Pen" at bounding box center [41, 432] width 7 height 4
click at [12, 150] on div at bounding box center [13, 149] width 7 height 7
click at [15, 83] on div at bounding box center [13, 83] width 7 height 7
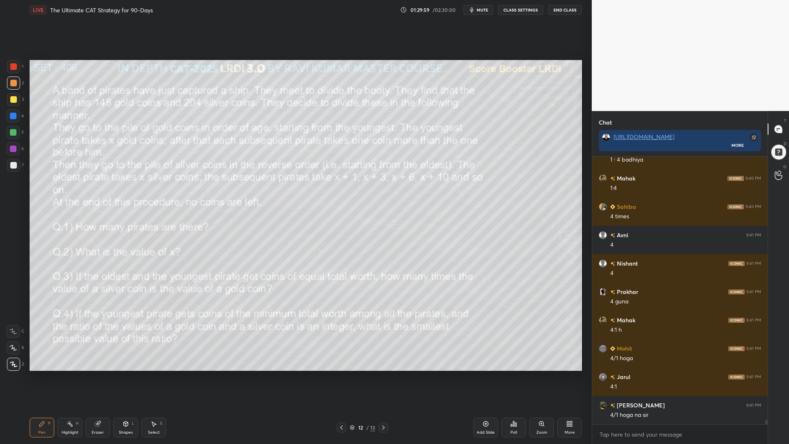
scroll to position [15610, 0]
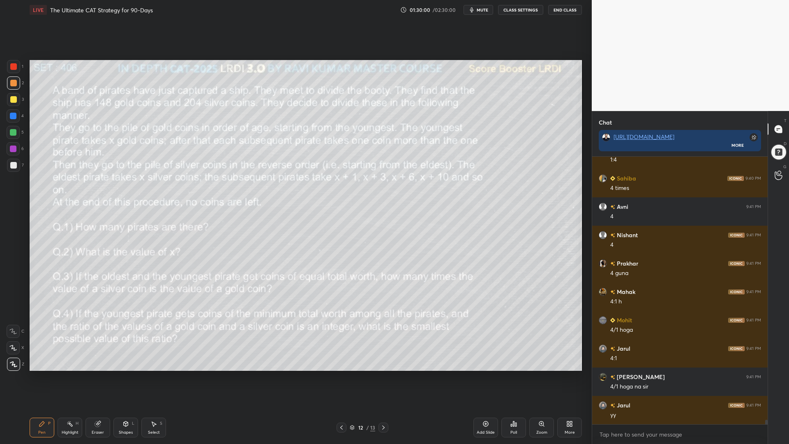
click at [104, 374] on div "Eraser" at bounding box center [97, 428] width 25 height 20
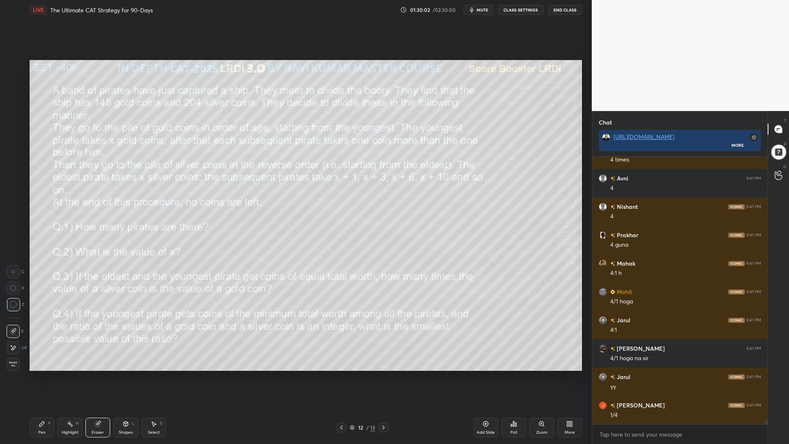
scroll to position [15667, 0]
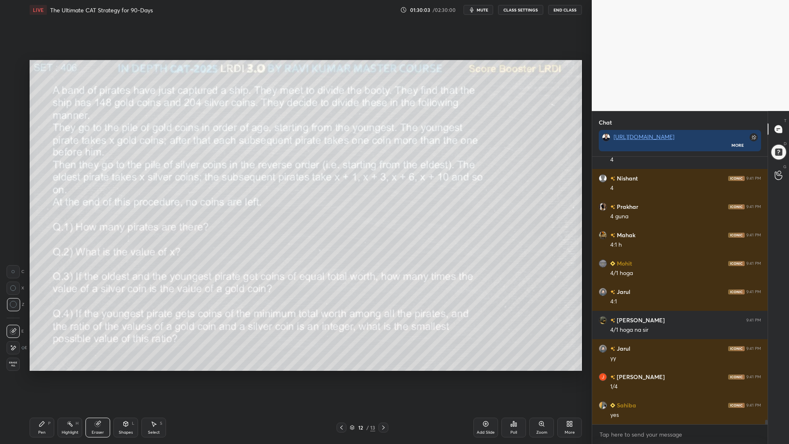
click at [40, 374] on icon at bounding box center [41, 423] width 5 height 5
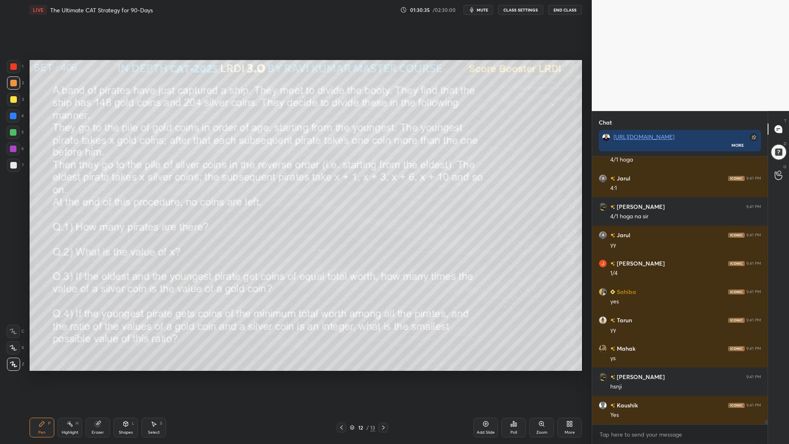
scroll to position [15809, 0]
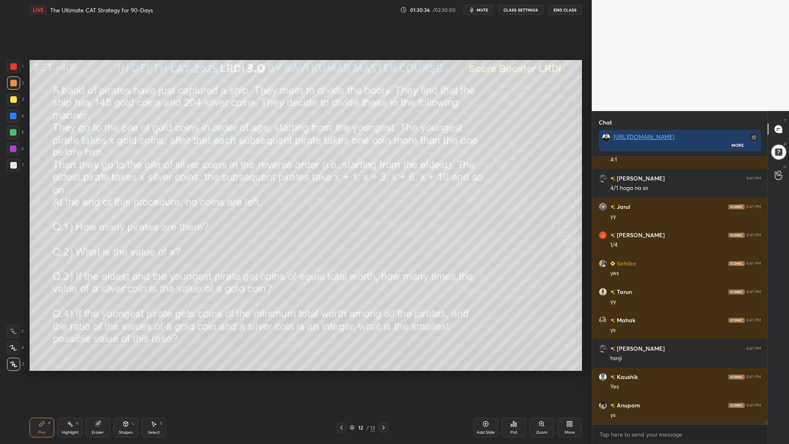
click at [16, 74] on div "1" at bounding box center [15, 68] width 16 height 16
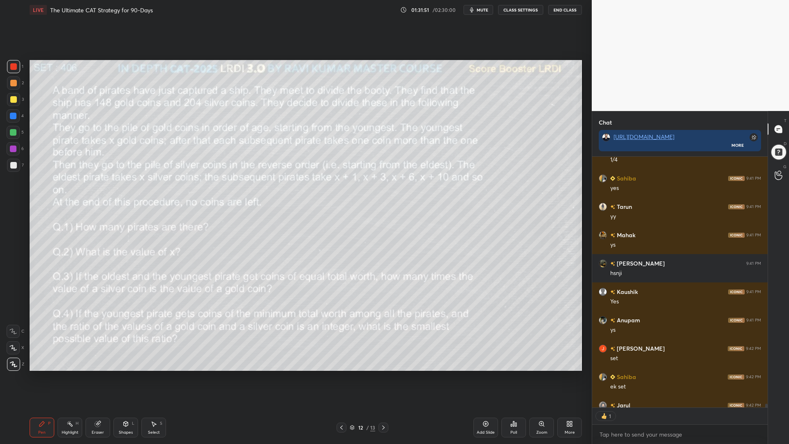
scroll to position [15930, 0]
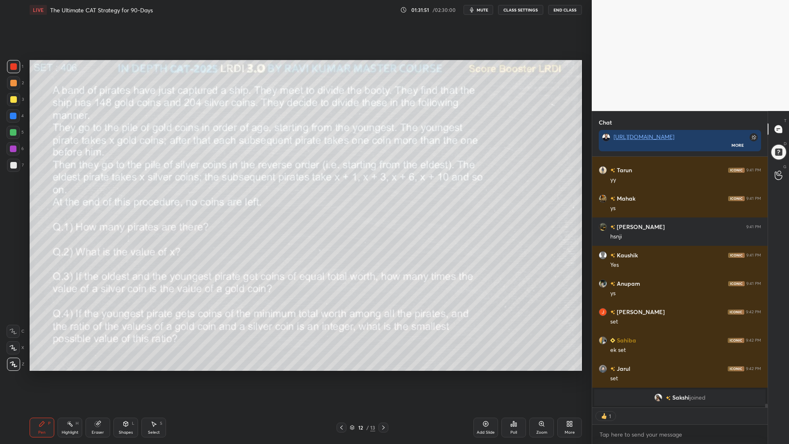
click at [95, 374] on icon at bounding box center [98, 423] width 7 height 7
click at [42, 374] on icon at bounding box center [41, 423] width 5 height 5
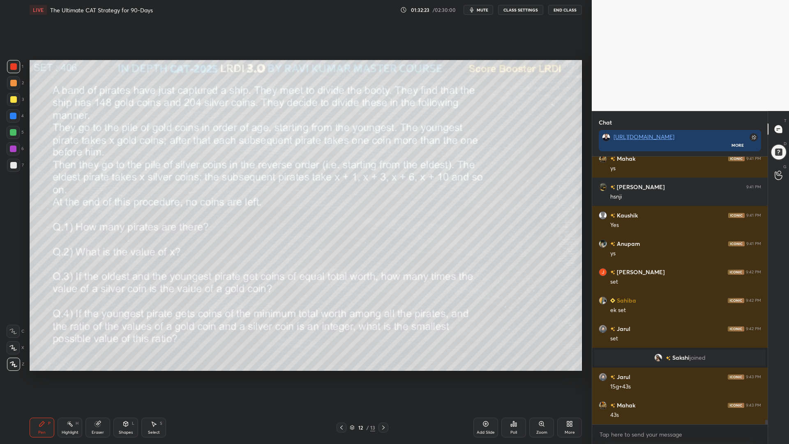
scroll to position [15626, 0]
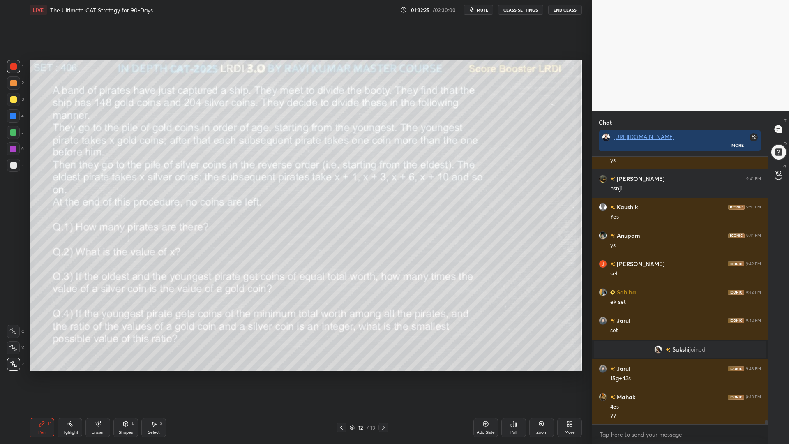
click at [14, 148] on div at bounding box center [13, 149] width 7 height 7
click at [483, 374] on icon at bounding box center [486, 423] width 7 height 7
drag, startPoint x: 16, startPoint y: 66, endPoint x: 24, endPoint y: 67, distance: 7.5
click at [16, 66] on div at bounding box center [13, 66] width 7 height 7
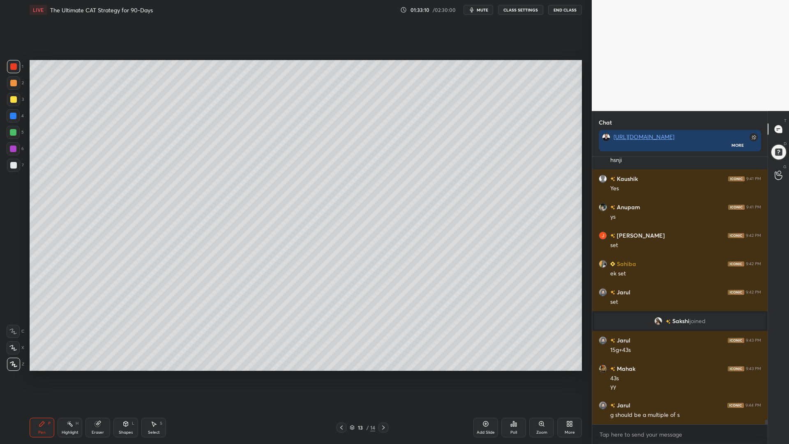
scroll to position [15683, 0]
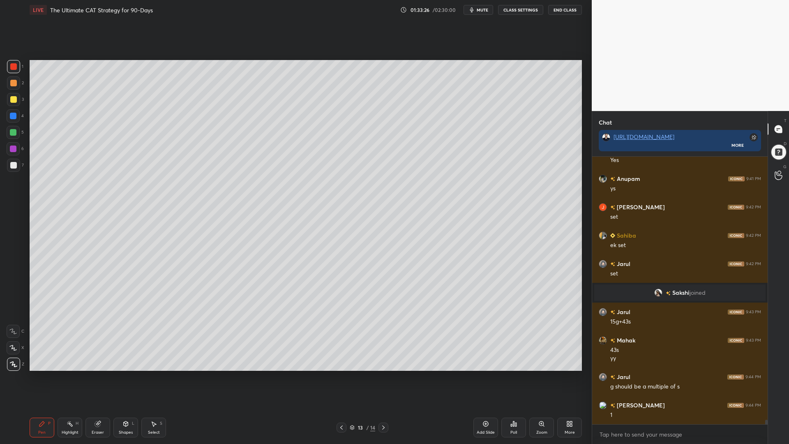
click at [14, 118] on div at bounding box center [13, 116] width 7 height 7
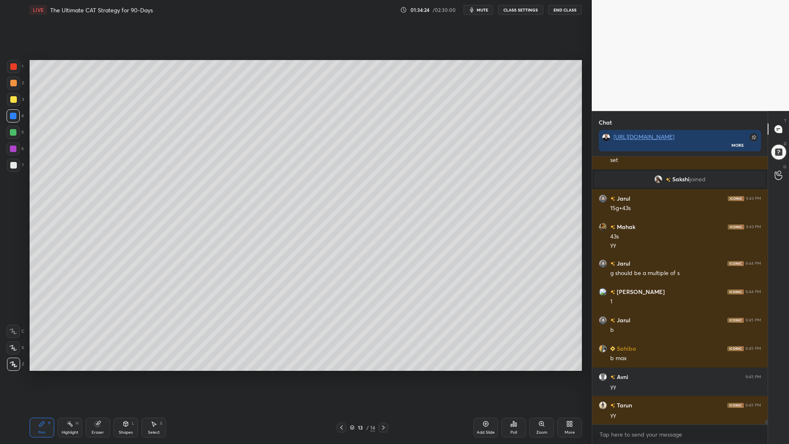
scroll to position [15825, 0]
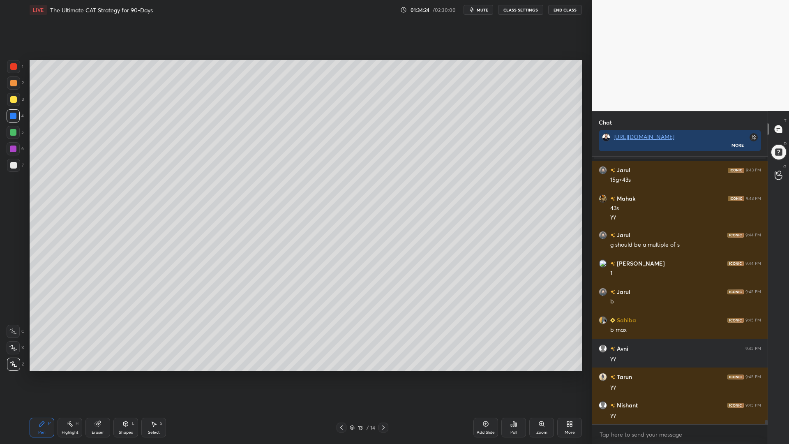
click at [12, 97] on div at bounding box center [13, 99] width 7 height 7
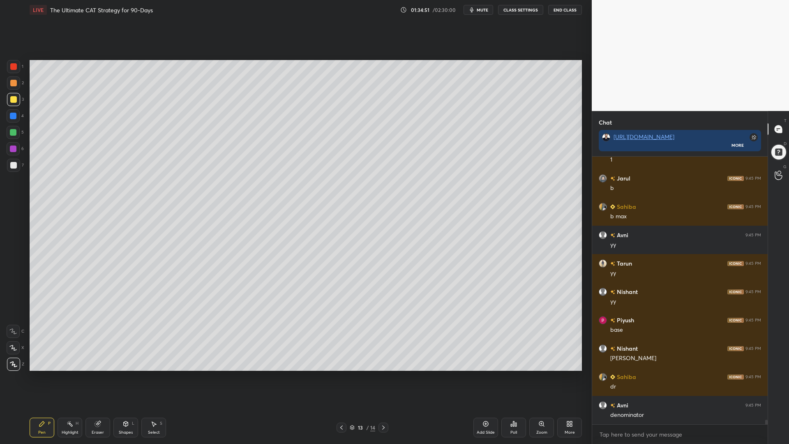
scroll to position [15966, 0]
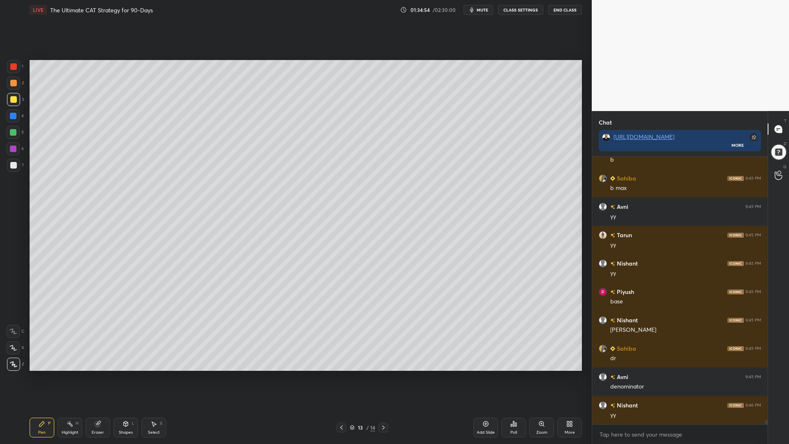
click at [96, 374] on icon at bounding box center [98, 423] width 7 height 7
click at [11, 363] on span "Erase all" at bounding box center [13, 364] width 12 height 6
click at [12, 67] on div at bounding box center [13, 66] width 7 height 7
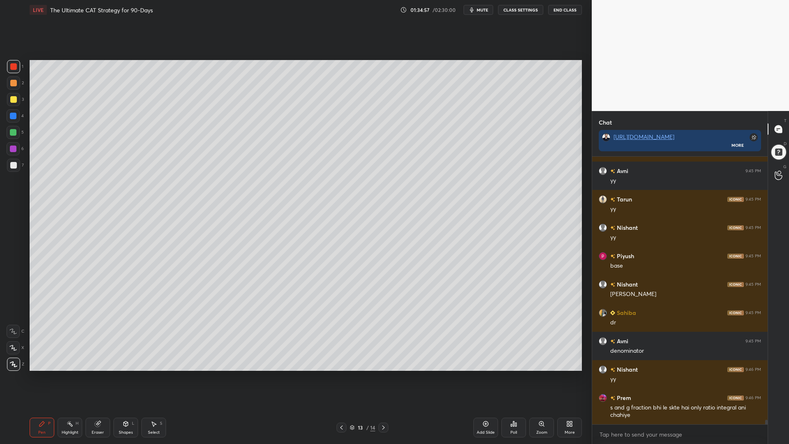
scroll to position [16030, 0]
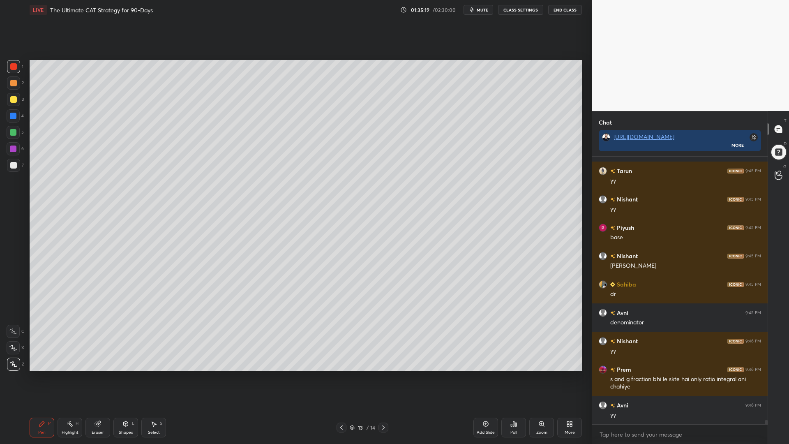
click at [342, 374] on icon at bounding box center [341, 427] width 7 height 7
click at [384, 374] on icon at bounding box center [383, 427] width 7 height 7
click at [383, 374] on icon at bounding box center [383, 427] width 7 height 7
click at [342, 374] on icon at bounding box center [341, 427] width 7 height 7
click at [14, 133] on div at bounding box center [13, 132] width 7 height 7
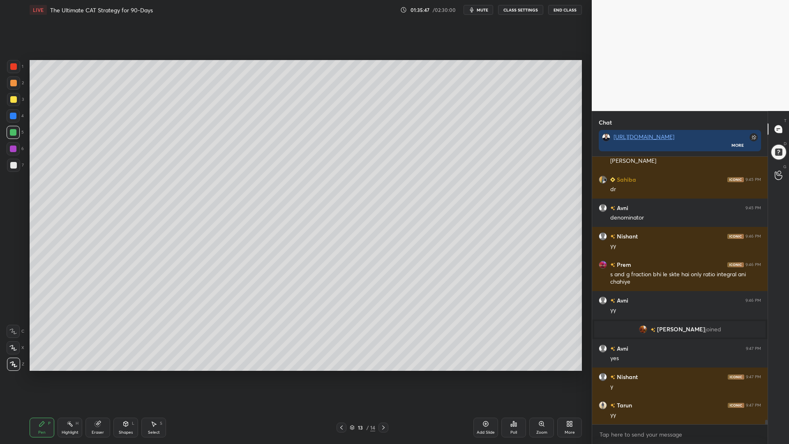
scroll to position [16039, 0]
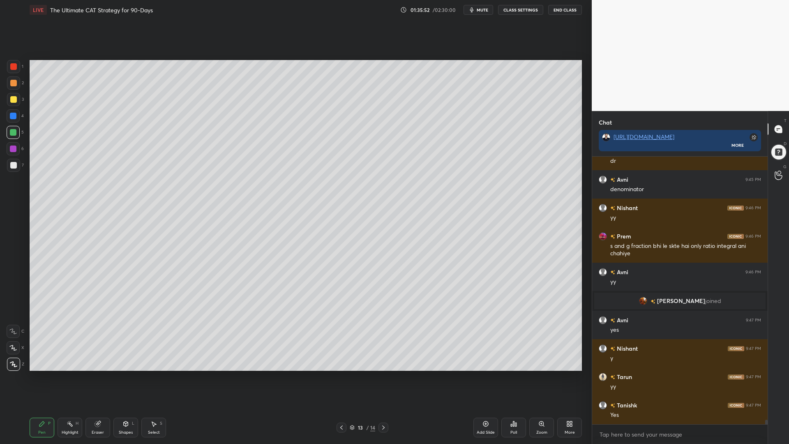
drag, startPoint x: 16, startPoint y: 111, endPoint x: 17, endPoint y: 106, distance: 6.0
click at [14, 112] on div at bounding box center [13, 115] width 13 height 13
click at [11, 83] on div at bounding box center [13, 83] width 7 height 7
click at [383, 374] on icon at bounding box center [383, 427] width 7 height 7
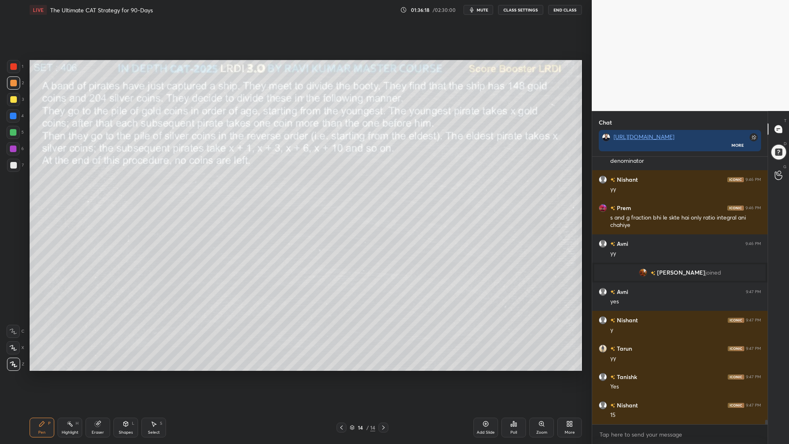
click at [12, 146] on div at bounding box center [13, 149] width 7 height 7
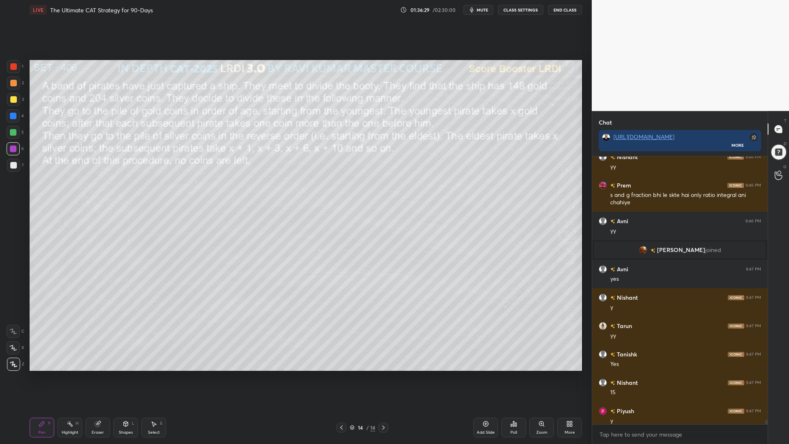
scroll to position [16073, 0]
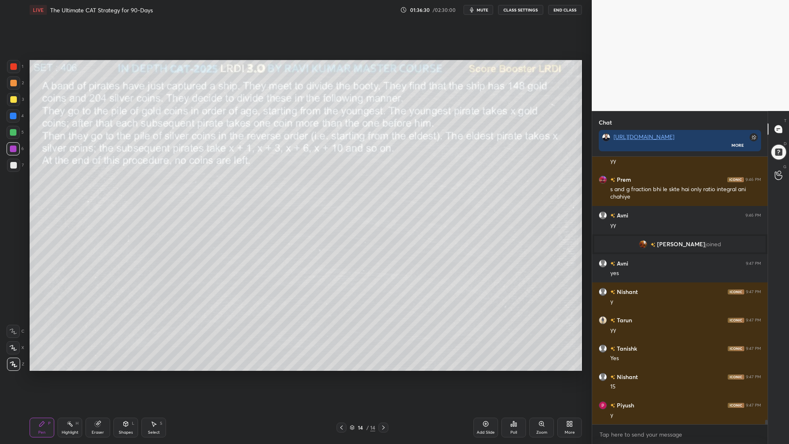
click at [8, 113] on div at bounding box center [13, 115] width 13 height 13
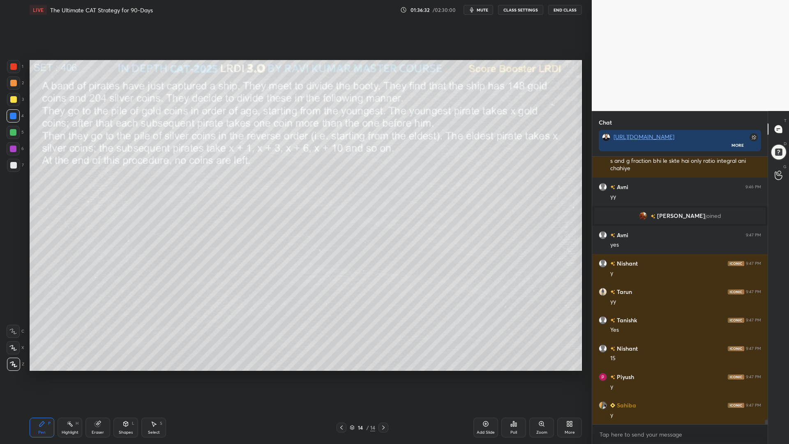
scroll to position [16130, 0]
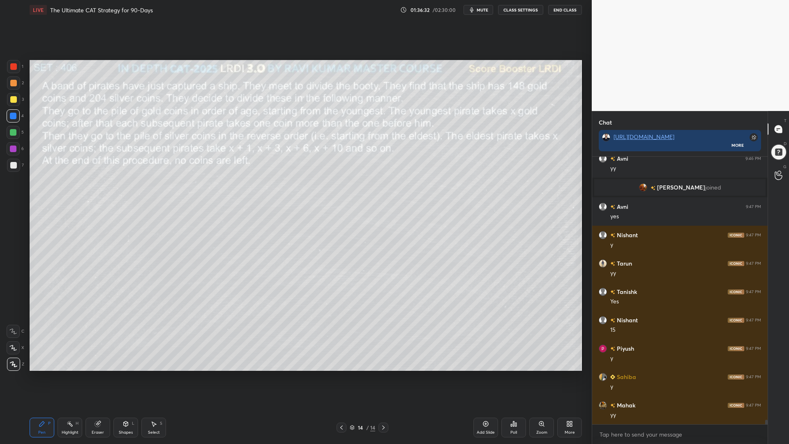
click at [385, 374] on icon at bounding box center [383, 427] width 7 height 7
click at [381, 374] on icon at bounding box center [383, 427] width 7 height 7
click at [340, 374] on icon at bounding box center [341, 427] width 7 height 7
click at [95, 374] on icon at bounding box center [98, 423] width 7 height 7
click at [42, 374] on div "Pen" at bounding box center [41, 432] width 7 height 4
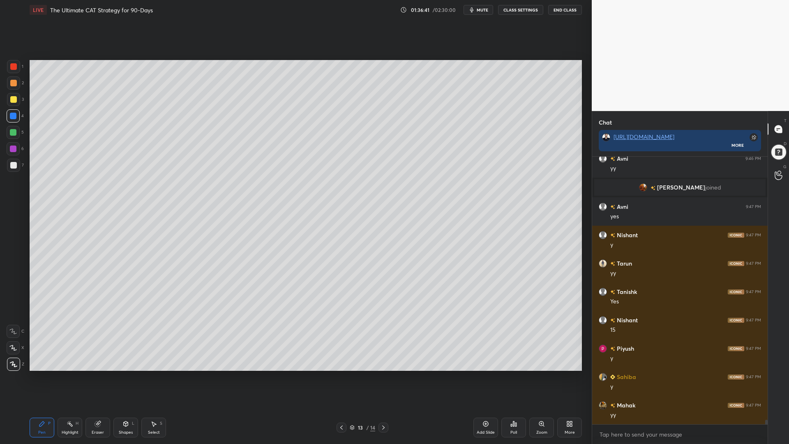
click at [14, 133] on div at bounding box center [13, 132] width 7 height 7
drag, startPoint x: 383, startPoint y: 428, endPoint x: 379, endPoint y: 424, distance: 4.9
click at [383, 374] on icon at bounding box center [383, 427] width 7 height 7
click at [342, 374] on icon at bounding box center [341, 427] width 7 height 7
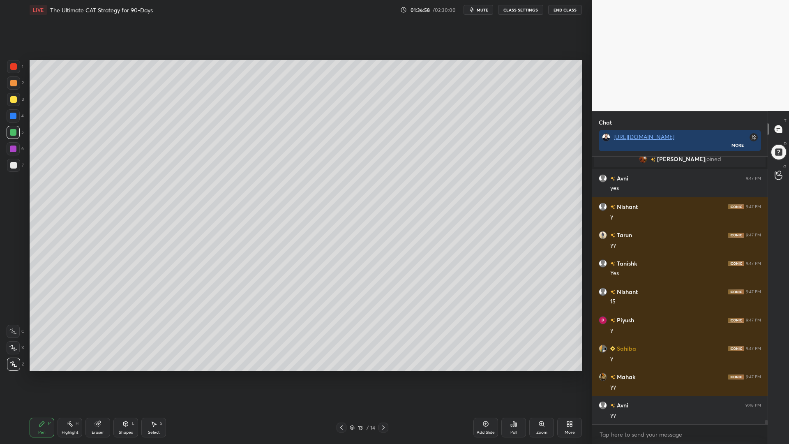
scroll to position [16186, 0]
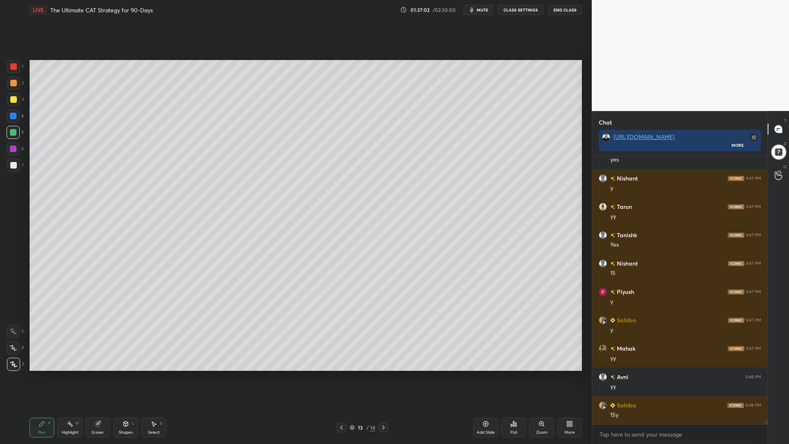
click at [383, 374] on icon at bounding box center [383, 427] width 7 height 7
click at [342, 374] on icon at bounding box center [341, 427] width 7 height 7
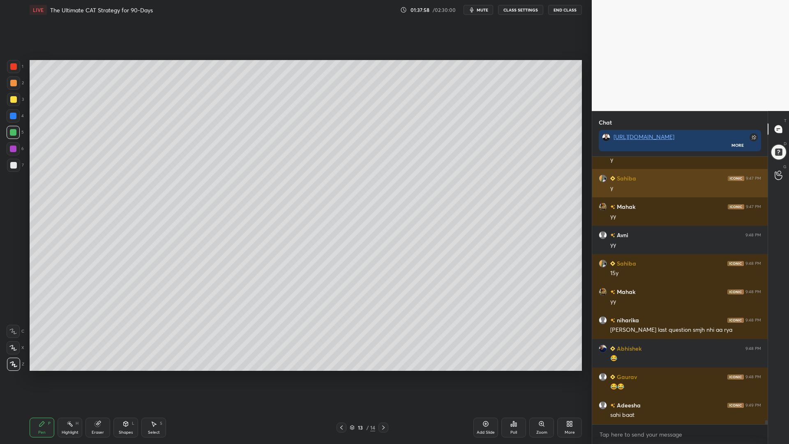
scroll to position [16356, 0]
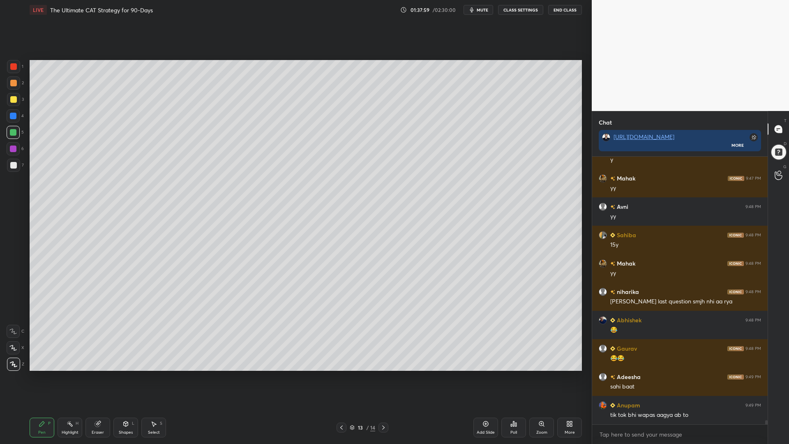
click at [92, 374] on div "Eraser" at bounding box center [97, 428] width 25 height 20
click at [37, 374] on div "Pen P" at bounding box center [42, 428] width 25 height 20
click at [341, 374] on icon at bounding box center [341, 427] width 2 height 4
click at [382, 374] on icon at bounding box center [383, 427] width 7 height 7
click at [381, 374] on icon at bounding box center [383, 427] width 7 height 7
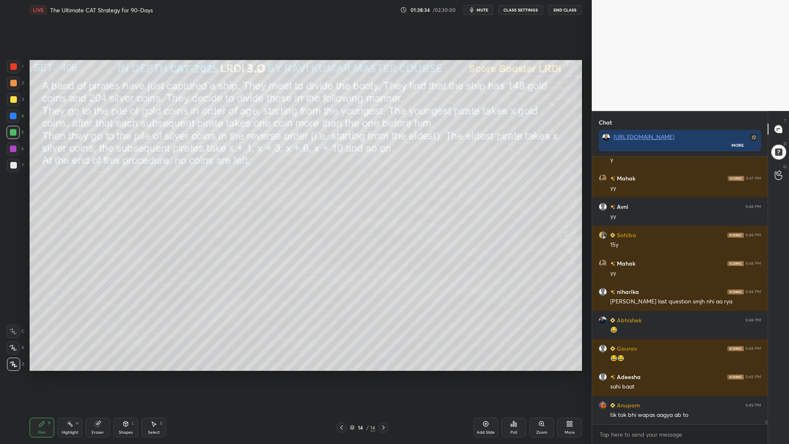
click at [342, 374] on icon at bounding box center [341, 427] width 7 height 7
click at [384, 374] on icon at bounding box center [383, 427] width 7 height 7
click at [341, 374] on icon at bounding box center [341, 427] width 7 height 7
click at [384, 374] on icon at bounding box center [383, 427] width 7 height 7
click at [342, 374] on icon at bounding box center [341, 427] width 2 height 4
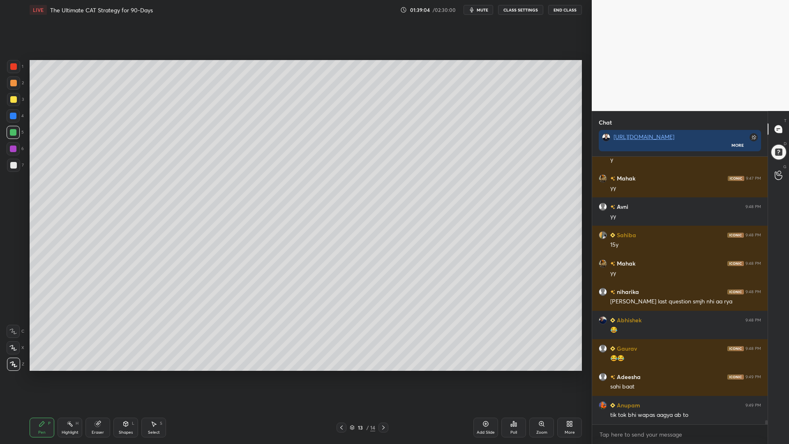
click at [386, 374] on icon at bounding box center [383, 427] width 7 height 7
click at [72, 374] on rect at bounding box center [71, 425] width 4 height 4
click at [343, 374] on icon at bounding box center [341, 427] width 7 height 7
click at [382, 374] on icon at bounding box center [383, 427] width 7 height 7
click at [38, 374] on div "Pen P" at bounding box center [42, 428] width 25 height 20
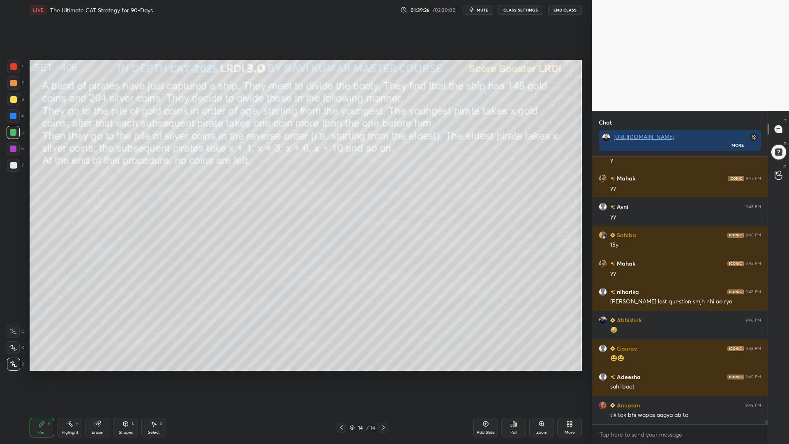
click at [342, 374] on icon at bounding box center [341, 427] width 7 height 7
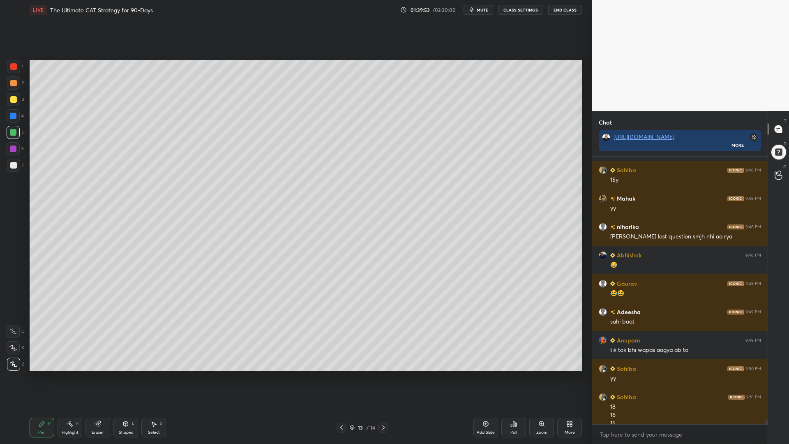
scroll to position [16430, 0]
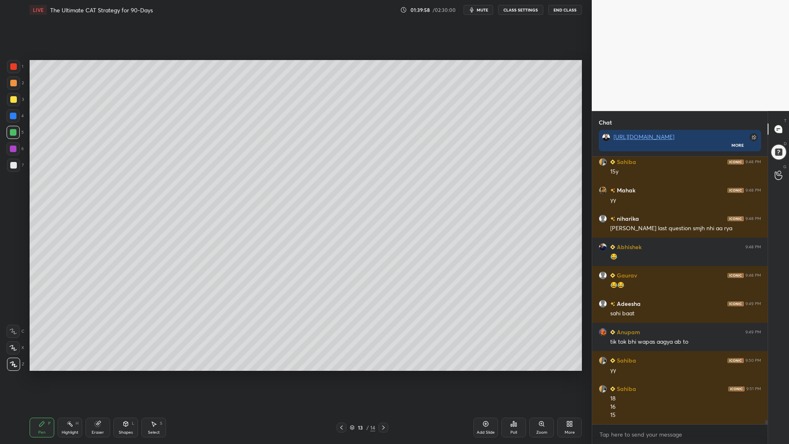
click at [342, 374] on icon at bounding box center [341, 427] width 7 height 7
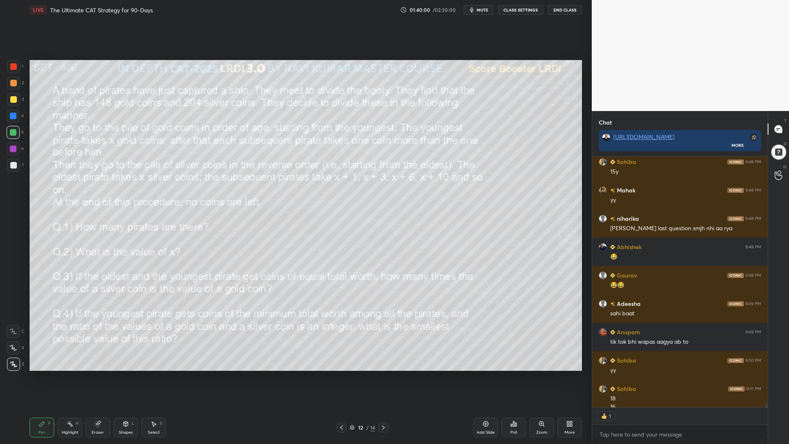
scroll to position [248, 173]
click at [385, 374] on icon at bounding box center [383, 427] width 7 height 7
click at [12, 113] on div at bounding box center [13, 116] width 7 height 7
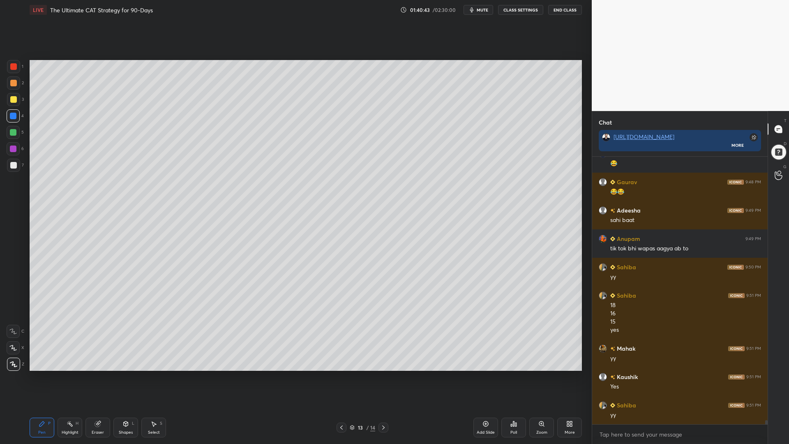
scroll to position [16551, 0]
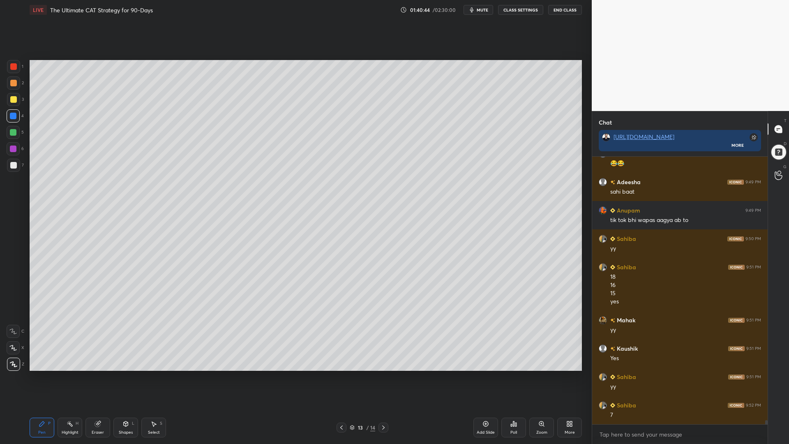
click at [10, 134] on div at bounding box center [13, 132] width 7 height 7
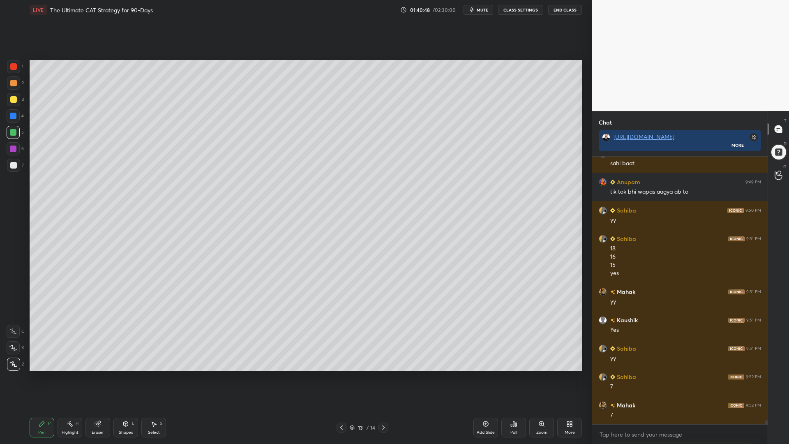
click at [14, 97] on div at bounding box center [13, 99] width 7 height 7
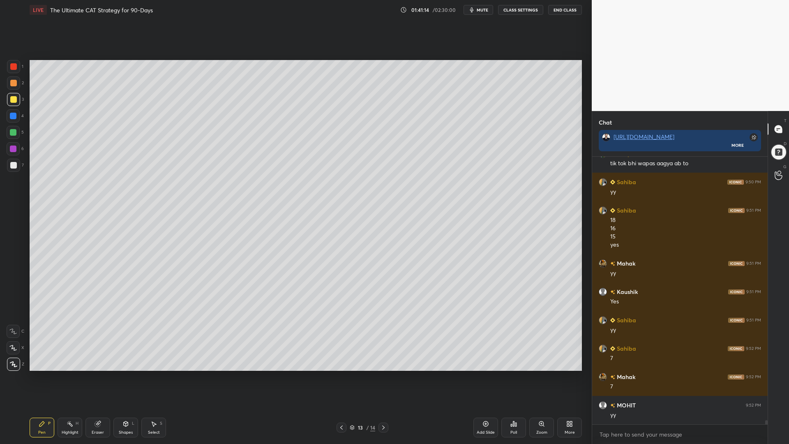
scroll to position [16636, 0]
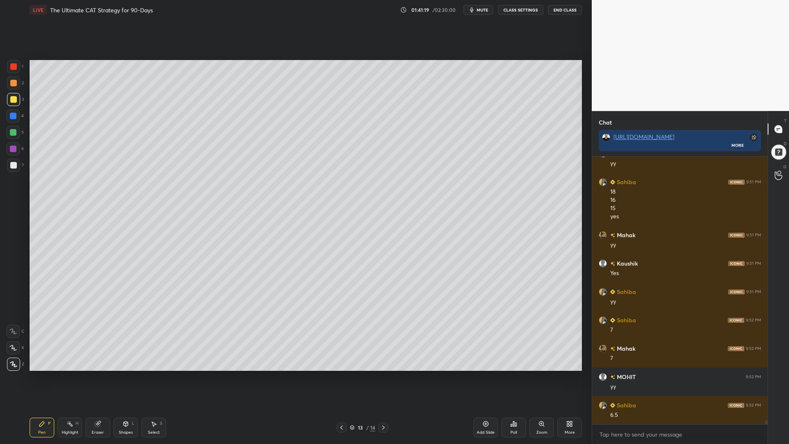
drag, startPoint x: 11, startPoint y: 160, endPoint x: 26, endPoint y: 153, distance: 16.6
click at [11, 159] on div at bounding box center [13, 165] width 13 height 13
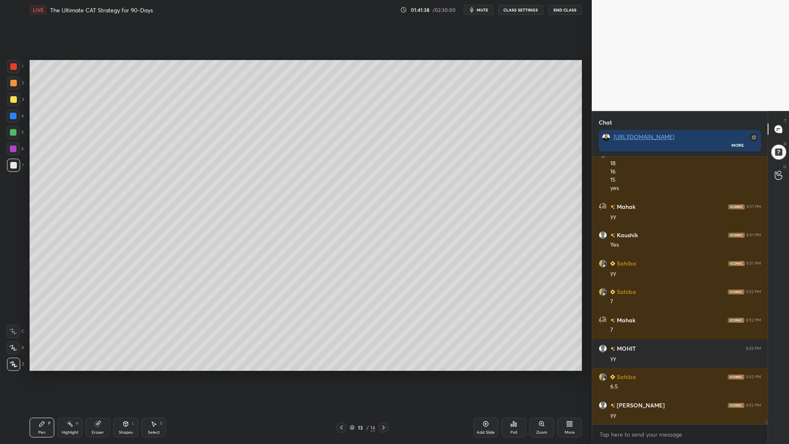
scroll to position [16693, 0]
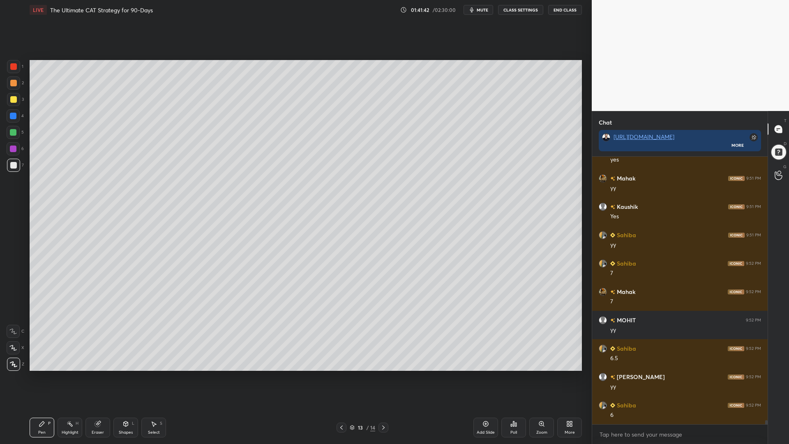
click at [15, 344] on div at bounding box center [13, 347] width 13 height 13
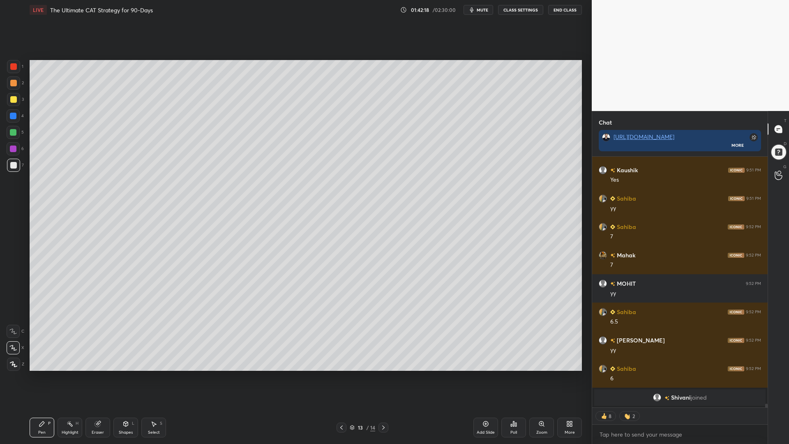
click at [12, 112] on div at bounding box center [13, 115] width 13 height 13
click at [7, 164] on div at bounding box center [13, 165] width 13 height 13
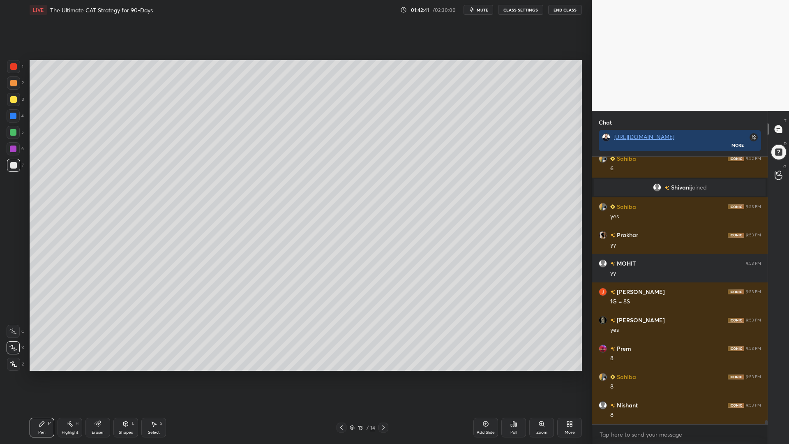
scroll to position [16774, 0]
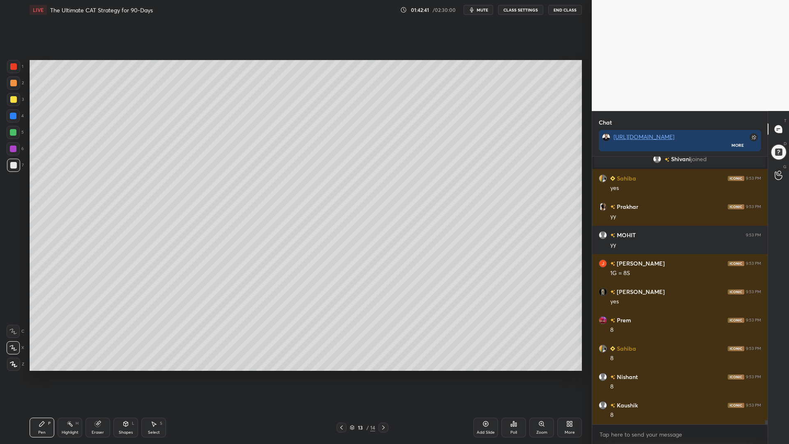
click at [342, 374] on icon at bounding box center [341, 427] width 7 height 7
click at [13, 99] on div at bounding box center [13, 99] width 7 height 7
click at [384, 374] on icon at bounding box center [383, 427] width 7 height 7
click at [12, 146] on div at bounding box center [13, 149] width 7 height 7
click at [10, 132] on div at bounding box center [13, 132] width 7 height 7
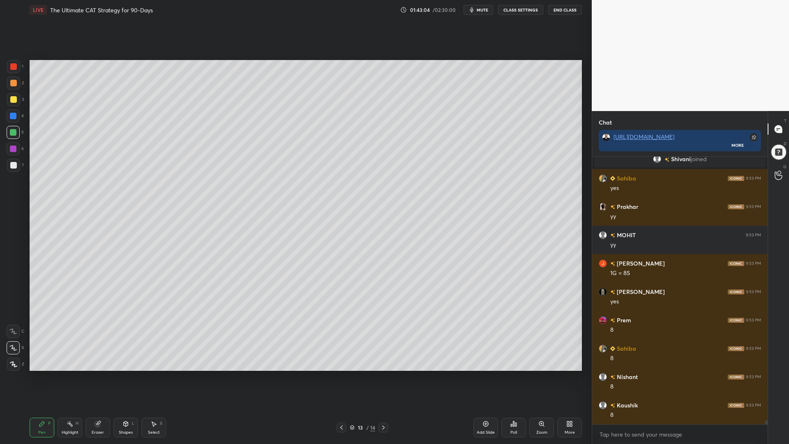
click at [11, 164] on div at bounding box center [13, 165] width 7 height 7
click at [68, 374] on div "Highlight H" at bounding box center [70, 428] width 25 height 20
click at [484, 374] on icon at bounding box center [486, 423] width 7 height 7
click at [38, 374] on div "Pen P" at bounding box center [42, 428] width 25 height 20
click at [10, 128] on div at bounding box center [13, 132] width 13 height 13
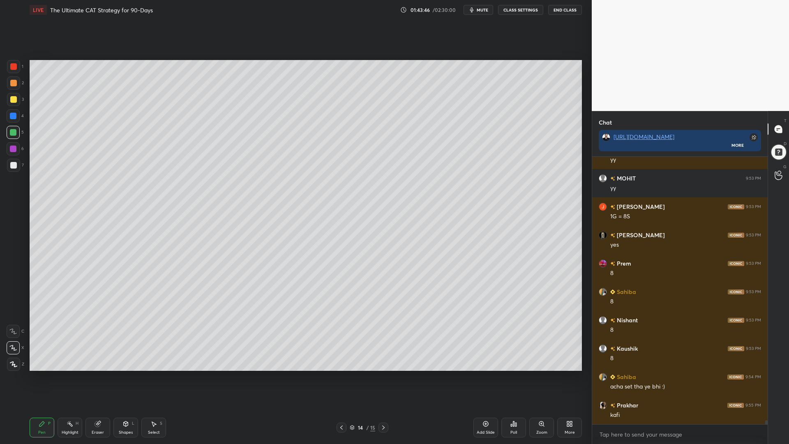
scroll to position [16850, 0]
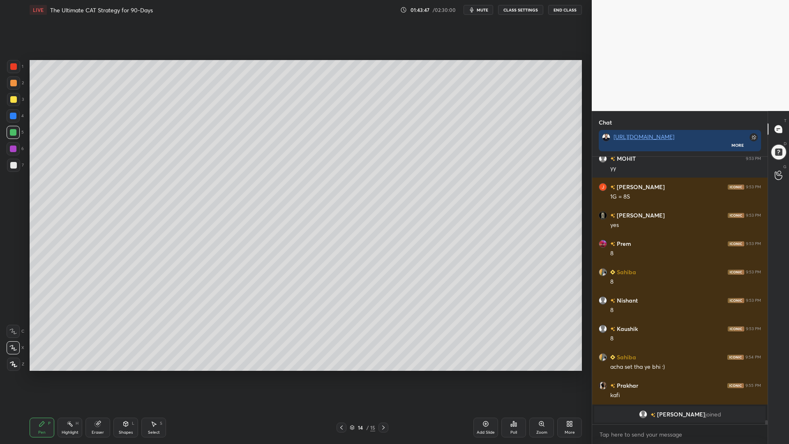
click at [19, 111] on div "4" at bounding box center [15, 115] width 17 height 13
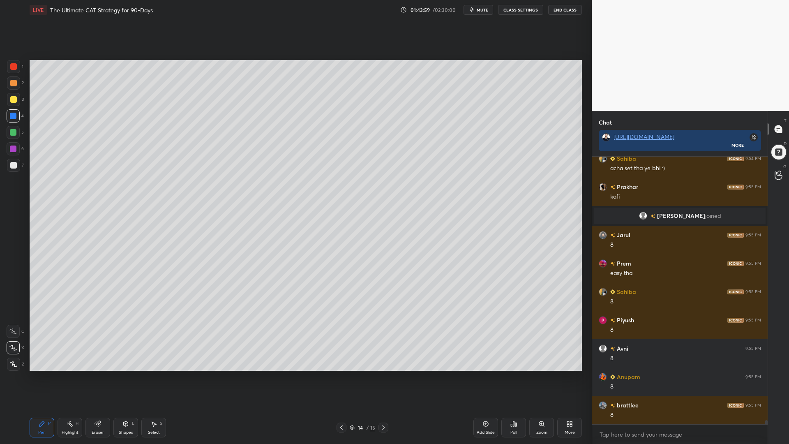
scroll to position [16959, 0]
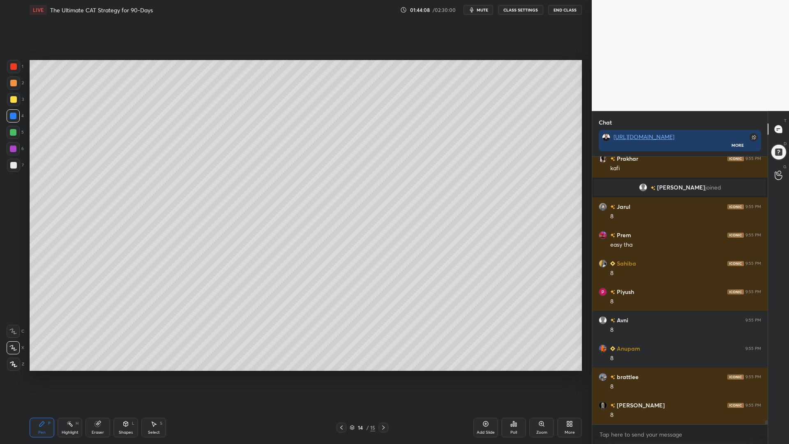
click at [344, 374] on icon at bounding box center [341, 427] width 7 height 7
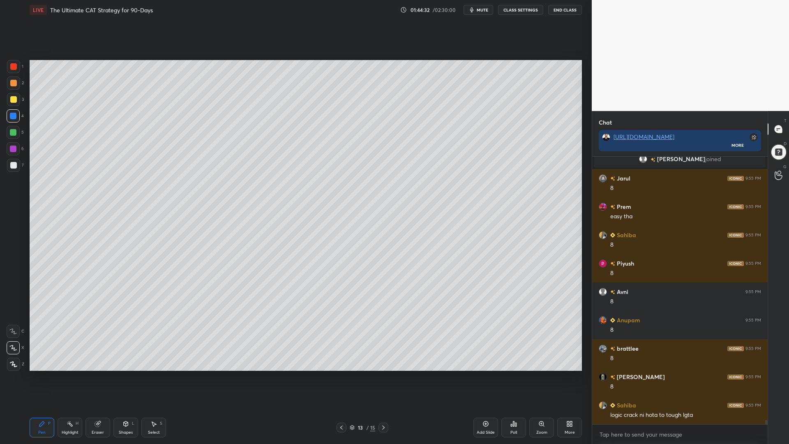
scroll to position [17015, 0]
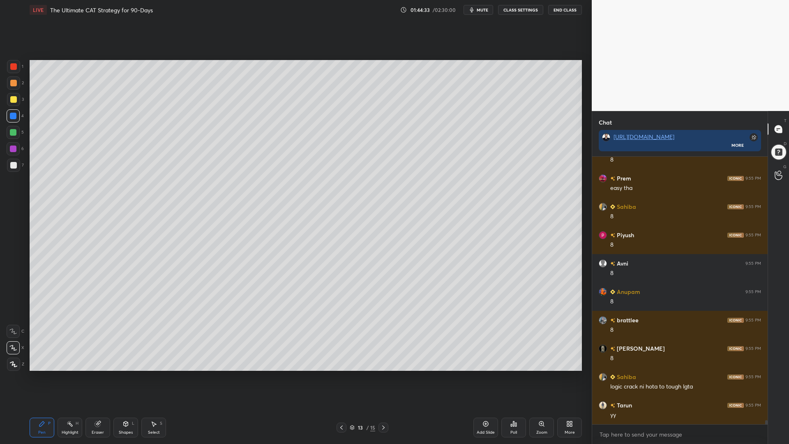
click at [343, 374] on icon at bounding box center [341, 427] width 7 height 7
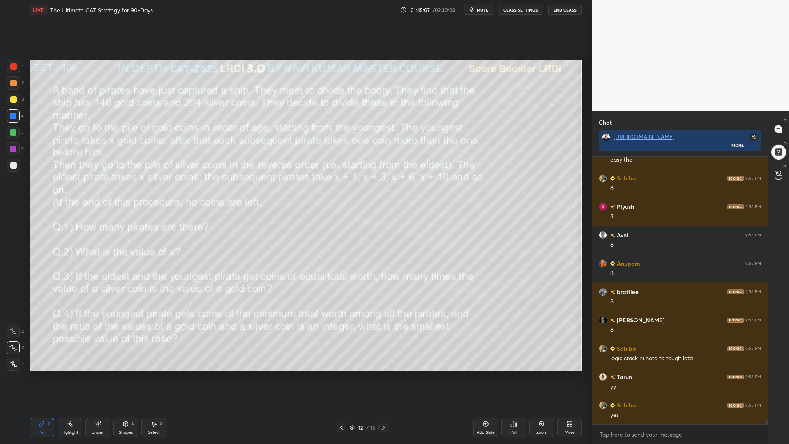
scroll to position [17072, 0]
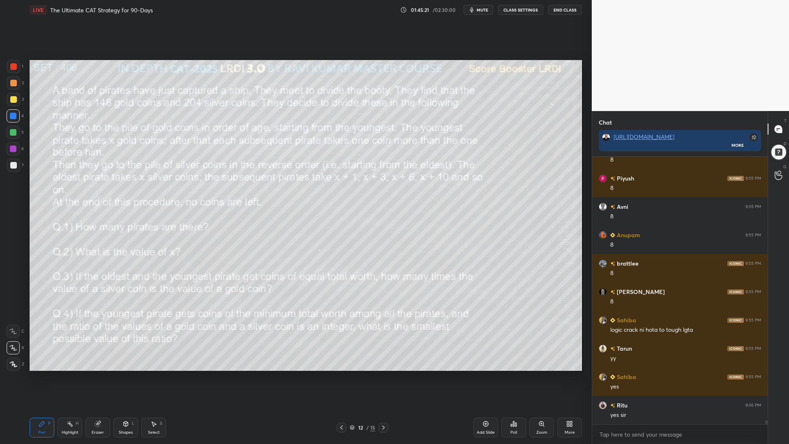
click at [13, 130] on div at bounding box center [13, 132] width 7 height 7
click at [383, 374] on icon at bounding box center [383, 427] width 7 height 7
click at [10, 164] on div at bounding box center [13, 165] width 7 height 7
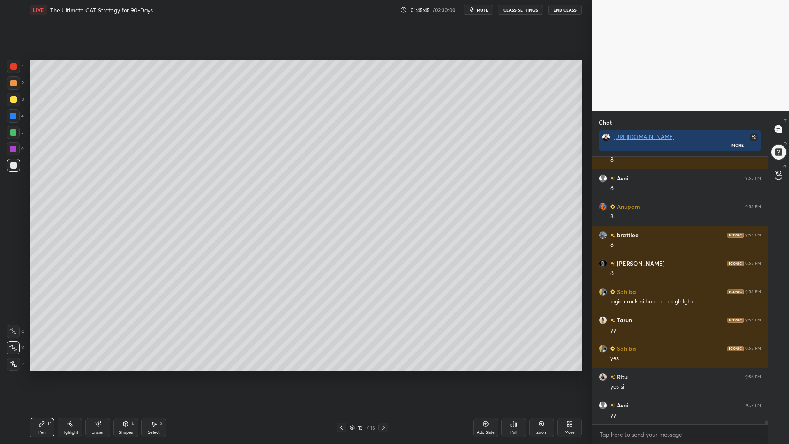
click at [383, 374] on icon at bounding box center [383, 427] width 7 height 7
click at [340, 374] on icon at bounding box center [341, 427] width 7 height 7
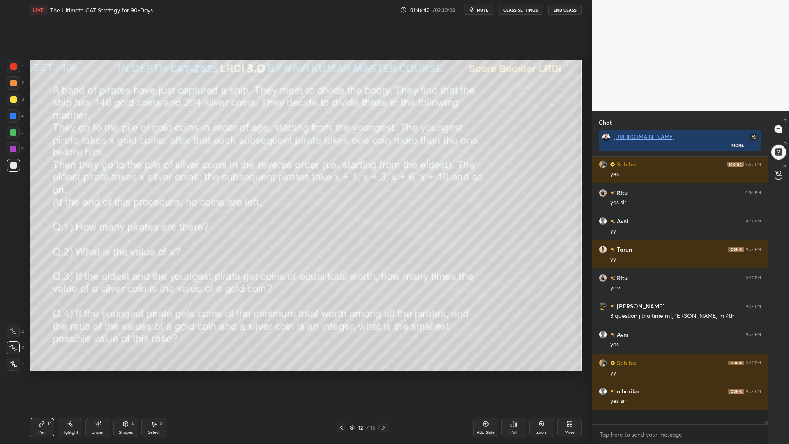
scroll to position [17271, 0]
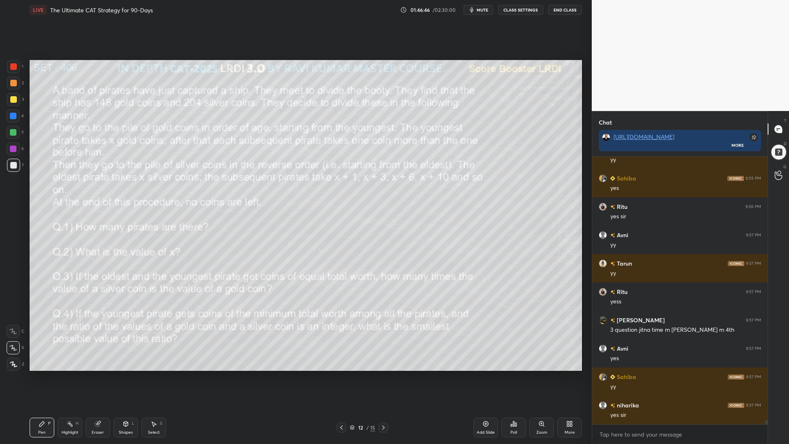
click at [9, 85] on div at bounding box center [13, 82] width 13 height 13
click at [7, 65] on div at bounding box center [13, 66] width 13 height 13
click at [382, 374] on icon at bounding box center [383, 427] width 7 height 7
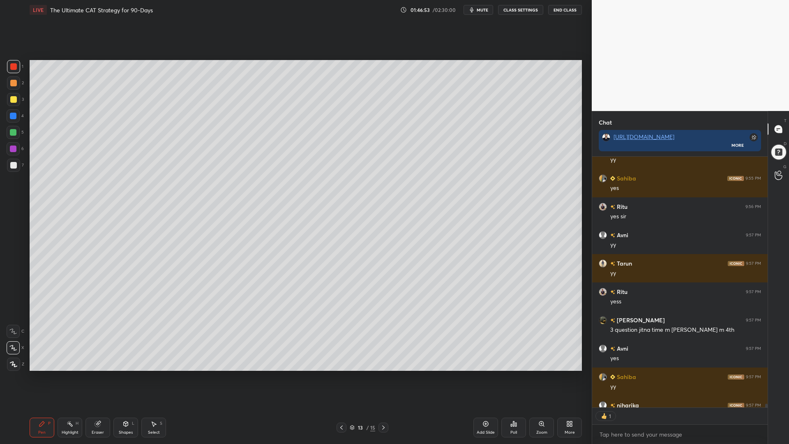
scroll to position [17316, 0]
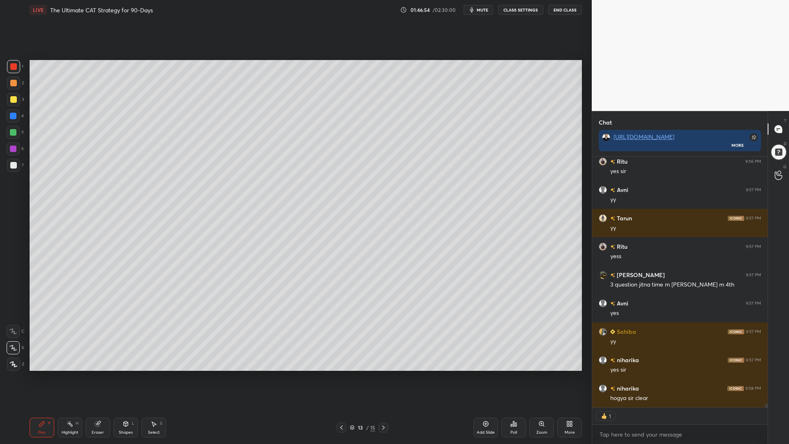
click at [383, 374] on icon at bounding box center [383, 427] width 7 height 7
click at [382, 374] on icon at bounding box center [383, 427] width 7 height 7
click at [353, 374] on icon at bounding box center [352, 426] width 4 height 2
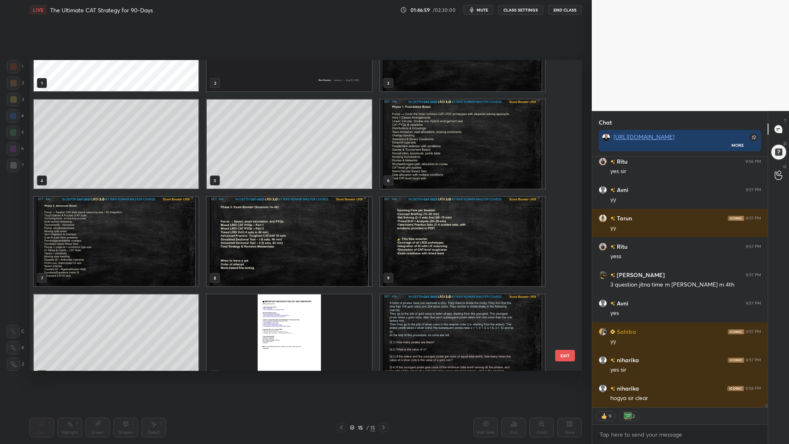
scroll to position [0, 0]
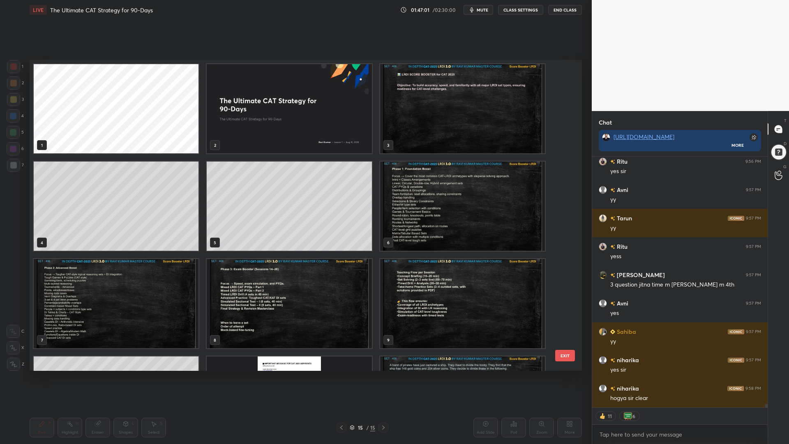
click at [315, 125] on img "grid" at bounding box center [289, 108] width 165 height 89
click at [316, 125] on img "grid" at bounding box center [289, 108] width 165 height 89
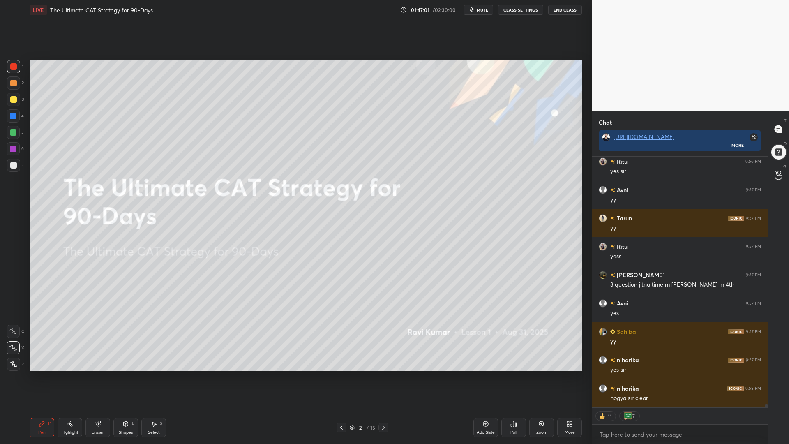
click at [316, 125] on img "grid" at bounding box center [289, 108] width 165 height 89
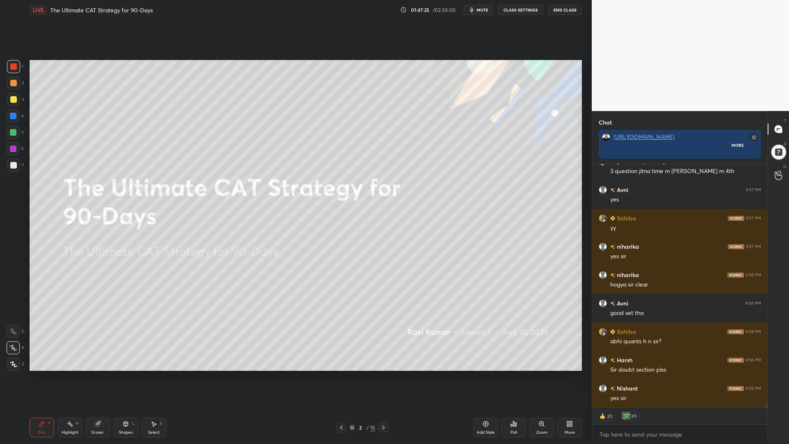
scroll to position [17429, 0]
click at [783, 153] on div at bounding box center [778, 152] width 17 height 17
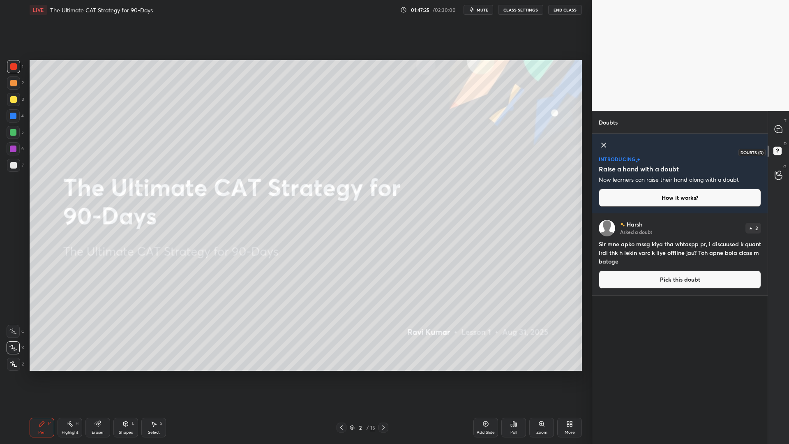
scroll to position [228, 173]
click at [785, 128] on div at bounding box center [779, 129] width 16 height 15
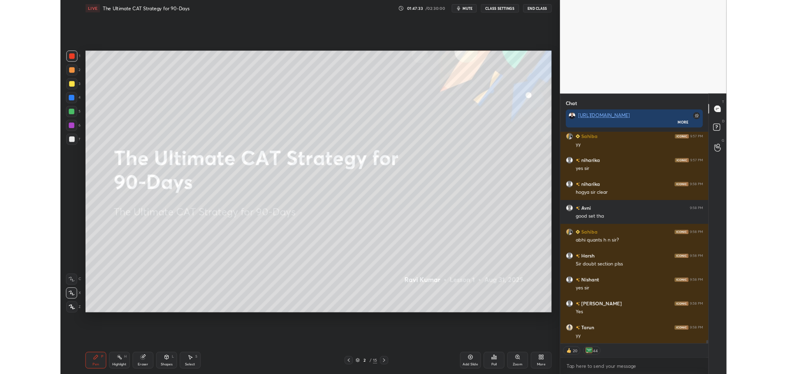
scroll to position [17678, 0]
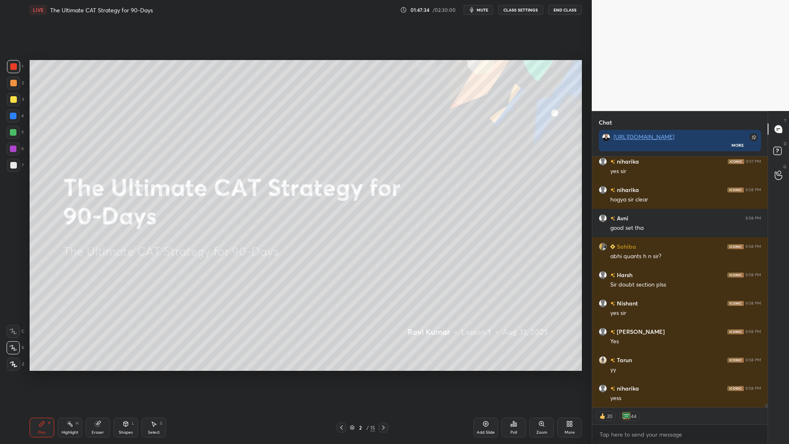
click at [566, 374] on div "More" at bounding box center [569, 428] width 25 height 20
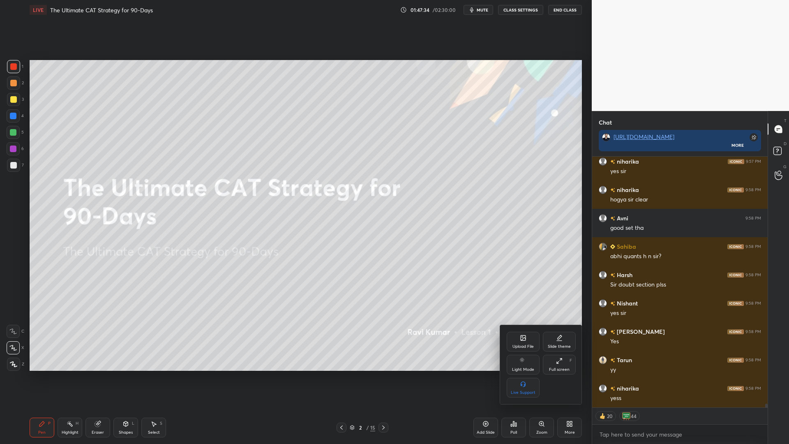
drag, startPoint x: 558, startPoint y: 360, endPoint x: 564, endPoint y: 318, distance: 43.2
click at [557, 360] on icon at bounding box center [559, 361] width 7 height 7
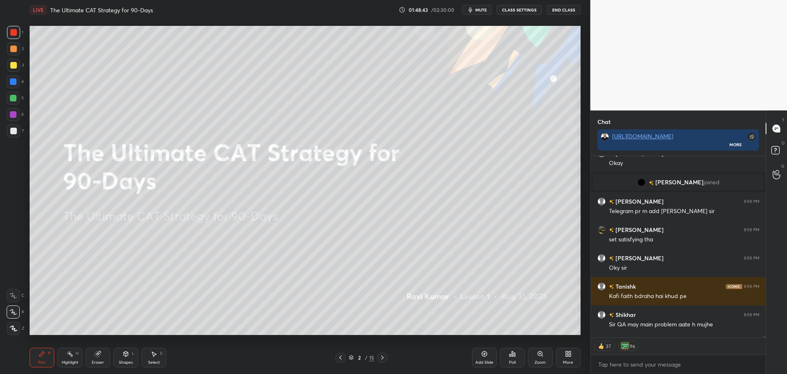
scroll to position [17686, 0]
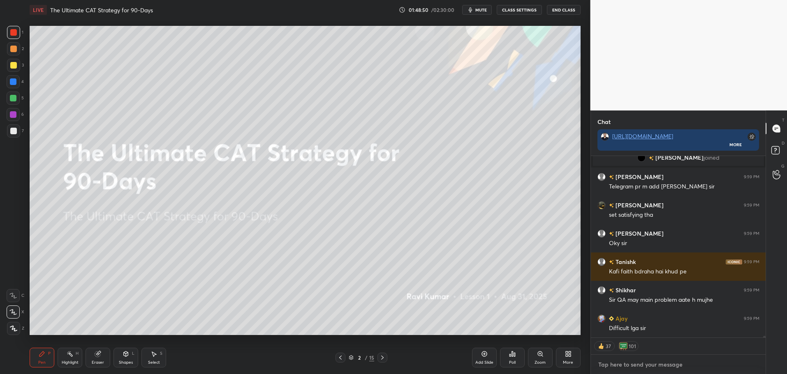
type textarea "x"
click at [625, 365] on textarea at bounding box center [678, 364] width 162 height 13
paste textarea "[URL][DOMAIN_NAME]"
type textarea "[URL][DOMAIN_NAME]"
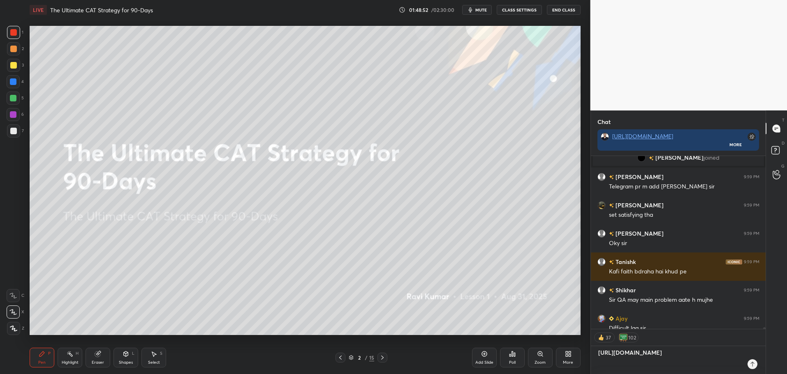
type textarea "x"
drag, startPoint x: 650, startPoint y: 368, endPoint x: 593, endPoint y: 351, distance: 59.3
click at [594, 351] on div "[URL][DOMAIN_NAME] x" at bounding box center [678, 361] width 175 height 28
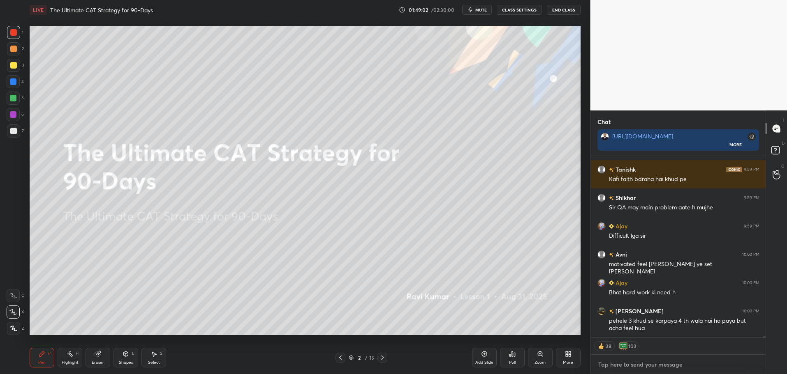
type textarea "x"
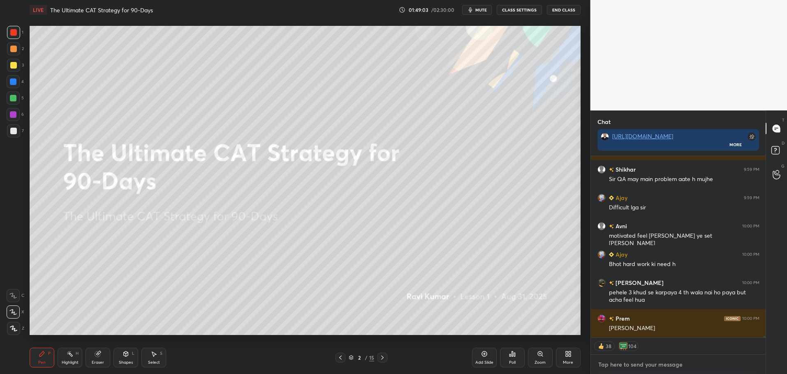
click at [645, 364] on textarea at bounding box center [678, 364] width 162 height 13
click at [636, 366] on textarea at bounding box center [678, 364] width 162 height 13
paste textarea "[URL][DOMAIN_NAME]"
type textarea "[URL][DOMAIN_NAME]"
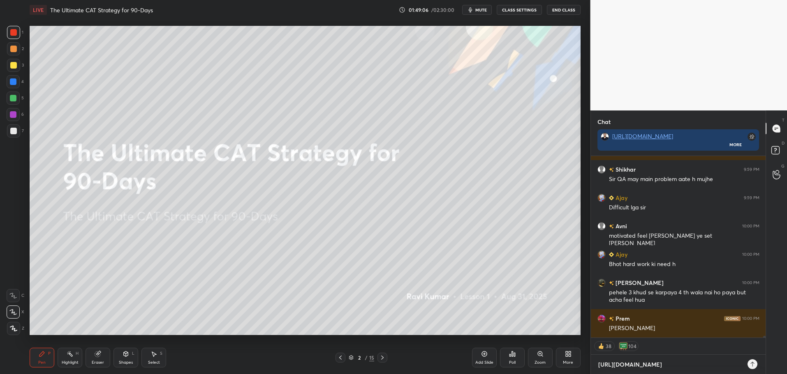
type textarea "x"
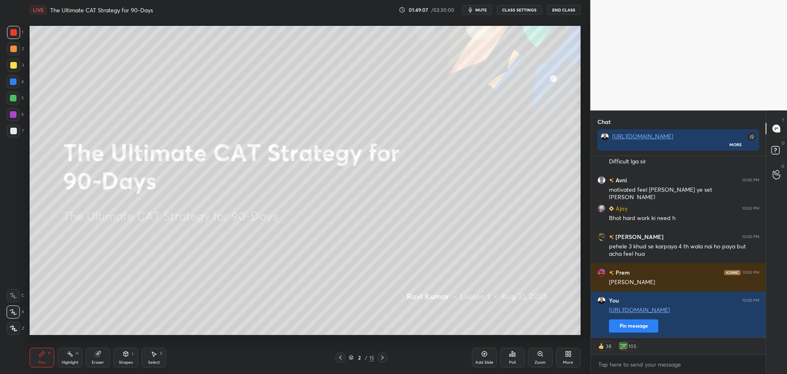
click at [654, 349] on div "38 105 Enable hand raising Enable raise hand to speak to learners. Once enabled…" at bounding box center [678, 356] width 175 height 37
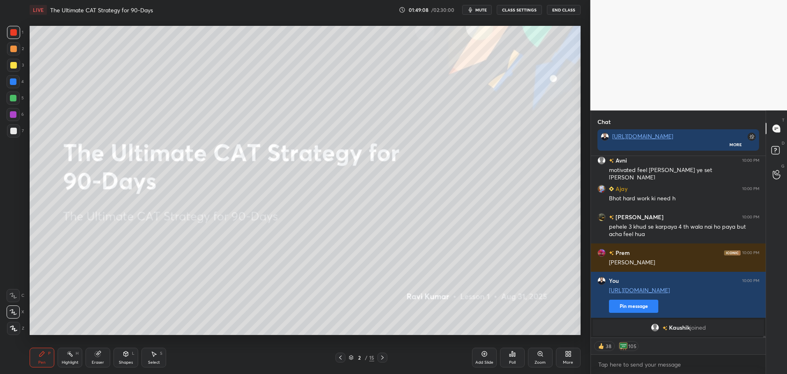
click at [640, 326] on div "[PERSON_NAME] joined" at bounding box center [678, 328] width 171 height 16
click at [636, 306] on button "Pin message" at bounding box center [633, 306] width 49 height 13
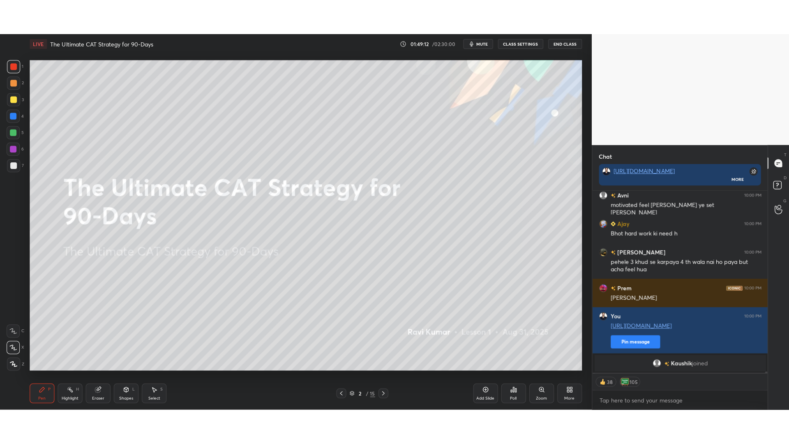
scroll to position [17866, 0]
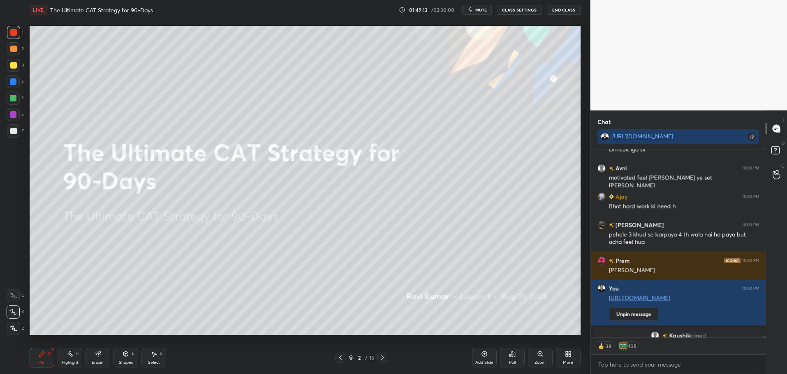
click at [569, 355] on icon at bounding box center [569, 356] width 2 height 2
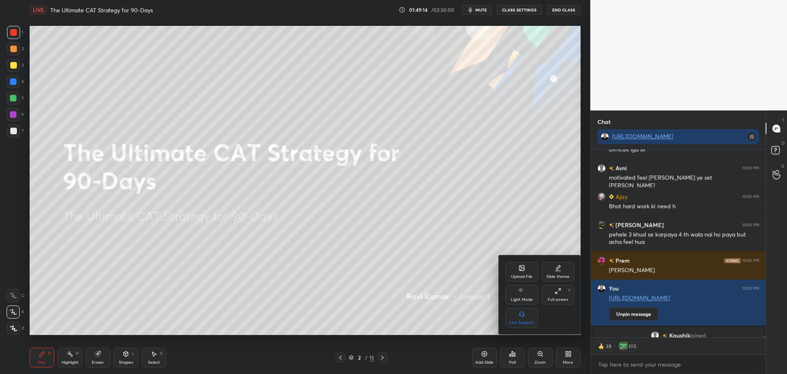
click at [557, 290] on icon at bounding box center [557, 291] width 7 height 7
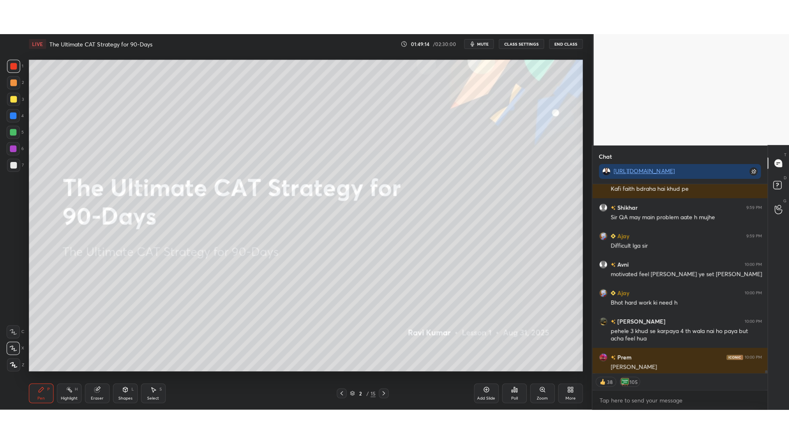
scroll to position [391, 559]
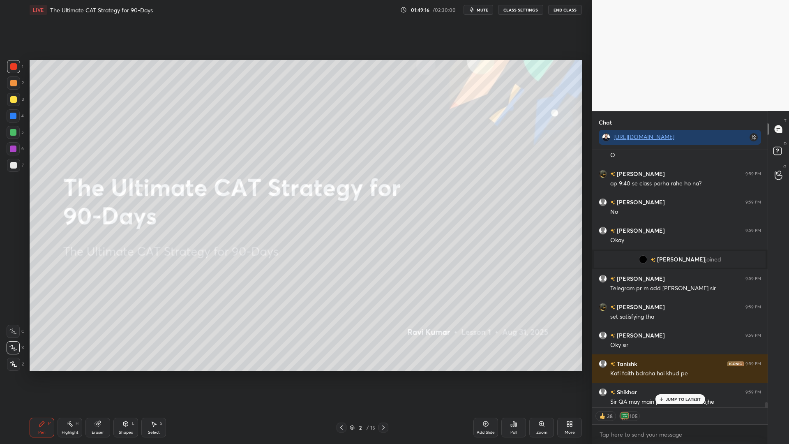
click at [686, 374] on p "JUMP TO LATEST" at bounding box center [682, 399] width 35 height 5
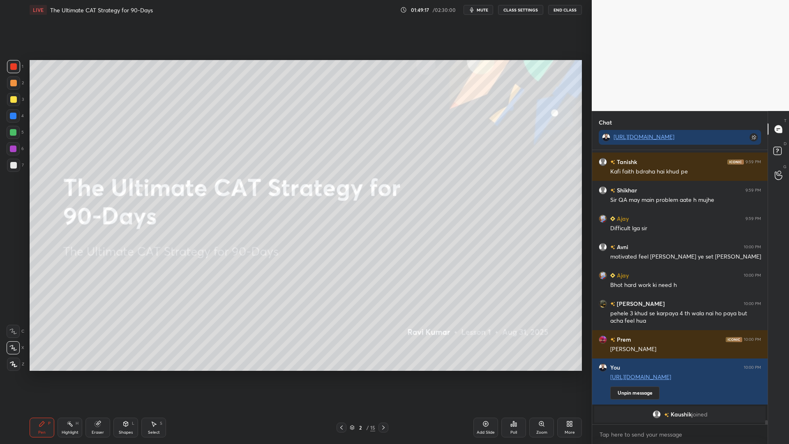
click at [101, 374] on div "Eraser" at bounding box center [97, 428] width 25 height 20
click at [9, 358] on div "Erase all" at bounding box center [13, 364] width 13 height 13
click at [14, 134] on div at bounding box center [13, 132] width 7 height 7
click at [10, 104] on div at bounding box center [13, 99] width 13 height 13
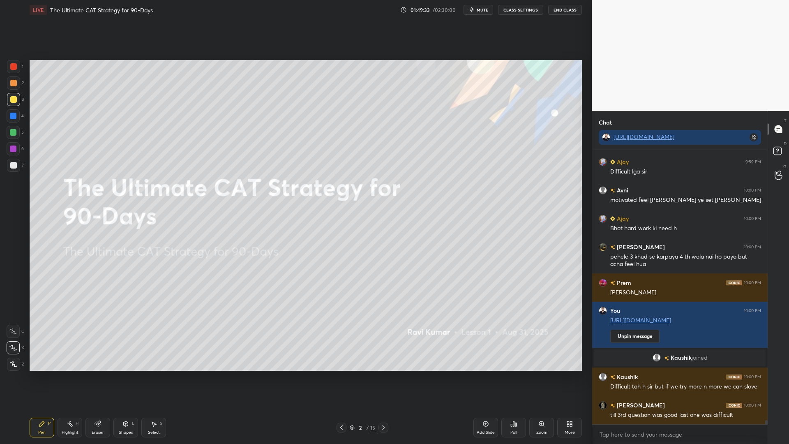
click at [381, 374] on icon at bounding box center [383, 427] width 7 height 7
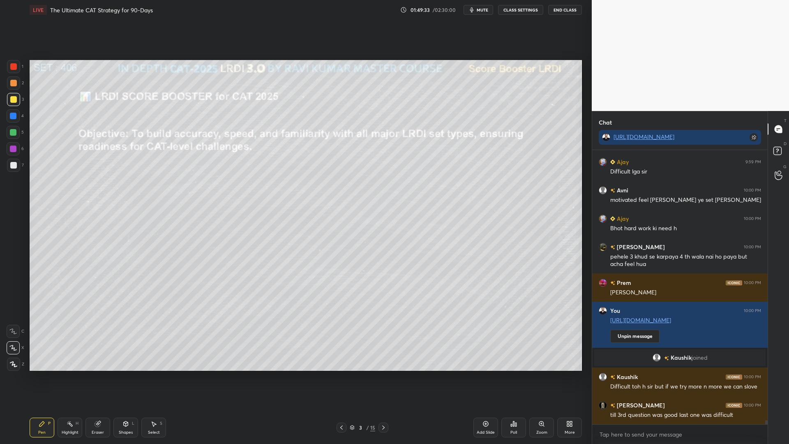
click at [381, 374] on icon at bounding box center [383, 427] width 7 height 7
click at [380, 374] on div at bounding box center [384, 428] width 10 height 10
click at [379, 374] on div at bounding box center [384, 428] width 10 height 10
click at [377, 374] on div "6 / 15" at bounding box center [363, 428] width 52 height 10
click at [378, 374] on div "6 / 15" at bounding box center [363, 428] width 52 height 10
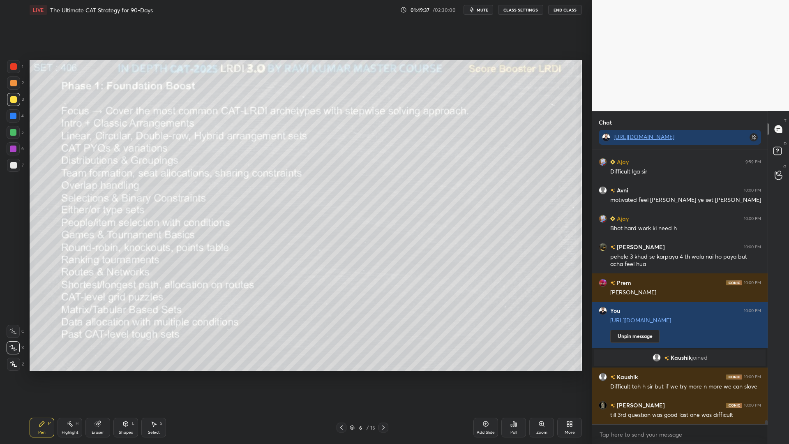
click at [382, 374] on icon at bounding box center [383, 427] width 7 height 7
click at [383, 374] on icon at bounding box center [383, 427] width 7 height 7
click at [382, 374] on icon at bounding box center [383, 427] width 7 height 7
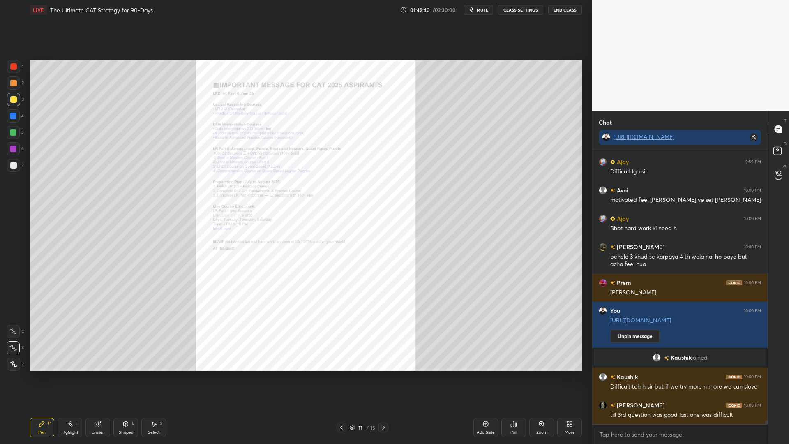
click at [382, 374] on icon at bounding box center [383, 427] width 7 height 7
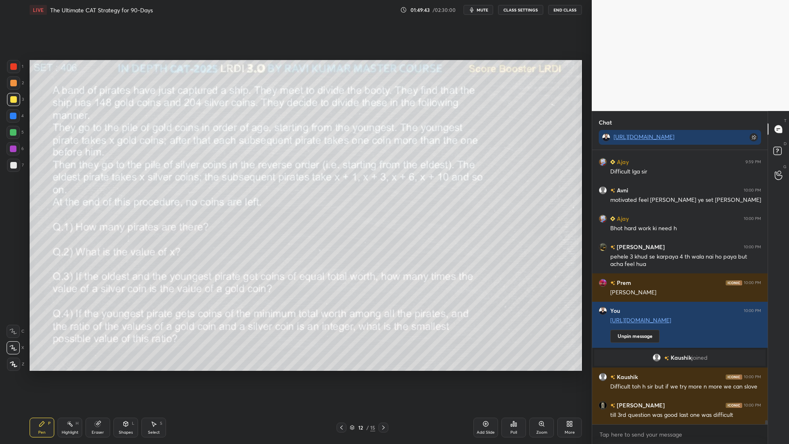
click at [11, 133] on div at bounding box center [13, 132] width 7 height 7
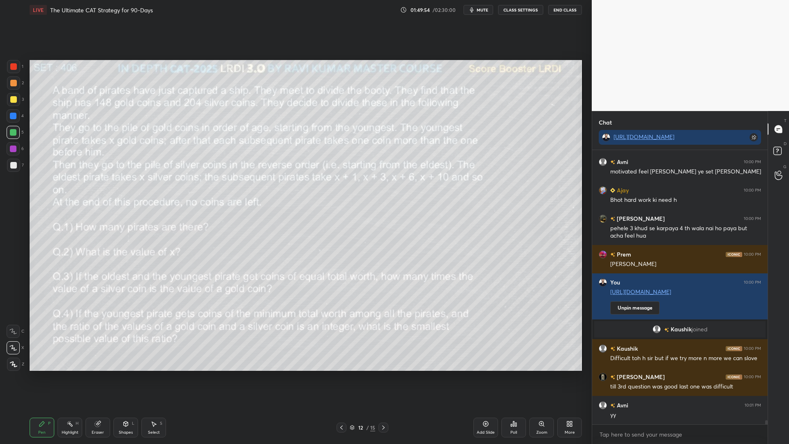
scroll to position [17979, 0]
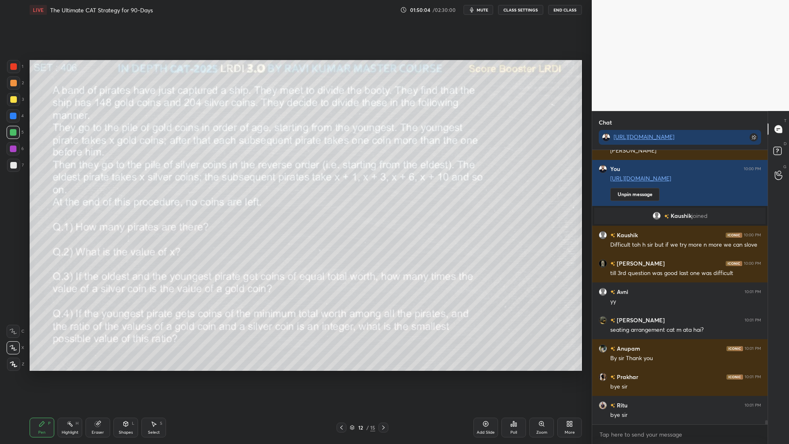
click at [566, 8] on button "End Class" at bounding box center [565, 10] width 34 height 10
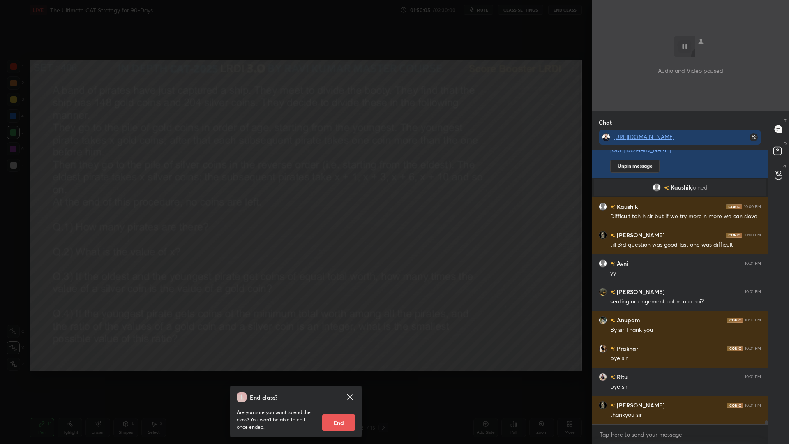
scroll to position [255, 173]
click at [343, 374] on button "End" at bounding box center [338, 422] width 33 height 16
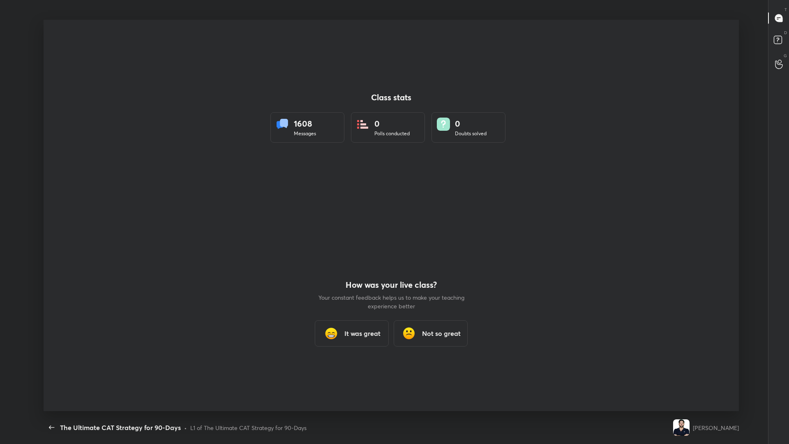
scroll to position [3, 0]
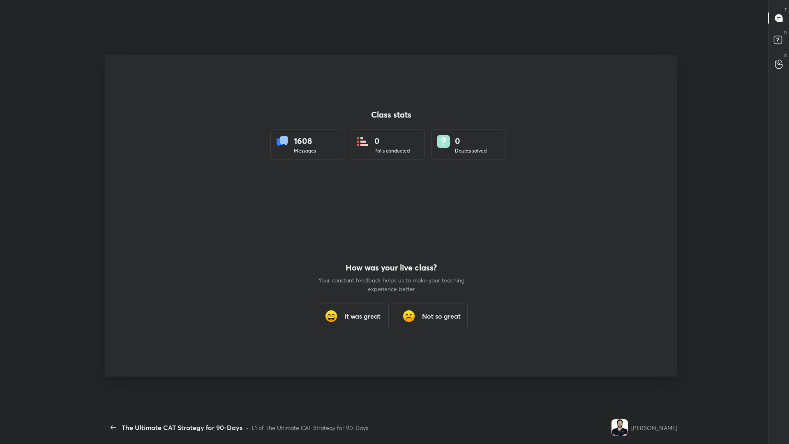
type textarea "x"
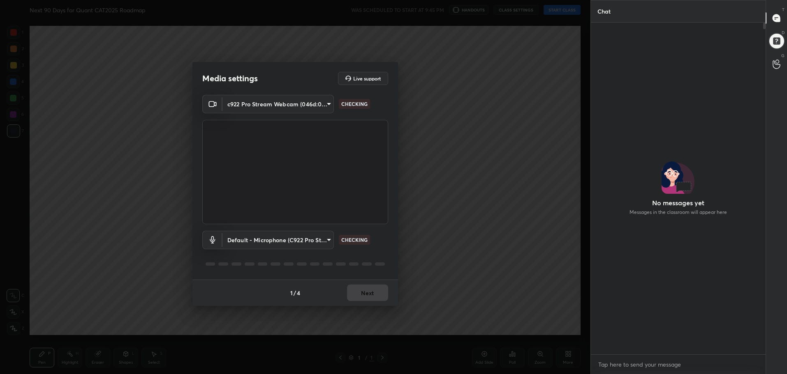
scroll to position [270, 172]
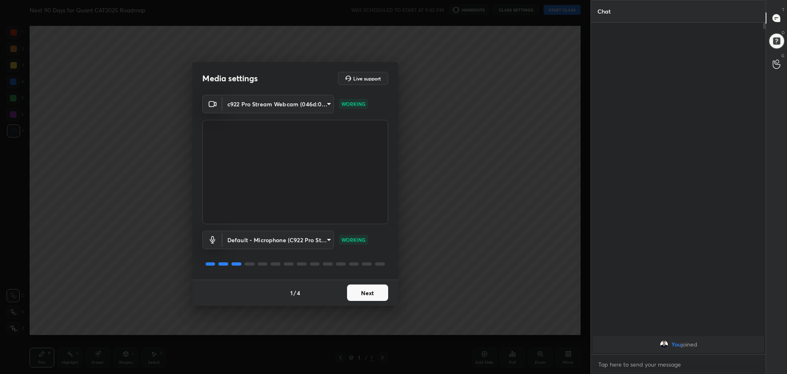
click at [363, 291] on button "Next" at bounding box center [367, 293] width 41 height 16
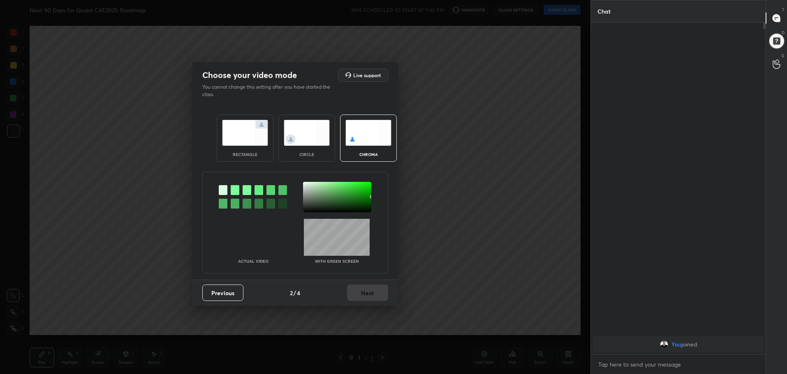
click at [241, 134] on img at bounding box center [245, 133] width 46 height 26
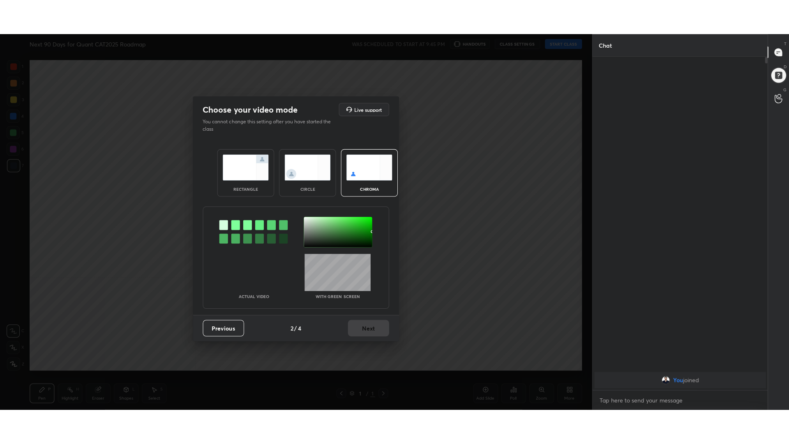
scroll to position [159, 172]
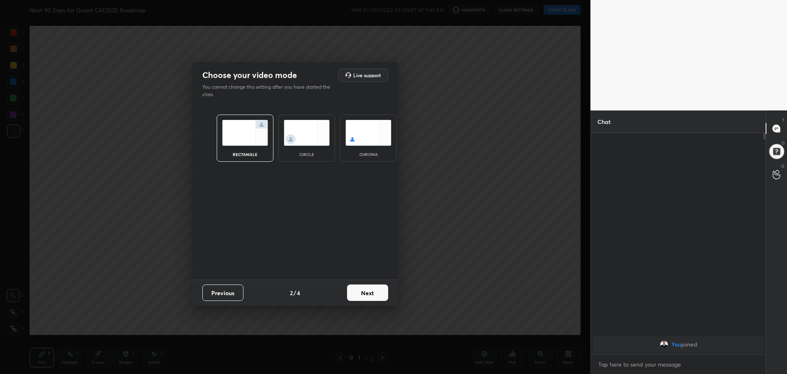
click at [373, 287] on button "Next" at bounding box center [367, 293] width 41 height 16
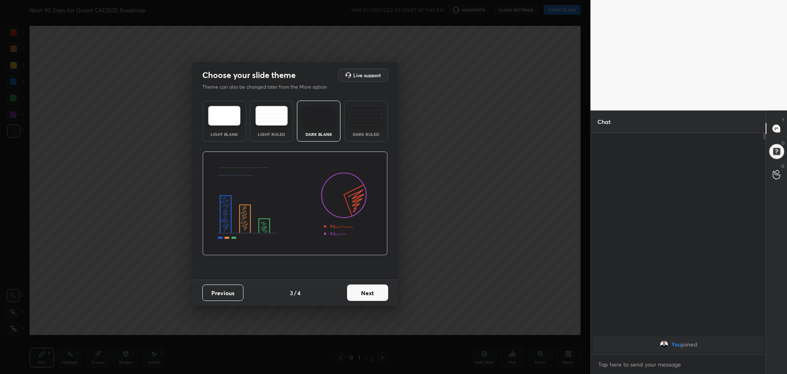
click at [364, 122] on img at bounding box center [365, 116] width 32 height 20
click at [378, 298] on button "Next" at bounding box center [367, 293] width 41 height 16
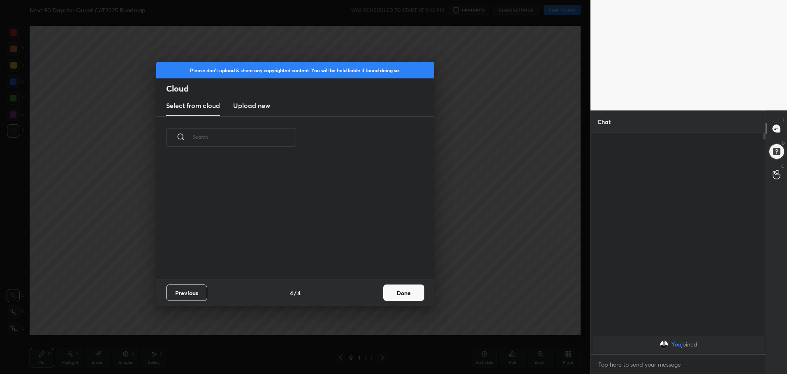
click at [409, 295] on button "Done" at bounding box center [403, 293] width 41 height 16
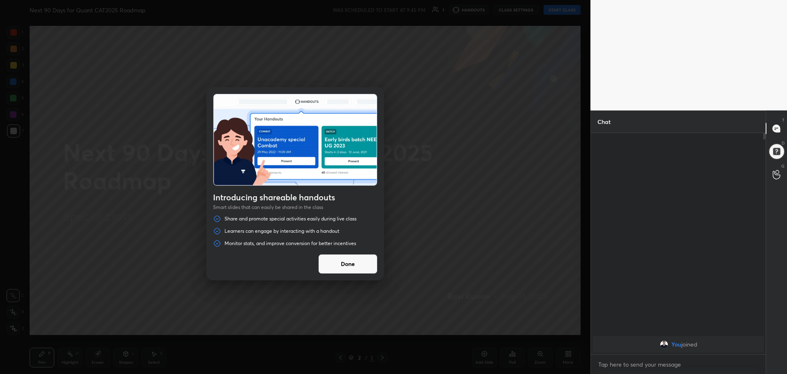
drag, startPoint x: 347, startPoint y: 265, endPoint x: 350, endPoint y: 261, distance: 4.4
click at [347, 264] on button "Done" at bounding box center [347, 264] width 59 height 20
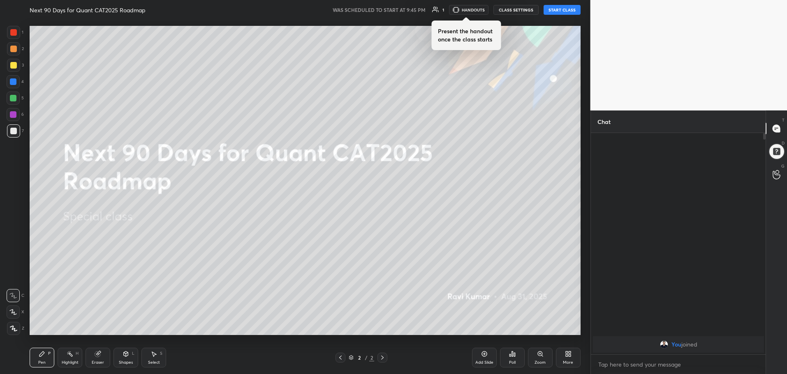
click at [474, 9] on button "HANDOUTS" at bounding box center [468, 10] width 39 height 10
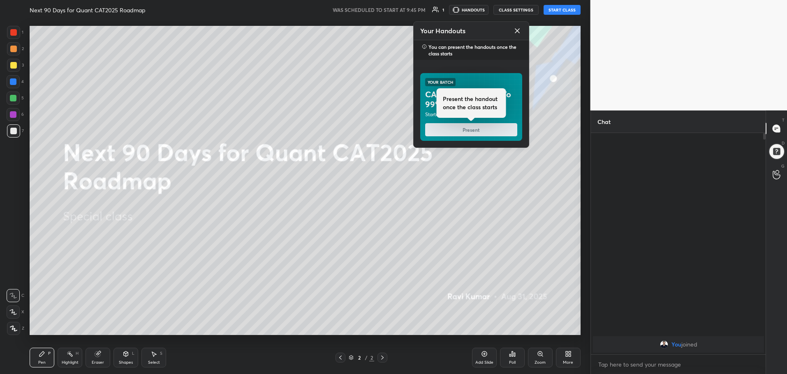
click at [475, 133] on button "Present the handout once the class starts Present" at bounding box center [471, 129] width 92 height 13
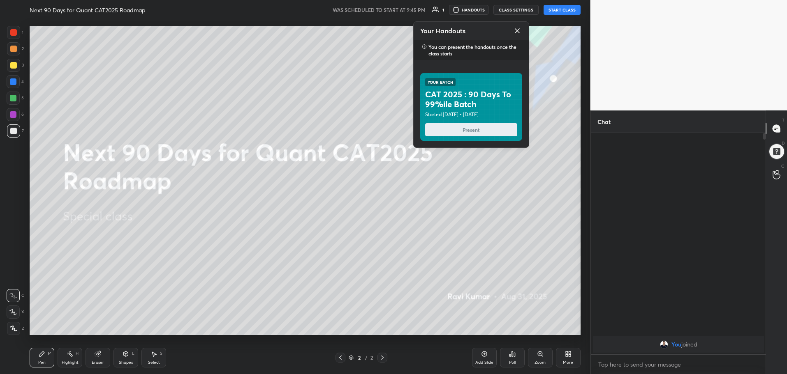
click at [480, 136] on div "Present" at bounding box center [471, 129] width 102 height 23
click at [561, 13] on button "START CLASS" at bounding box center [561, 10] width 37 height 10
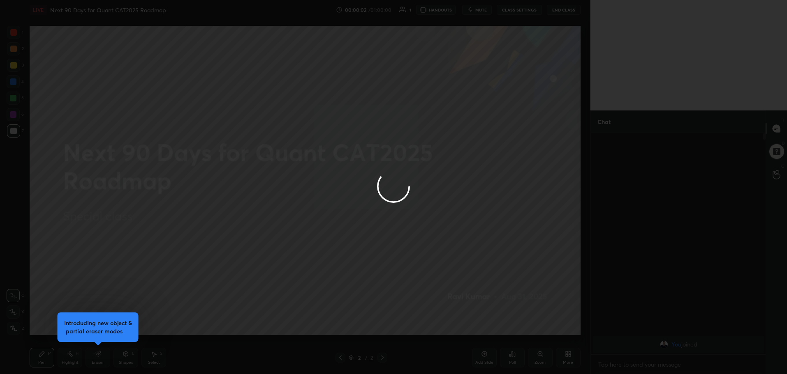
click at [440, 10] on div at bounding box center [393, 187] width 787 height 374
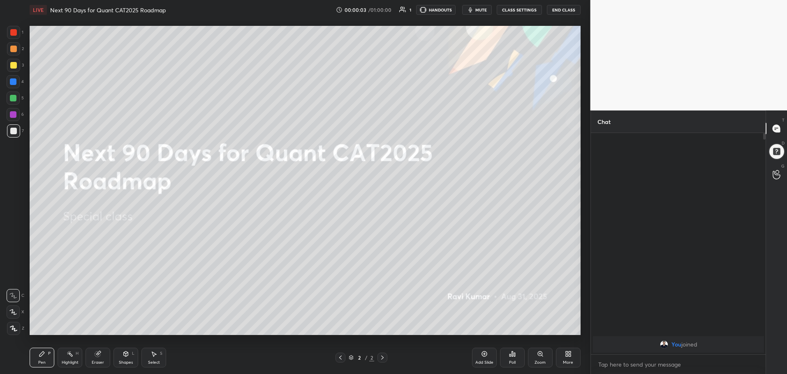
click at [440, 10] on button "HANDOUTS" at bounding box center [435, 10] width 39 height 10
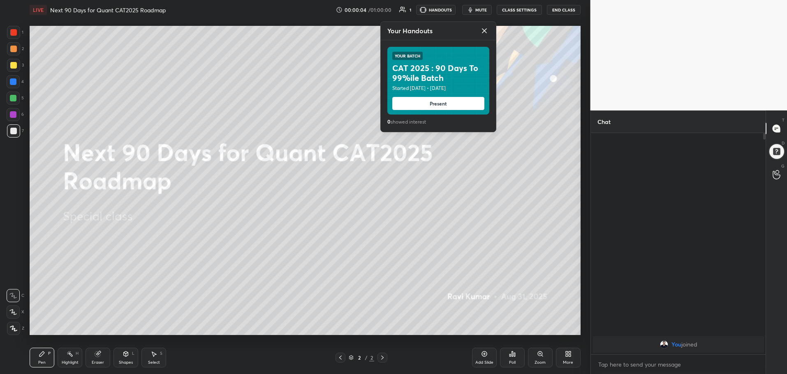
click at [439, 106] on button "Present" at bounding box center [438, 103] width 92 height 13
click at [441, 104] on icon "animation" at bounding box center [438, 102] width 17 height 7
click at [485, 30] on icon at bounding box center [484, 31] width 4 height 4
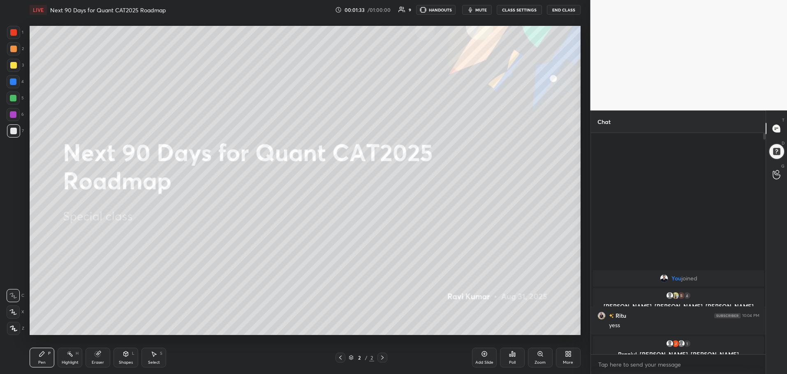
click at [566, 358] on div "More" at bounding box center [568, 358] width 25 height 20
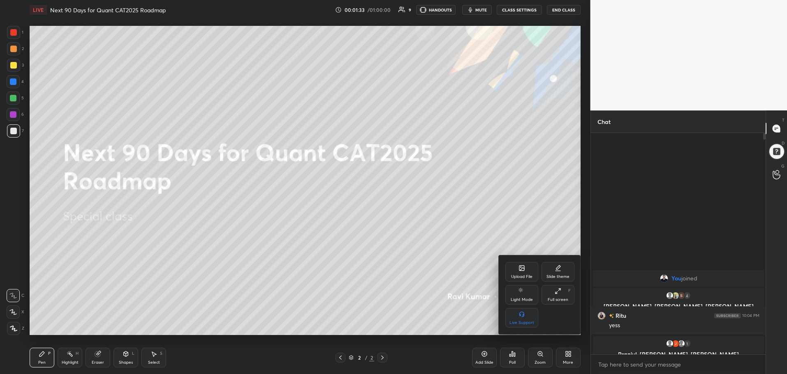
click at [558, 291] on icon at bounding box center [559, 290] width 2 height 2
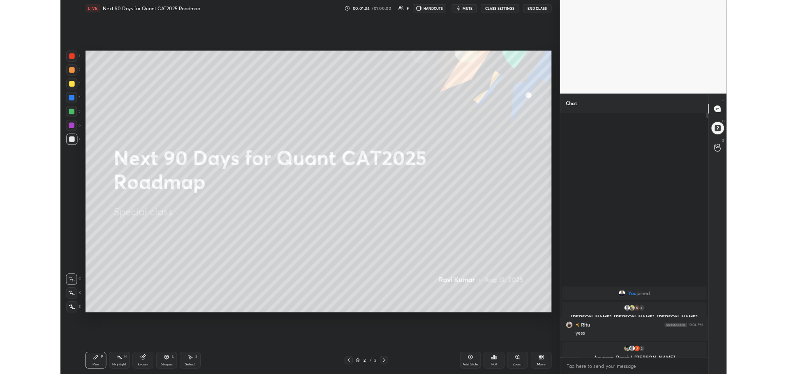
scroll to position [228, 173]
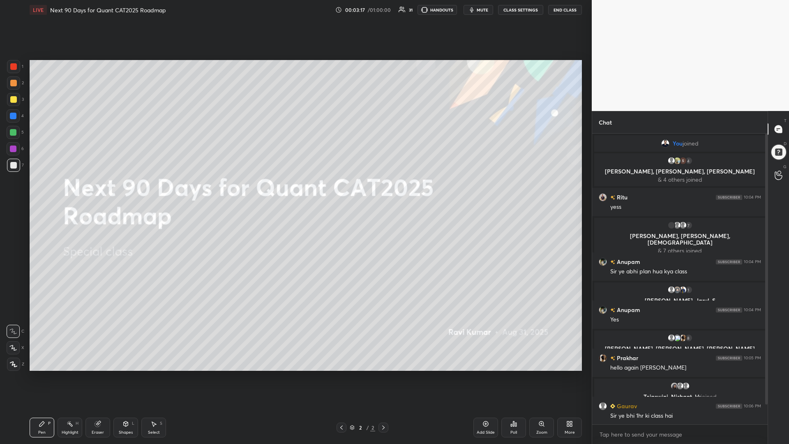
click at [568, 374] on icon at bounding box center [568, 425] width 2 height 2
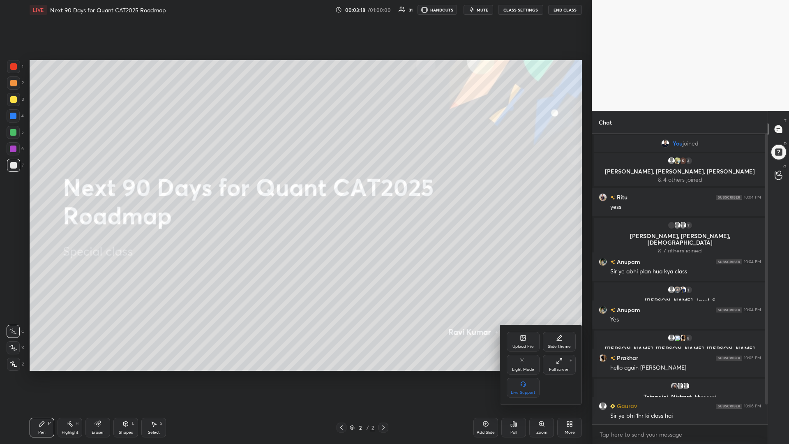
click at [557, 364] on icon at bounding box center [559, 361] width 7 height 7
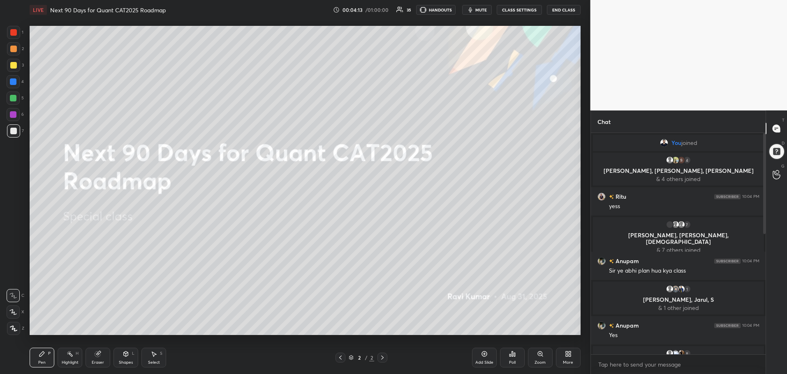
scroll to position [264, 0]
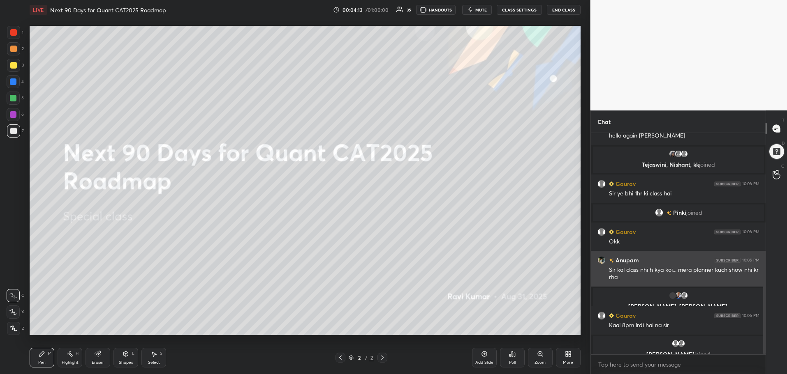
drag, startPoint x: 763, startPoint y: 227, endPoint x: 759, endPoint y: 270, distance: 42.5
click at [759, 270] on div "8 Krutarth, YOGENDRA, Prakhar & 8 others joined Prakhar 10:05 PM hello again si…" at bounding box center [678, 244] width 175 height 222
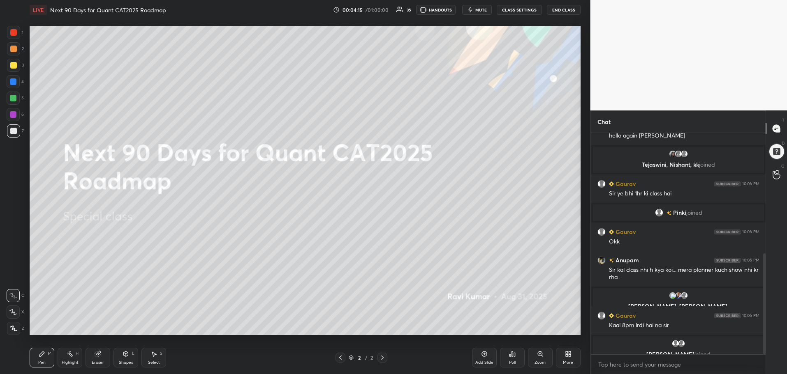
click at [575, 356] on div "More" at bounding box center [568, 358] width 25 height 20
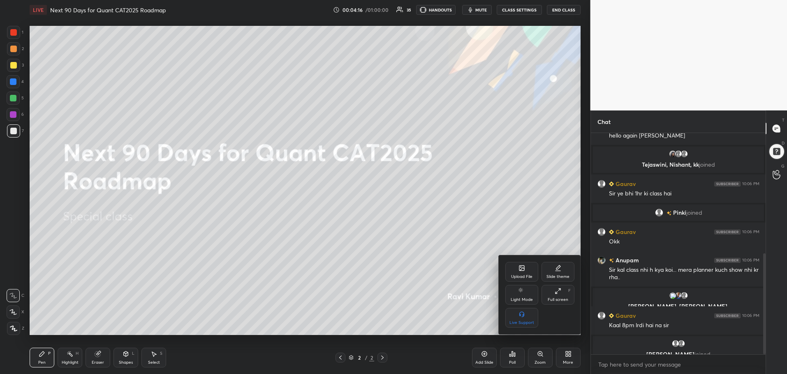
click at [519, 266] on icon at bounding box center [521, 268] width 7 height 7
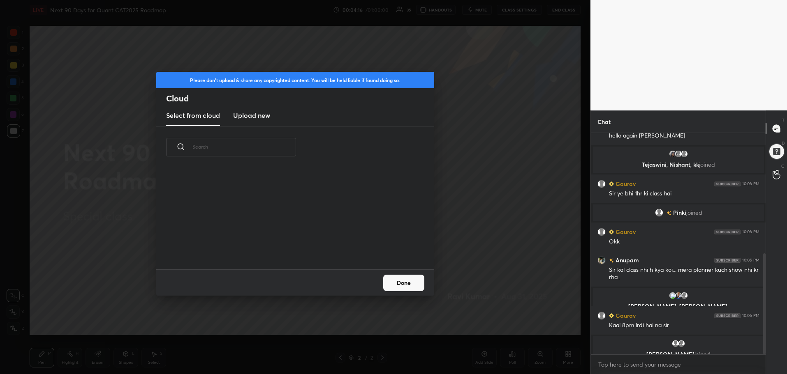
scroll to position [101, 264]
click at [242, 113] on h3 "Upload new" at bounding box center [251, 116] width 37 height 10
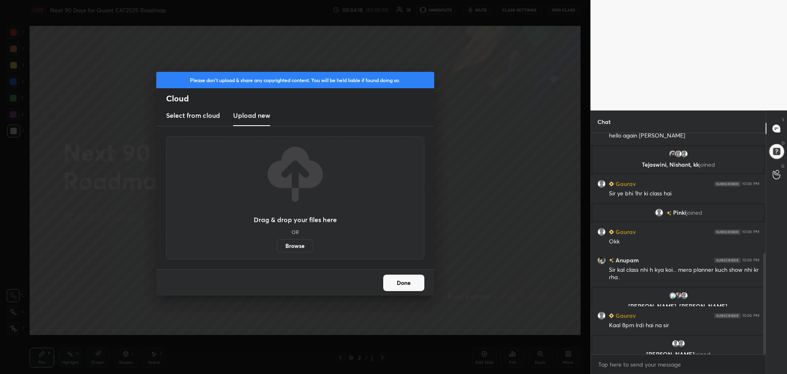
click at [297, 243] on label "Browse" at bounding box center [295, 246] width 37 height 13
click at [277, 243] on input "Browse" at bounding box center [277, 246] width 0 height 13
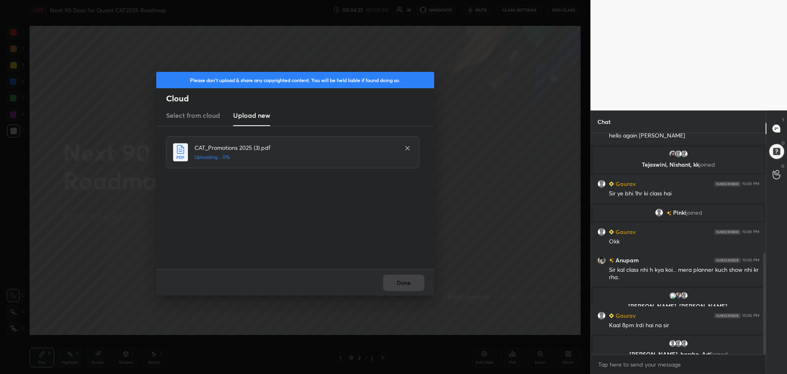
scroll to position [291, 0]
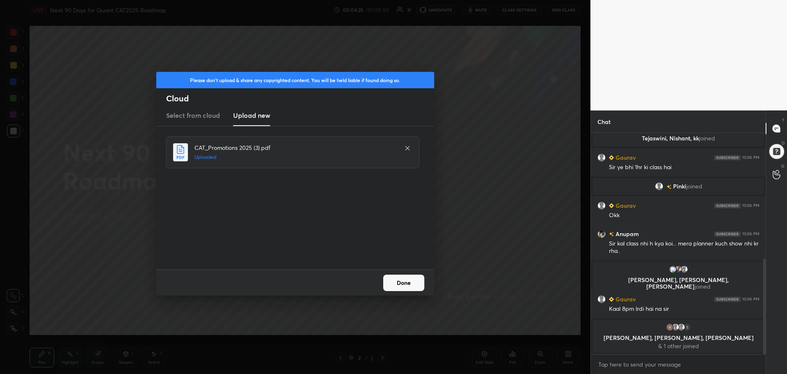
click at [404, 285] on button "Done" at bounding box center [403, 283] width 41 height 16
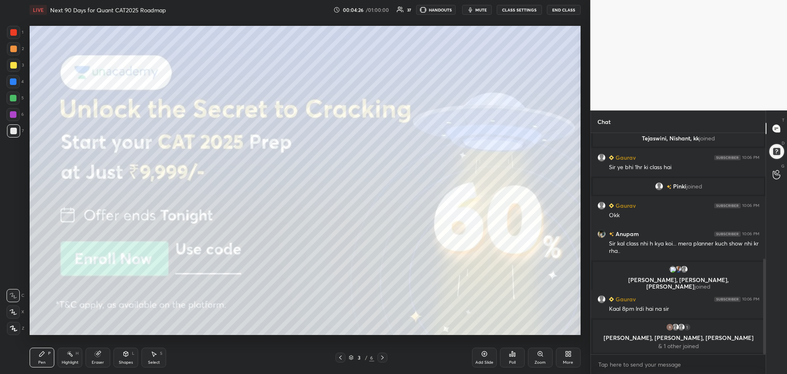
click at [624, 367] on body "1 2 3 4 5 6 7 C X Z C X Z E E Erase all H H LIVE Next 90 Days for Quant CAT2025…" at bounding box center [393, 187] width 787 height 374
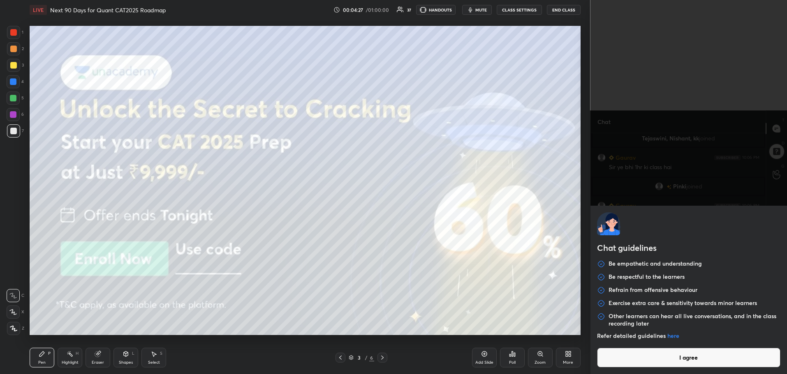
click at [627, 362] on button "I agree" at bounding box center [689, 358] width 184 height 20
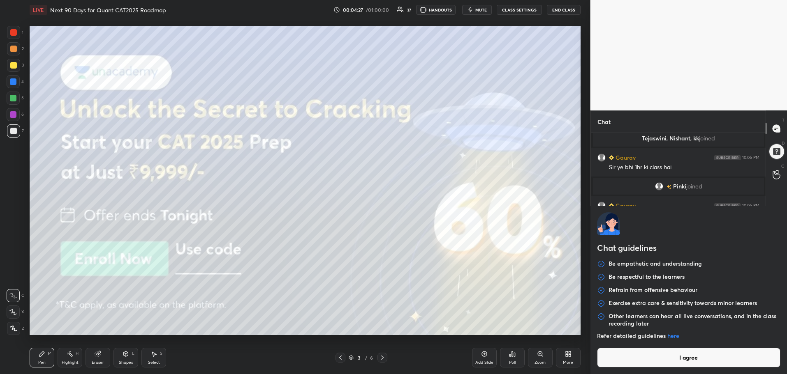
type textarea "x"
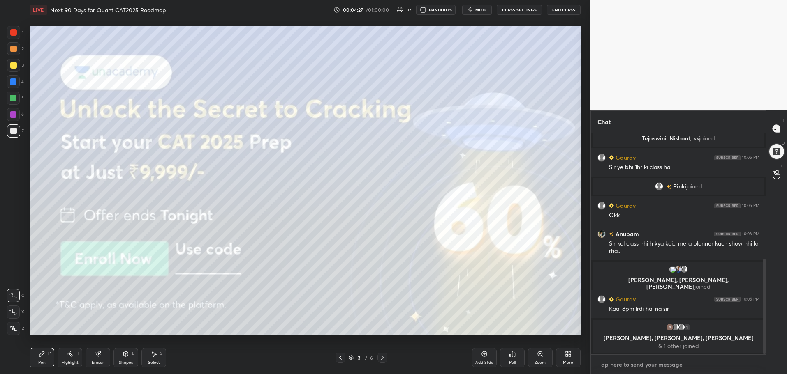
click at [625, 366] on textarea at bounding box center [678, 364] width 162 height 13
paste textarea "[URL][DOMAIN_NAME]"
type textarea "[URL][DOMAIN_NAME]"
type textarea "x"
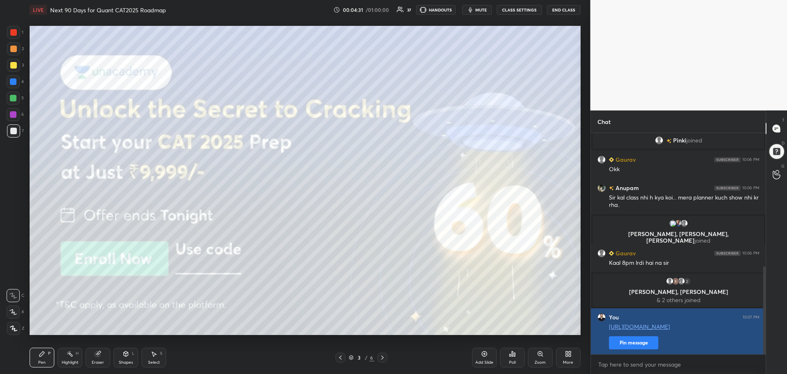
click at [631, 340] on button "Pin message" at bounding box center [633, 343] width 49 height 13
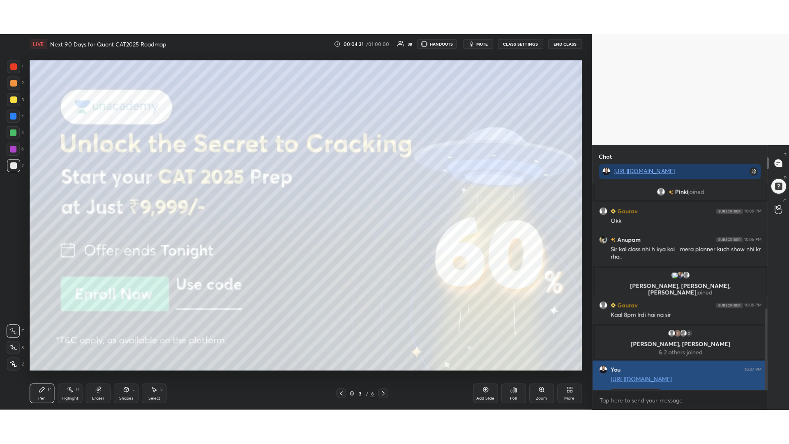
scroll to position [142, 172]
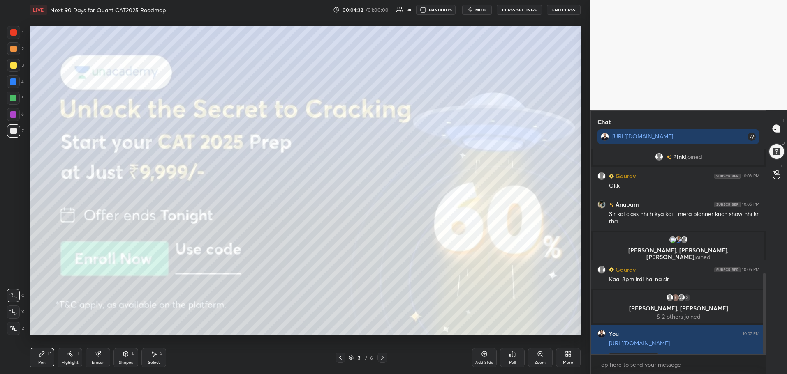
click at [570, 358] on div "More" at bounding box center [568, 358] width 25 height 20
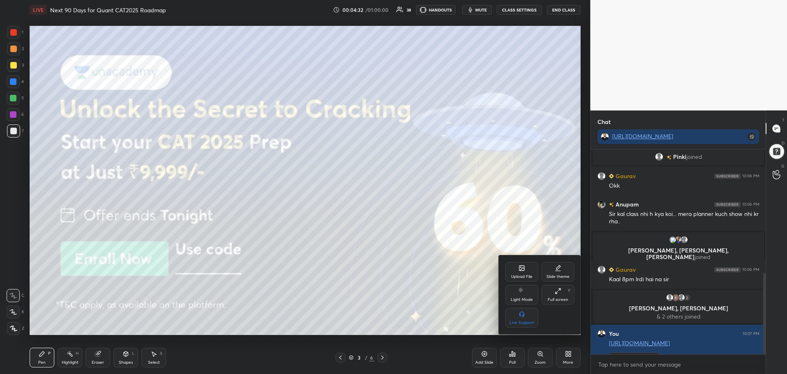
click at [558, 291] on icon at bounding box center [557, 291] width 7 height 7
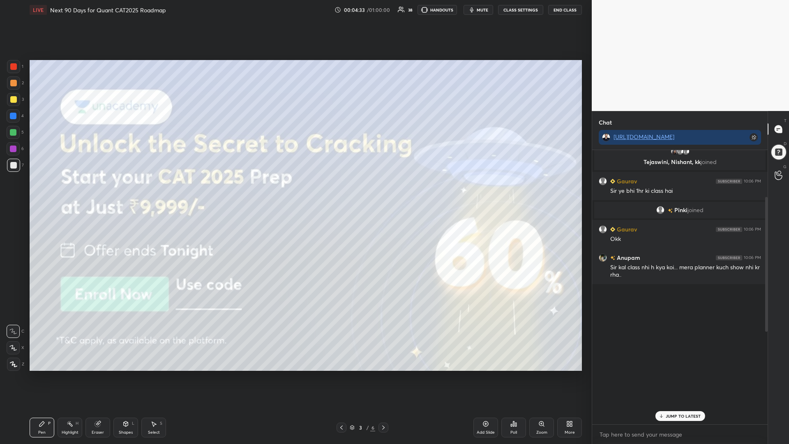
scroll to position [96, 0]
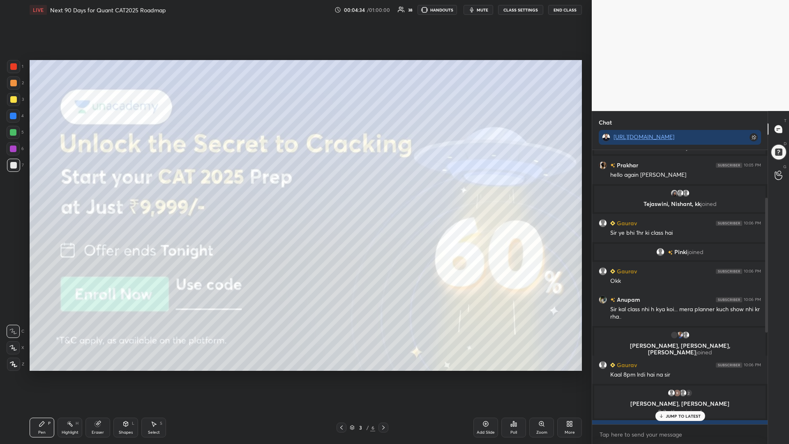
drag, startPoint x: 767, startPoint y: 316, endPoint x: 761, endPoint y: 399, distance: 82.8
click at [761, 374] on div "Ritu 10:04 PM yess 7 Urvi, Gaurav, Vaishnavi & 7 others joined Anupam 10:04 PM …" at bounding box center [680, 287] width 176 height 274
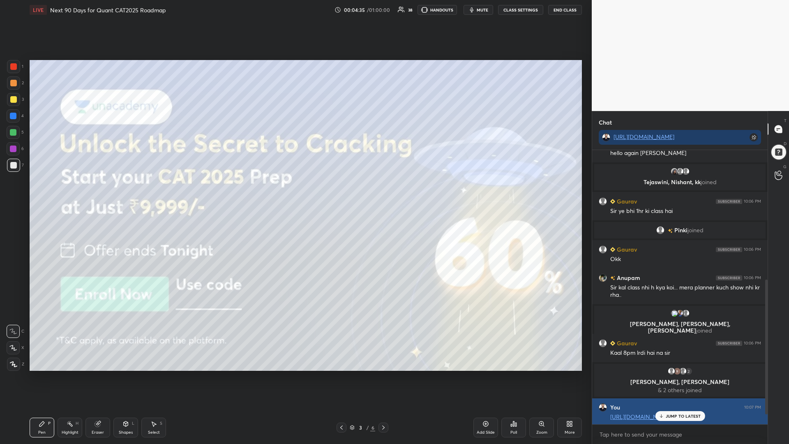
click at [684, 374] on p "JUMP TO LATEST" at bounding box center [682, 416] width 35 height 5
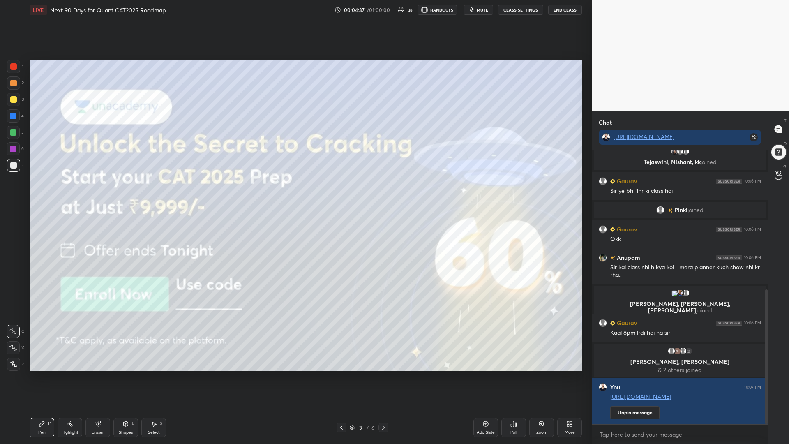
drag, startPoint x: 7, startPoint y: 66, endPoint x: 9, endPoint y: 61, distance: 5.2
click at [7, 65] on div at bounding box center [13, 66] width 13 height 13
click at [11, 358] on div at bounding box center [13, 364] width 13 height 13
click at [29, 157] on div "Setting up your live class Poll for secs No correct answer Start poll" at bounding box center [305, 215] width 559 height 391
click at [71, 374] on circle at bounding box center [70, 421] width 1 height 1
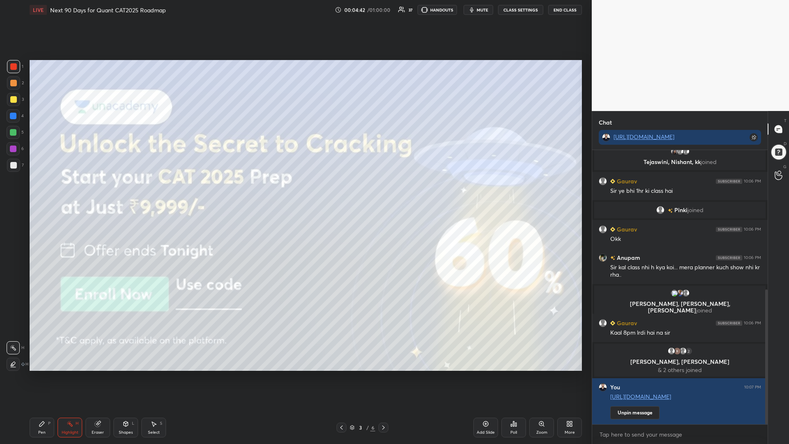
click at [100, 374] on div "Eraser" at bounding box center [97, 428] width 25 height 20
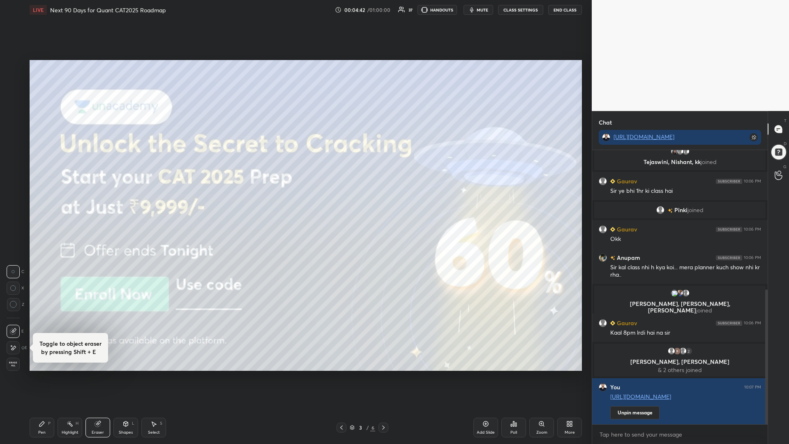
click at [18, 367] on span "Erase all" at bounding box center [13, 364] width 12 height 6
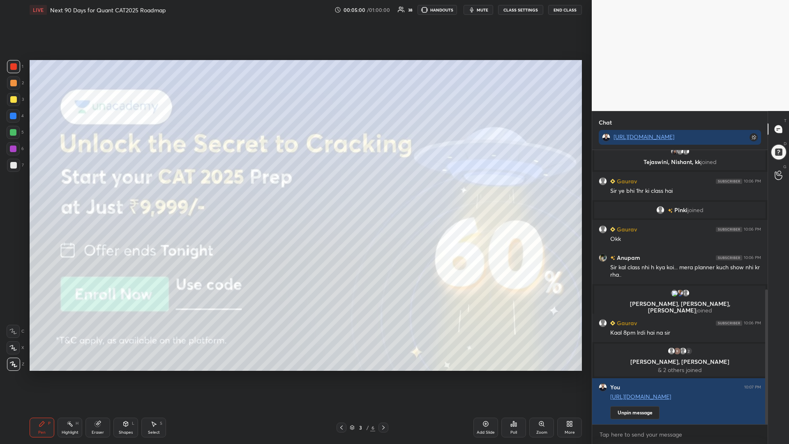
click at [383, 374] on div at bounding box center [384, 428] width 10 height 10
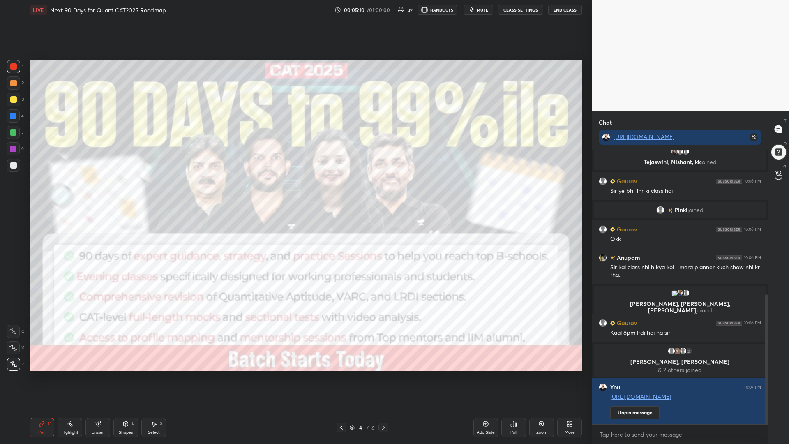
scroll to position [304, 0]
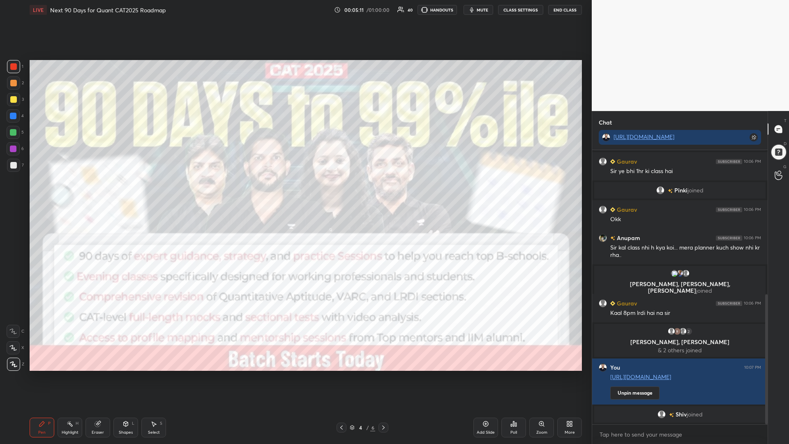
click at [380, 374] on div at bounding box center [384, 428] width 10 height 10
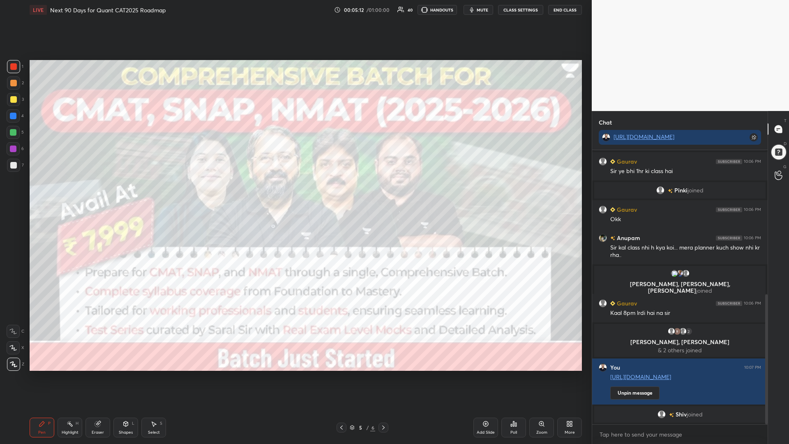
click at [383, 374] on icon at bounding box center [383, 427] width 7 height 7
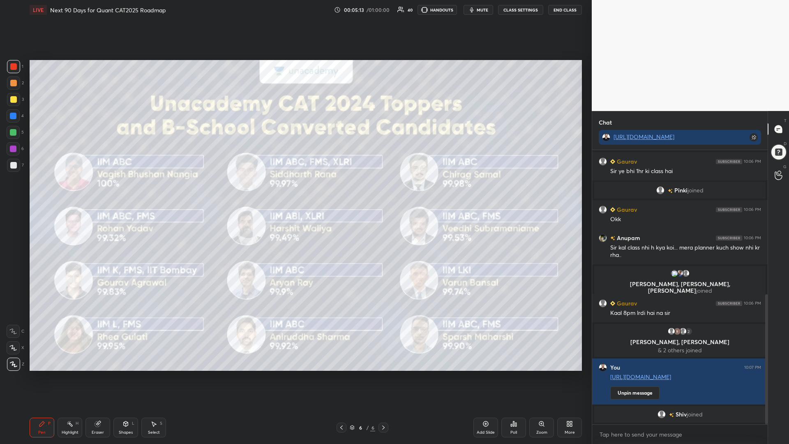
click at [384, 374] on icon at bounding box center [383, 427] width 7 height 7
click at [490, 374] on div "Add Slide" at bounding box center [486, 428] width 25 height 20
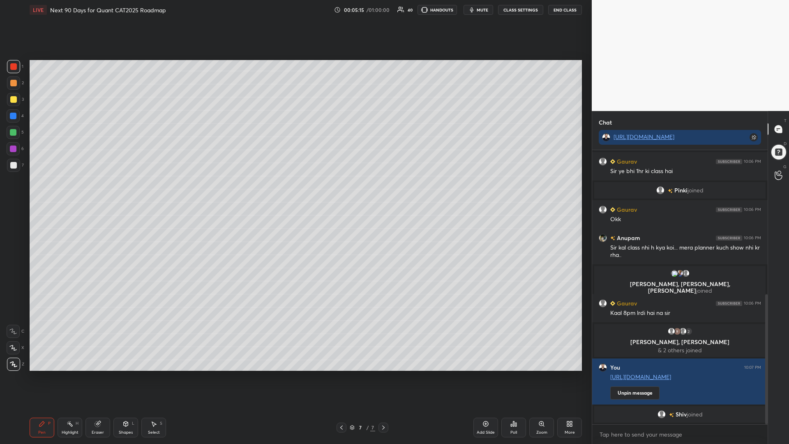
click at [573, 374] on div "More" at bounding box center [569, 428] width 25 height 20
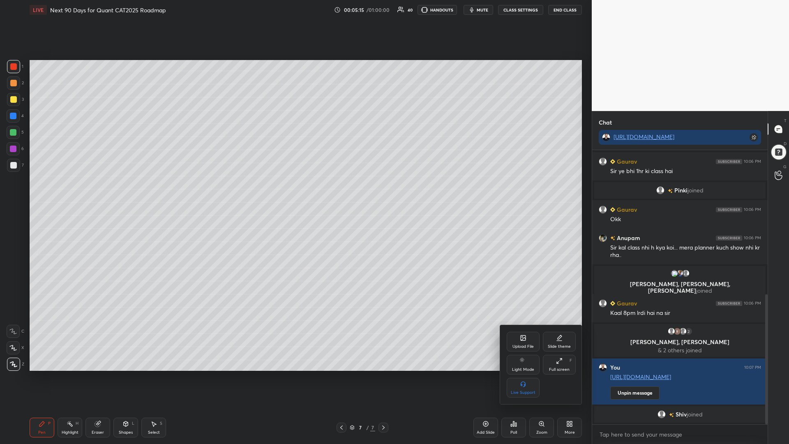
click at [523, 337] on icon at bounding box center [523, 337] width 5 height 5
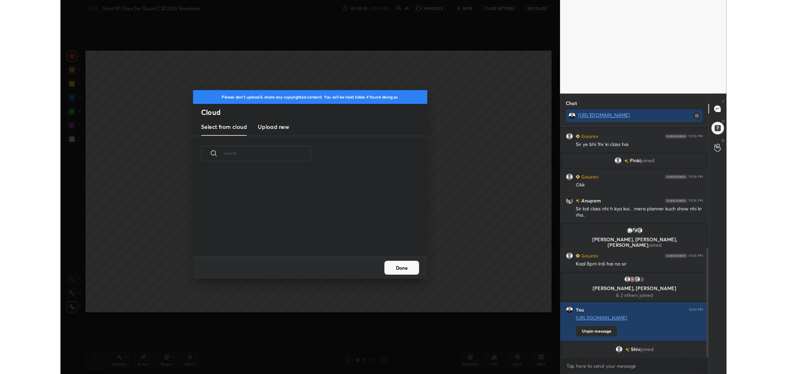
scroll to position [101, 264]
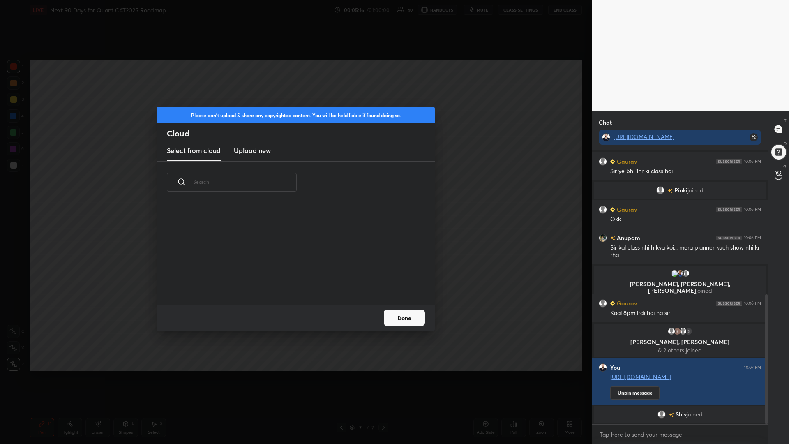
click at [248, 149] on h3 "Upload new" at bounding box center [252, 151] width 37 height 10
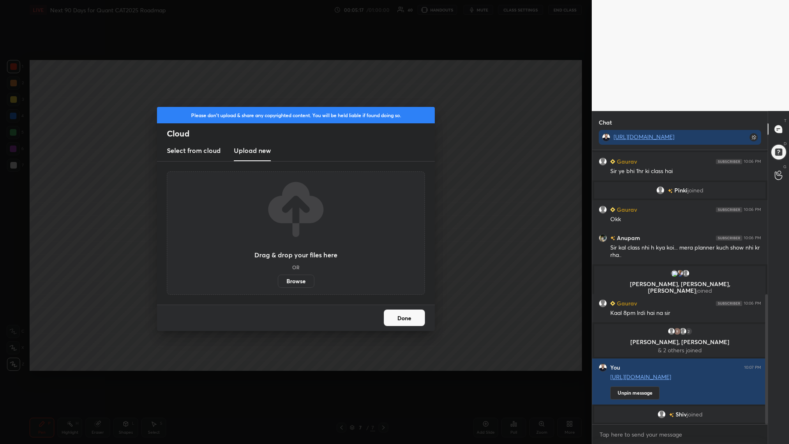
click at [298, 280] on label "Browse" at bounding box center [296, 281] width 37 height 13
click at [278, 280] on input "Browse" at bounding box center [278, 281] width 0 height 13
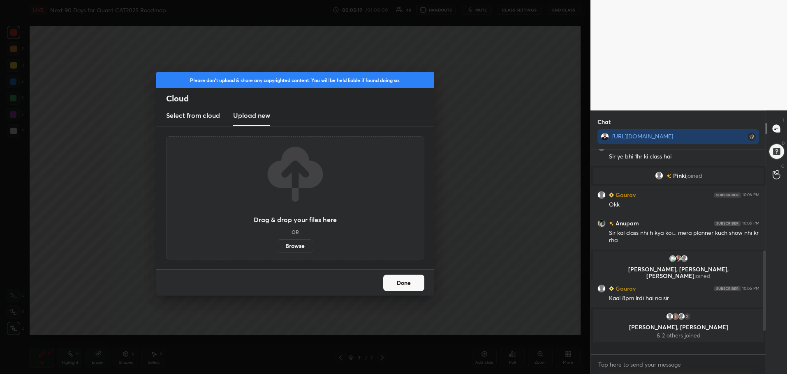
scroll to position [271, 0]
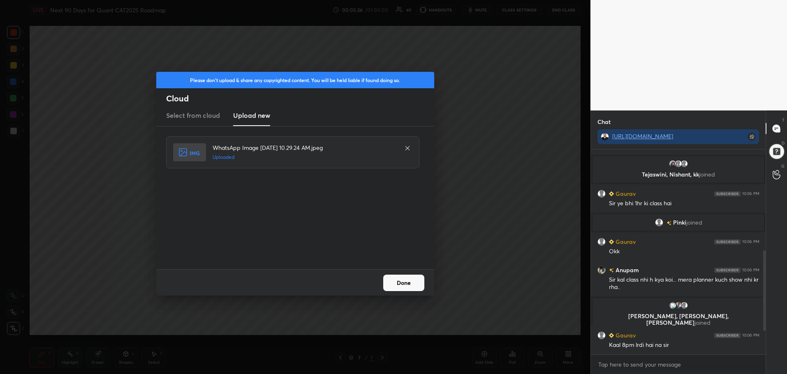
click at [401, 284] on button "Done" at bounding box center [403, 283] width 41 height 16
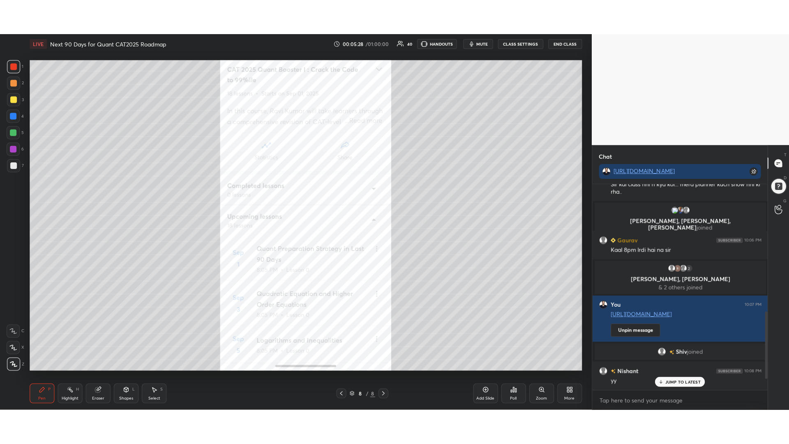
scroll to position [421, 0]
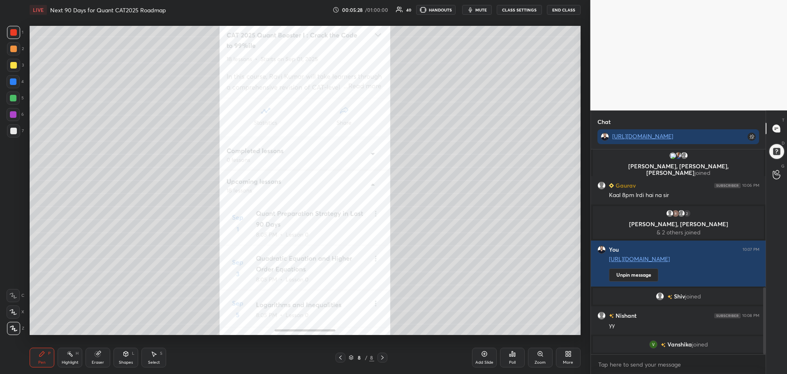
drag, startPoint x: 763, startPoint y: 316, endPoint x: 758, endPoint y: 388, distance: 72.1
click at [758, 0] on html "1 2 3 4 5 6 7 C X Z C X Z E E Erase all H H LIVE Next 90 Days for Quant CAT2025…" at bounding box center [393, 0] width 787 height 0
click at [568, 354] on icon at bounding box center [568, 354] width 7 height 7
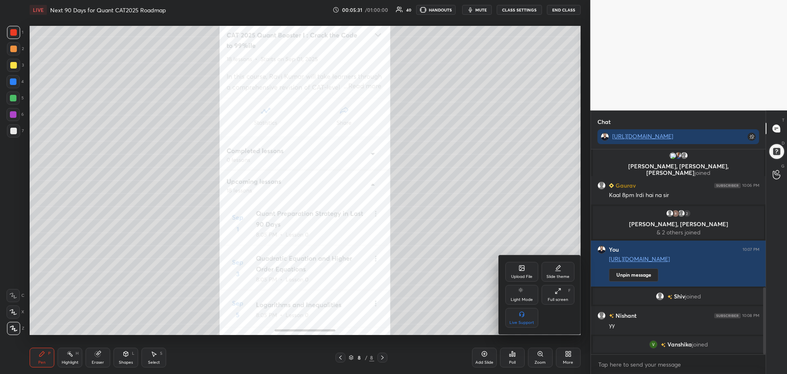
click at [558, 290] on icon at bounding box center [557, 291] width 7 height 7
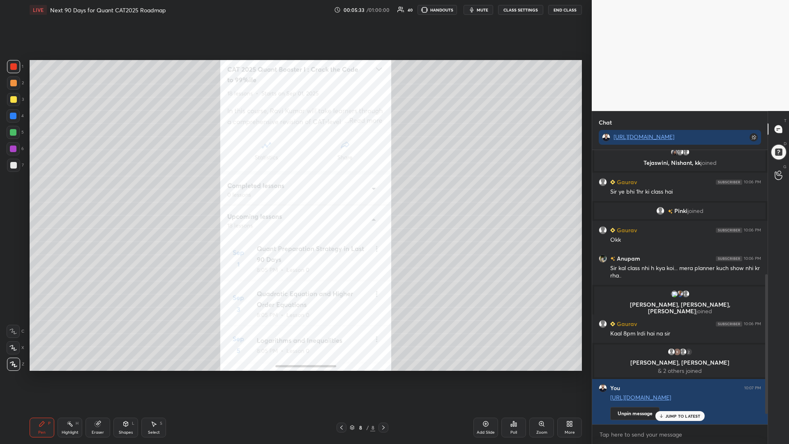
scroll to position [342, 0]
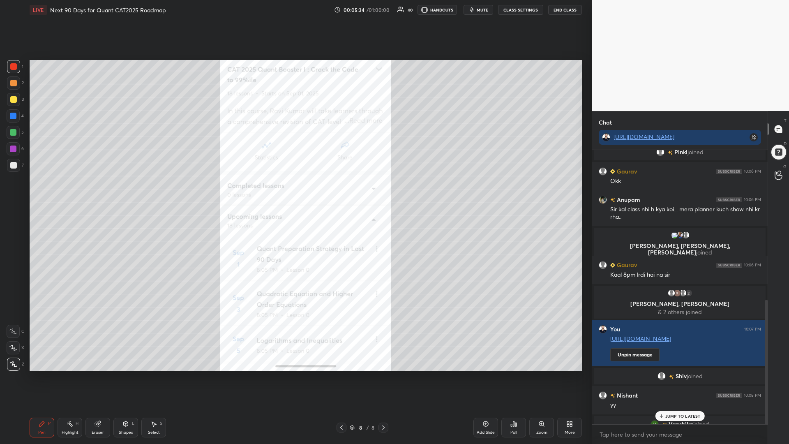
drag, startPoint x: 767, startPoint y: 349, endPoint x: 757, endPoint y: 444, distance: 94.6
click at [757, 374] on div "Gaurav 10:06 PM Sir ye bhi 1hr ki class hai Pinki joined Gaurav 10:06 PM Okk An…" at bounding box center [680, 297] width 176 height 294
click at [677, 374] on p "JUMP TO LATEST" at bounding box center [682, 416] width 35 height 5
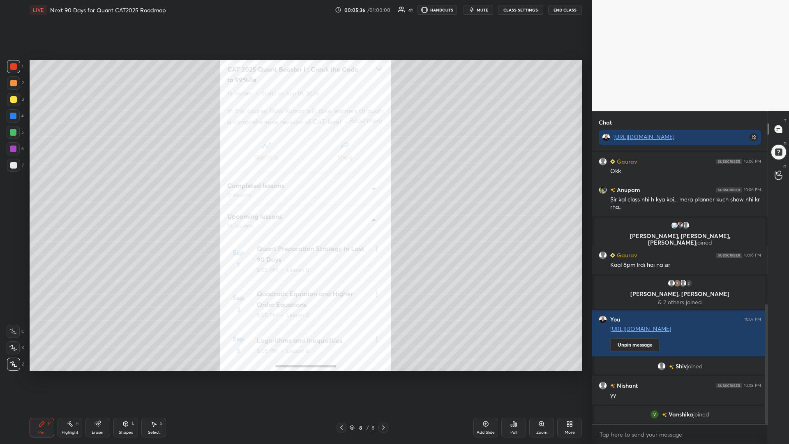
click at [11, 129] on div at bounding box center [13, 132] width 13 height 13
click at [14, 69] on div at bounding box center [13, 66] width 7 height 7
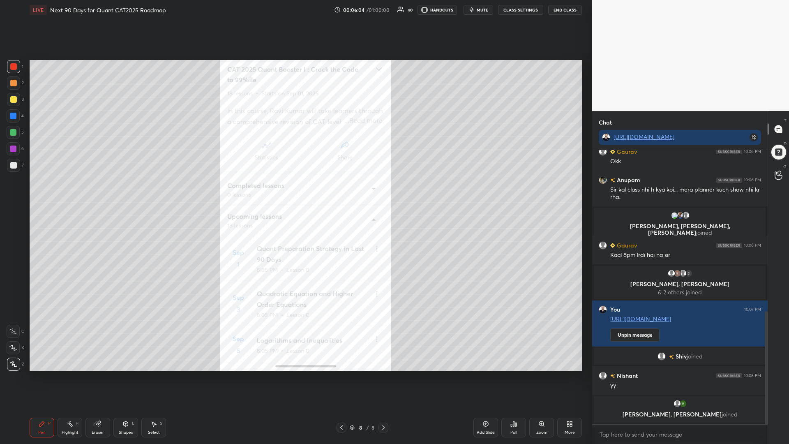
scroll to position [390, 0]
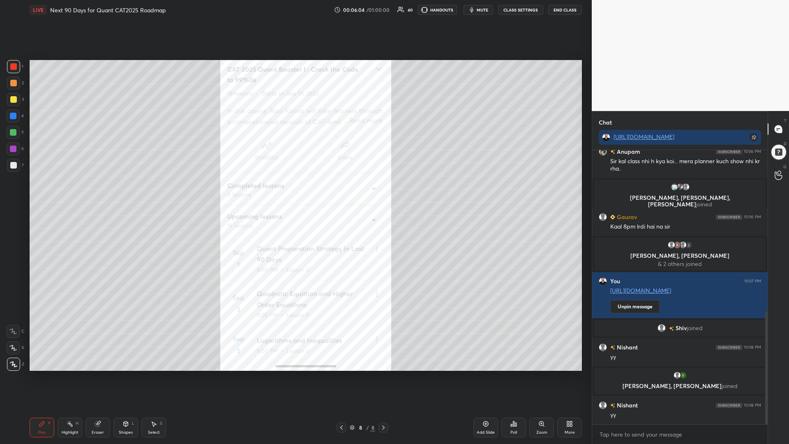
click at [12, 121] on div at bounding box center [13, 115] width 13 height 13
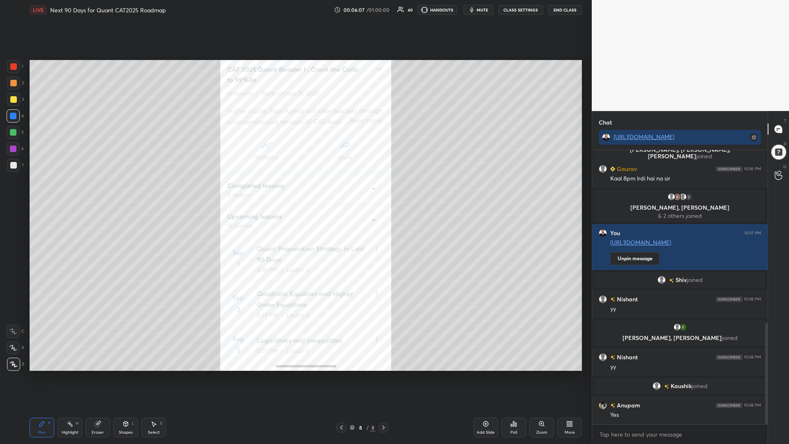
scroll to position [467, 0]
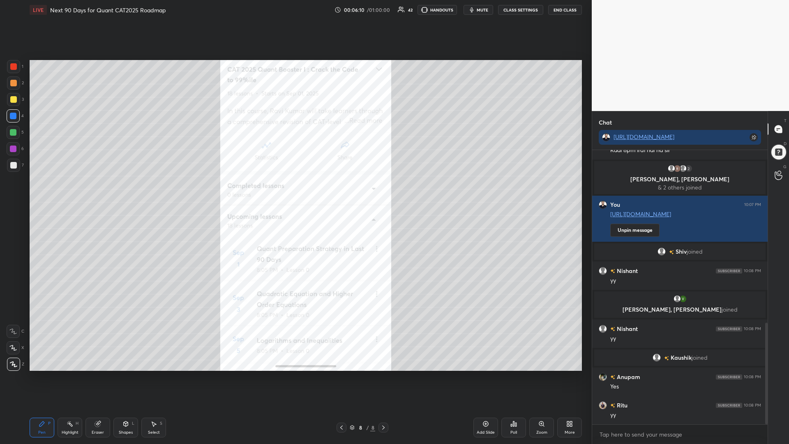
drag, startPoint x: 9, startPoint y: 83, endPoint x: 19, endPoint y: 85, distance: 9.6
click at [9, 83] on div at bounding box center [13, 82] width 13 height 13
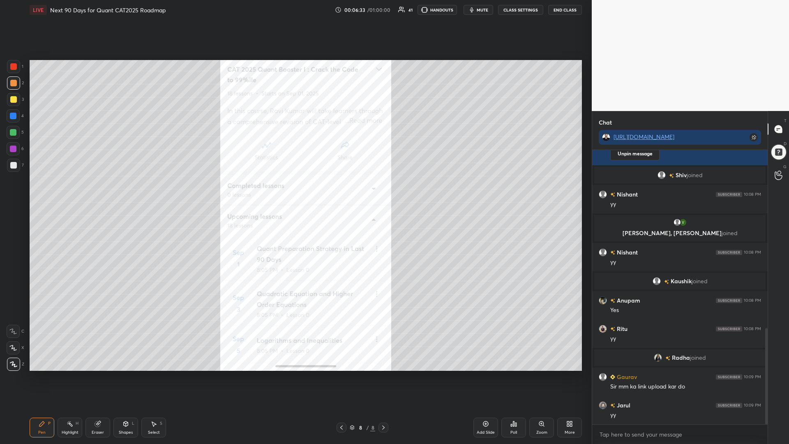
scroll to position [526, 0]
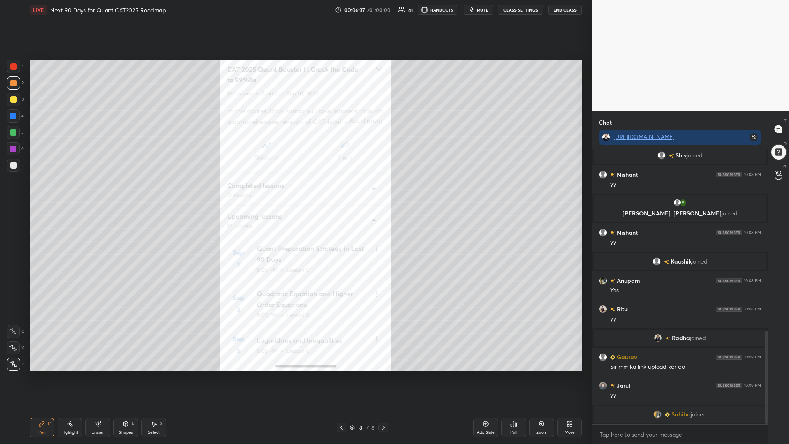
click at [8, 134] on div at bounding box center [13, 132] width 13 height 13
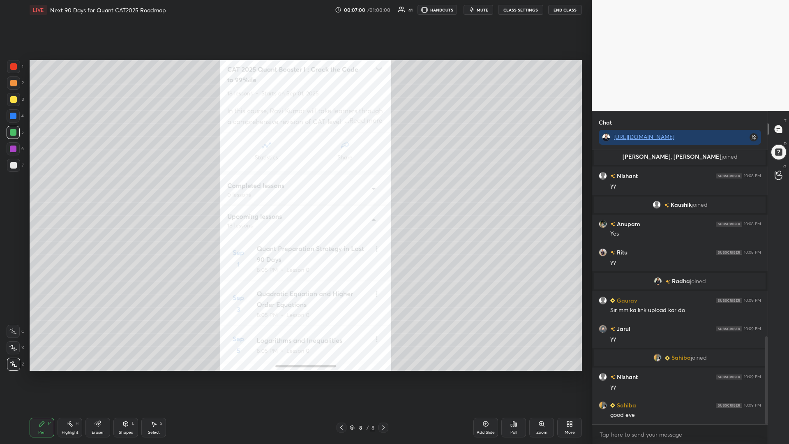
scroll to position [579, 0]
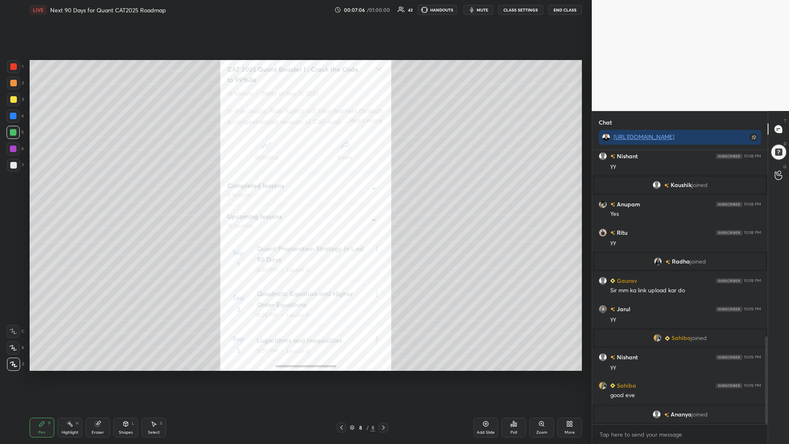
click at [12, 113] on div at bounding box center [13, 115] width 13 height 13
click at [10, 81] on div at bounding box center [13, 83] width 7 height 7
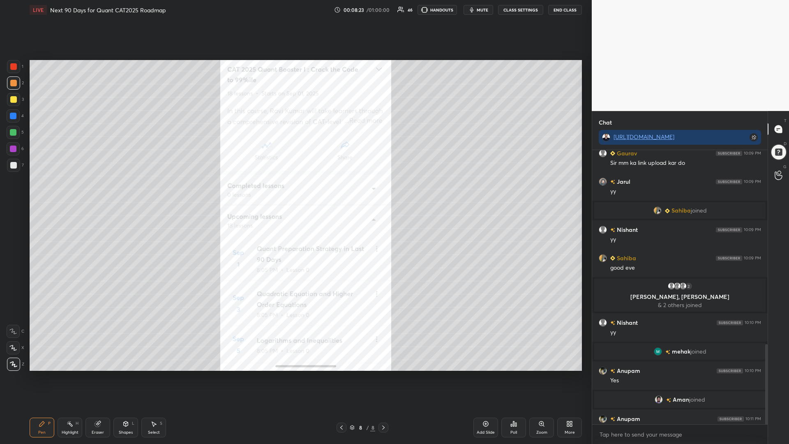
scroll to position [665, 0]
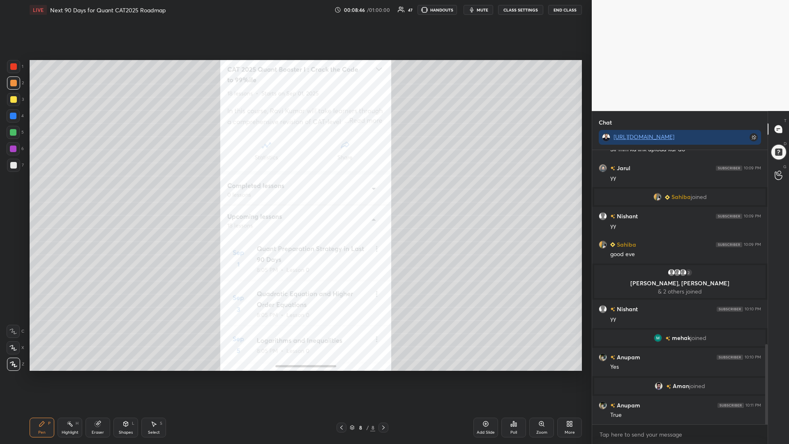
click at [9, 133] on div at bounding box center [13, 132] width 13 height 13
click at [484, 374] on icon at bounding box center [486, 423] width 7 height 7
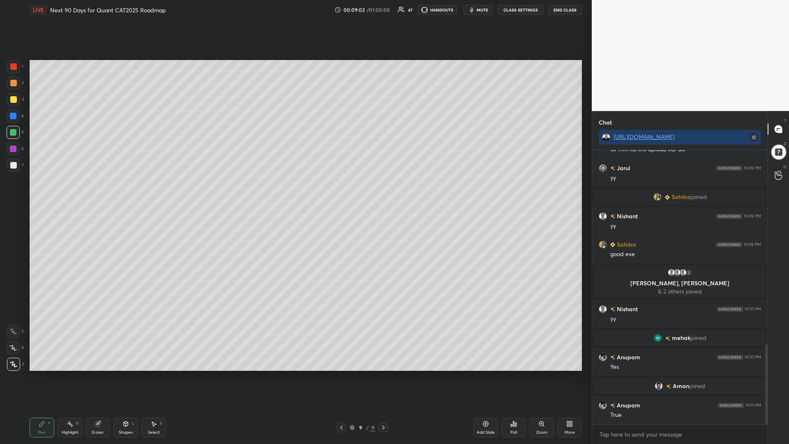
click at [16, 65] on div at bounding box center [13, 66] width 7 height 7
drag, startPoint x: 15, startPoint y: 132, endPoint x: 27, endPoint y: 129, distance: 12.6
click at [14, 132] on div at bounding box center [13, 132] width 7 height 7
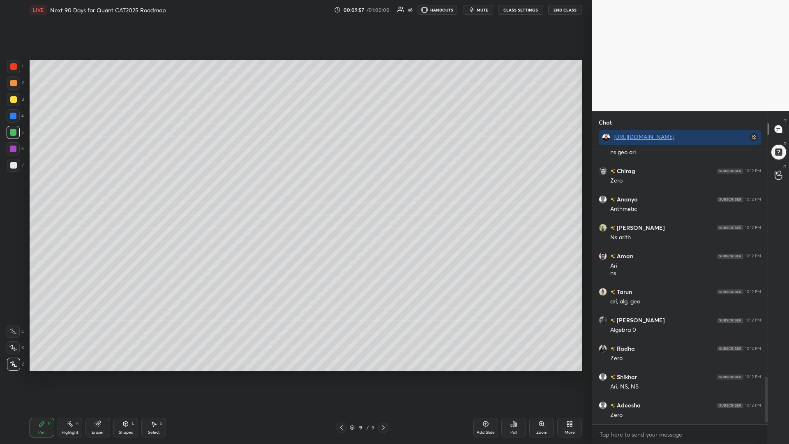
scroll to position [1373, 0]
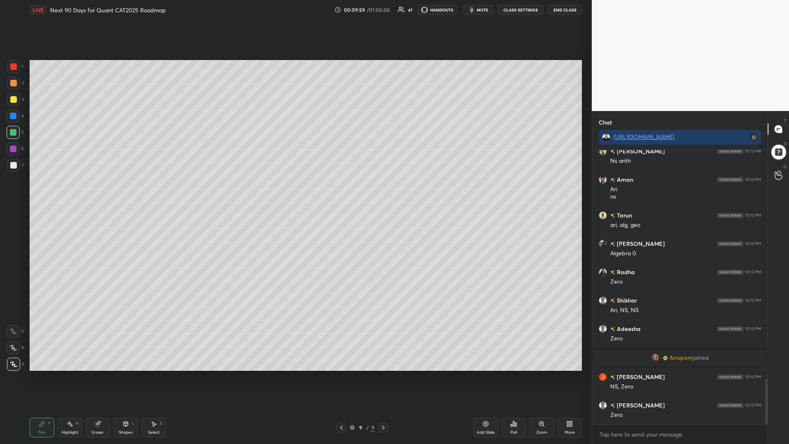
click at [7, 143] on div at bounding box center [13, 148] width 13 height 13
drag, startPoint x: 9, startPoint y: 116, endPoint x: 12, endPoint y: 103, distance: 13.5
click at [9, 115] on div at bounding box center [13, 115] width 13 height 13
click at [12, 81] on div at bounding box center [13, 83] width 7 height 7
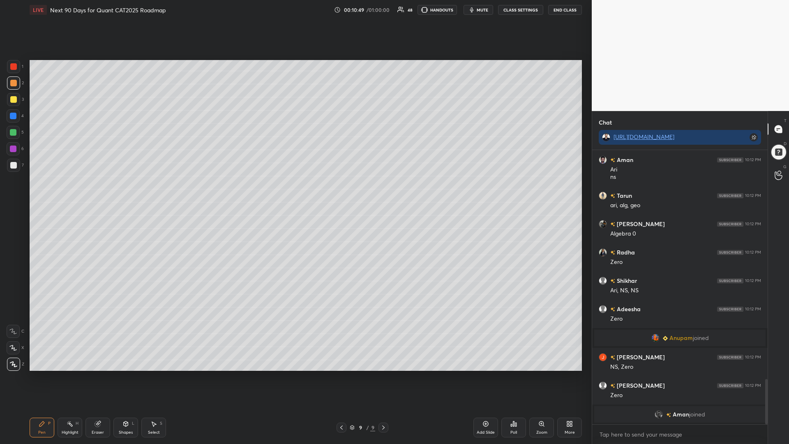
click at [7, 147] on div at bounding box center [13, 148] width 13 height 13
click at [14, 124] on div "4" at bounding box center [15, 117] width 17 height 16
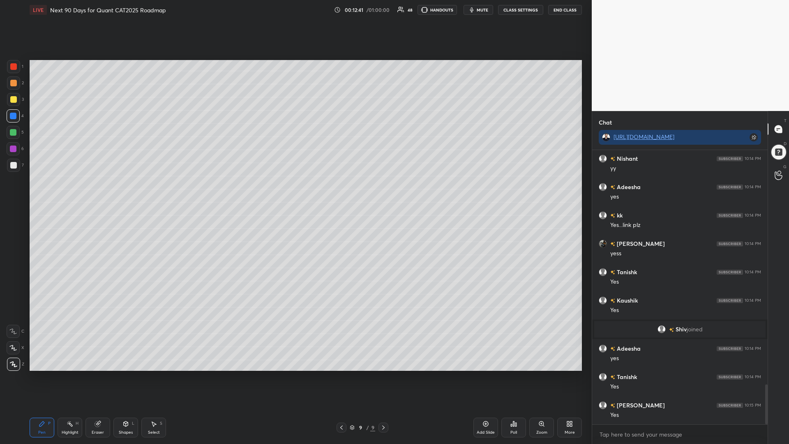
scroll to position [1615, 0]
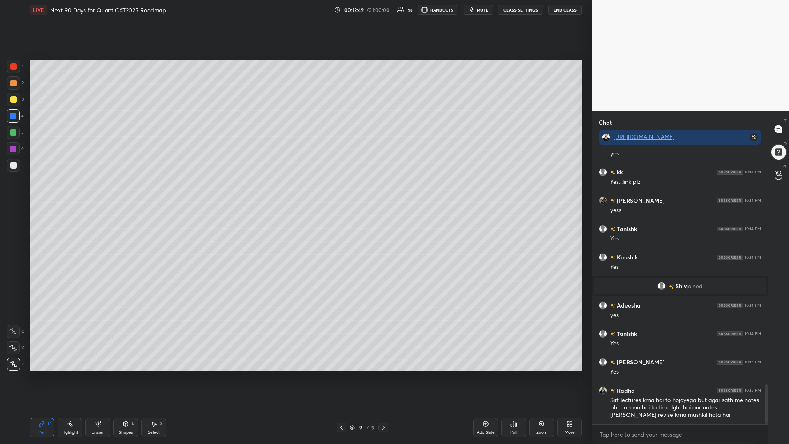
click at [99, 374] on icon at bounding box center [97, 423] width 5 height 5
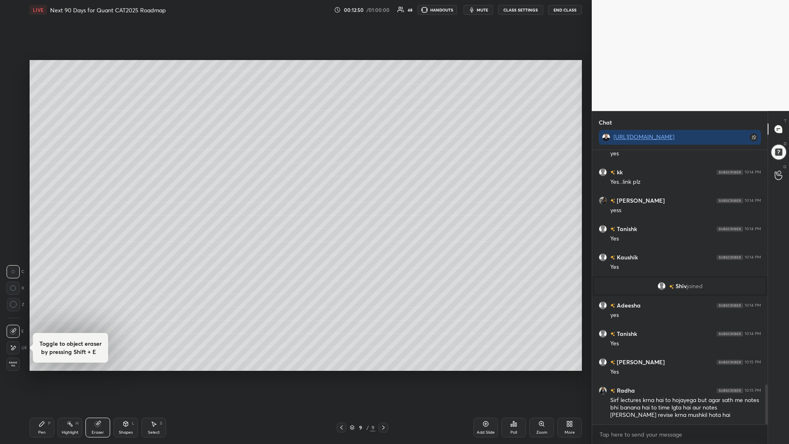
click at [14, 307] on icon at bounding box center [13, 304] width 7 height 7
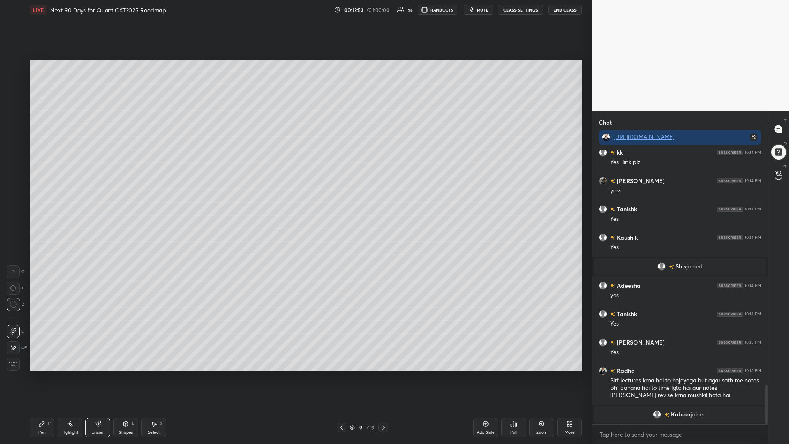
scroll to position [1645, 0]
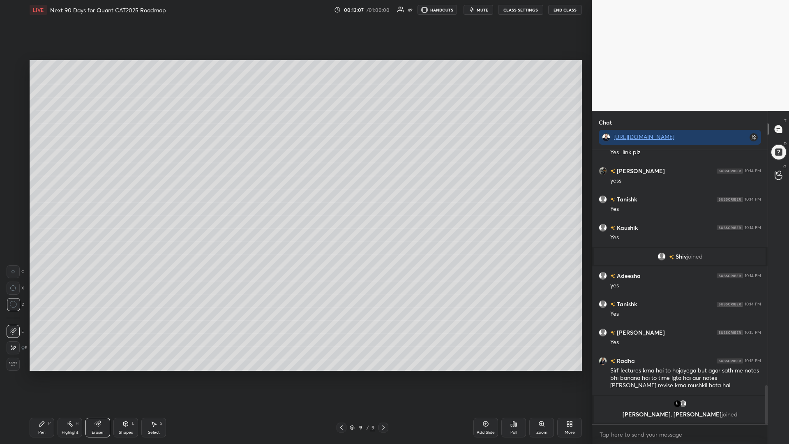
click at [37, 374] on div "Pen P" at bounding box center [42, 428] width 25 height 20
click at [11, 129] on div at bounding box center [13, 132] width 7 height 7
click at [12, 83] on div at bounding box center [13, 83] width 7 height 7
click at [12, 132] on div at bounding box center [13, 132] width 7 height 7
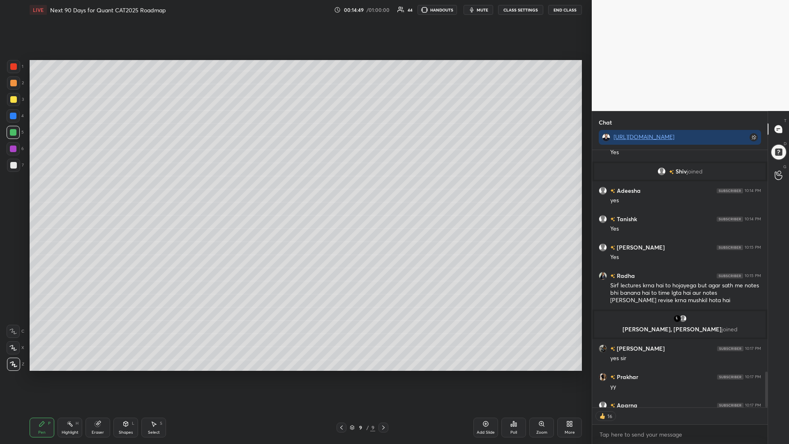
scroll to position [1725, 0]
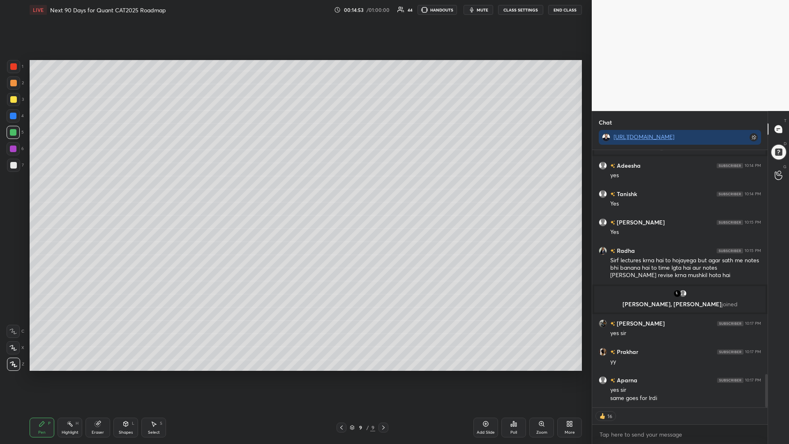
click at [485, 374] on icon at bounding box center [486, 423] width 7 height 7
drag, startPoint x: 15, startPoint y: 64, endPoint x: 29, endPoint y: 69, distance: 14.8
click at [14, 65] on div at bounding box center [13, 66] width 7 height 7
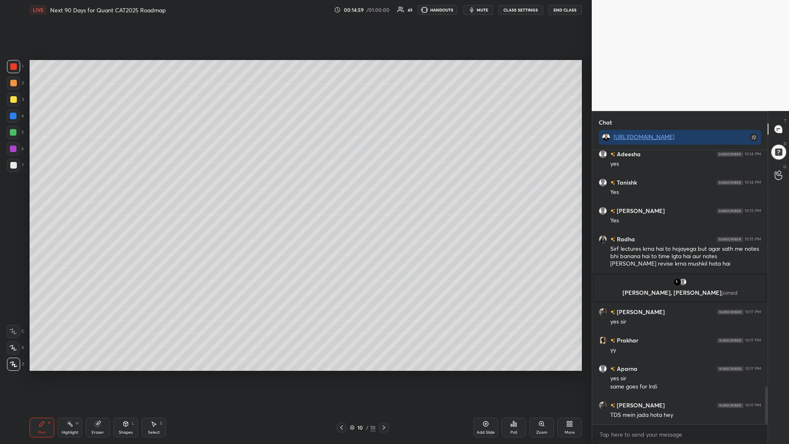
scroll to position [1756, 0]
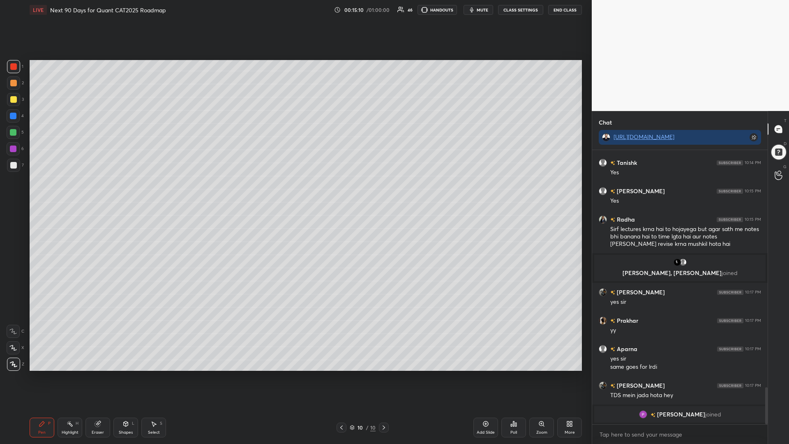
click at [12, 132] on div at bounding box center [13, 132] width 7 height 7
drag, startPoint x: 11, startPoint y: 116, endPoint x: 29, endPoint y: 111, distance: 18.9
click at [11, 116] on div at bounding box center [13, 116] width 7 height 7
click at [12, 133] on div at bounding box center [13, 132] width 7 height 7
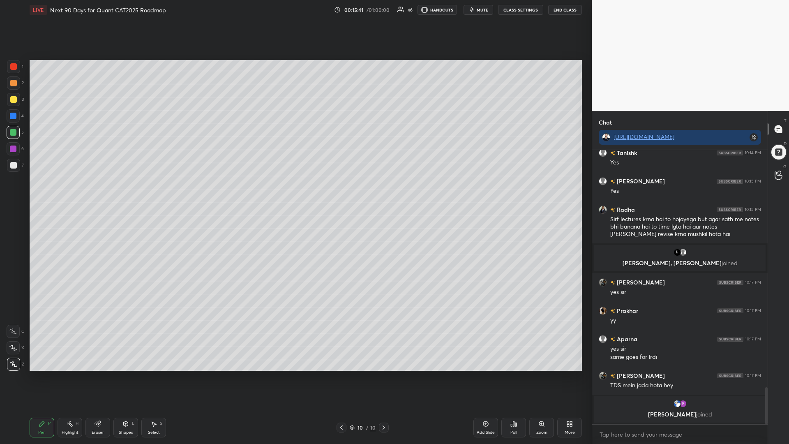
click at [13, 146] on div at bounding box center [13, 149] width 7 height 7
click at [10, 116] on div at bounding box center [13, 116] width 7 height 7
click at [14, 67] on div at bounding box center [13, 66] width 7 height 7
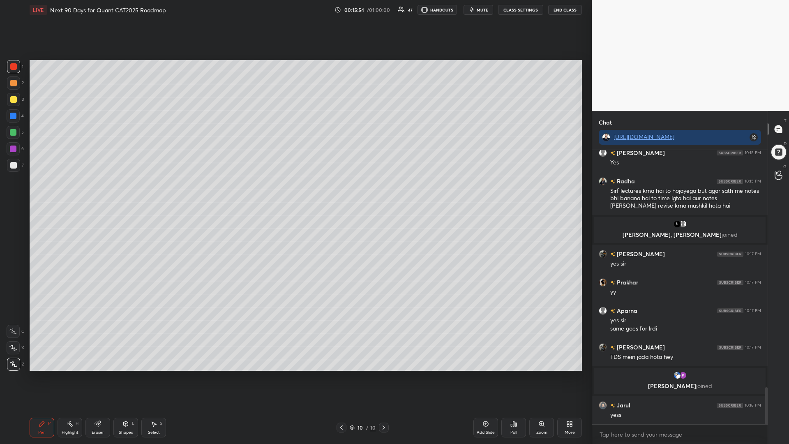
scroll to position [1756, 0]
click at [12, 133] on div at bounding box center [13, 132] width 7 height 7
click at [12, 149] on div at bounding box center [13, 149] width 7 height 7
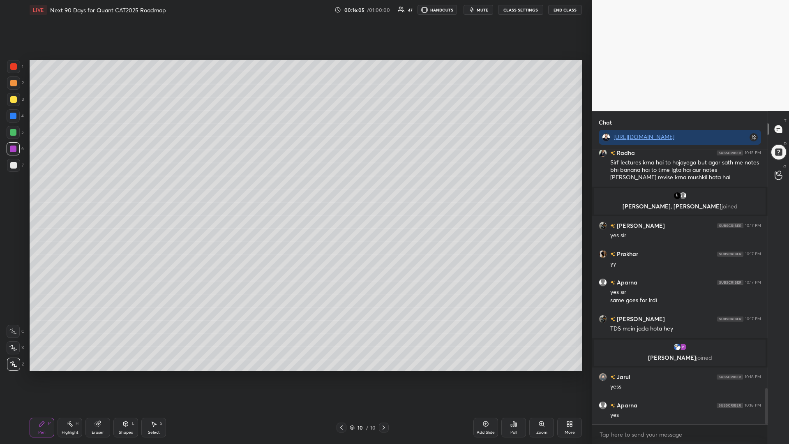
scroll to position [1812, 0]
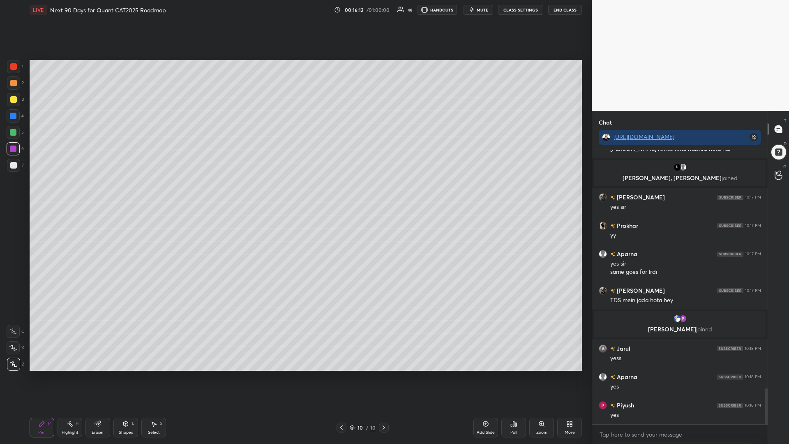
click at [485, 374] on icon at bounding box center [486, 424] width 2 height 2
click at [16, 117] on div at bounding box center [13, 116] width 7 height 7
click at [13, 83] on div at bounding box center [13, 83] width 7 height 7
click at [13, 132] on div at bounding box center [13, 132] width 7 height 7
click at [14, 65] on div at bounding box center [13, 66] width 7 height 7
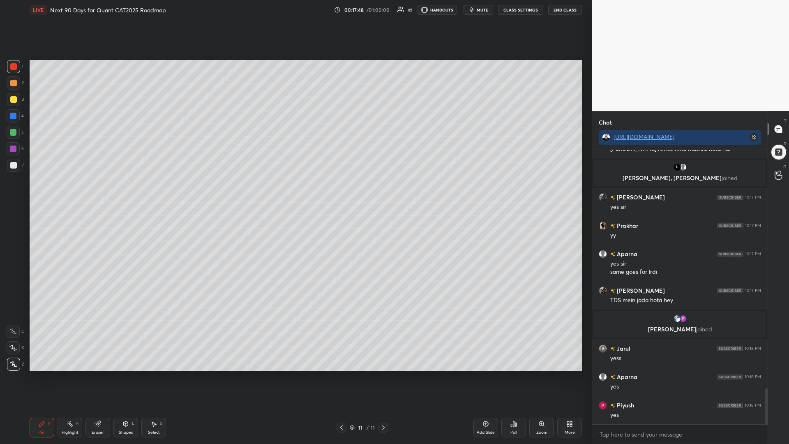
click at [13, 151] on div at bounding box center [13, 149] width 7 height 7
drag, startPoint x: 160, startPoint y: 418, endPoint x: 155, endPoint y: 418, distance: 4.6
click at [159, 374] on div "Pen P Highlight H Eraser Shapes L Select S 11 / 11 Add Slide Poll Zoom More" at bounding box center [306, 427] width 552 height 33
click at [150, 374] on div "Select" at bounding box center [154, 432] width 12 height 4
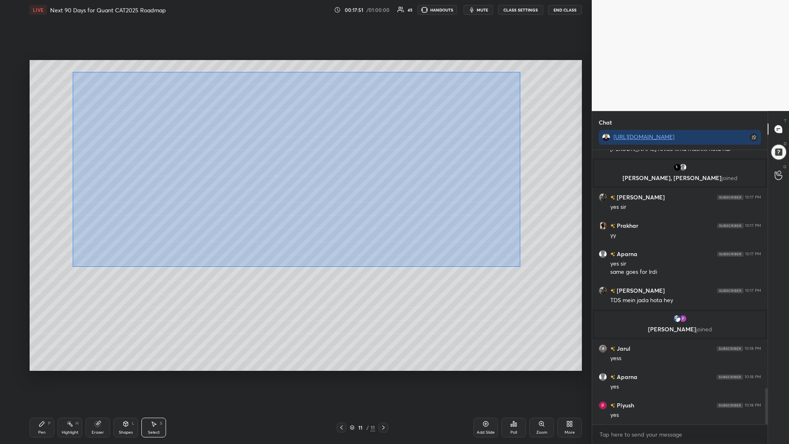
drag, startPoint x: 516, startPoint y: 266, endPoint x: 159, endPoint y: 101, distance: 393.0
click at [73, 72] on div "0 ° Undo Copy Duplicate Duplicate to new slide Delete" at bounding box center [306, 215] width 552 height 311
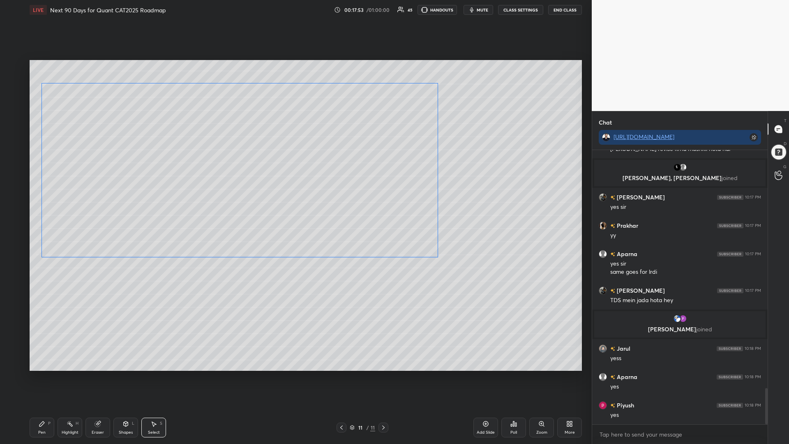
drag, startPoint x: 371, startPoint y: 172, endPoint x: 292, endPoint y: 170, distance: 78.9
click at [292, 170] on div "0 ° Undo Copy Duplicate Duplicate to new slide Delete" at bounding box center [306, 215] width 552 height 311
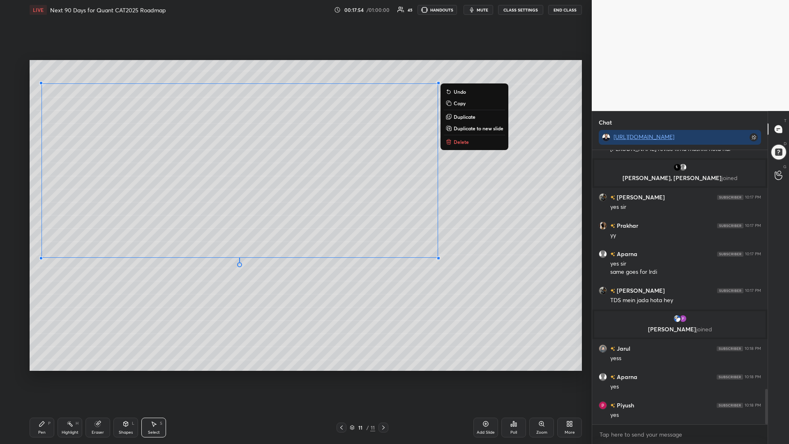
scroll to position [1841, 0]
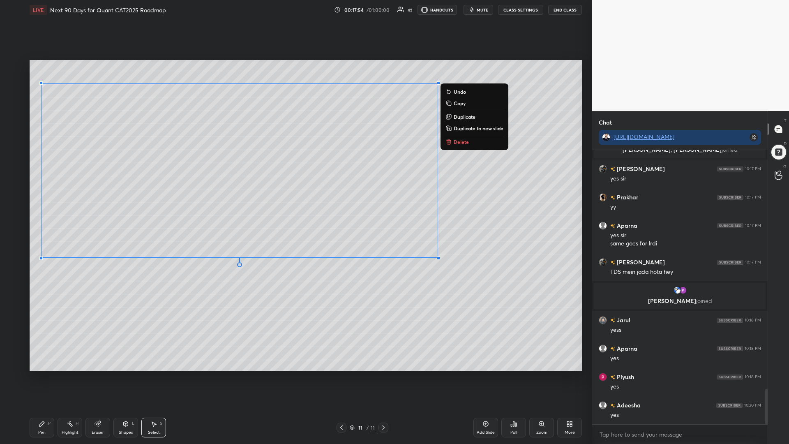
click at [123, 374] on icon at bounding box center [125, 423] width 7 height 7
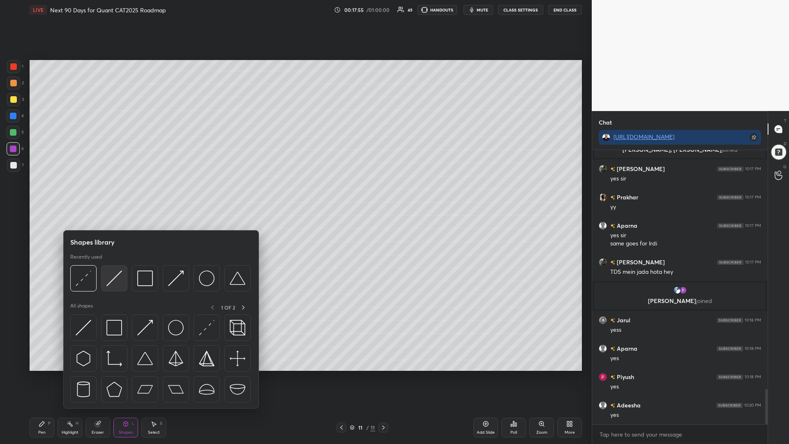
click at [114, 283] on img at bounding box center [114, 278] width 16 height 16
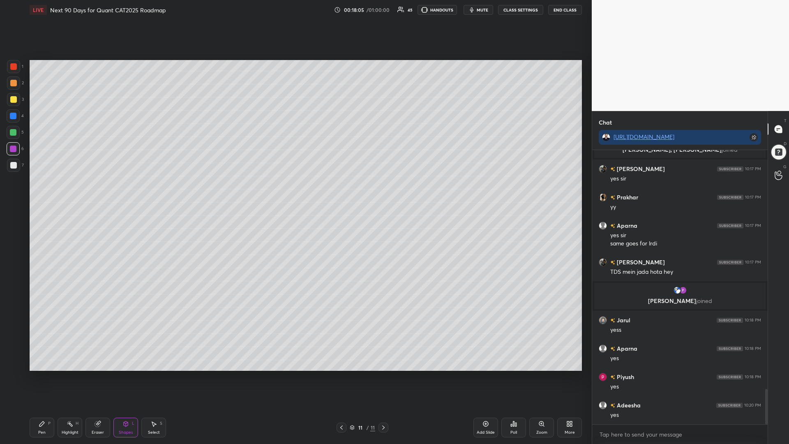
click at [39, 374] on div "Pen" at bounding box center [41, 432] width 7 height 4
click at [12, 162] on div at bounding box center [13, 165] width 13 height 13
click at [12, 83] on div at bounding box center [13, 83] width 7 height 7
click at [10, 148] on div at bounding box center [13, 148] width 13 height 13
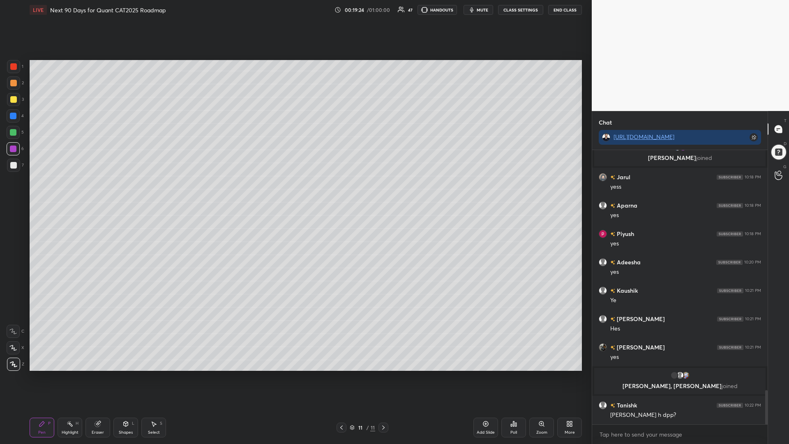
scroll to position [1938, 0]
click at [14, 130] on div at bounding box center [13, 132] width 7 height 7
click at [13, 95] on div at bounding box center [13, 99] width 13 height 13
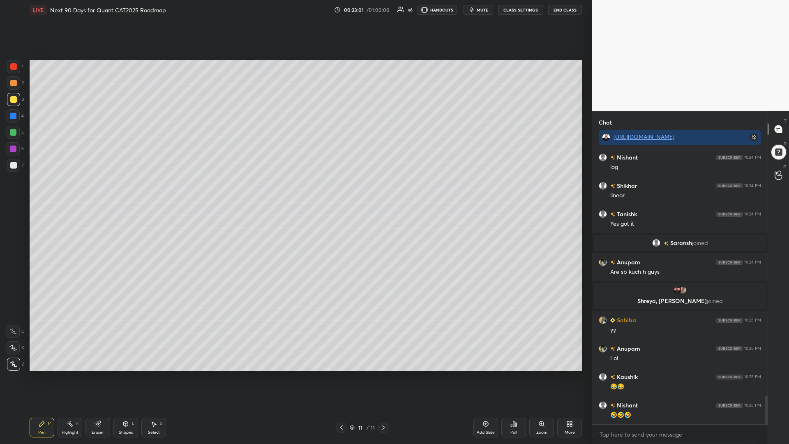
scroll to position [2351, 0]
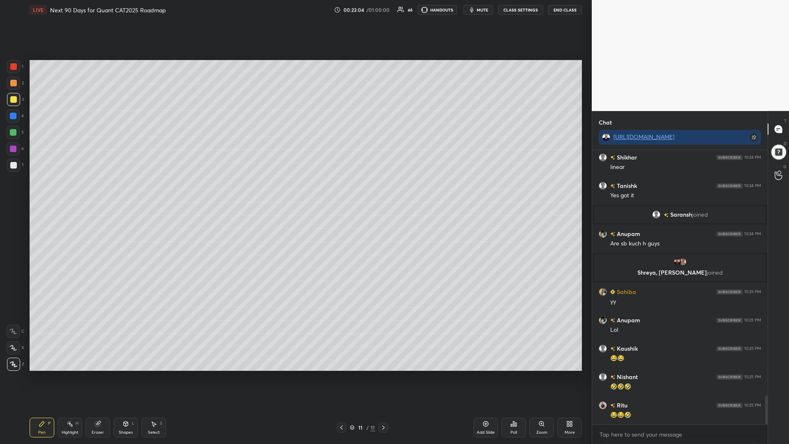
drag, startPoint x: 15, startPoint y: 144, endPoint x: 18, endPoint y: 136, distance: 8.5
click at [15, 144] on div at bounding box center [13, 148] width 13 height 13
click at [10, 96] on div at bounding box center [13, 99] width 13 height 13
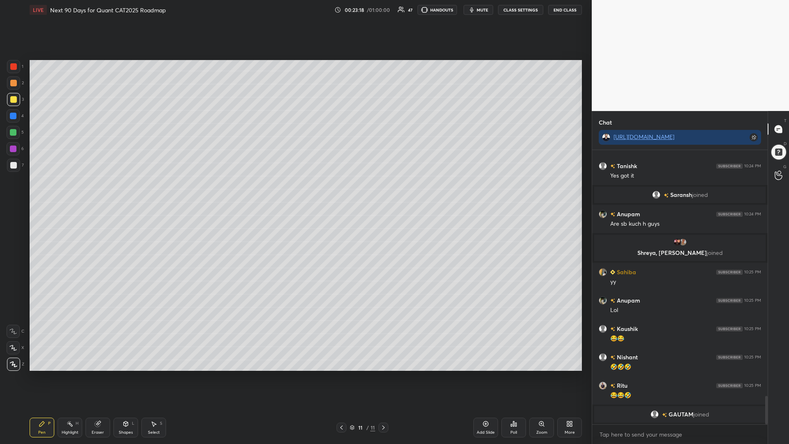
scroll to position [2352, 0]
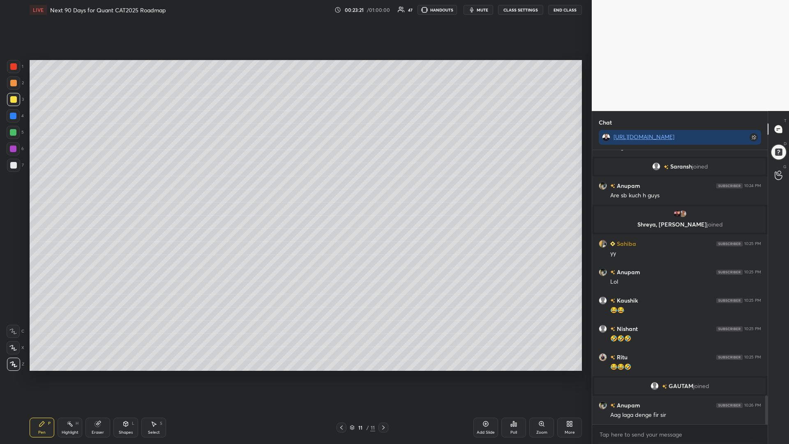
click at [485, 374] on div "Add Slide" at bounding box center [486, 428] width 25 height 20
click at [11, 81] on div at bounding box center [13, 83] width 7 height 7
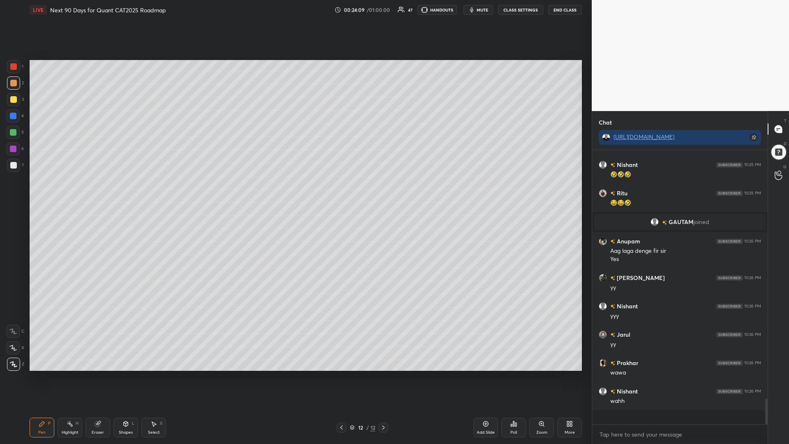
scroll to position [2502, 0]
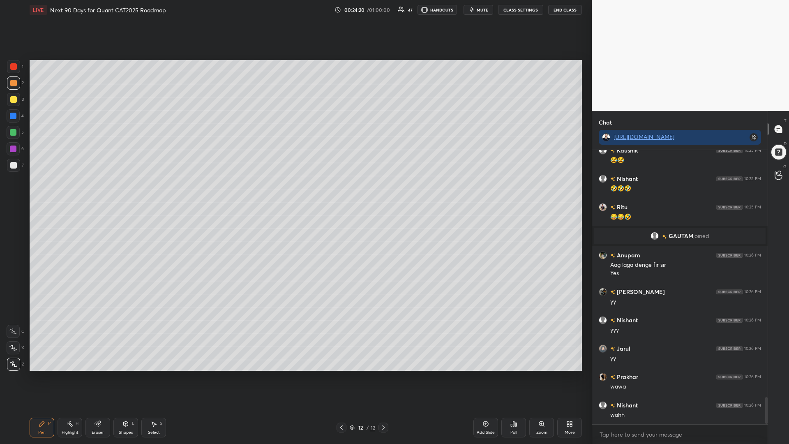
click at [96, 374] on div "Eraser" at bounding box center [97, 428] width 25 height 20
click at [16, 363] on span "Erase all" at bounding box center [13, 364] width 12 height 6
click at [10, 123] on div "4" at bounding box center [15, 117] width 17 height 16
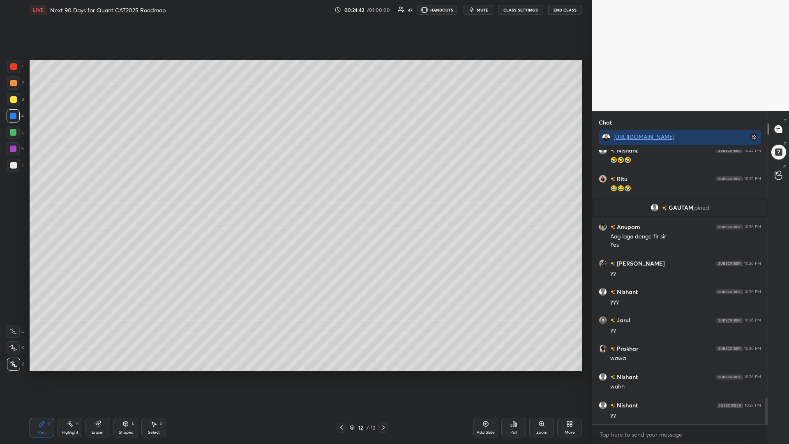
click at [12, 132] on div at bounding box center [13, 132] width 7 height 7
click at [12, 149] on div at bounding box center [13, 149] width 7 height 7
click at [15, 66] on div at bounding box center [13, 66] width 7 height 7
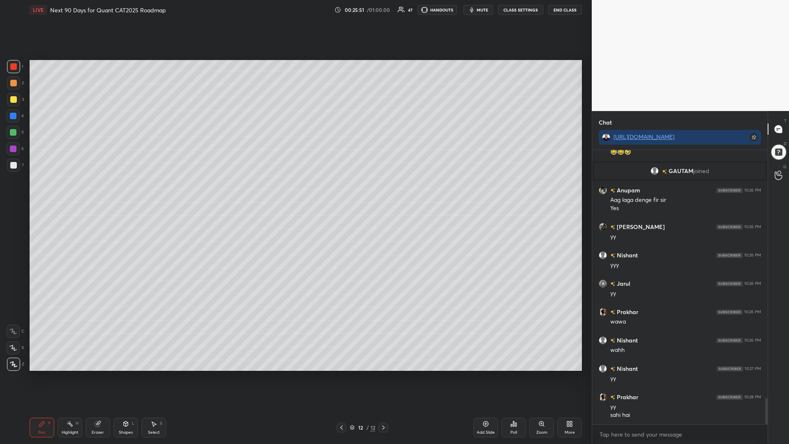
scroll to position [2587, 0]
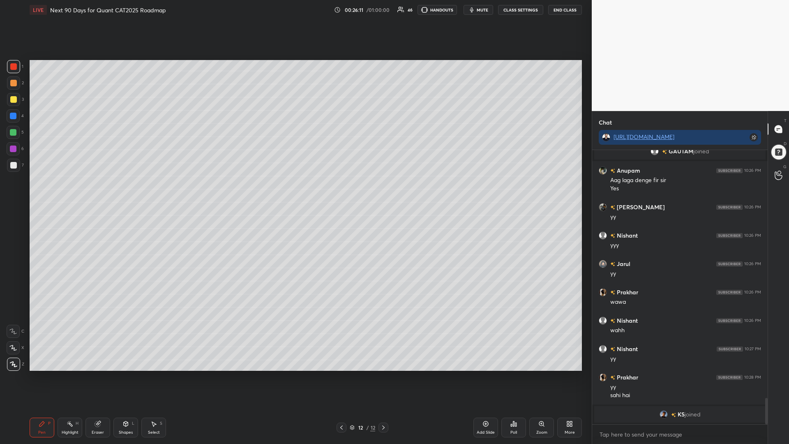
click at [8, 134] on div at bounding box center [13, 132] width 13 height 13
drag, startPoint x: 15, startPoint y: 83, endPoint x: 24, endPoint y: 85, distance: 9.4
click at [16, 83] on div at bounding box center [13, 83] width 7 height 7
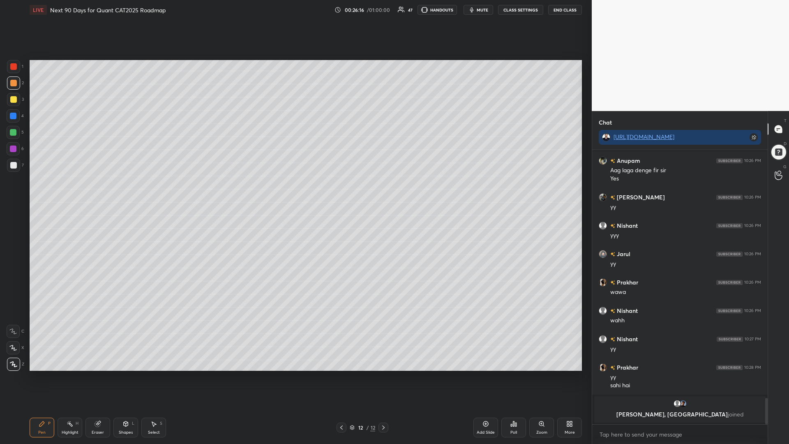
click at [10, 152] on div at bounding box center [13, 148] width 13 height 13
click at [13, 113] on div at bounding box center [13, 115] width 13 height 13
click at [16, 67] on div at bounding box center [13, 66] width 7 height 7
drag, startPoint x: 17, startPoint y: 119, endPoint x: 15, endPoint y: 136, distance: 16.9
click at [16, 119] on div at bounding box center [13, 115] width 13 height 13
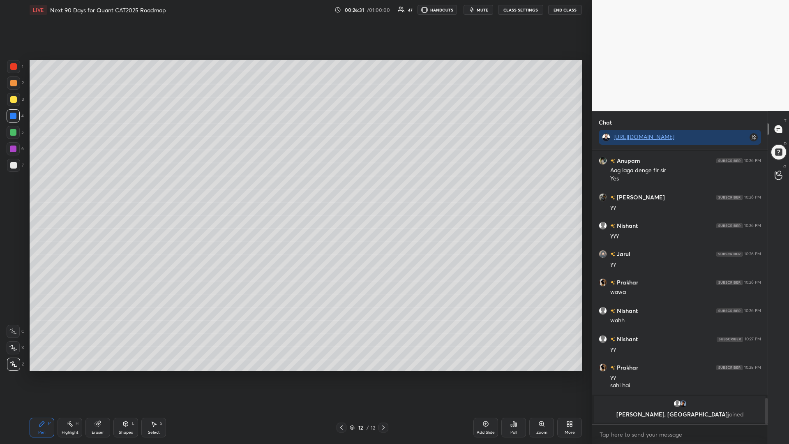
click at [12, 166] on div at bounding box center [13, 165] width 7 height 7
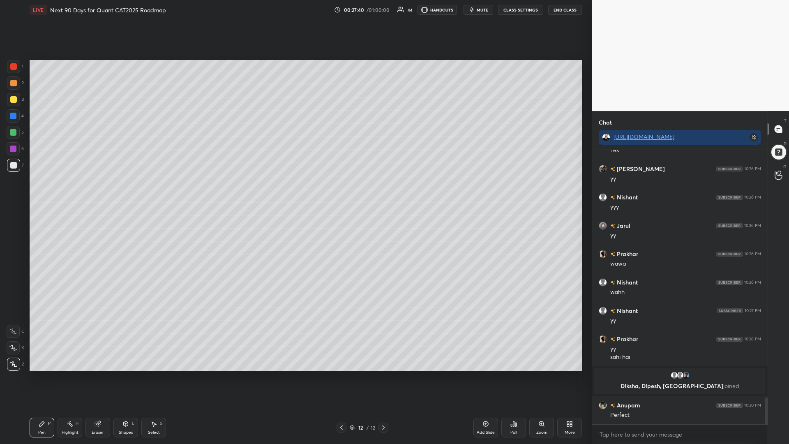
scroll to position [2558, 0]
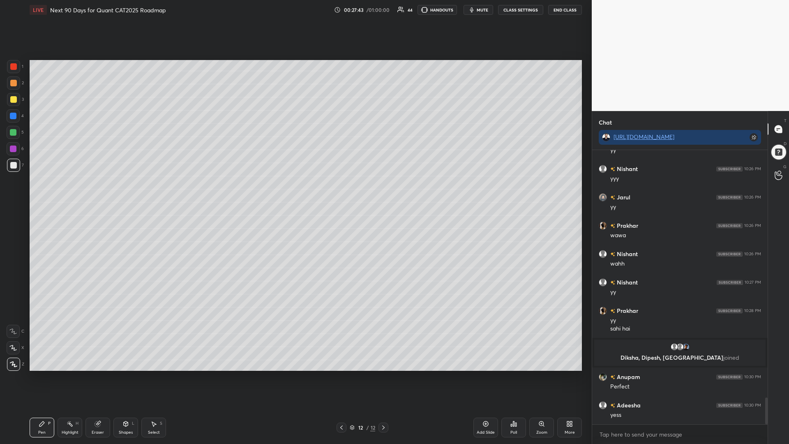
click at [127, 374] on div "Shapes" at bounding box center [126, 432] width 14 height 4
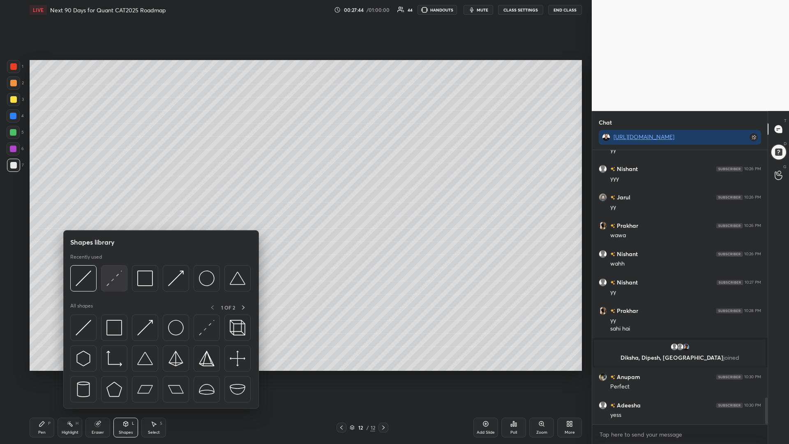
click at [114, 276] on img at bounding box center [114, 278] width 16 height 16
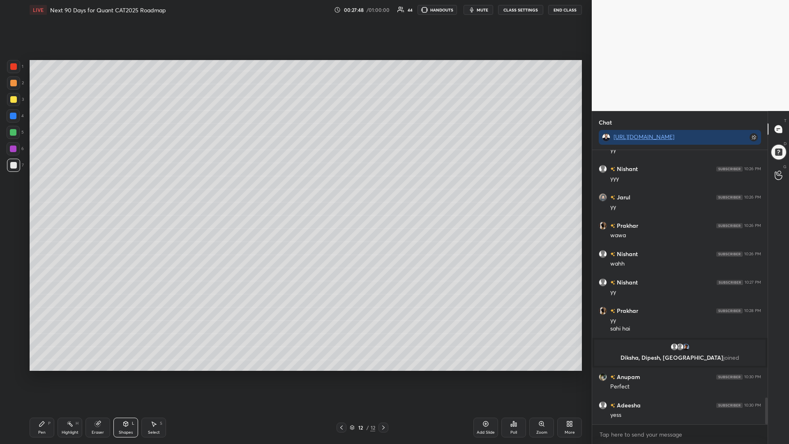
click at [12, 114] on div at bounding box center [13, 116] width 7 height 7
click at [13, 81] on div at bounding box center [13, 83] width 7 height 7
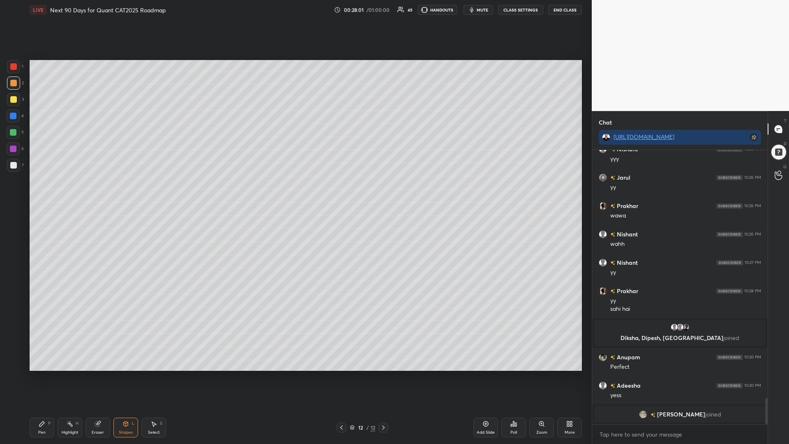
drag, startPoint x: 40, startPoint y: 436, endPoint x: 42, endPoint y: 431, distance: 5.5
click at [40, 374] on div "Pen P" at bounding box center [42, 428] width 25 height 20
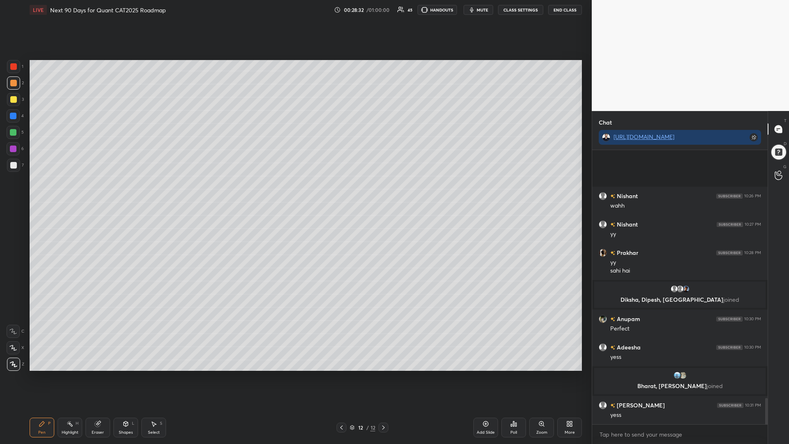
scroll to position [2593, 0]
drag, startPoint x: 18, startPoint y: 134, endPoint x: 13, endPoint y: 140, distance: 7.3
click at [16, 134] on div at bounding box center [13, 132] width 13 height 13
click at [15, 148] on div at bounding box center [13, 149] width 7 height 7
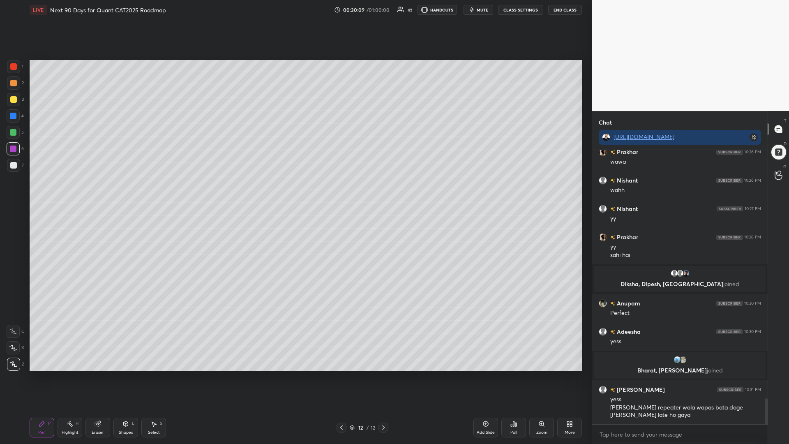
scroll to position [2637, 0]
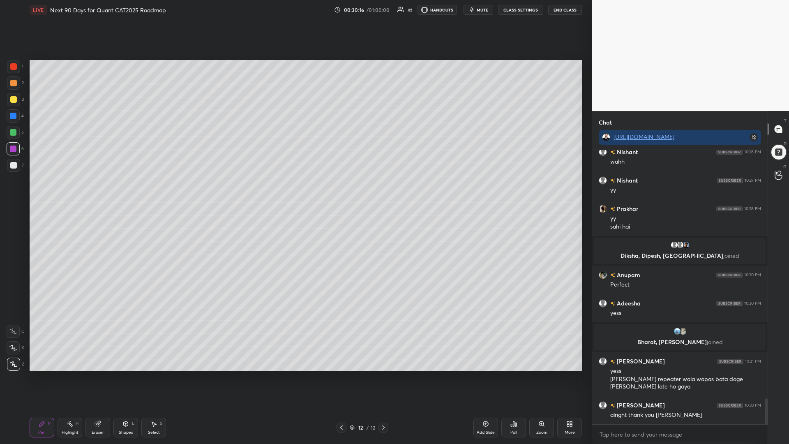
click at [14, 115] on div at bounding box center [13, 116] width 7 height 7
click at [353, 374] on icon at bounding box center [352, 426] width 4 height 2
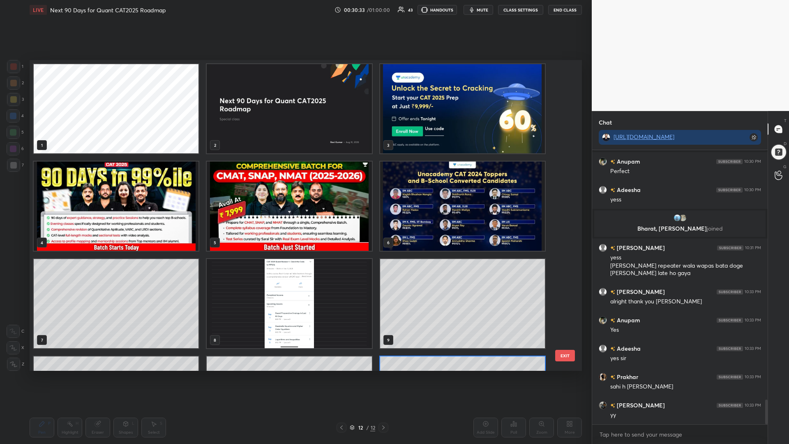
scroll to position [2779, 0]
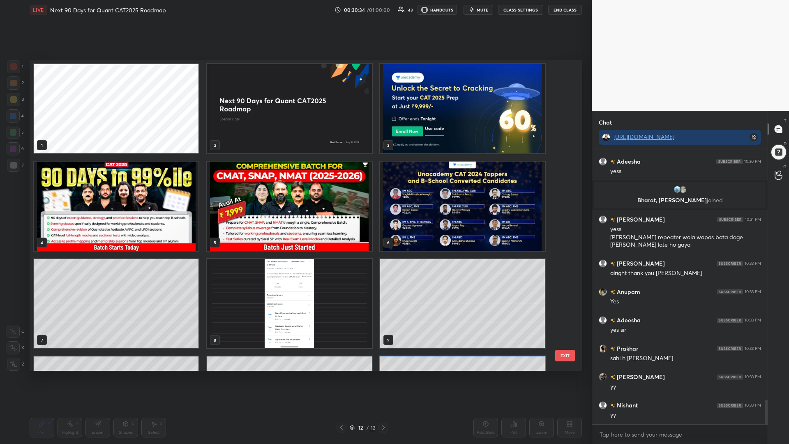
click at [403, 119] on img "grid" at bounding box center [462, 108] width 165 height 89
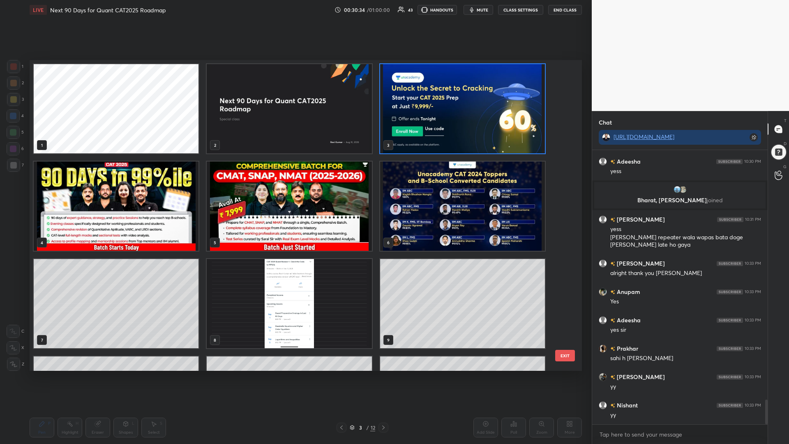
click at [404, 120] on img "grid" at bounding box center [462, 108] width 165 height 89
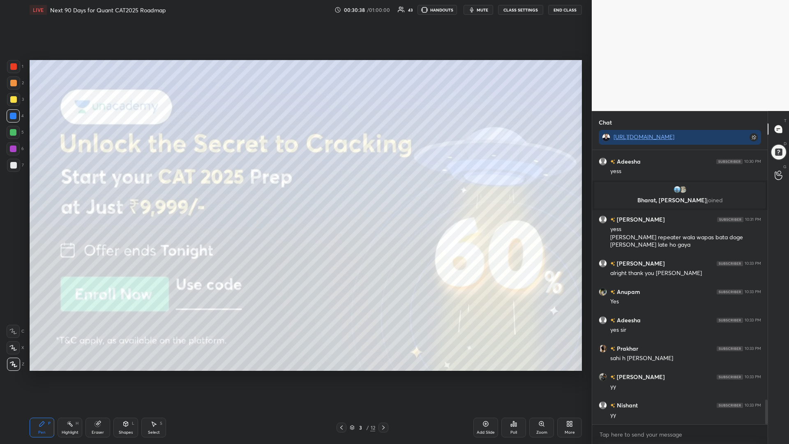
click at [14, 67] on div at bounding box center [13, 66] width 7 height 7
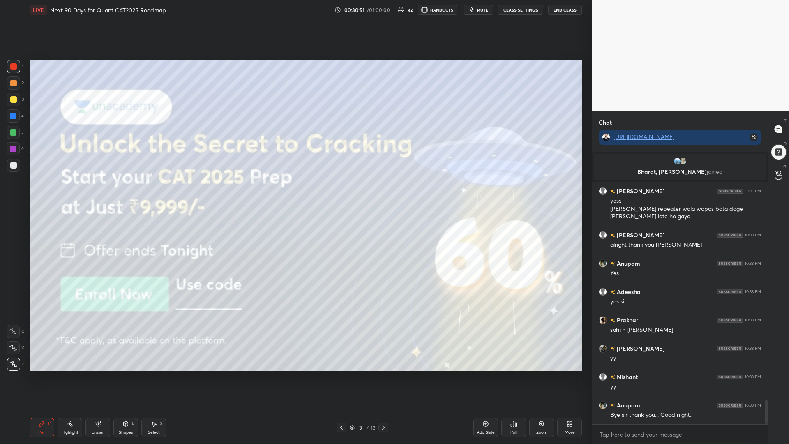
click at [384, 374] on icon at bounding box center [383, 427] width 7 height 7
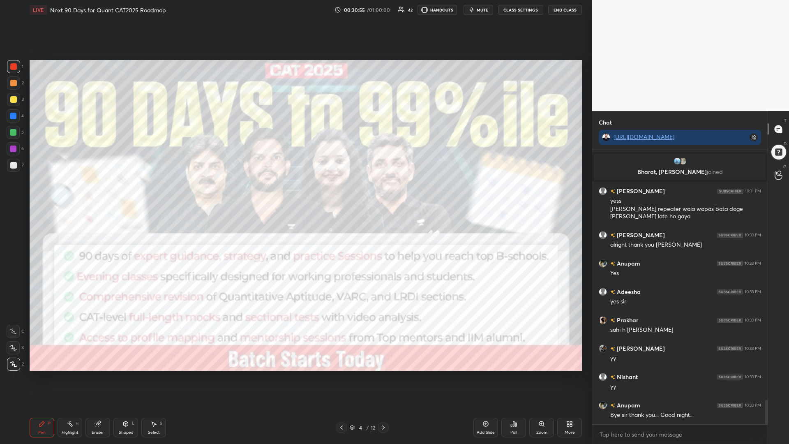
click at [12, 83] on div at bounding box center [13, 83] width 7 height 7
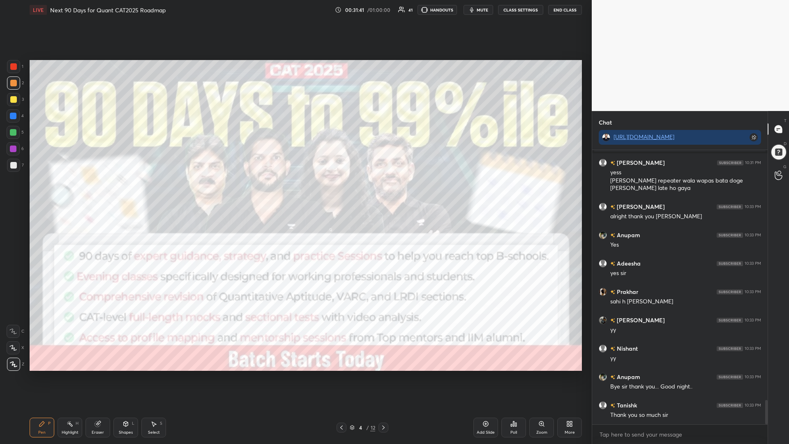
click at [382, 374] on icon at bounding box center [383, 427] width 7 height 7
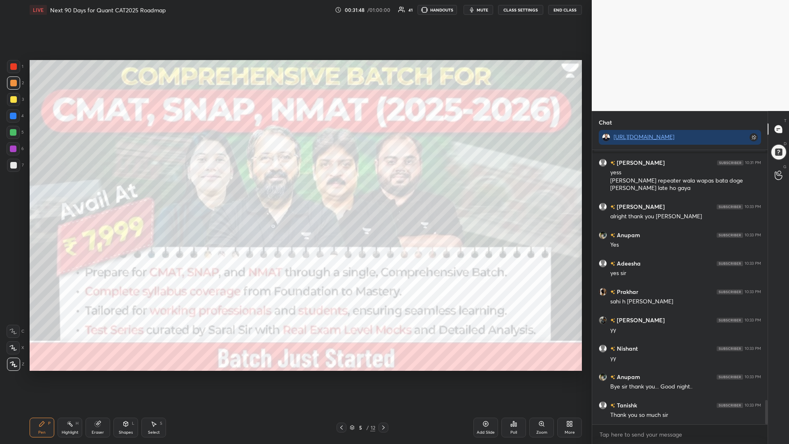
click at [381, 374] on icon at bounding box center [383, 427] width 7 height 7
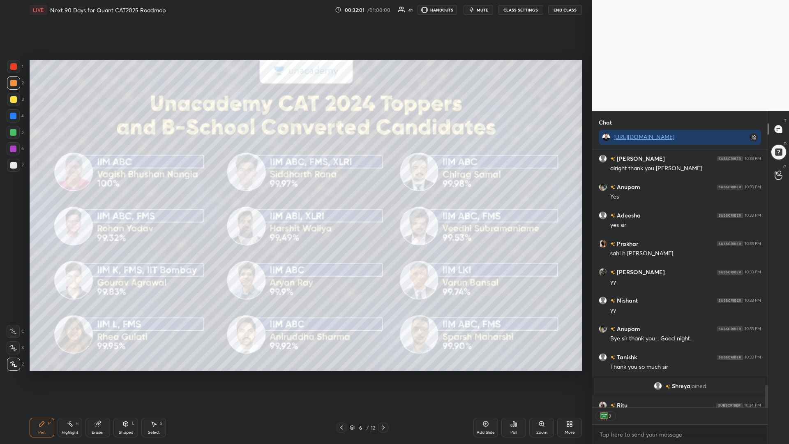
scroll to position [2874, 0]
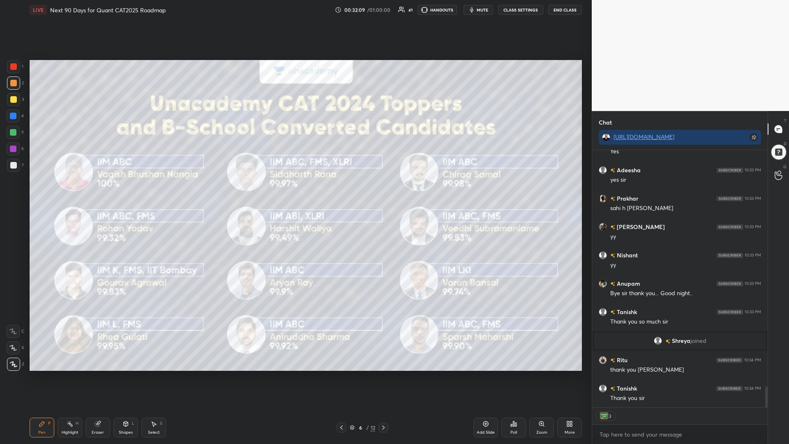
click at [355, 374] on div "6 / 12" at bounding box center [362, 427] width 25 height 7
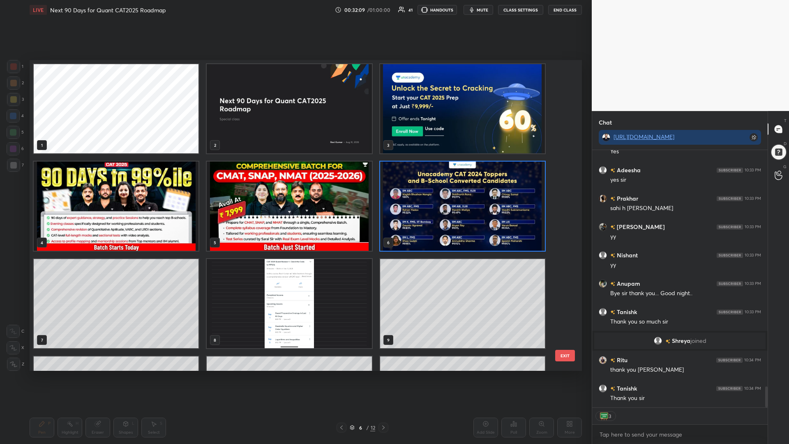
scroll to position [308, 548]
click at [273, 124] on img "grid" at bounding box center [289, 108] width 165 height 89
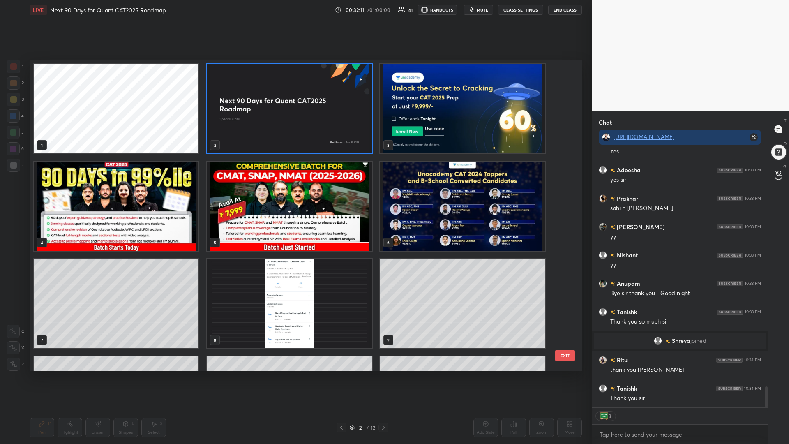
click at [275, 124] on img "grid" at bounding box center [289, 108] width 165 height 89
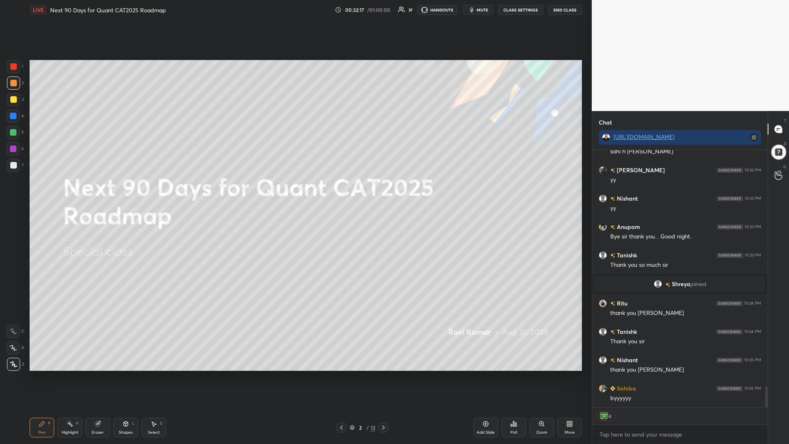
scroll to position [2959, 0]
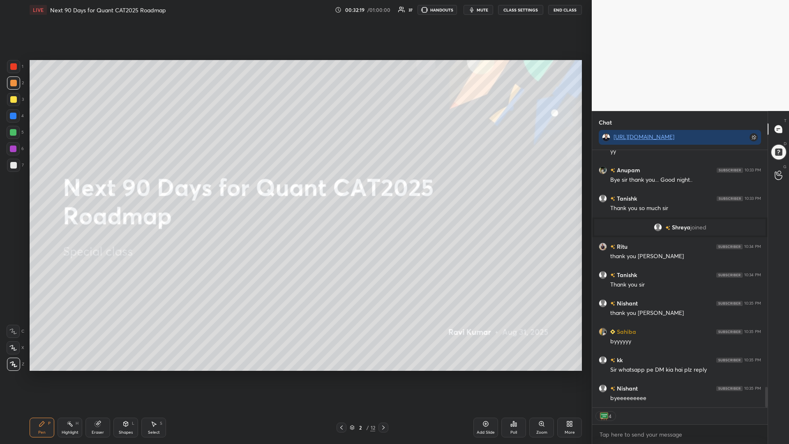
click at [14, 100] on div at bounding box center [13, 99] width 7 height 7
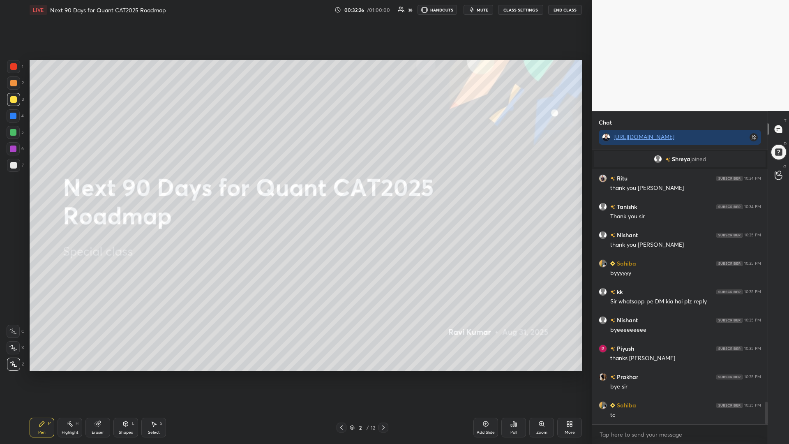
scroll to position [3084, 0]
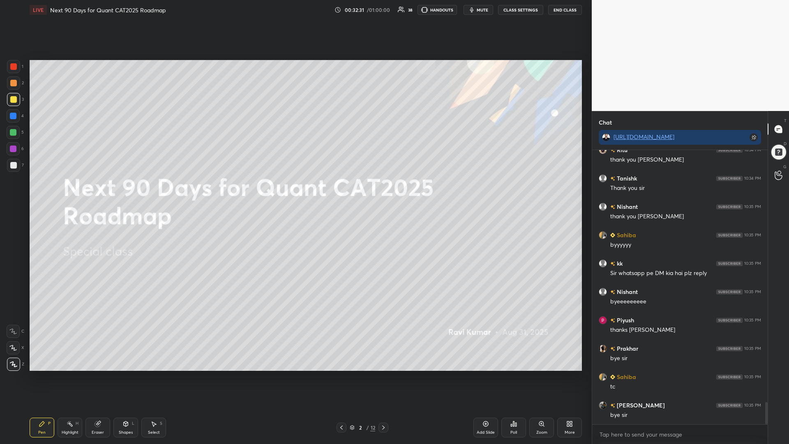
click at [563, 9] on button "End Class" at bounding box center [565, 10] width 34 height 10
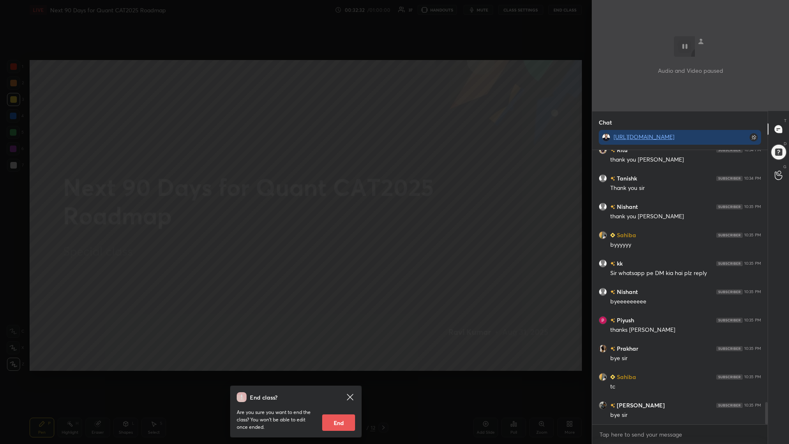
click at [338, 374] on button "End" at bounding box center [338, 422] width 33 height 16
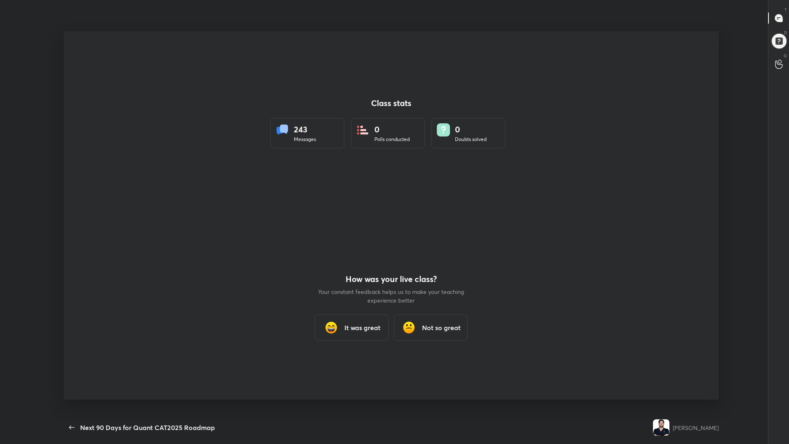
scroll to position [0, 0]
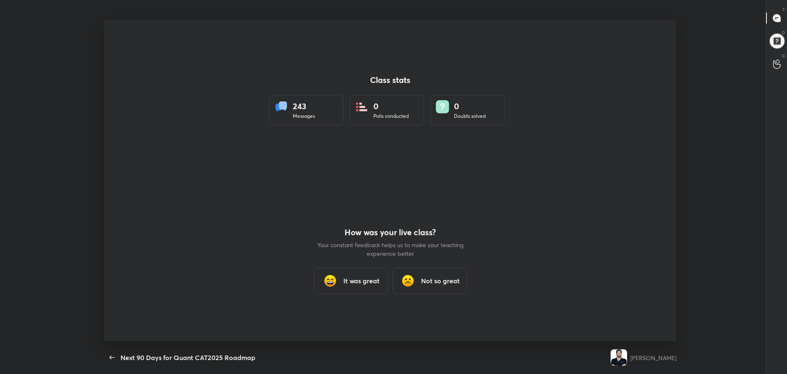
type textarea "x"
